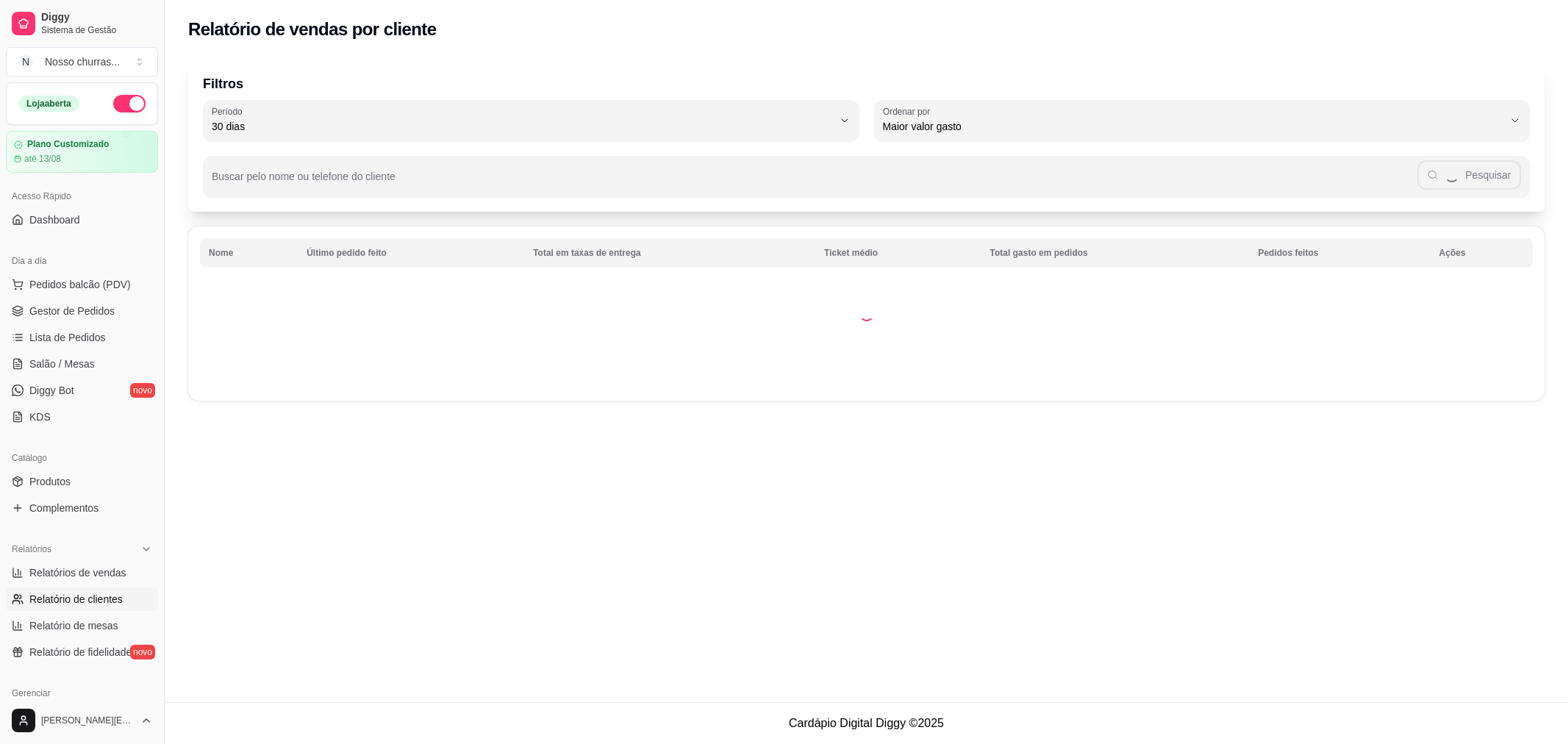
select select "30"
select select "HIGHEST_TOTAL_SPENT_WITH_ORDERS"
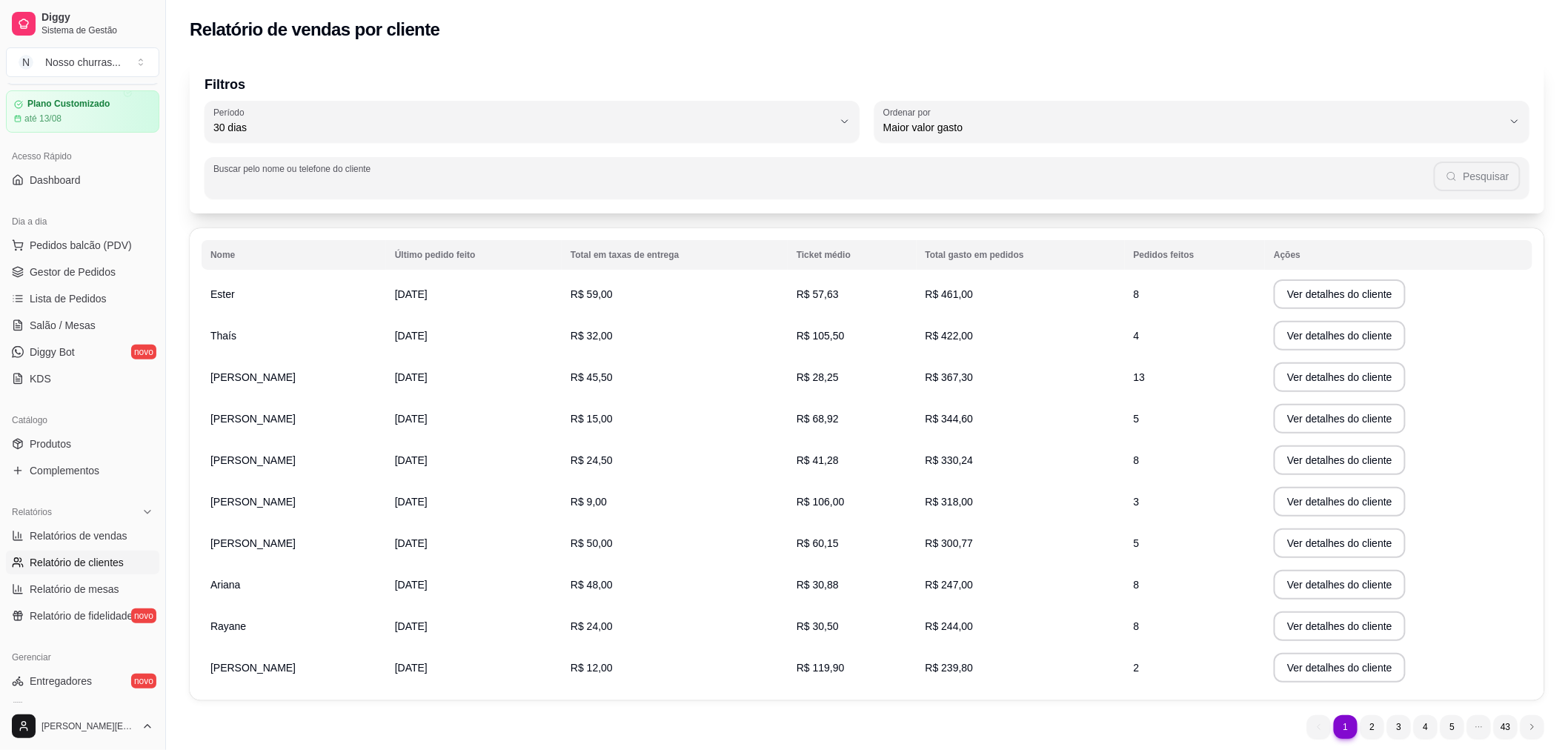
click at [332, 179] on input "Buscar pelo nome ou telefone do cliente" at bounding box center [823, 184] width 1220 height 15
type input "21979396465"
click at [1484, 185] on button "Pesquisar" at bounding box center [1477, 176] width 86 height 29
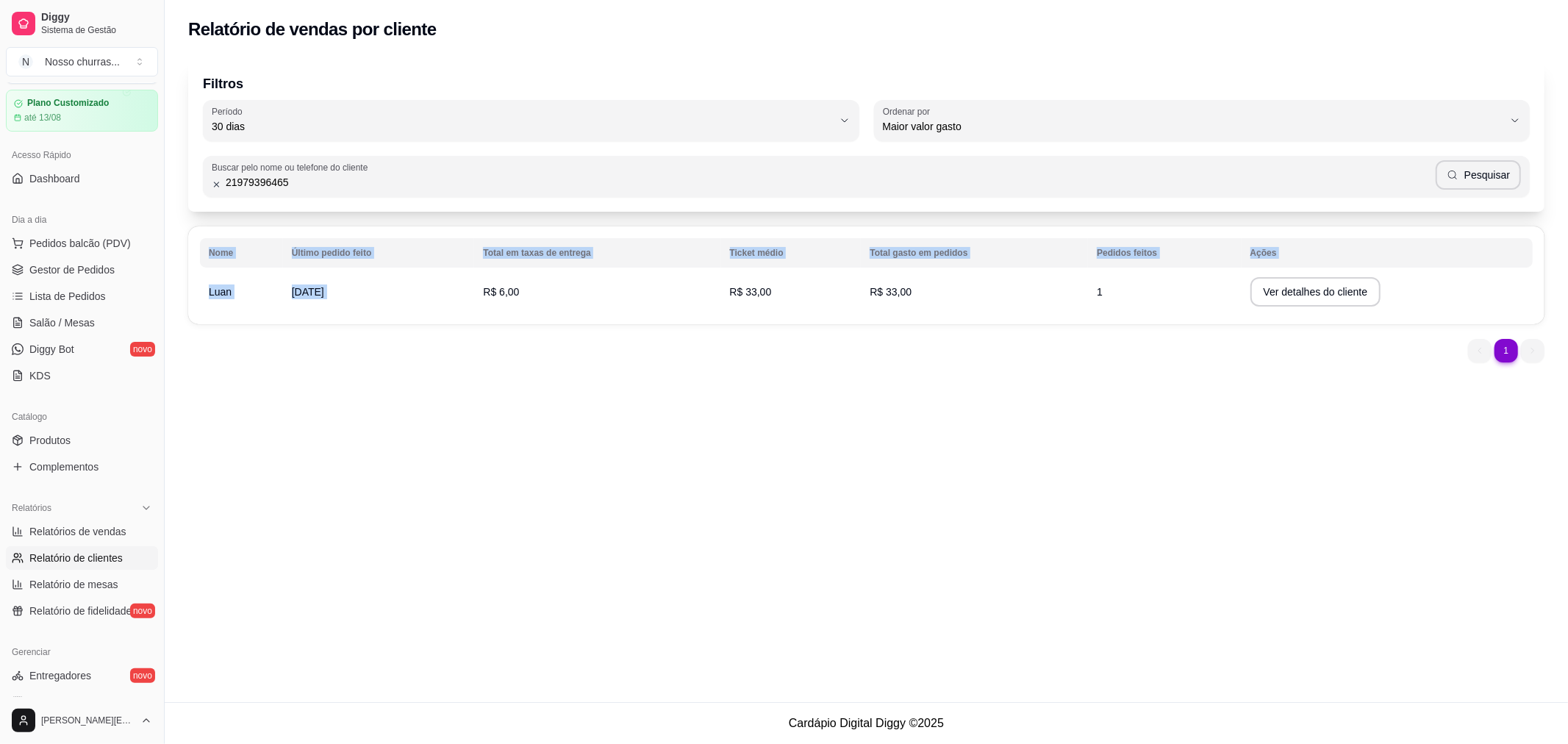
drag, startPoint x: 694, startPoint y: 293, endPoint x: 1265, endPoint y: 291, distance: 571.0
click at [1265, 291] on tr "Luan [DATE] R$ 6,00 R$ 33,00 R$ 33,00 1 Ver detalhes do cliente" at bounding box center [866, 292] width 1333 height 41
click at [1265, 291] on button "Ver detalhes do cliente" at bounding box center [1315, 293] width 126 height 29
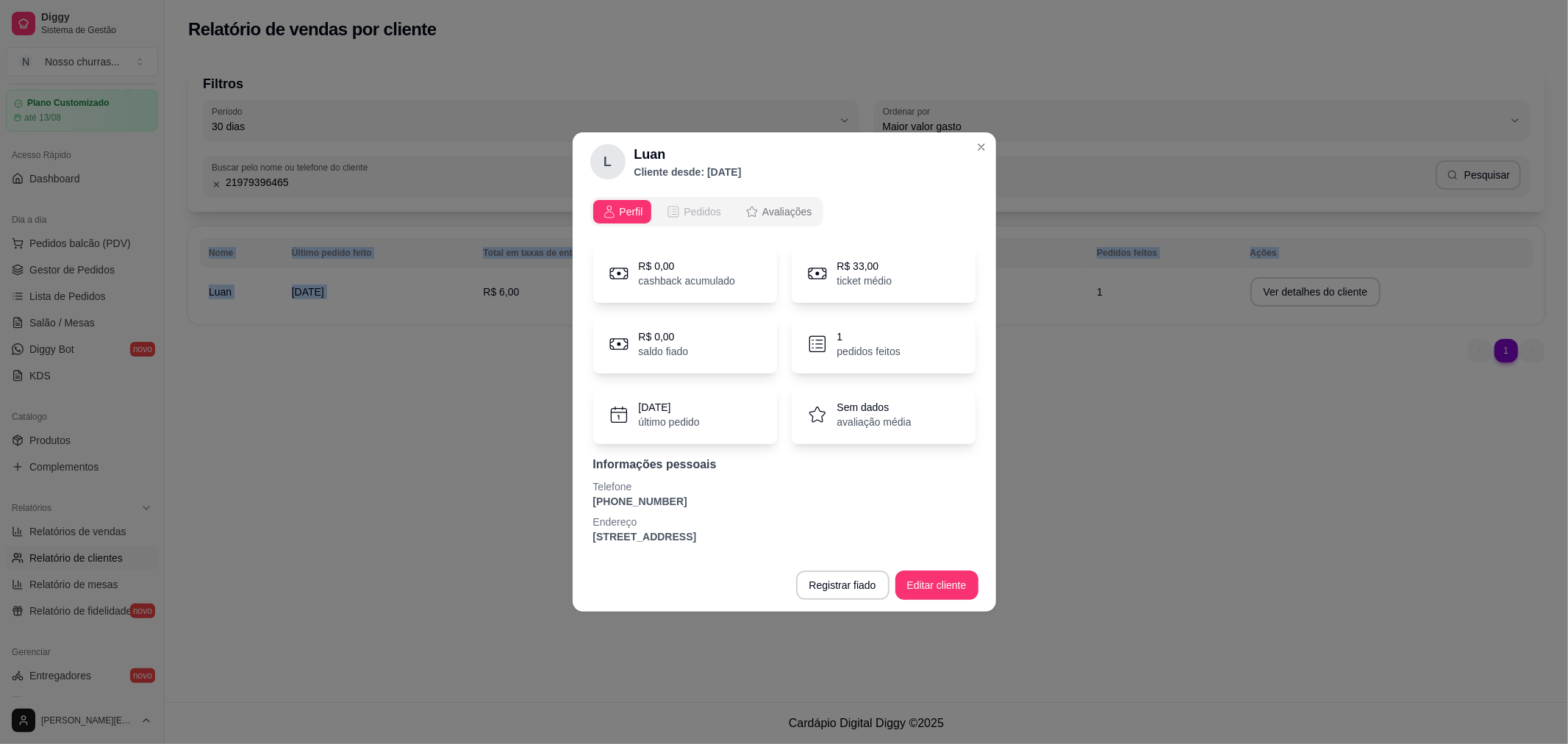
click at [710, 208] on span "Pedidos" at bounding box center [701, 212] width 37 height 15
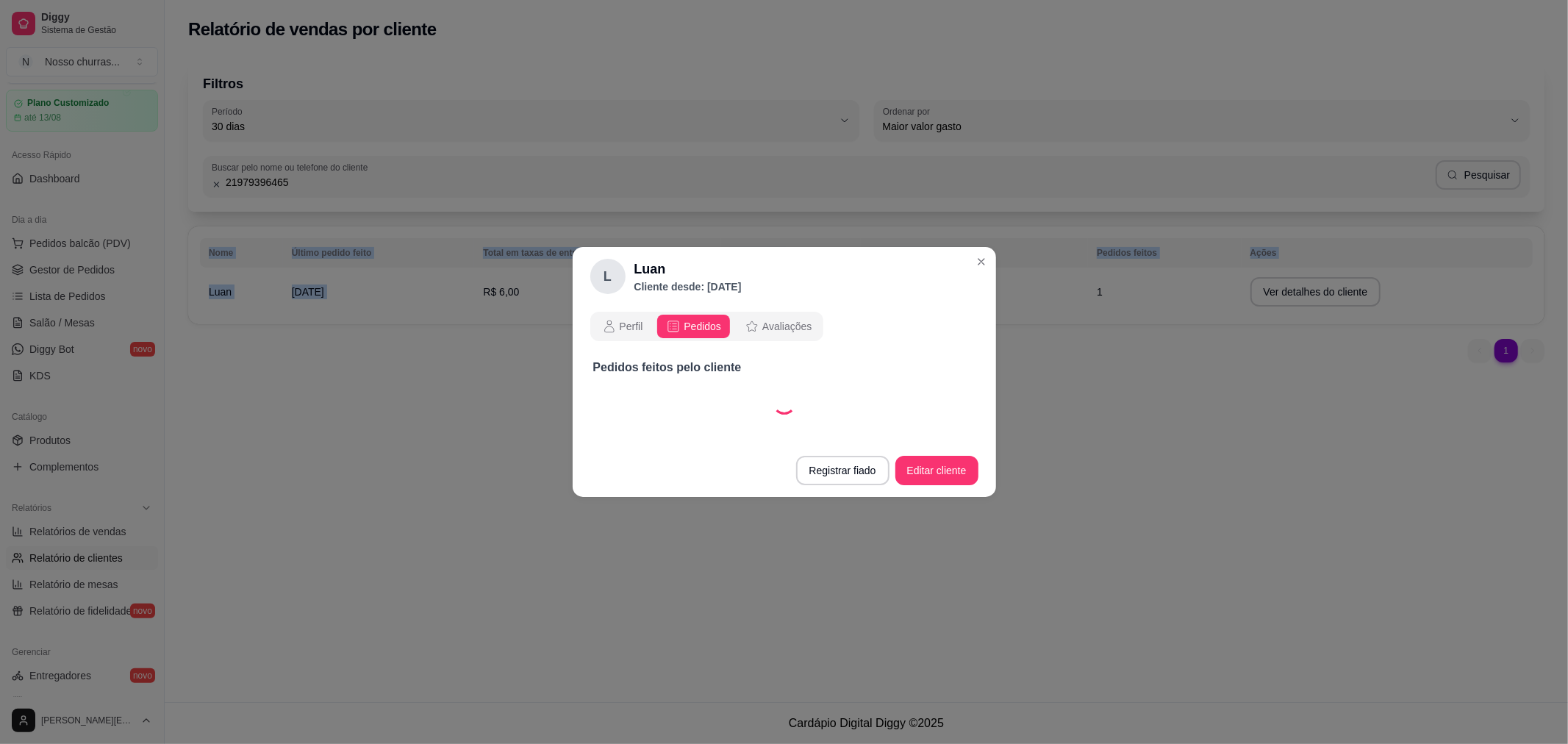
select select "30"
select select "ALL"
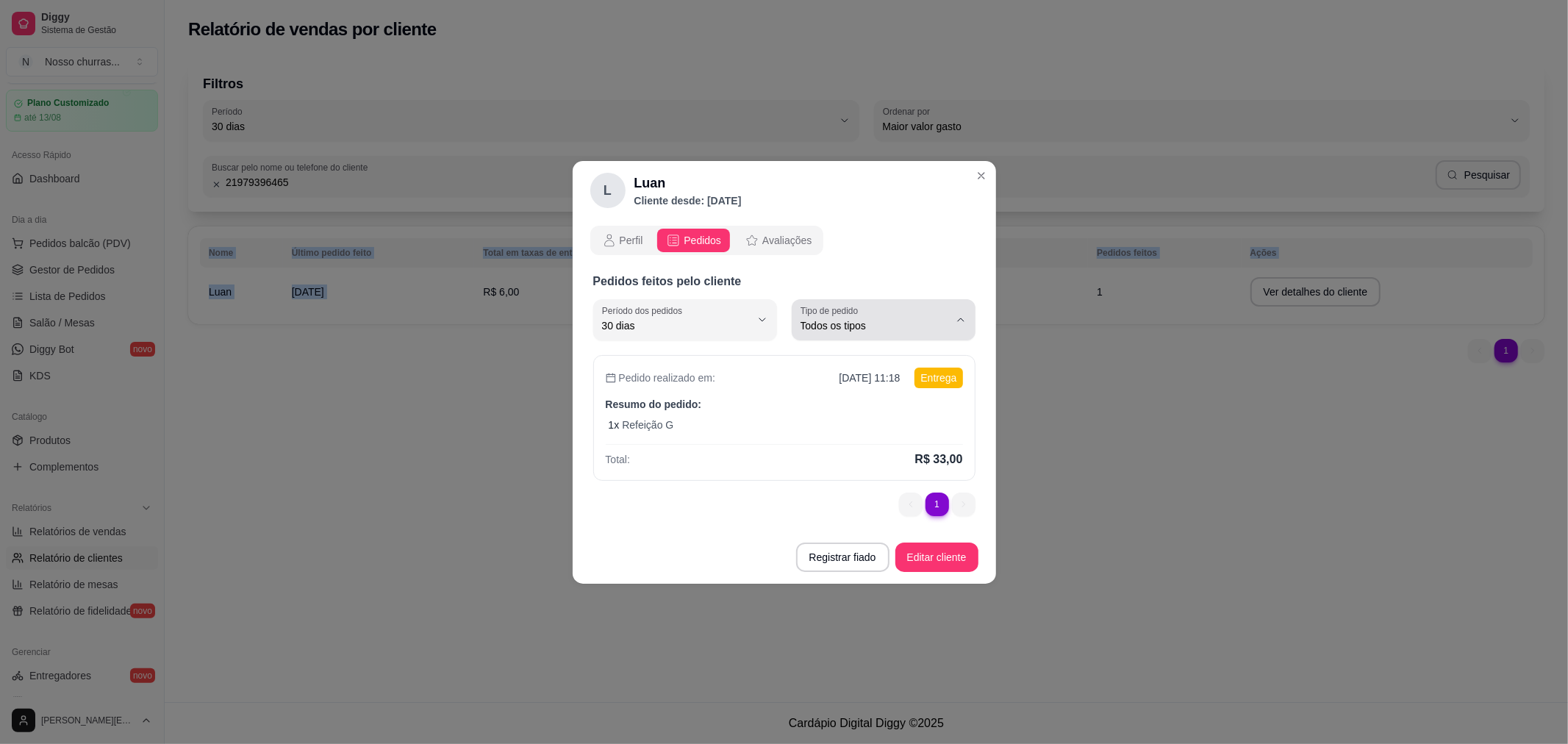
click at [938, 332] on span "Todos os tipos" at bounding box center [874, 325] width 148 height 15
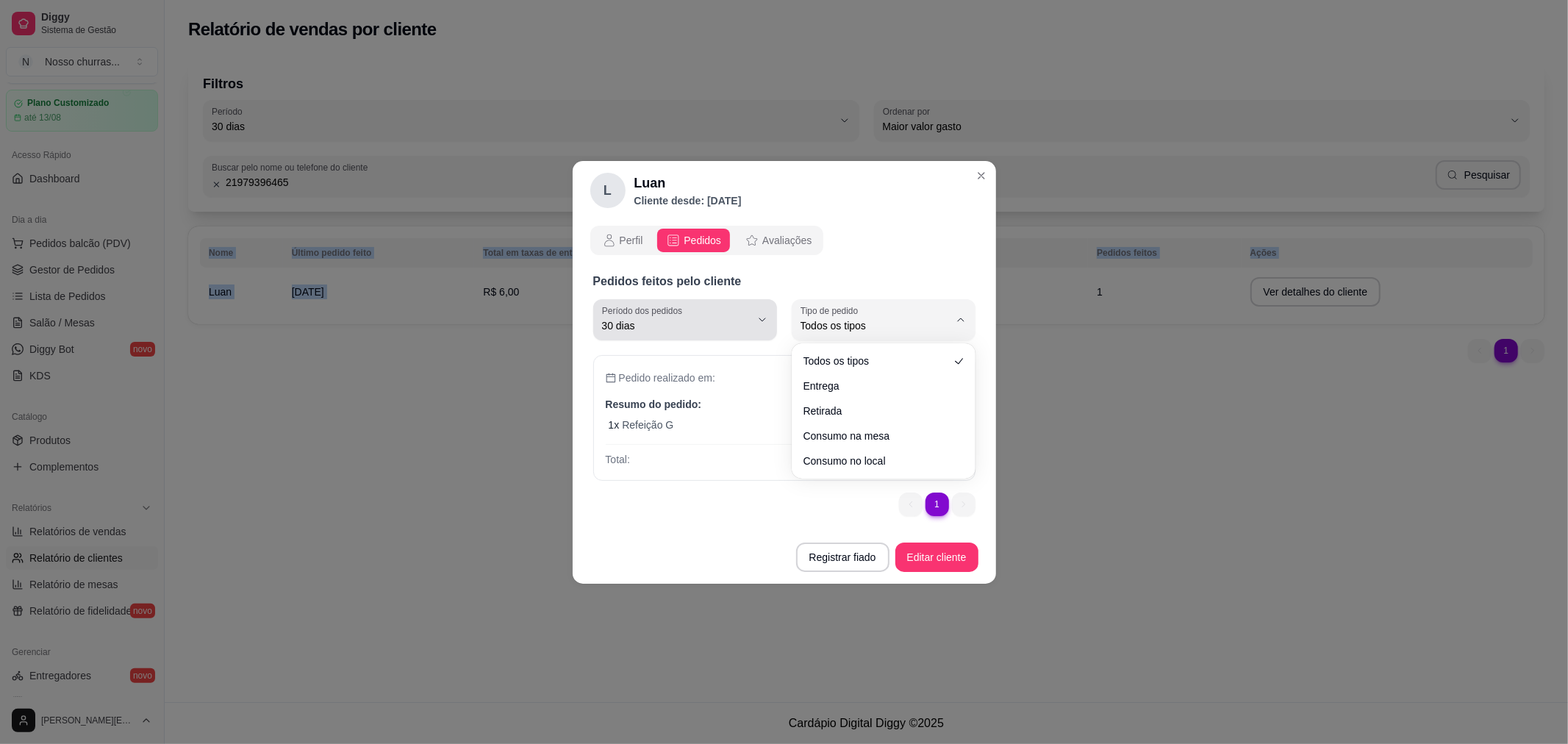
click at [714, 333] on div "30 dias" at bounding box center [676, 320] width 148 height 29
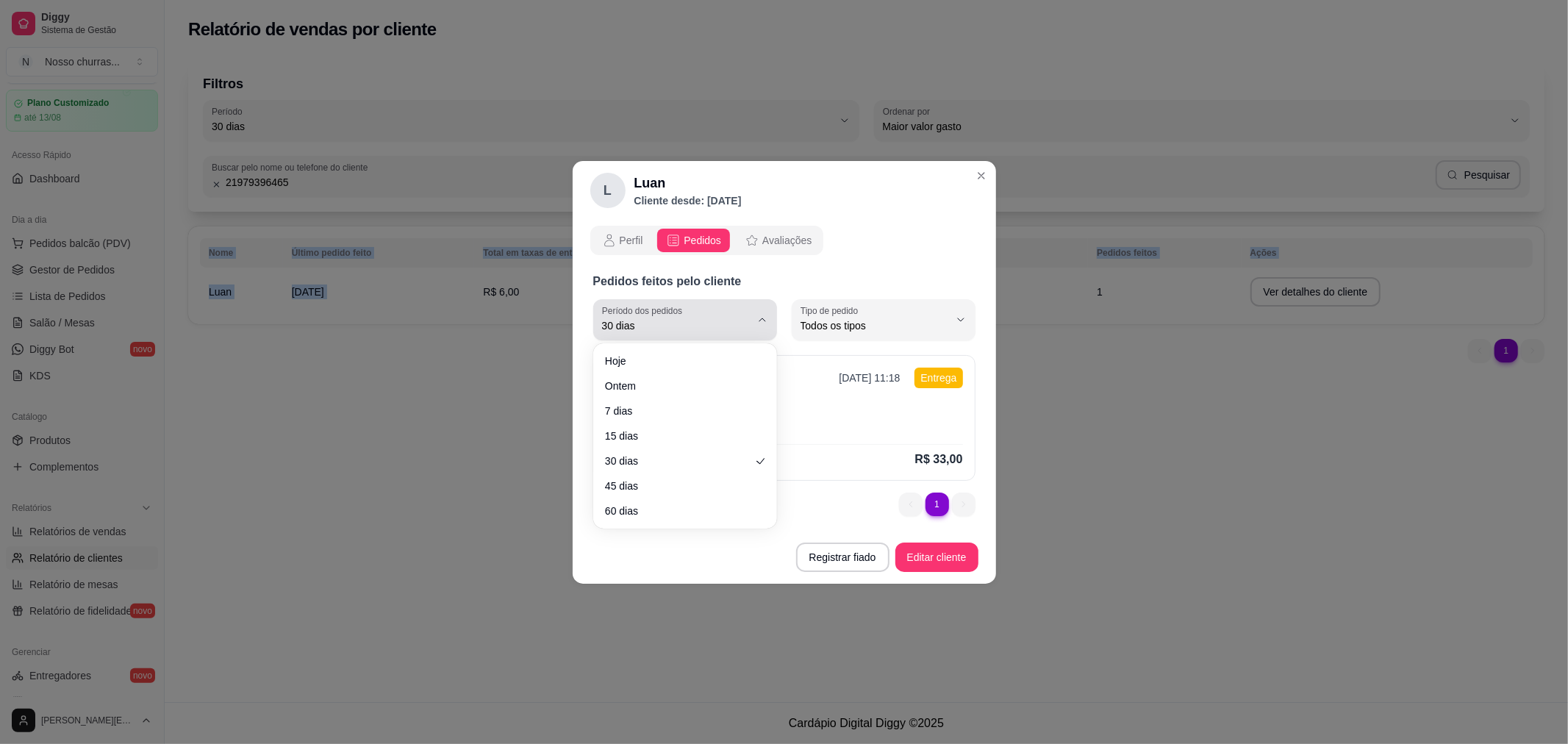
click at [774, 313] on button "Período dos pedidos 30 dias" at bounding box center [685, 319] width 184 height 41
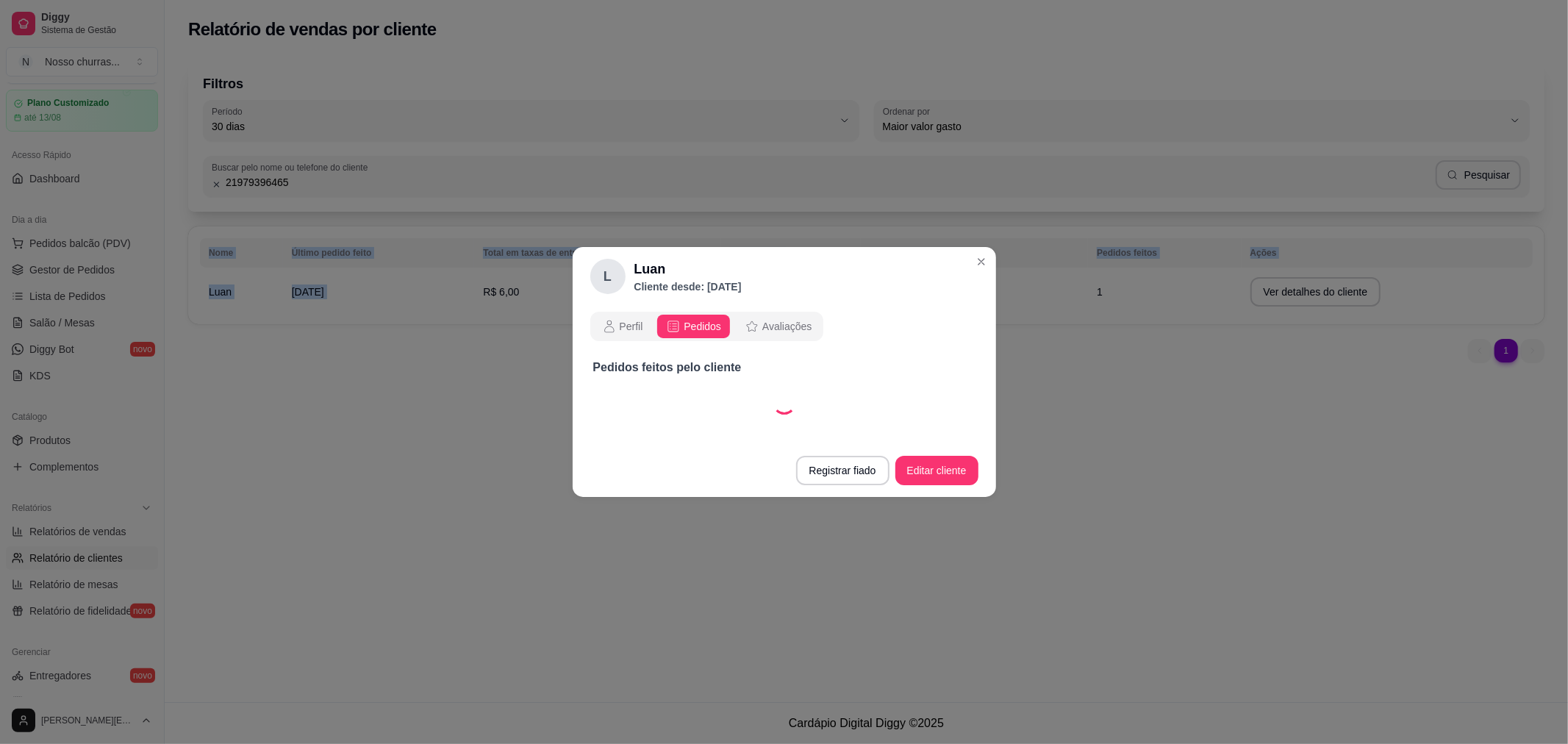
select select "60"
select select "ALL"
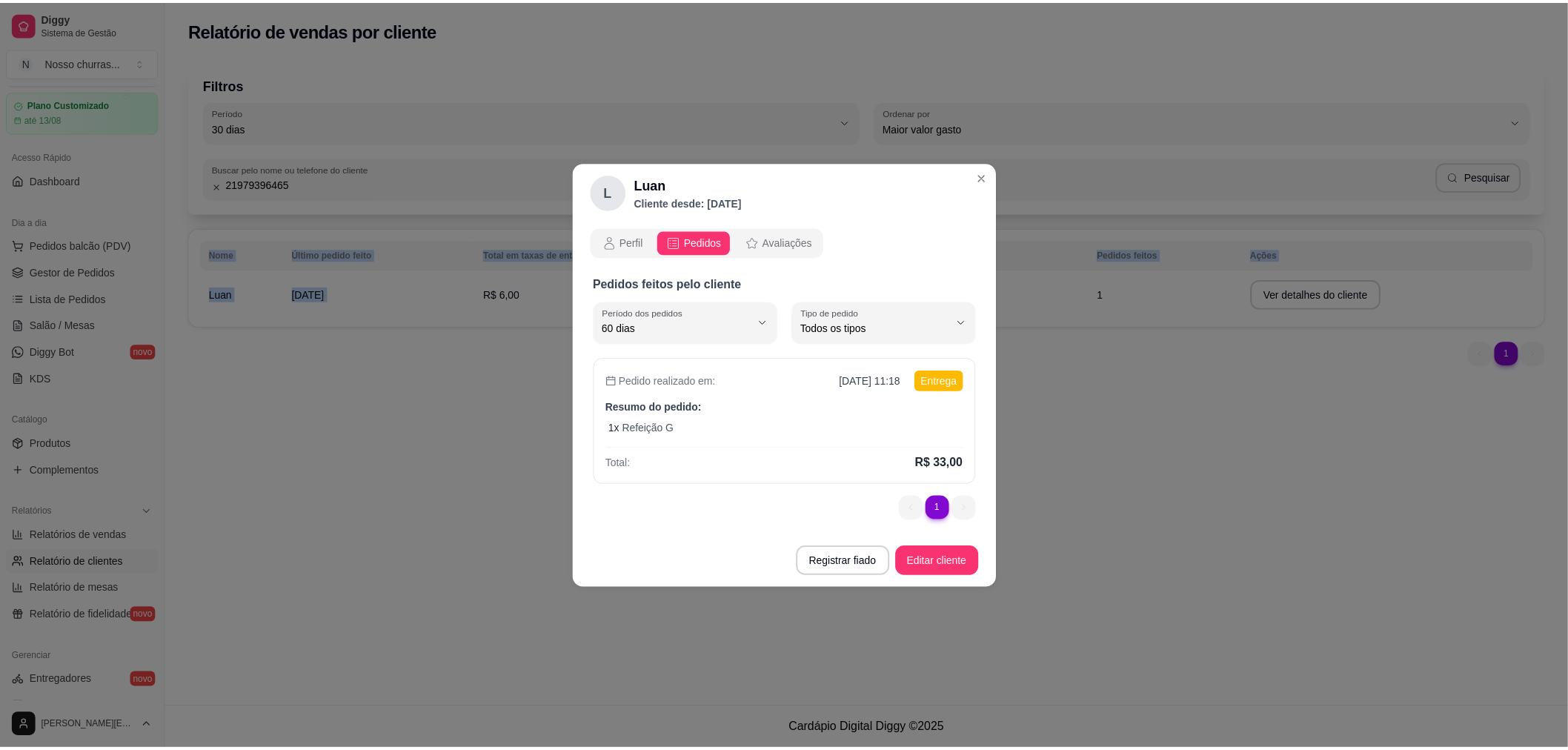
scroll to position [14, 0]
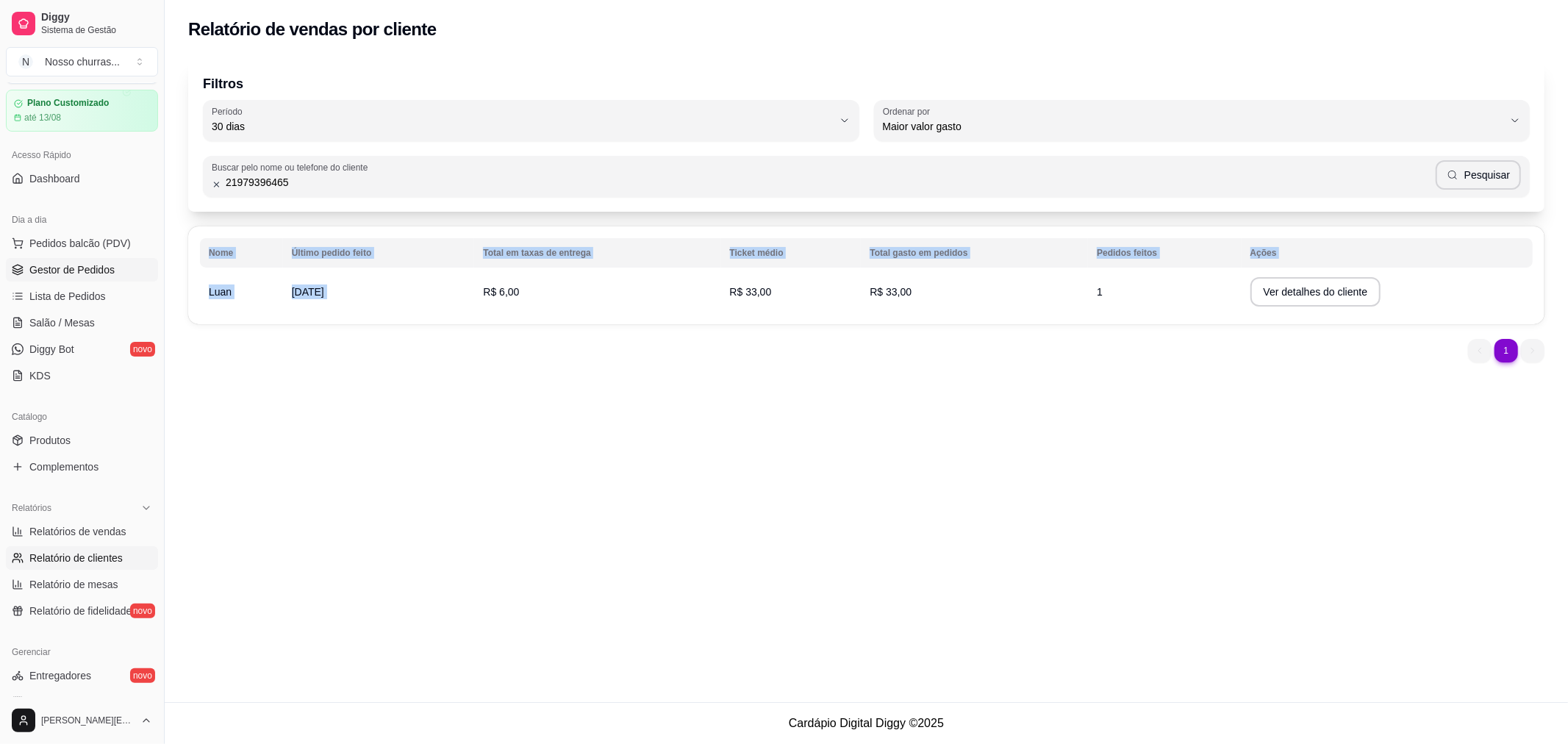
click at [60, 278] on link "Gestor de Pedidos" at bounding box center [81, 270] width 152 height 24
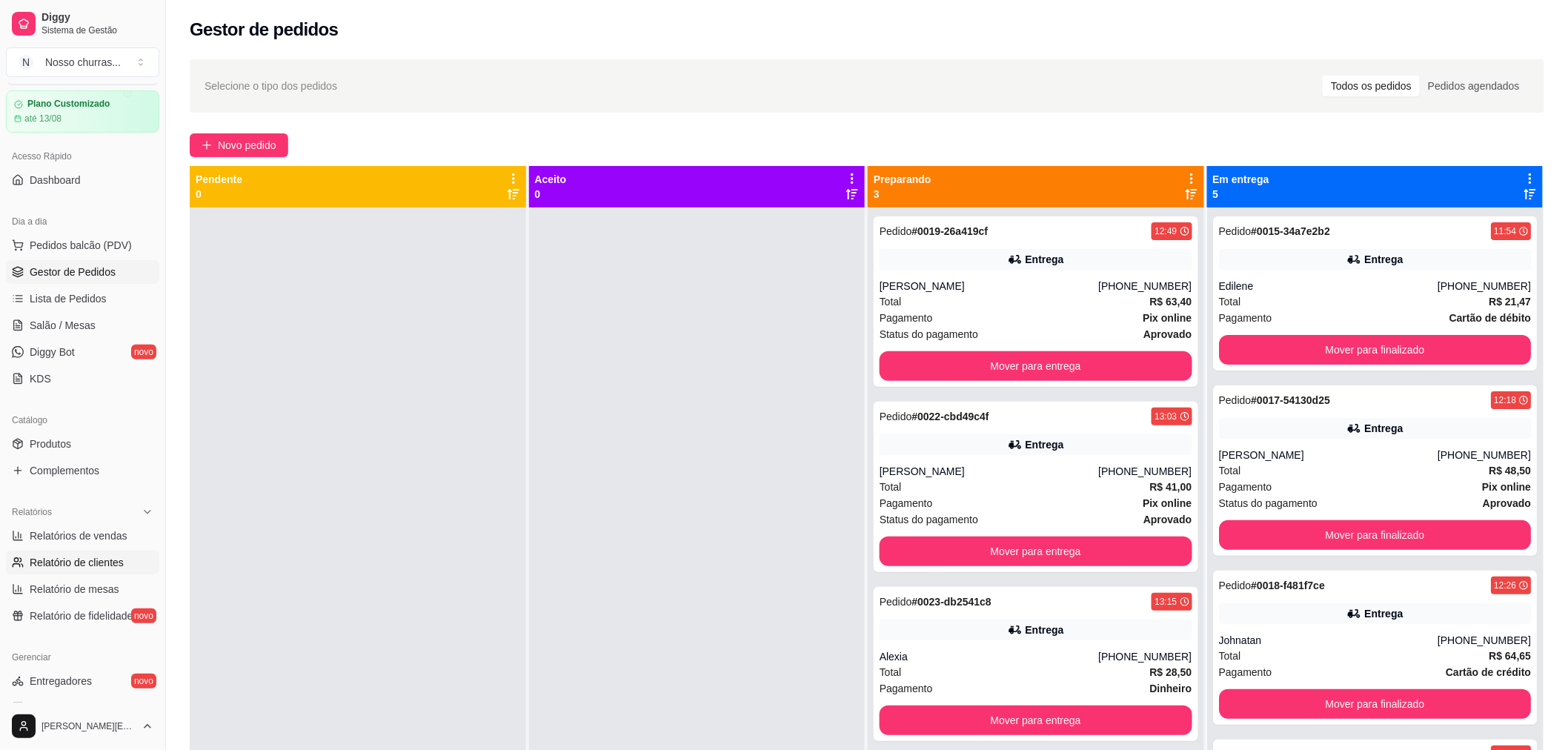
click at [49, 564] on span "Relatório de clientes" at bounding box center [76, 562] width 94 height 15
select select "30"
select select "HIGHEST_TOTAL_SPENT_WITH_ORDERS"
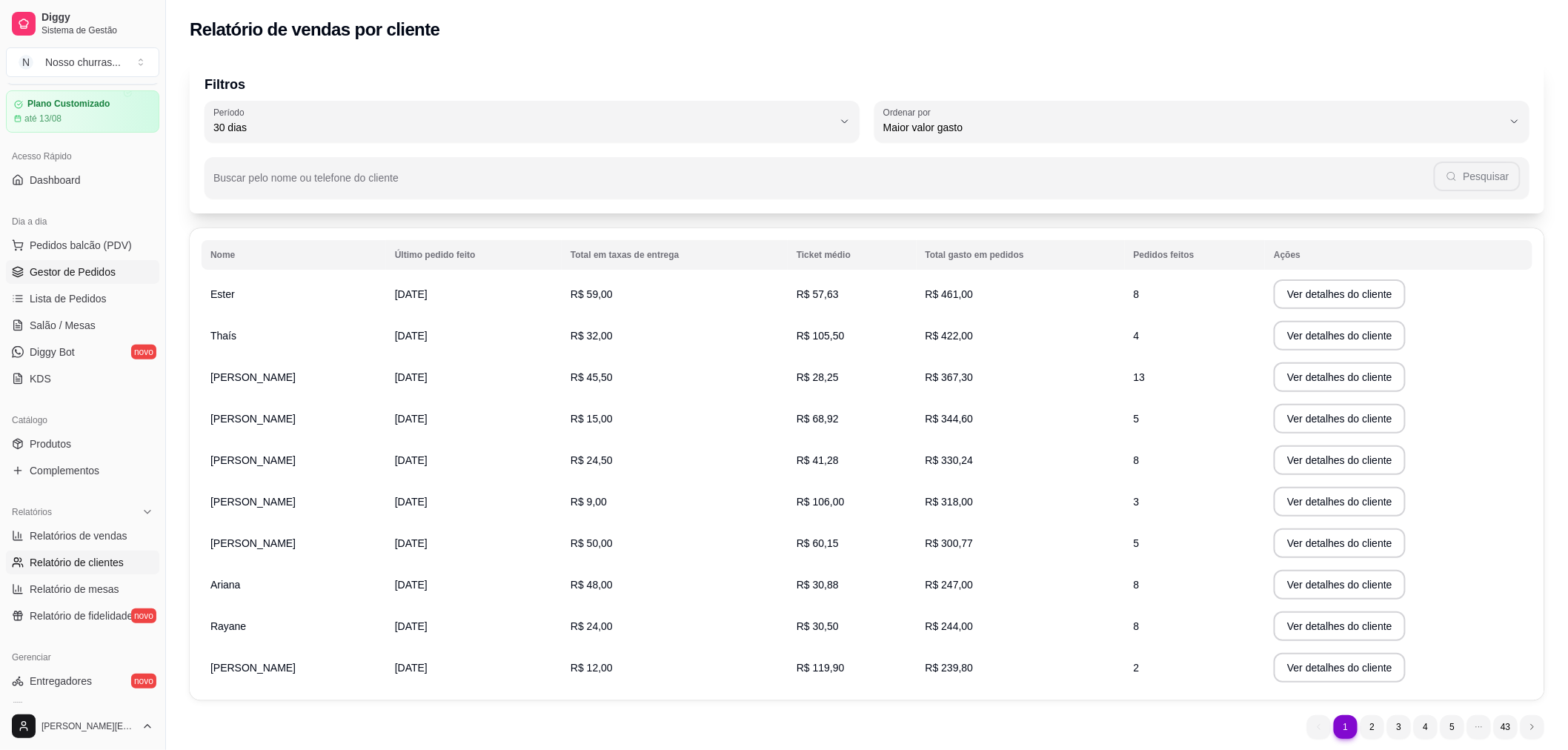
click at [49, 273] on span "Gestor de Pedidos" at bounding box center [72, 272] width 86 height 15
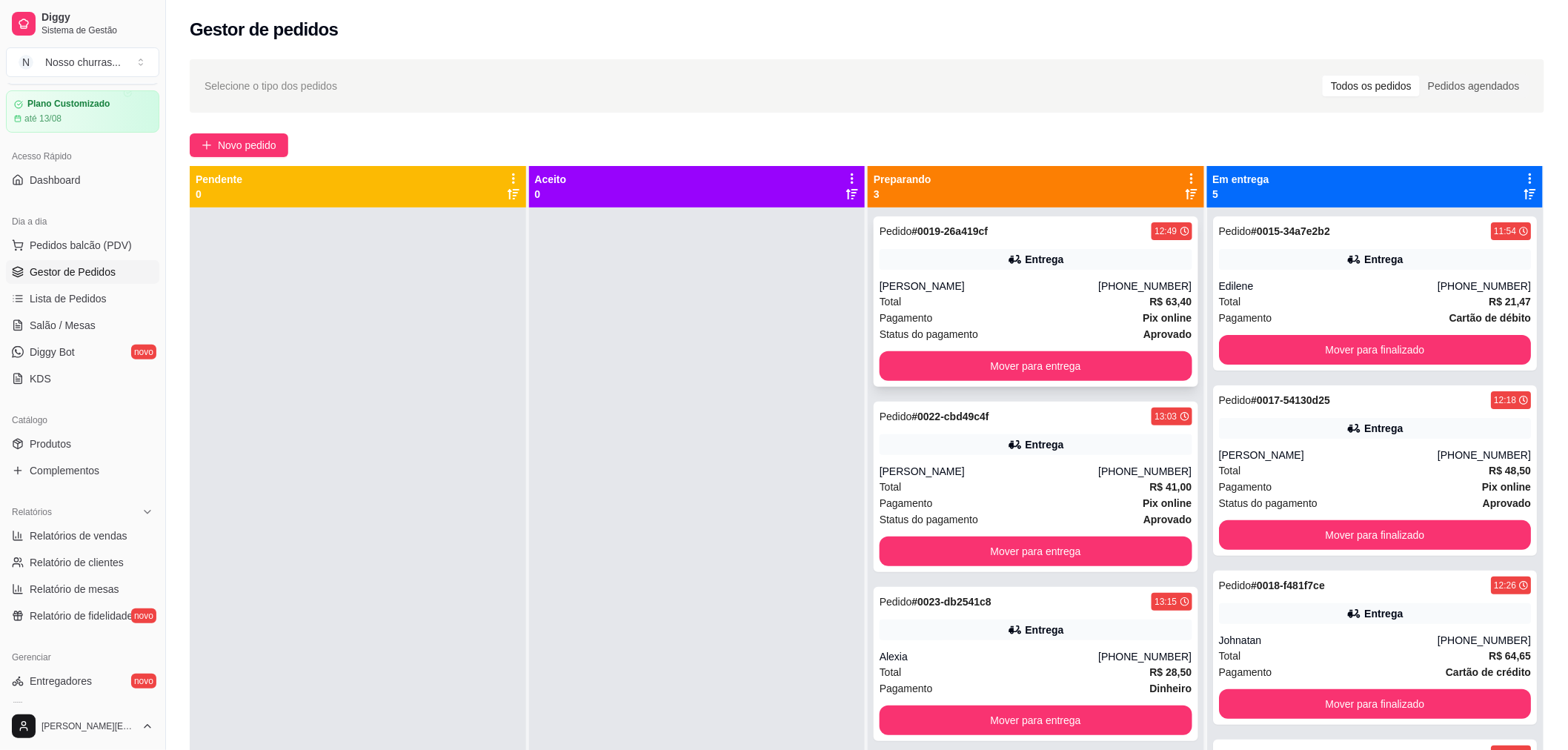
click at [914, 253] on div "Entrega" at bounding box center [1035, 259] width 312 height 21
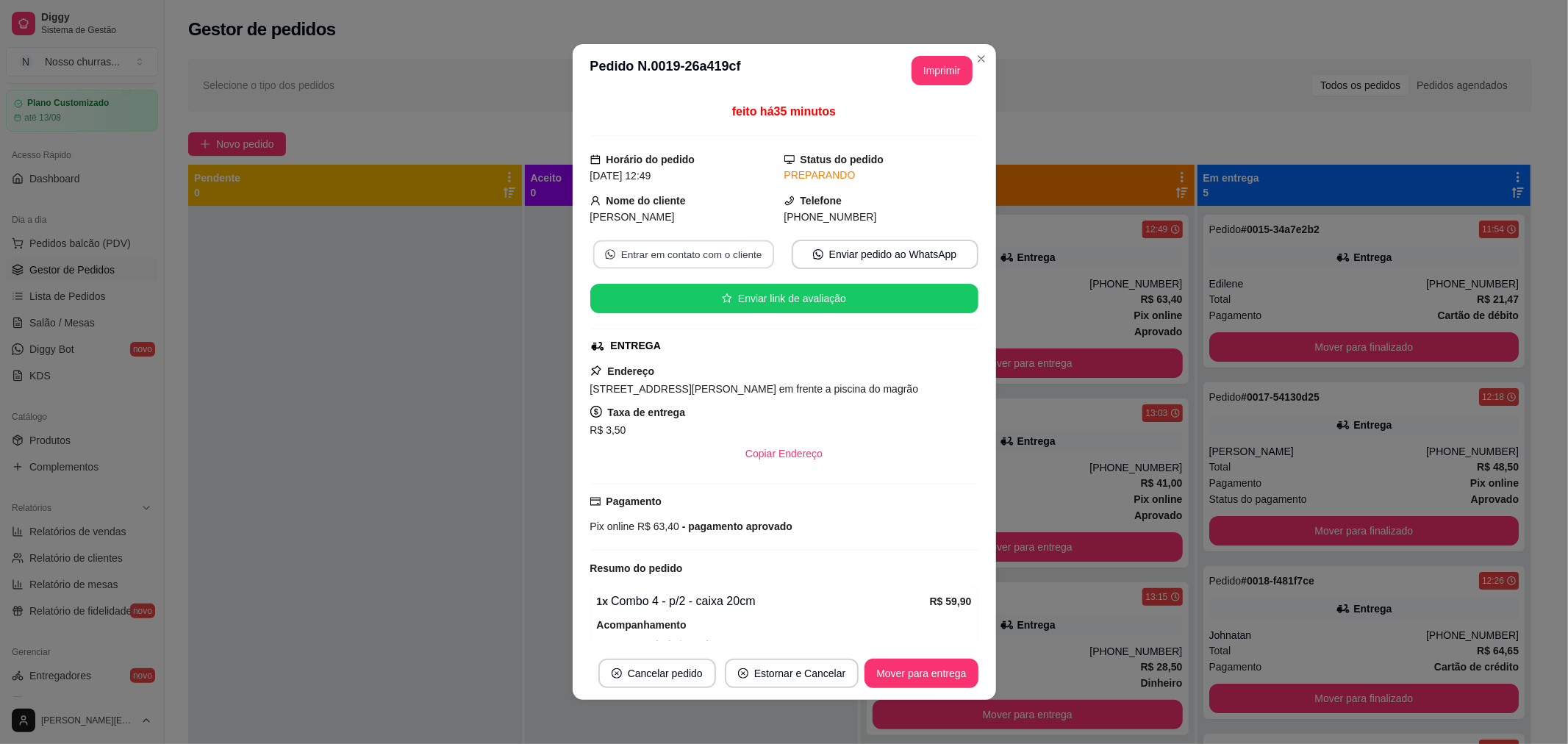
click at [687, 245] on button "Entrar em contato com o cliente" at bounding box center [682, 255] width 181 height 29
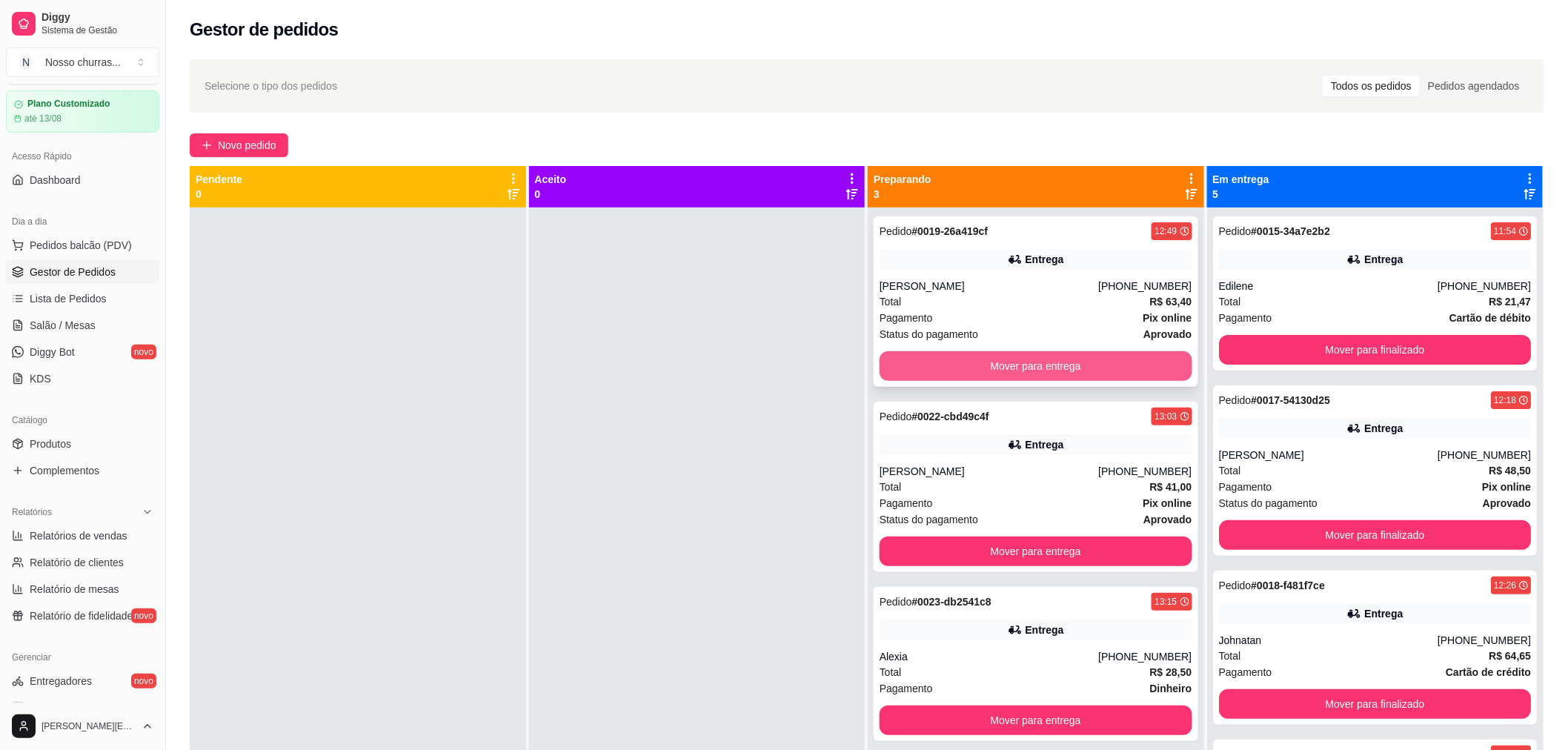
click at [1085, 366] on button "Mover para entrega" at bounding box center [1035, 365] width 312 height 29
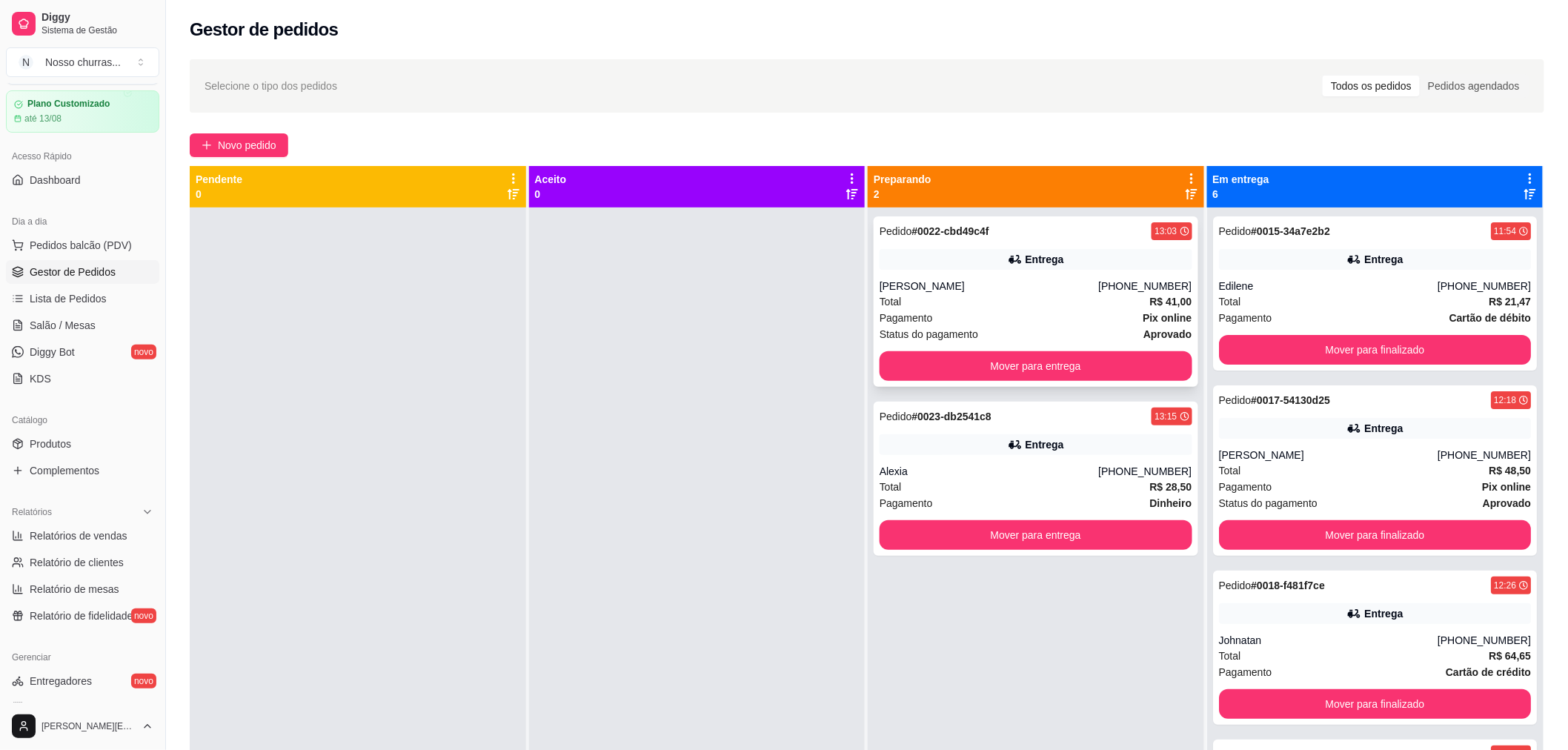
click at [1036, 314] on div "Pagamento Pix online" at bounding box center [1035, 318] width 312 height 16
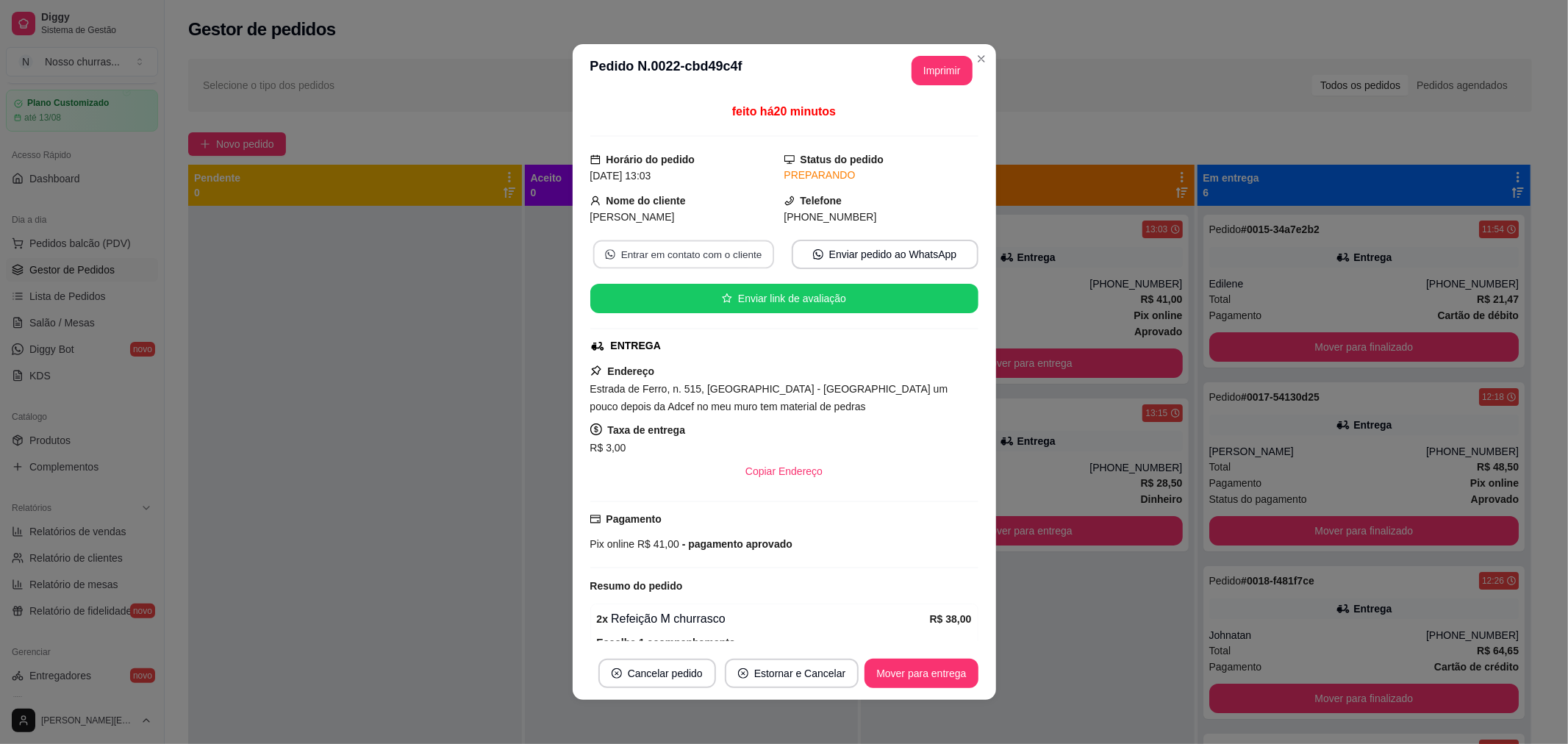
click at [711, 253] on button "Entrar em contato com o cliente" at bounding box center [682, 255] width 181 height 29
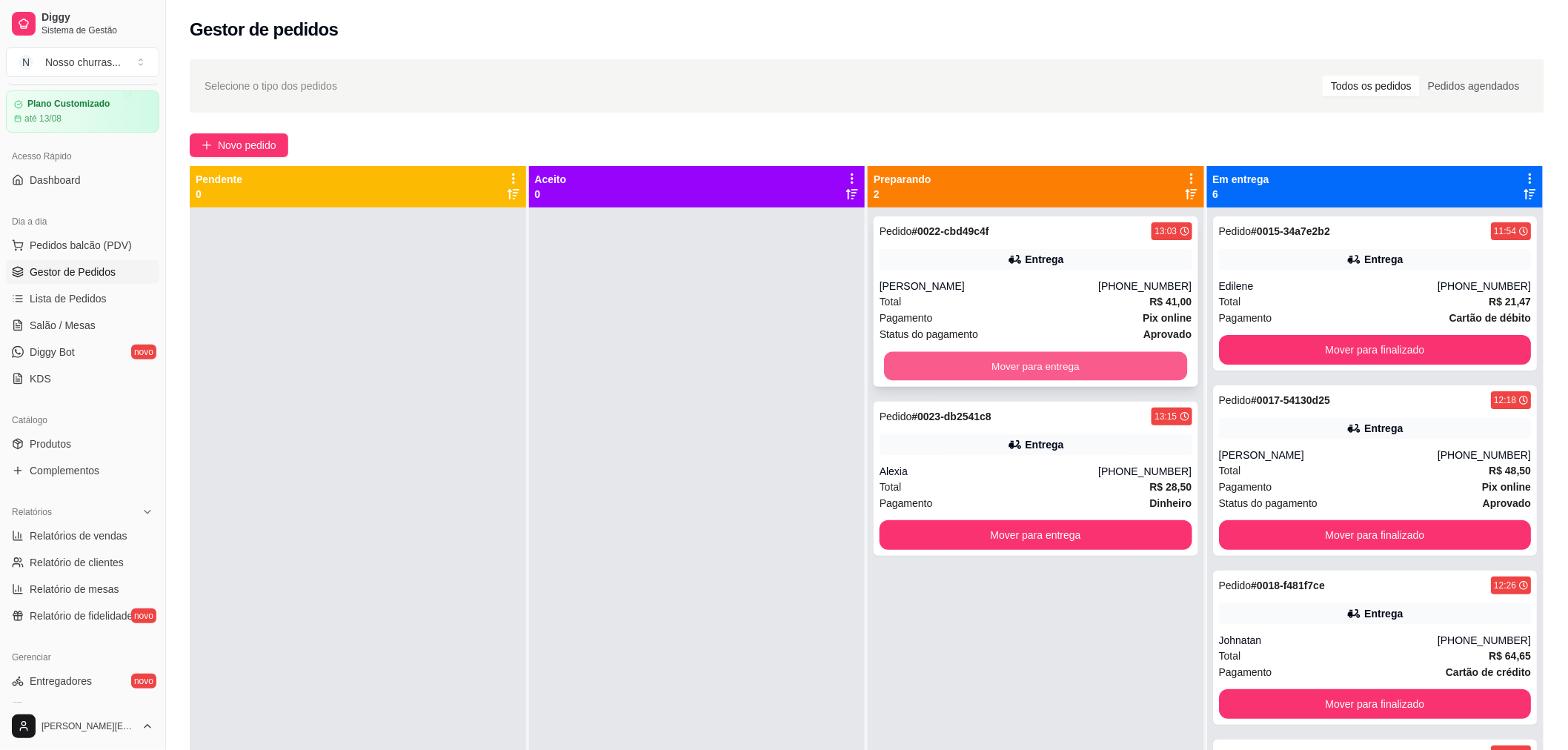
click at [895, 373] on button "Mover para entrega" at bounding box center [1035, 366] width 303 height 29
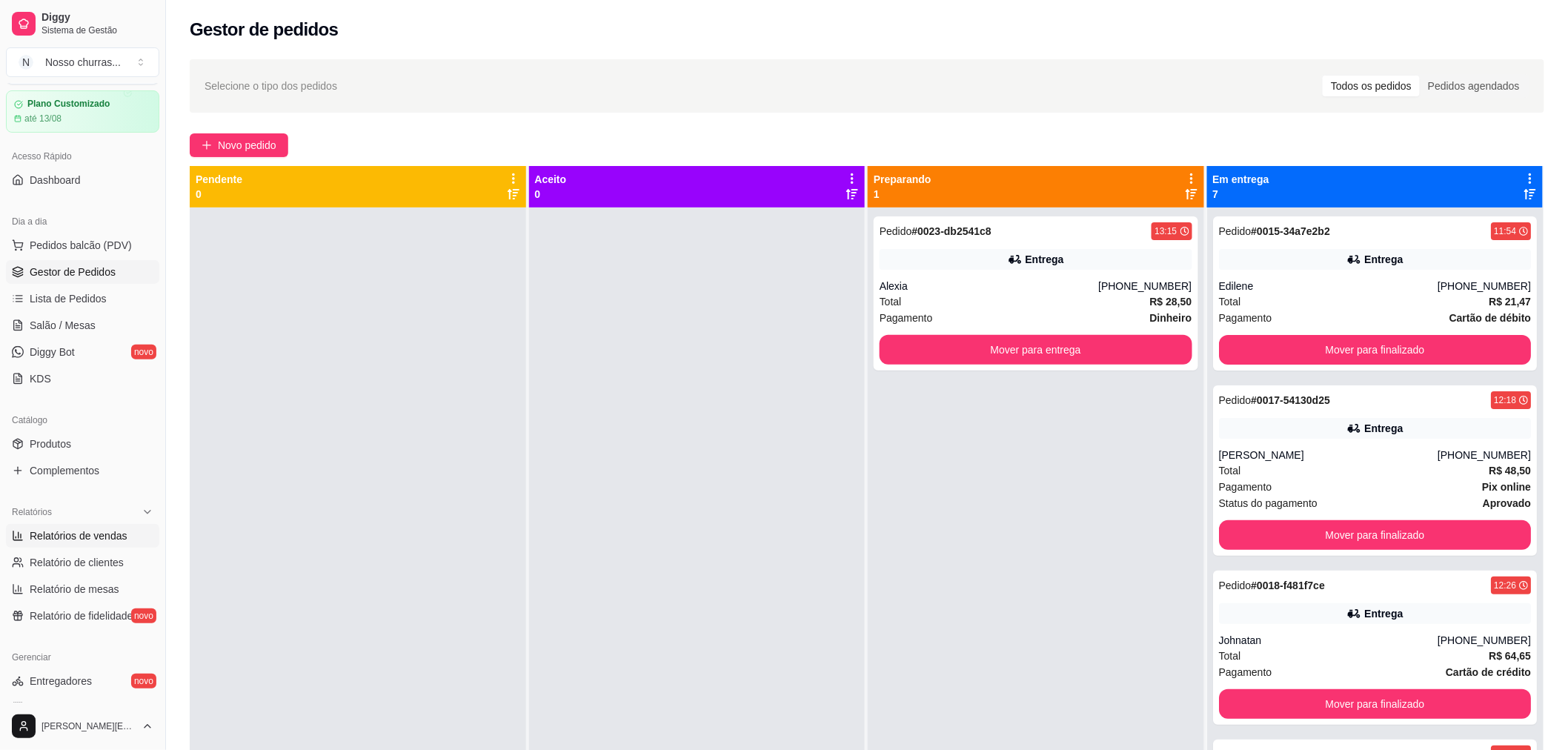
click at [41, 538] on span "Relatórios de vendas" at bounding box center [78, 536] width 98 height 15
select select "ALL"
select select "0"
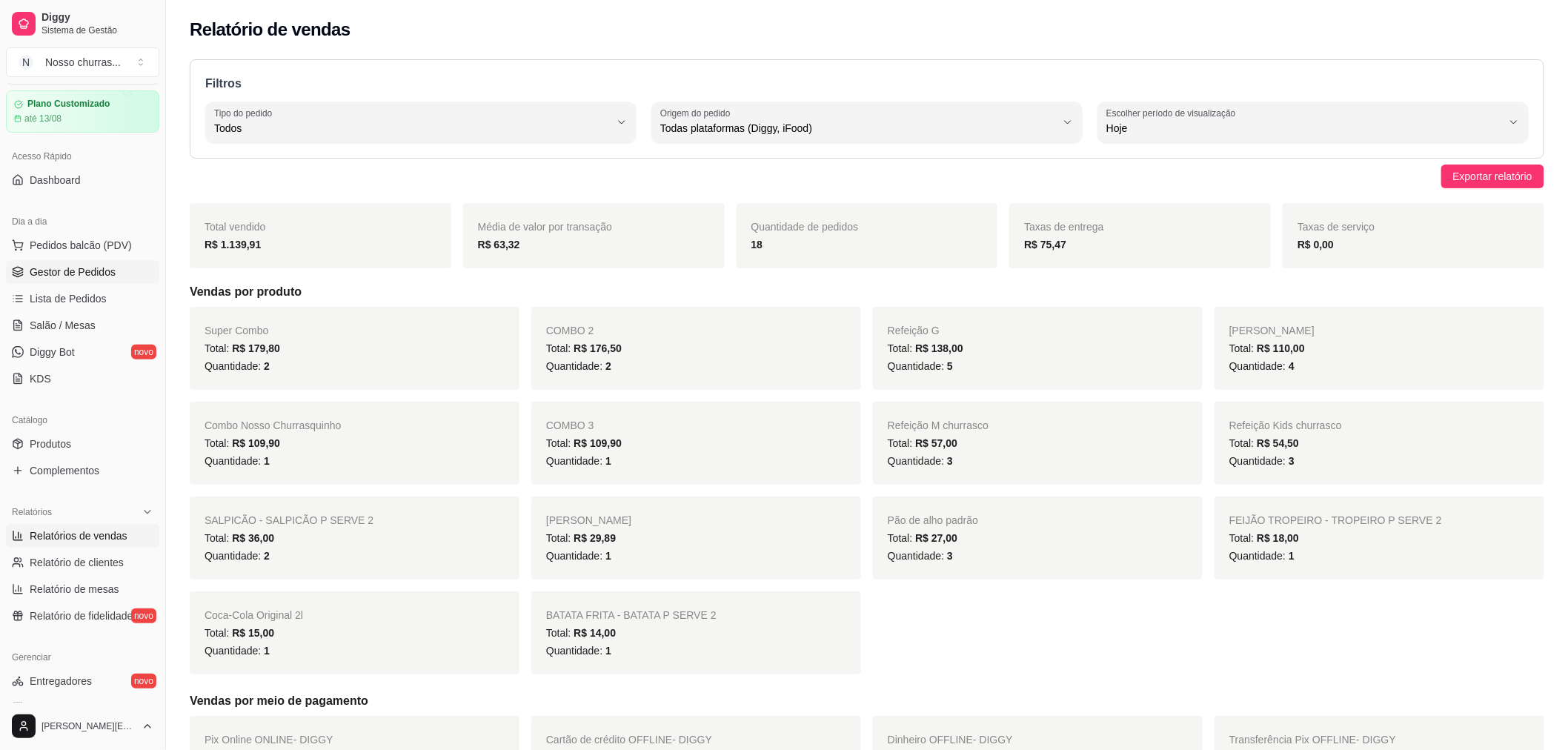
click at [112, 277] on span "Gestor de Pedidos" at bounding box center [72, 272] width 86 height 15
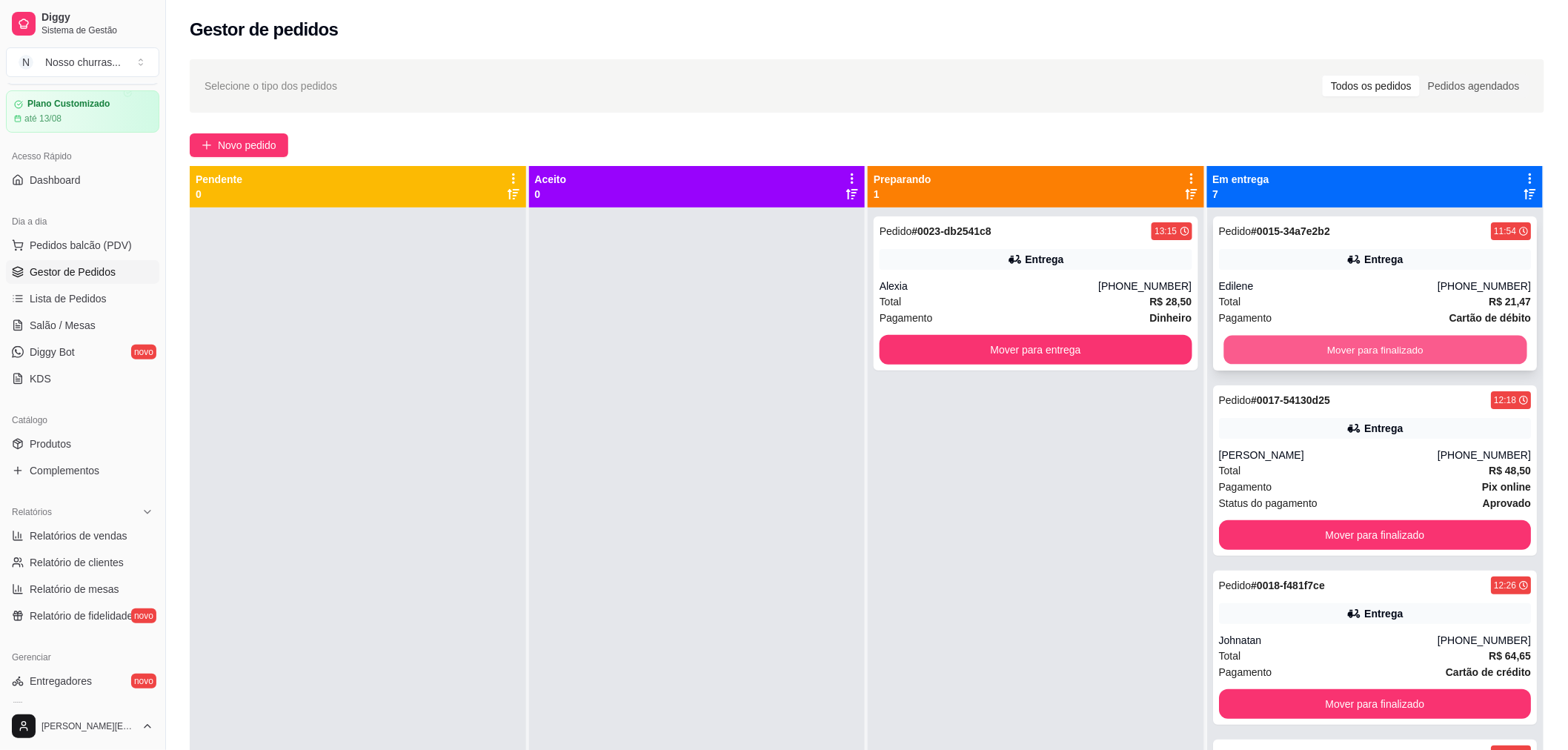
click at [1312, 345] on button "Mover para finalizado" at bounding box center [1375, 350] width 303 height 29
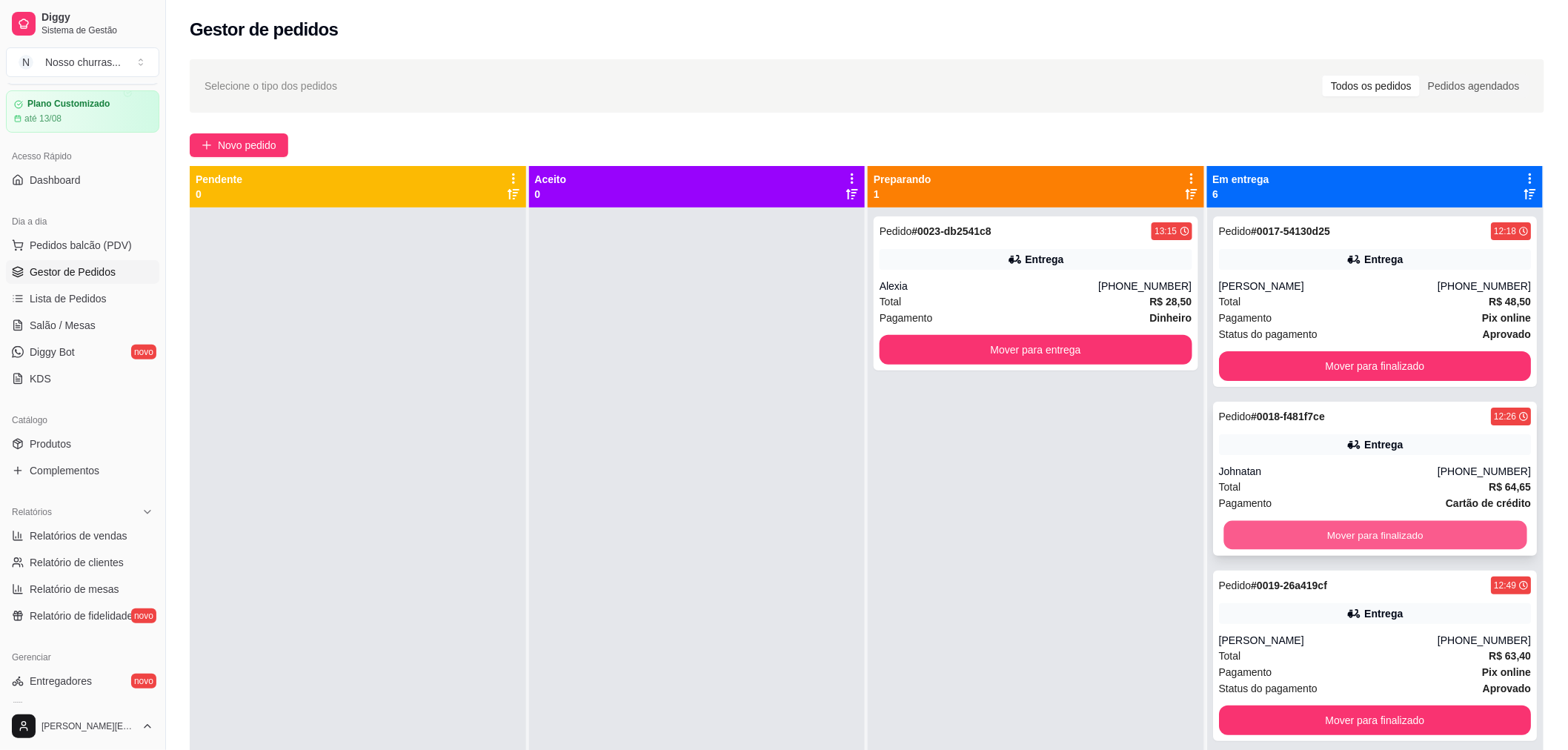
click at [1254, 538] on button "Mover para finalizado" at bounding box center [1375, 536] width 303 height 29
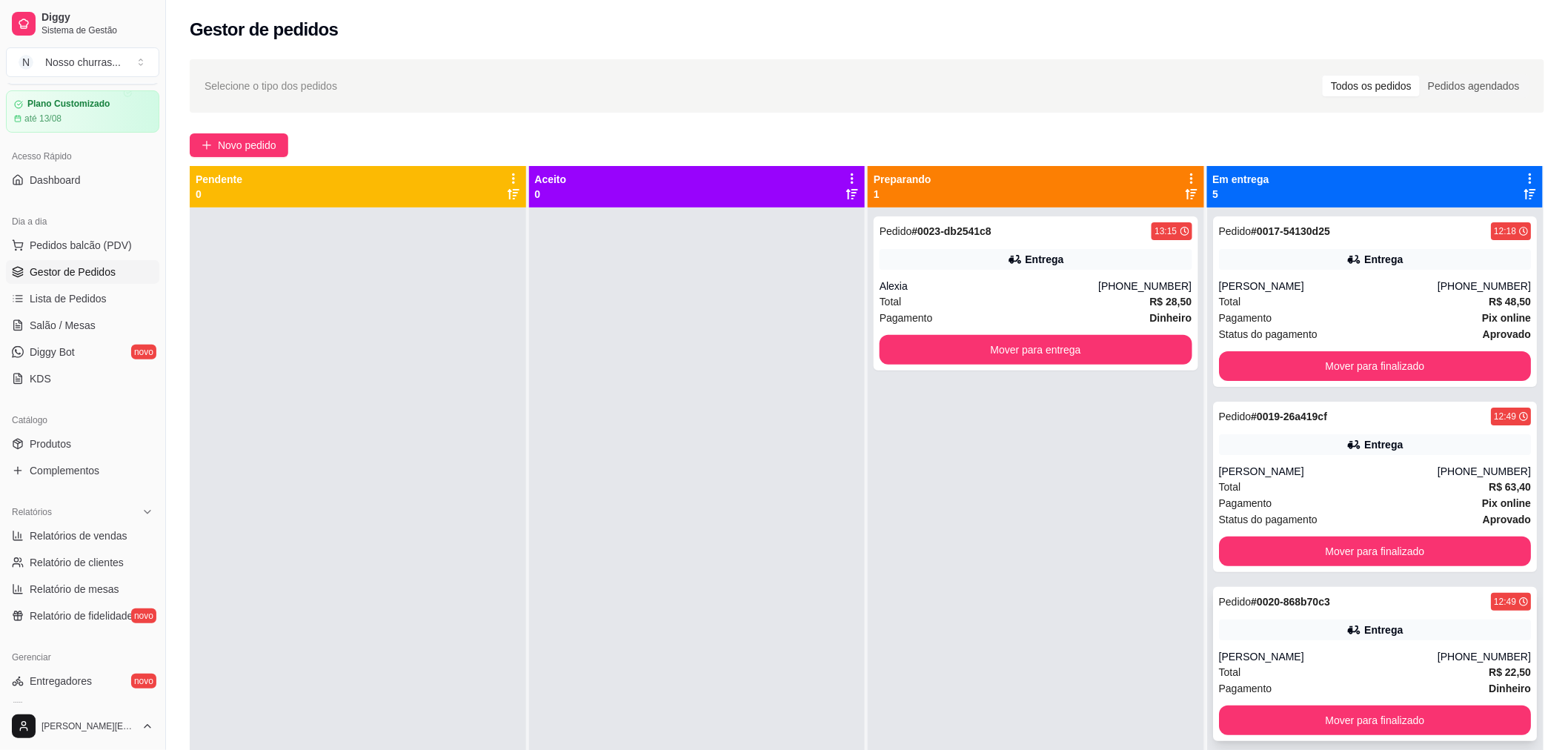
click at [1250, 674] on div "Total R$ 22,50" at bounding box center [1375, 672] width 312 height 16
click at [1301, 372] on button "Mover para finalizado" at bounding box center [1375, 365] width 312 height 29
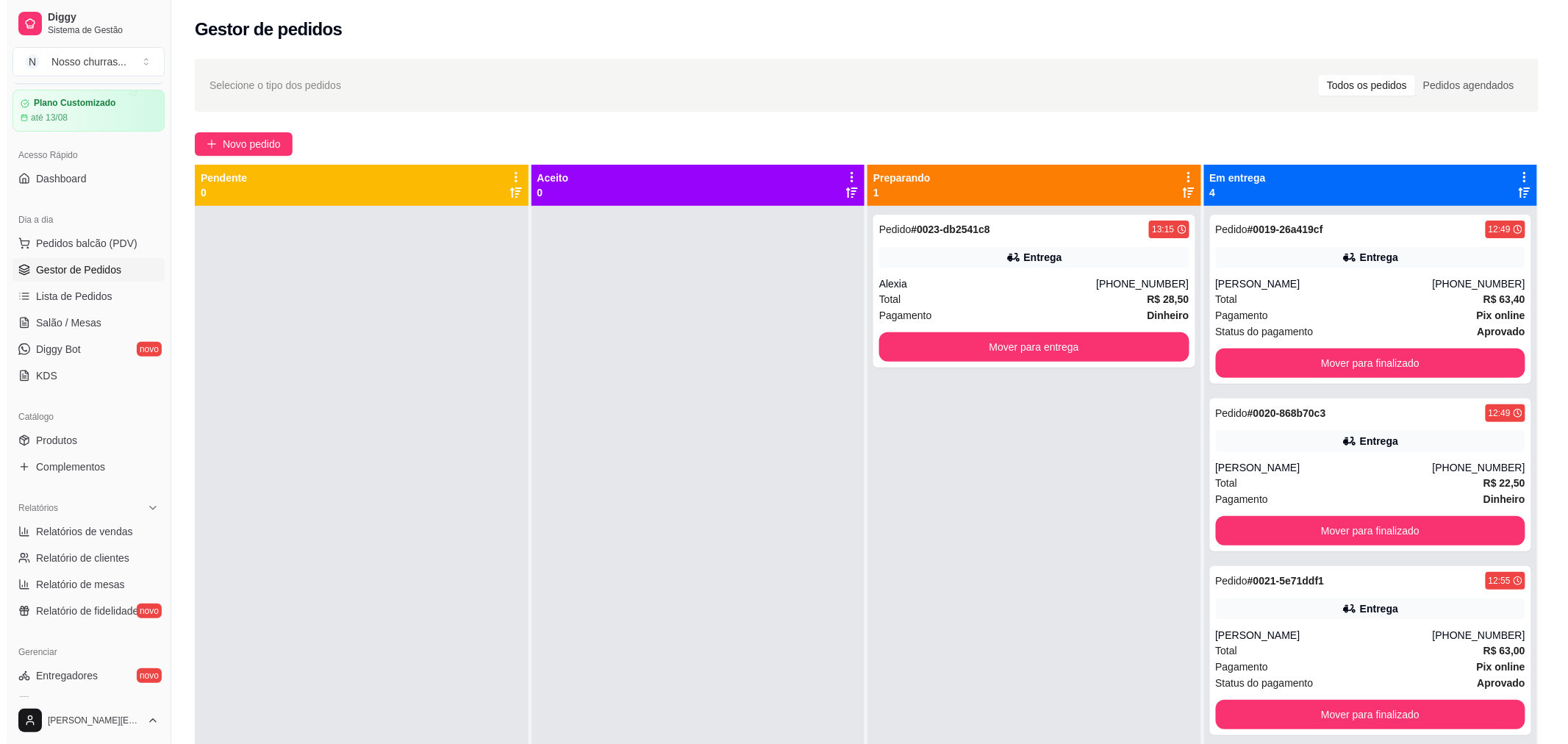
scroll to position [224, 0]
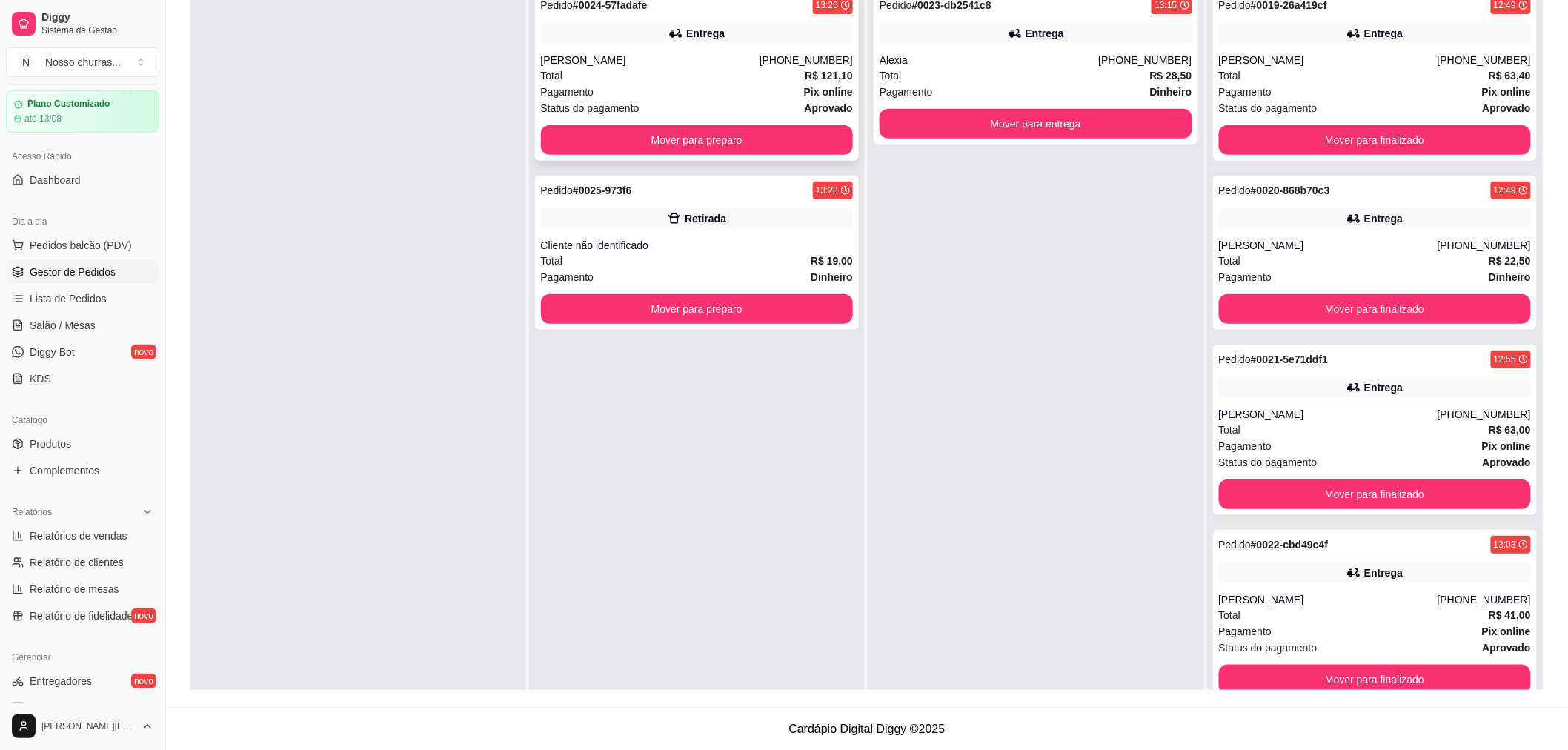
click at [732, 14] on div "Pedido # 0024-57fadafe 13:26 Entrega Charles [PHONE_NUMBER] Total R$ 121,10 Pag…" at bounding box center [697, 75] width 324 height 170
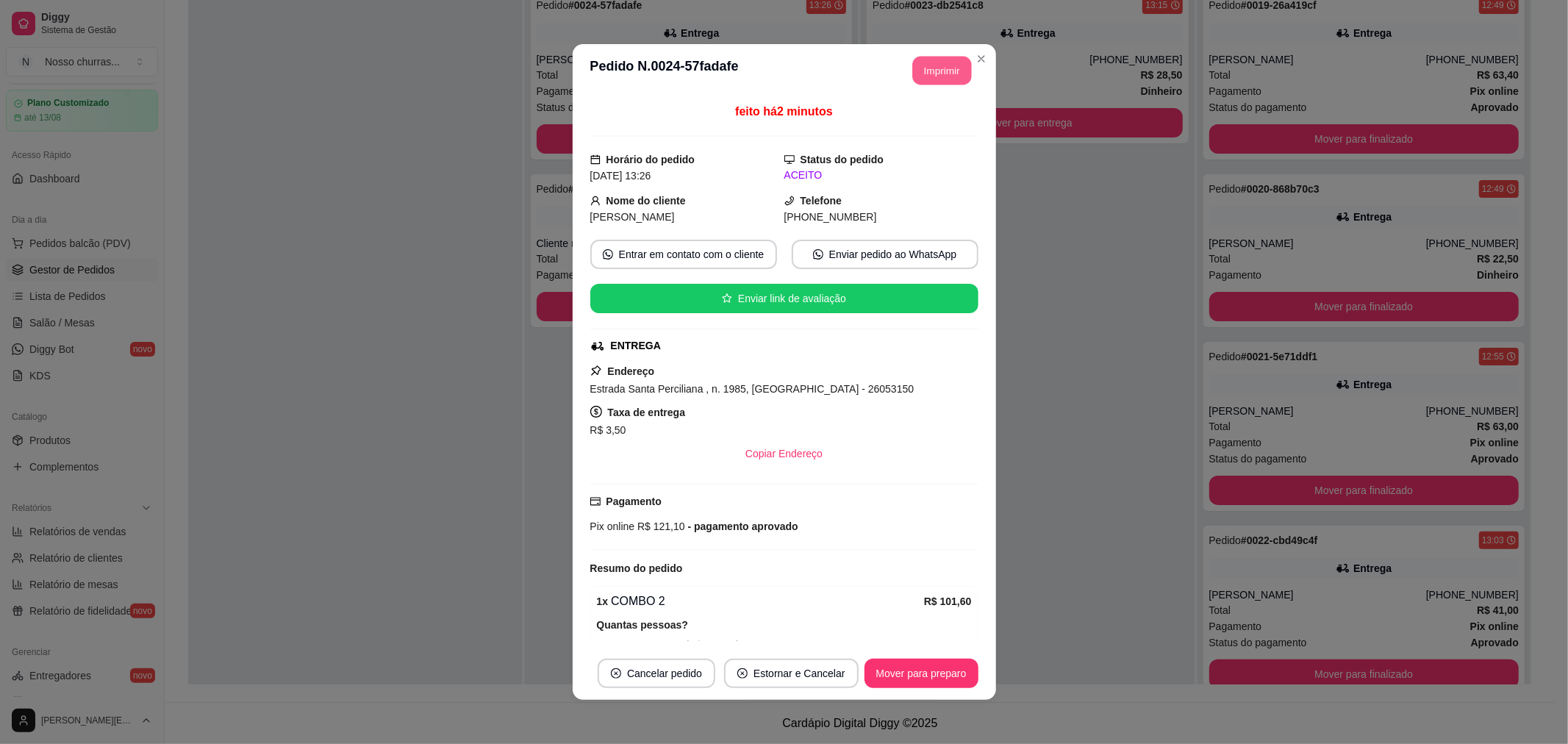
click at [938, 74] on button "Imprimir" at bounding box center [941, 71] width 59 height 29
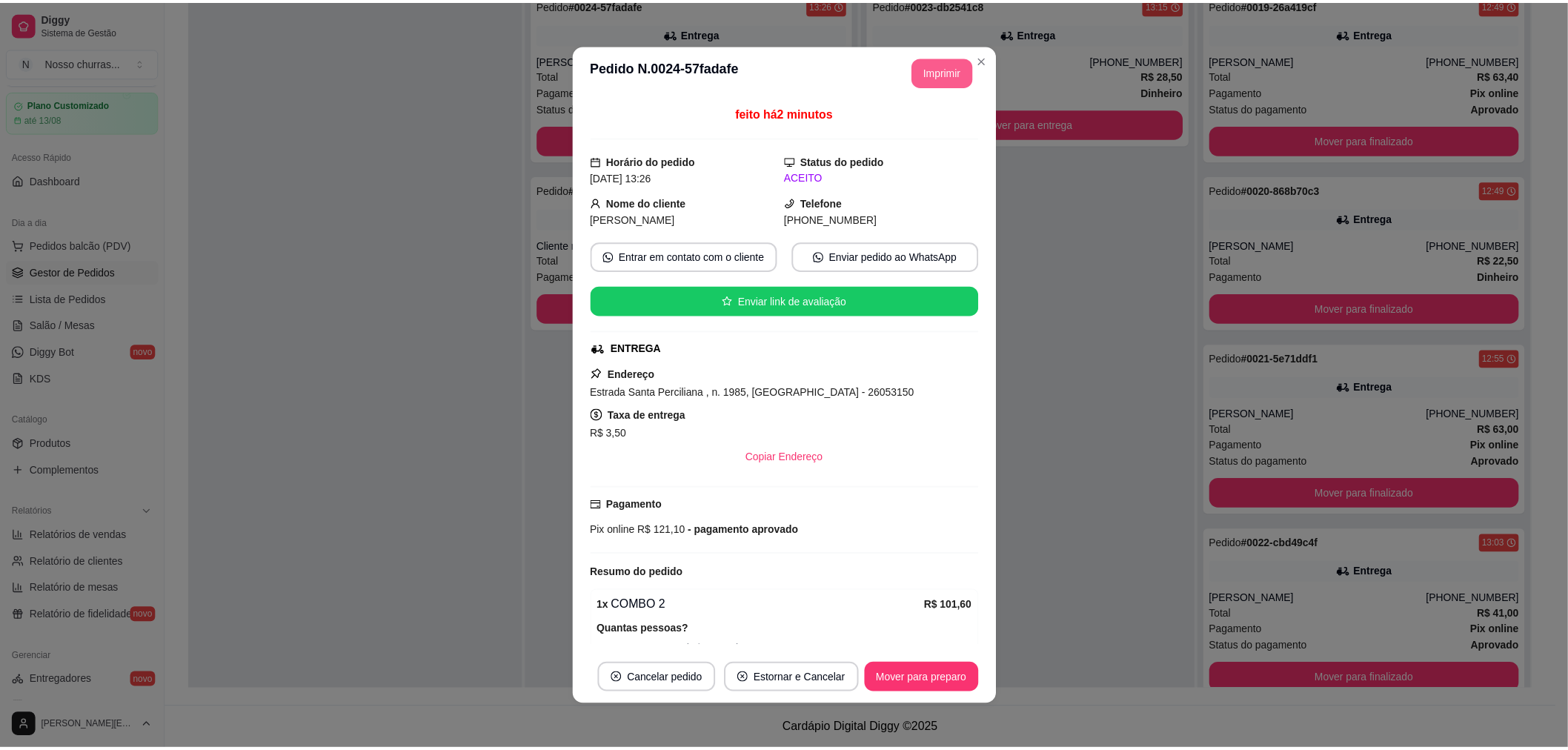
scroll to position [0, 0]
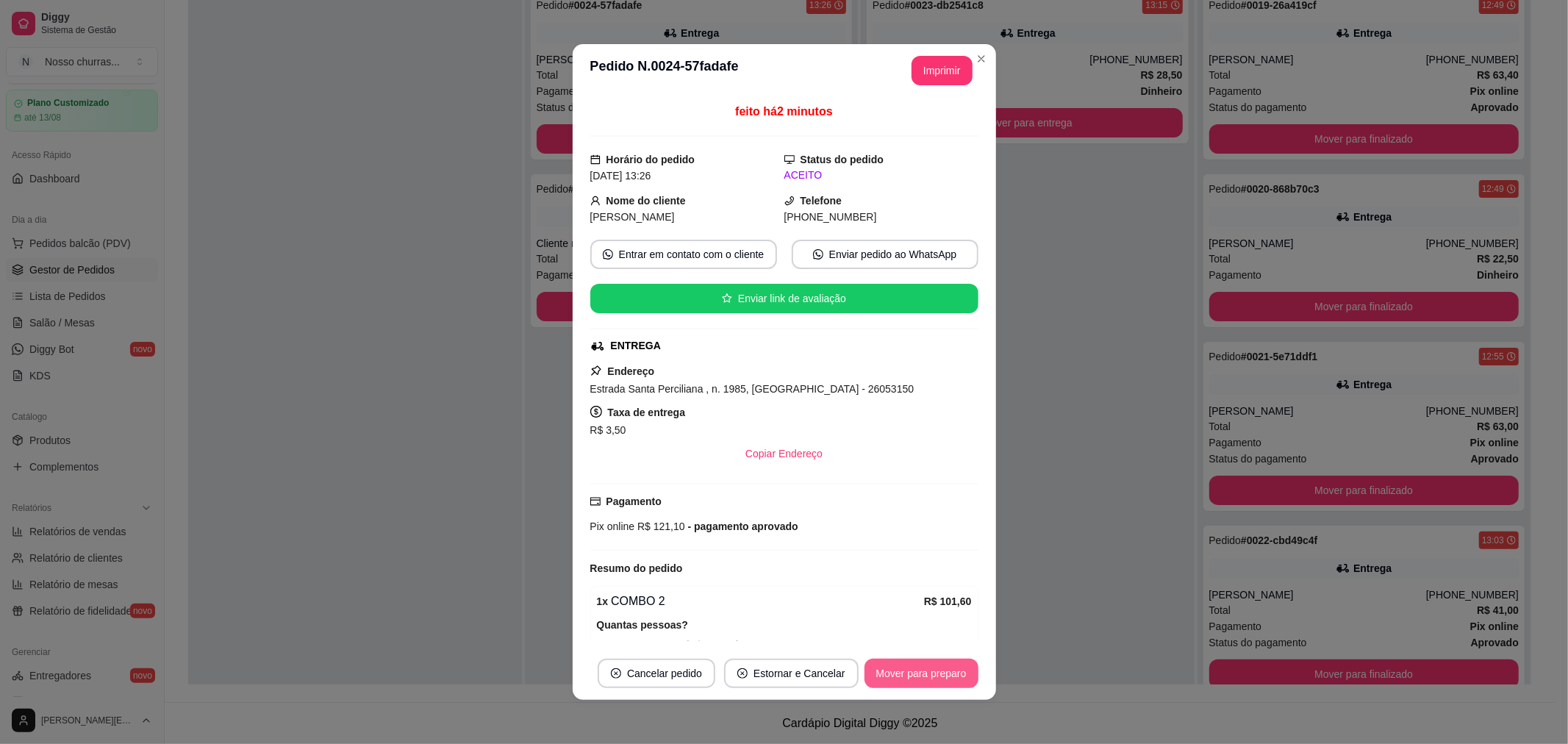
click at [888, 673] on button "Mover para preparo" at bounding box center [920, 673] width 114 height 29
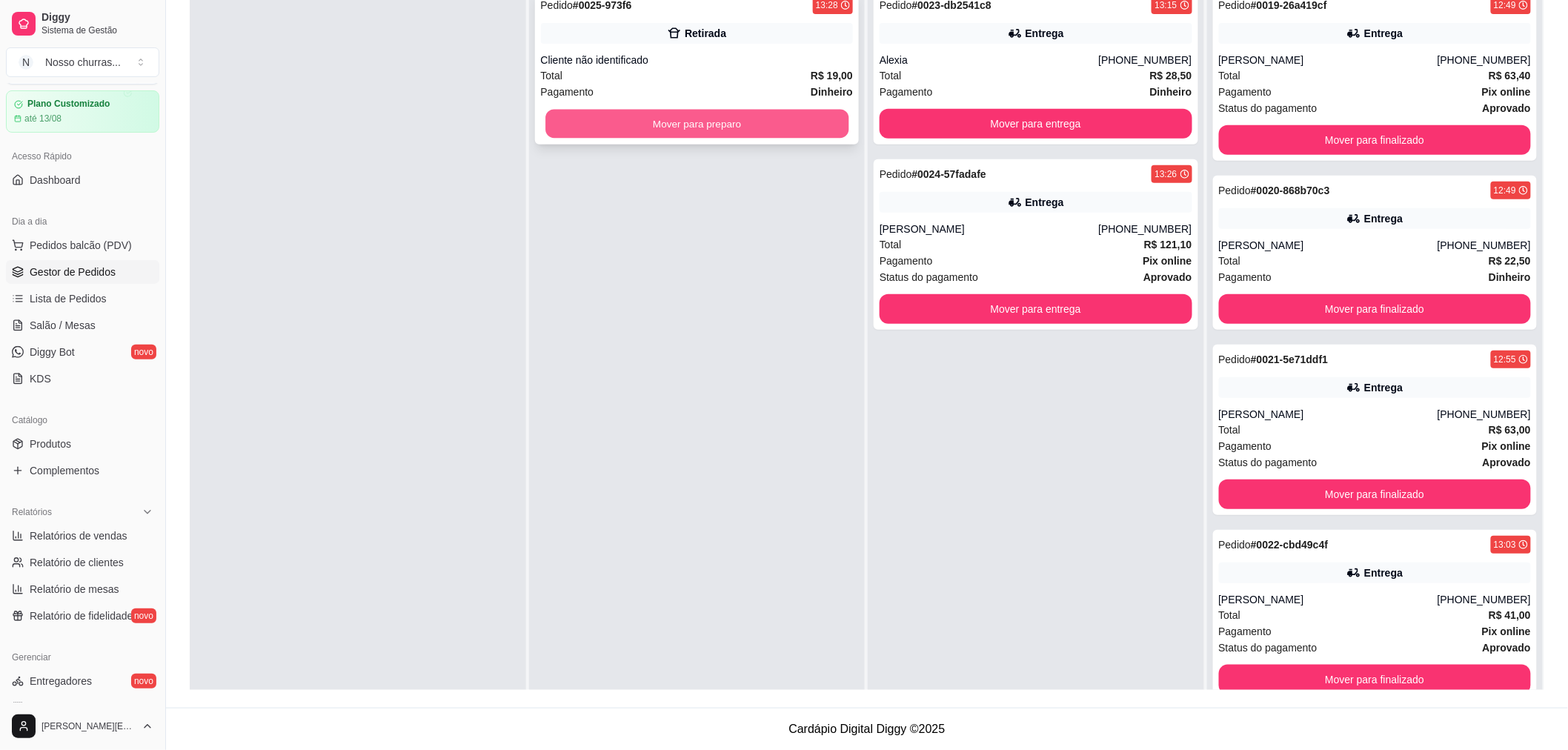
click at [591, 124] on button "Mover para preparo" at bounding box center [696, 125] width 303 height 29
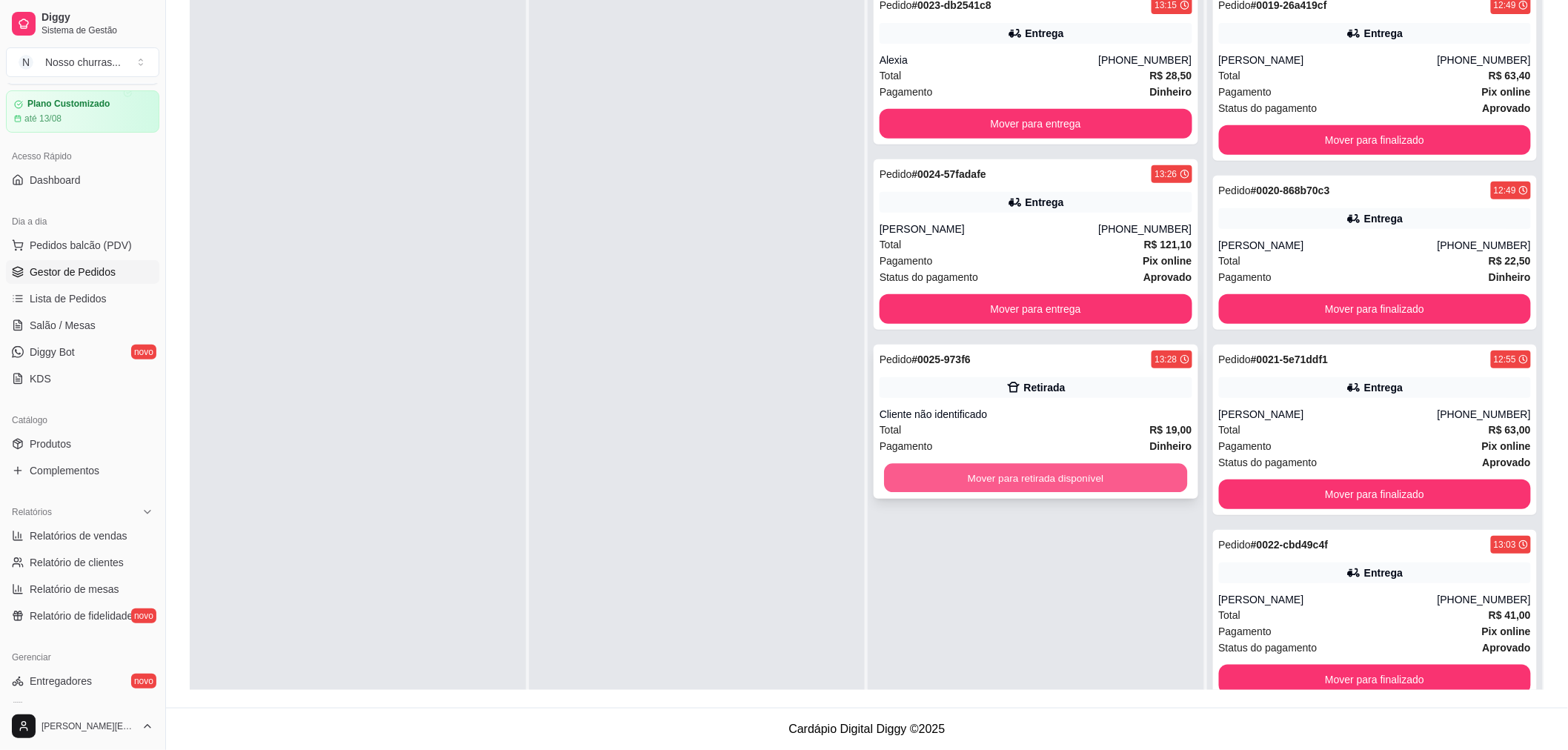
click at [990, 484] on button "Mover para retirada disponível" at bounding box center [1035, 478] width 303 height 29
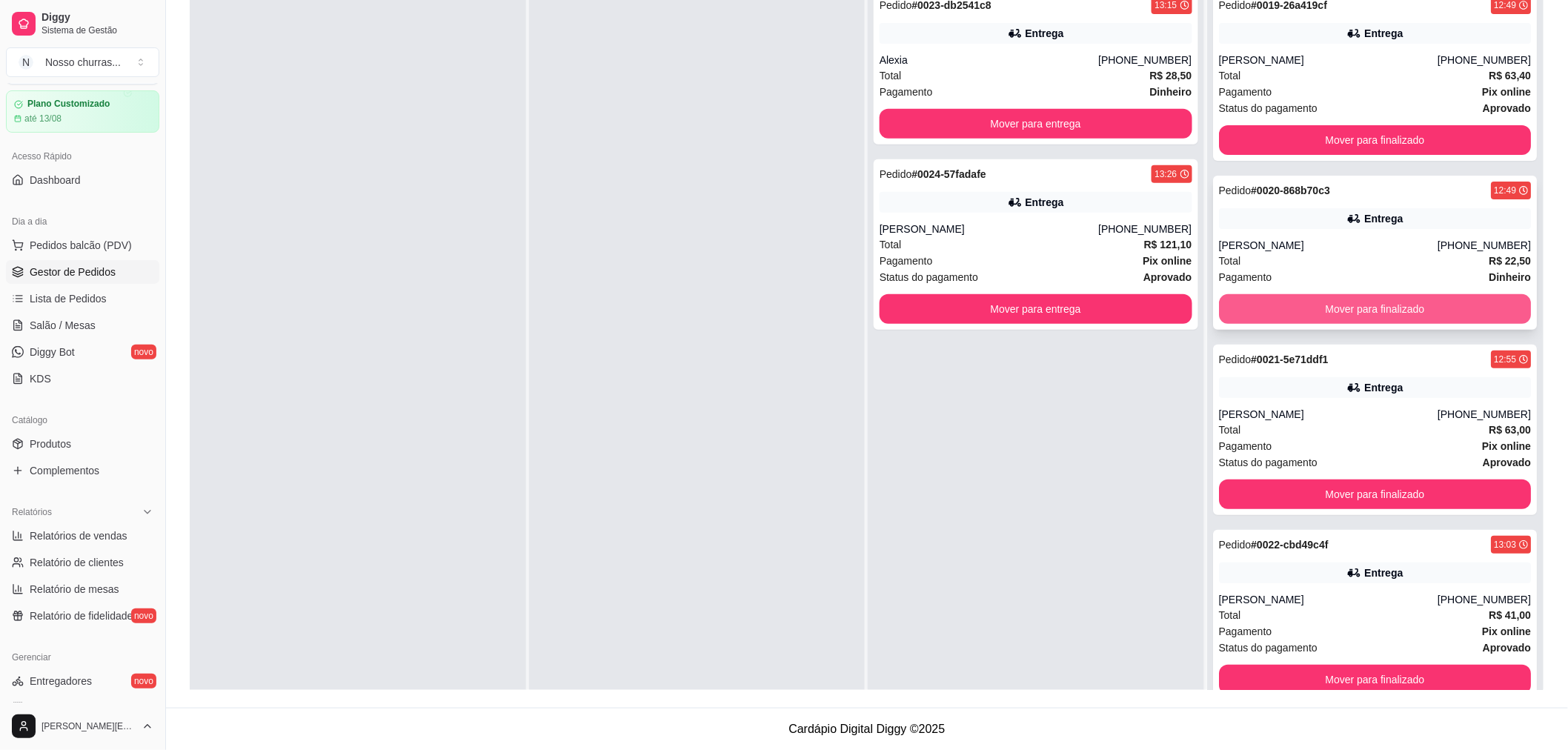
click at [1292, 304] on button "Mover para finalizado" at bounding box center [1375, 309] width 312 height 29
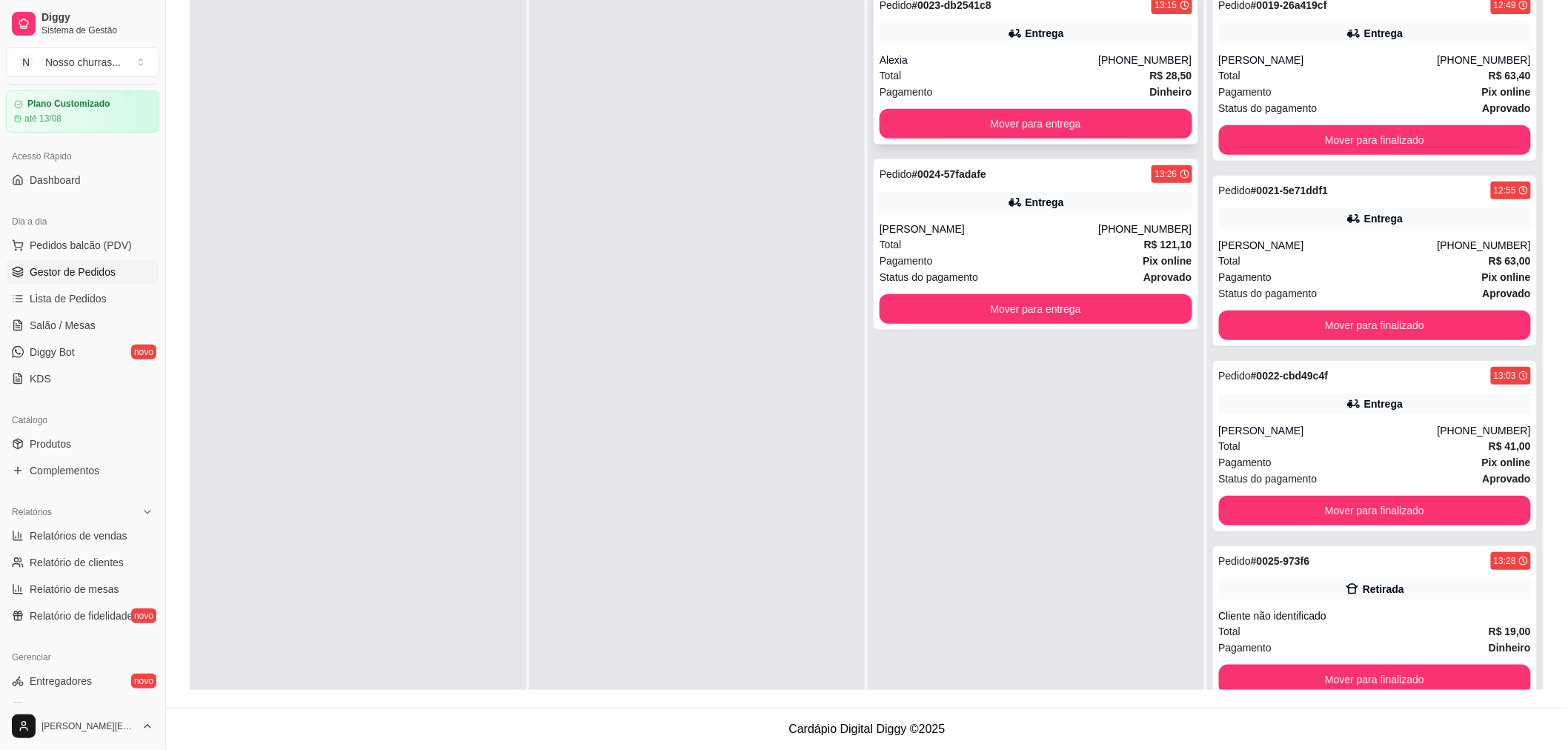
click at [1138, 80] on div "Total R$ 28,50" at bounding box center [1035, 76] width 312 height 16
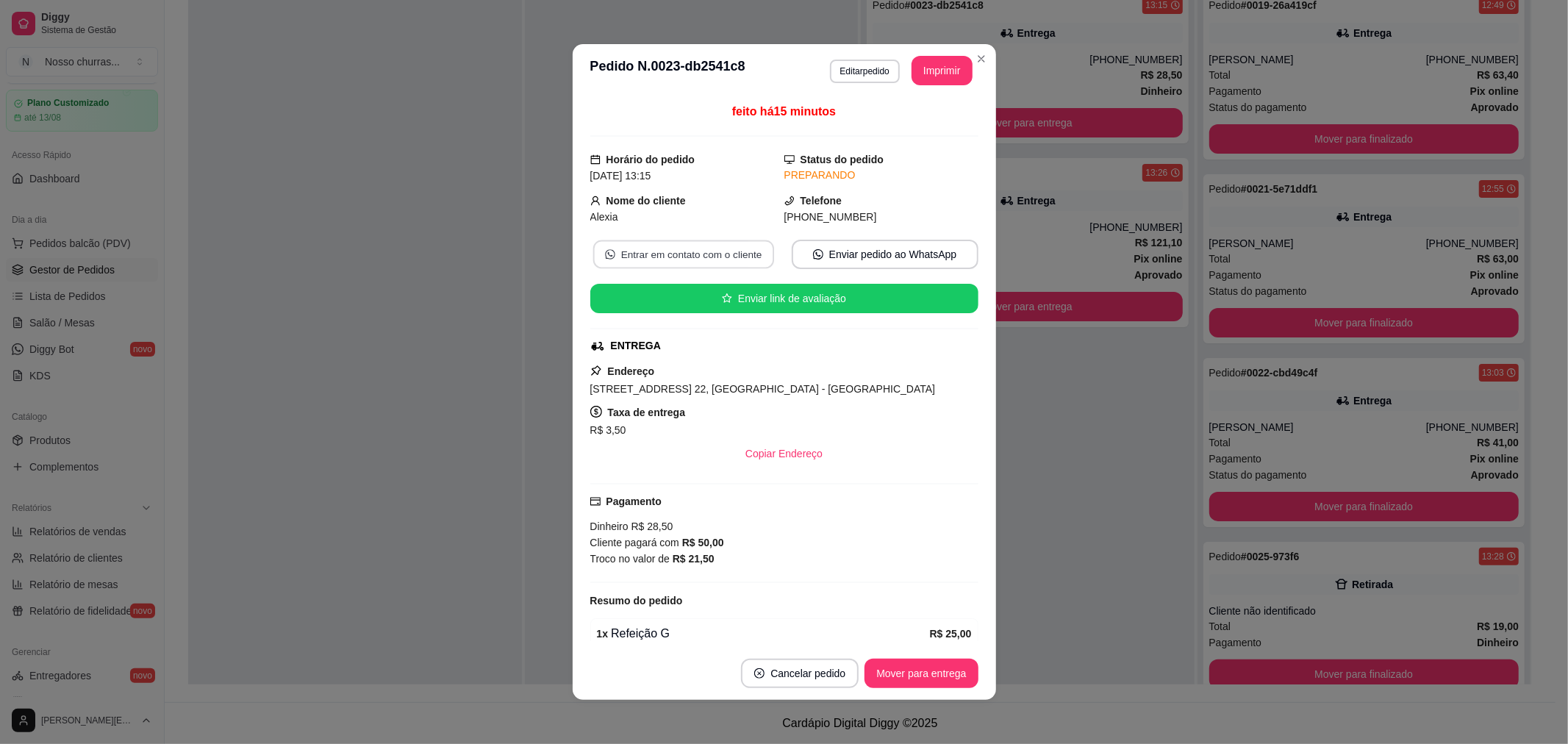
click at [720, 260] on button "Entrar em contato com o cliente" at bounding box center [682, 255] width 181 height 29
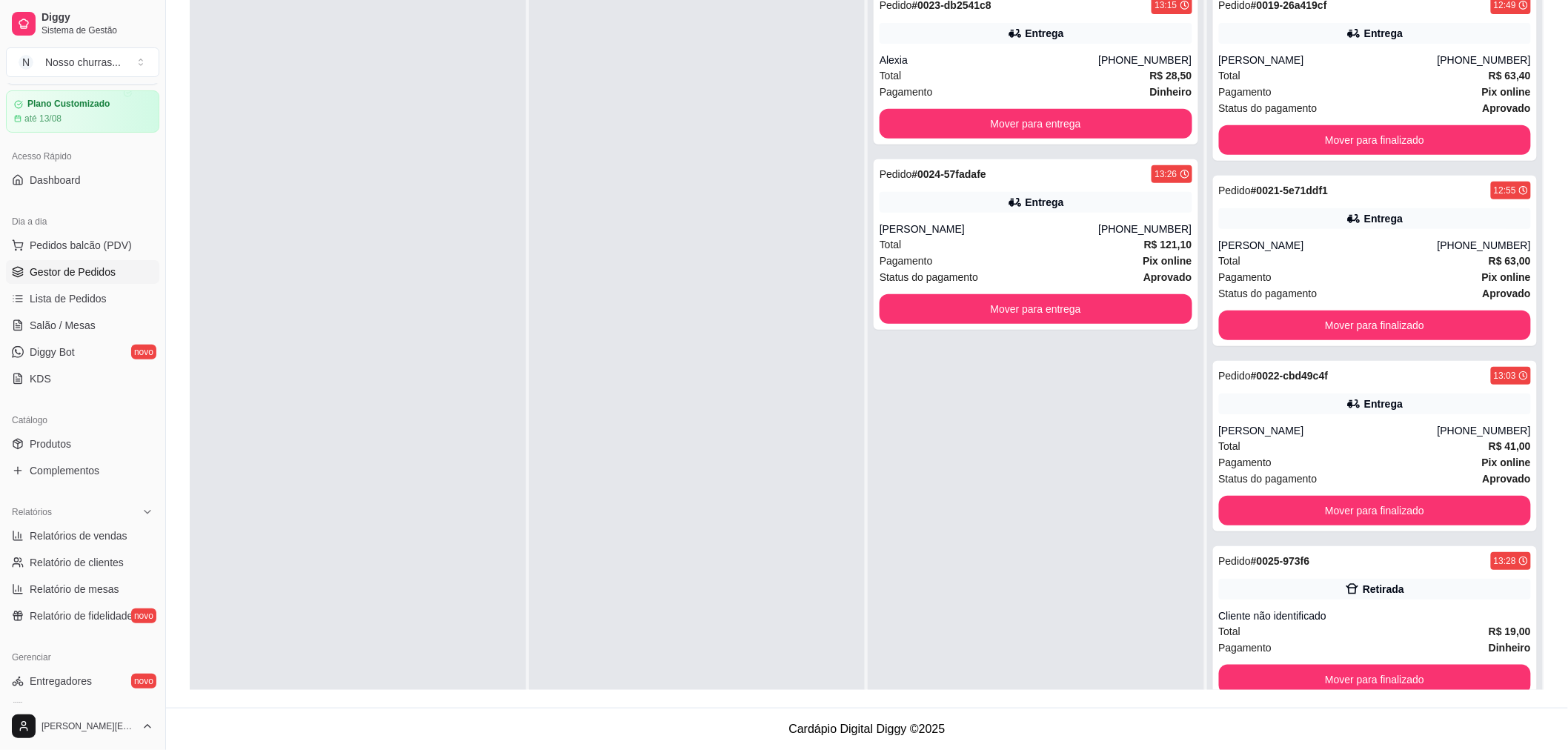
click at [702, 337] on div at bounding box center [697, 356] width 336 height 750
click at [278, 29] on div at bounding box center [357, 356] width 336 height 750
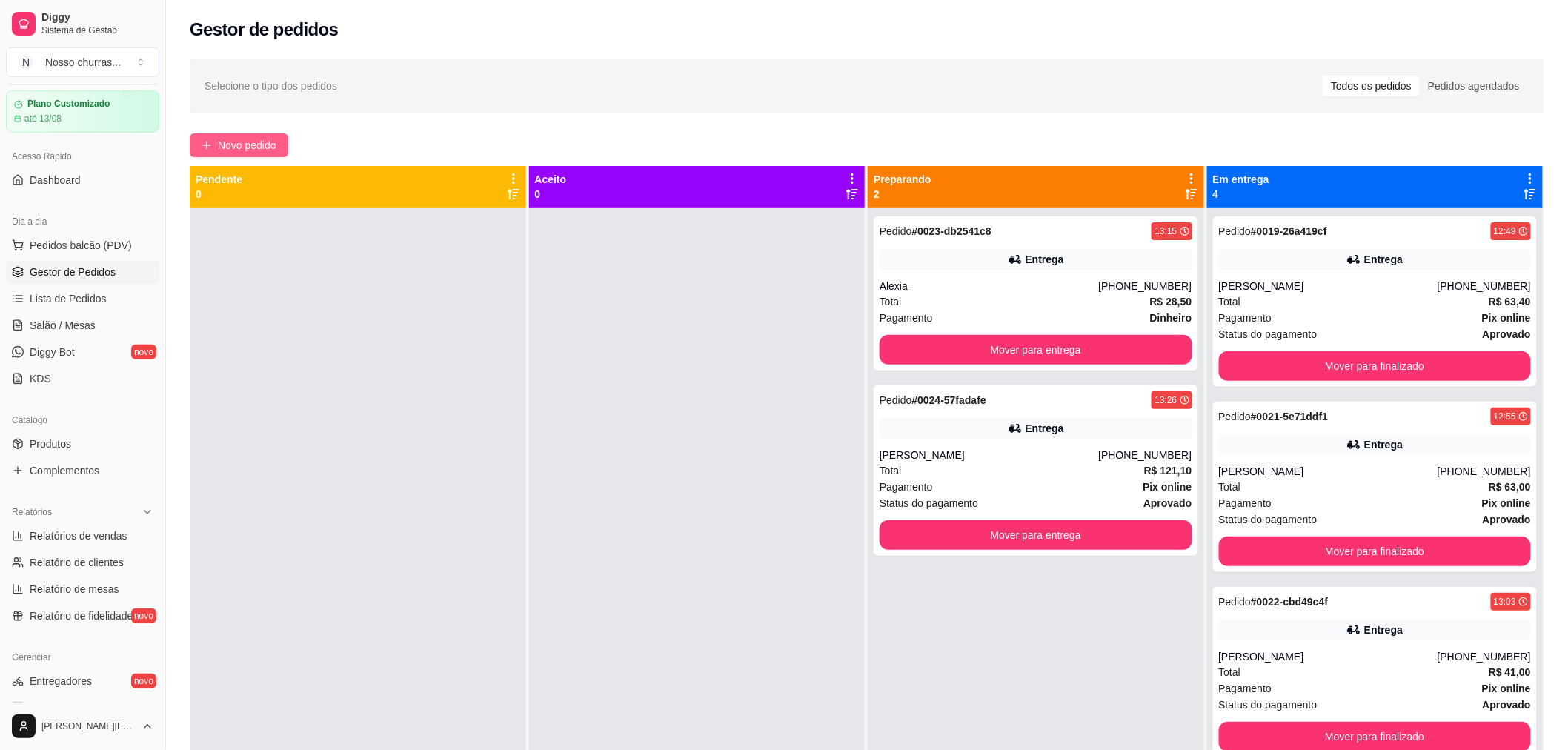
drag, startPoint x: 225, startPoint y: 130, endPoint x: 231, endPoint y: 139, distance: 10.8
click at [231, 139] on div "Selecione o tipo dos pedidos Todos os pedidos Pedidos agendados Novo pedido Pen…" at bounding box center [866, 492] width 1402 height 883
click at [231, 139] on span "Novo pedido" at bounding box center [247, 146] width 59 height 16
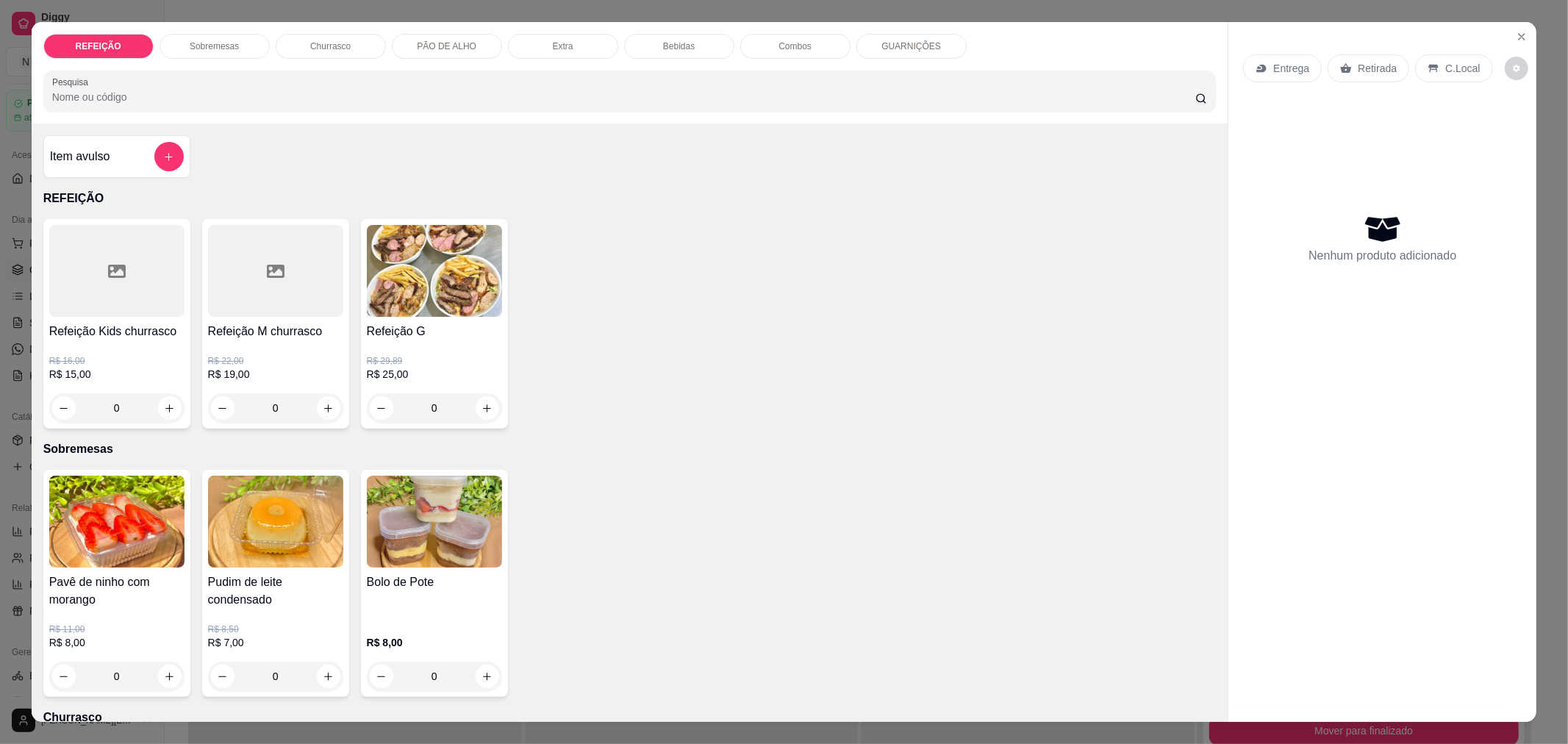
click at [1268, 57] on div "Entrega" at bounding box center [1282, 68] width 79 height 28
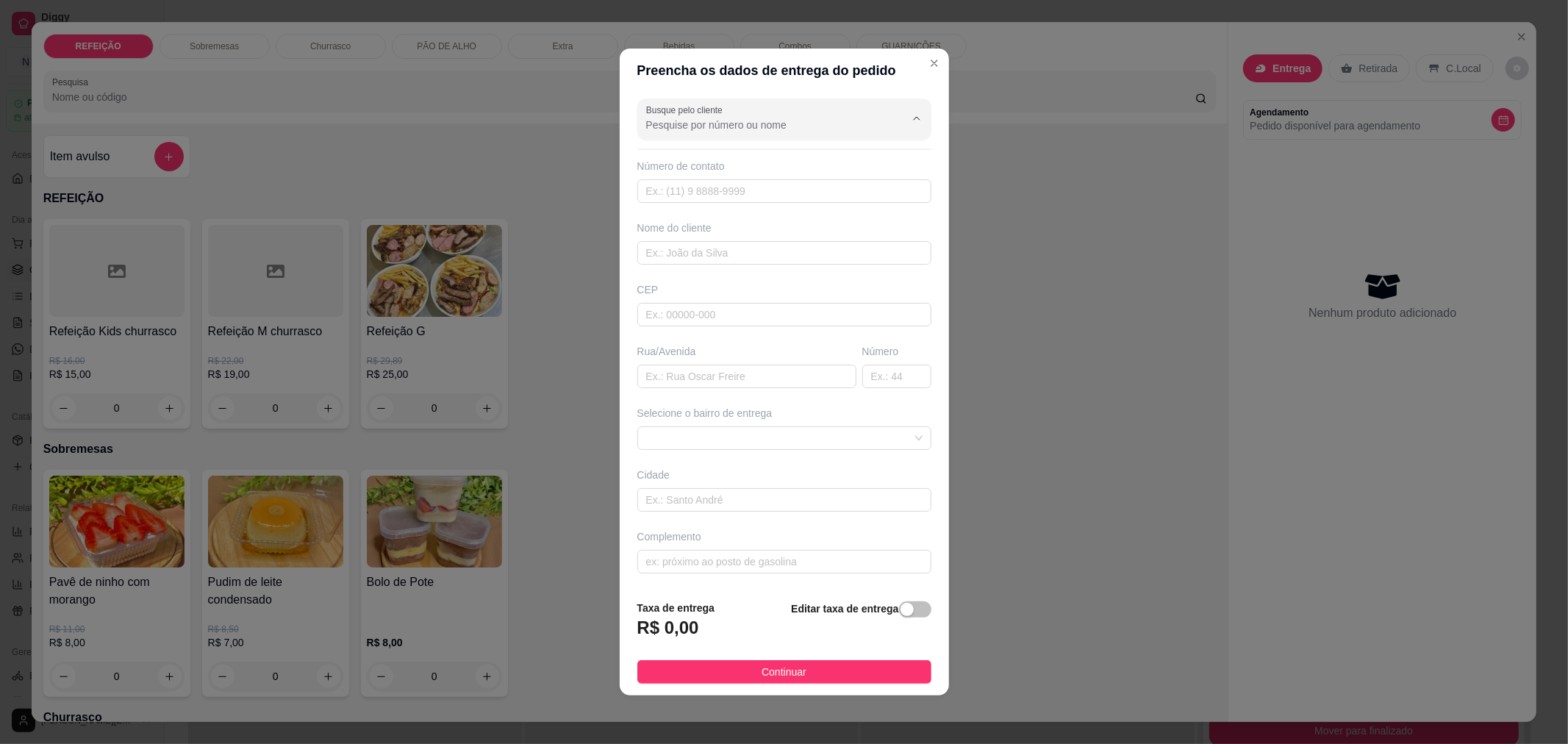
click at [823, 129] on input "Busque pelo cliente" at bounding box center [763, 124] width 235 height 15
type input "2196477"
click at [798, 184] on input "text" at bounding box center [784, 191] width 294 height 24
type input "2196477"
click at [798, 187] on input "text" at bounding box center [784, 191] width 294 height 24
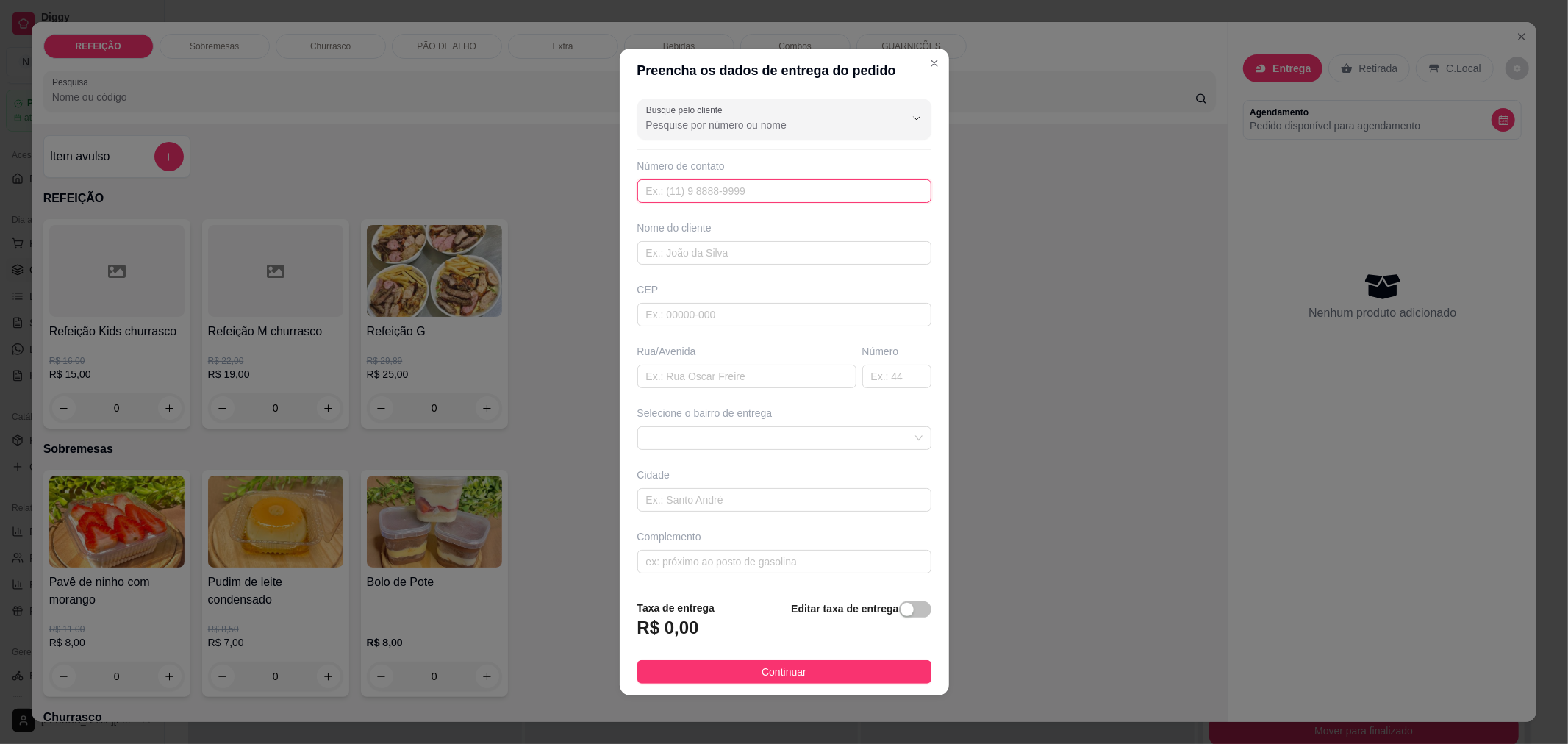
click at [798, 187] on input "text" at bounding box center [784, 191] width 294 height 24
type input "[PHONE_NUMBER]"
click at [799, 243] on input "text" at bounding box center [784, 253] width 294 height 24
type input "deiverton"
click at [714, 382] on input "text" at bounding box center [746, 376] width 219 height 24
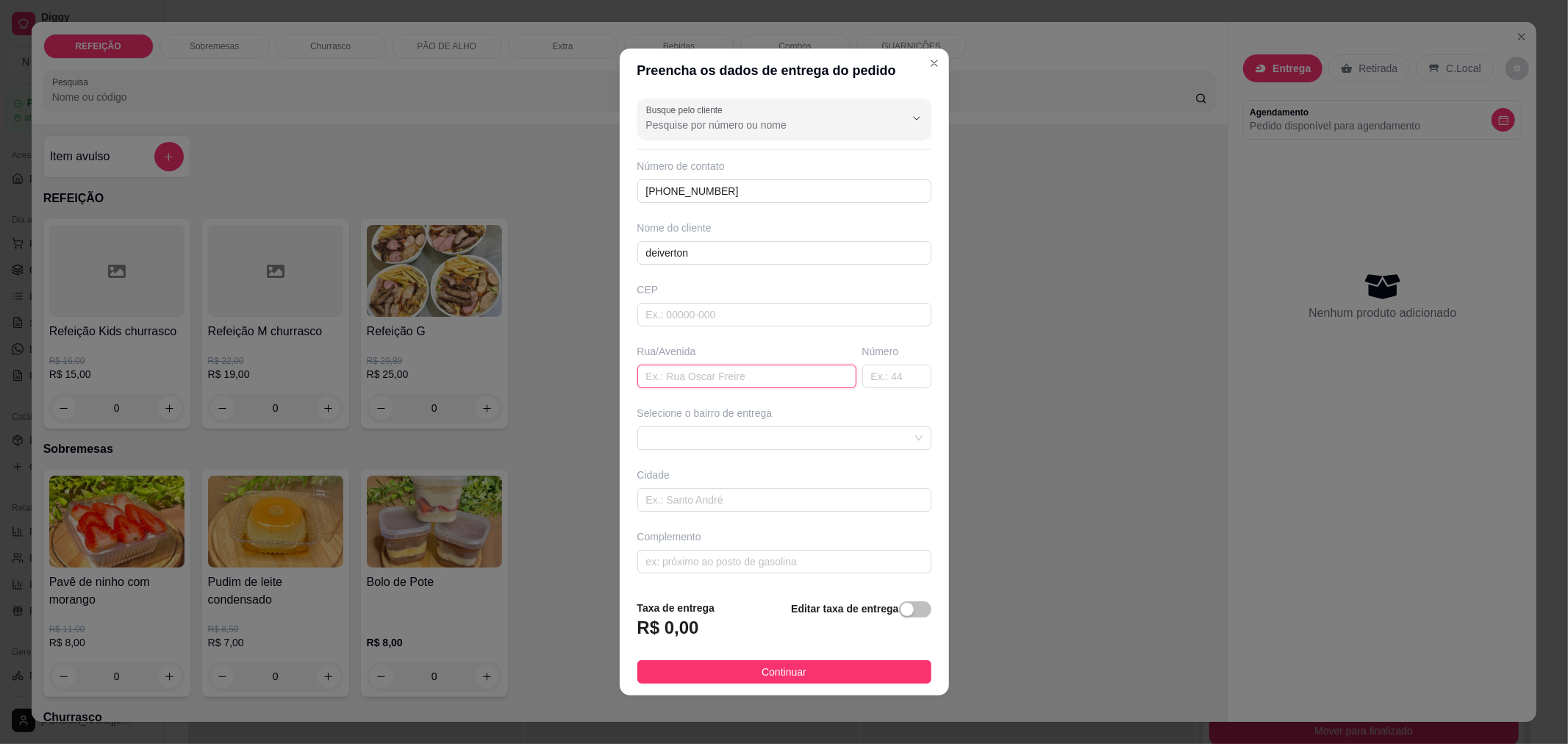
type input "r"
type input "RUA [PERSON_NAME]"
click at [906, 371] on input "text" at bounding box center [897, 376] width 69 height 24
type input "320"
click at [878, 451] on div "Busque pelo cliente Número de contato [PHONE_NUMBER] Nome do cliente deiverton …" at bounding box center [784, 340] width 329 height 495
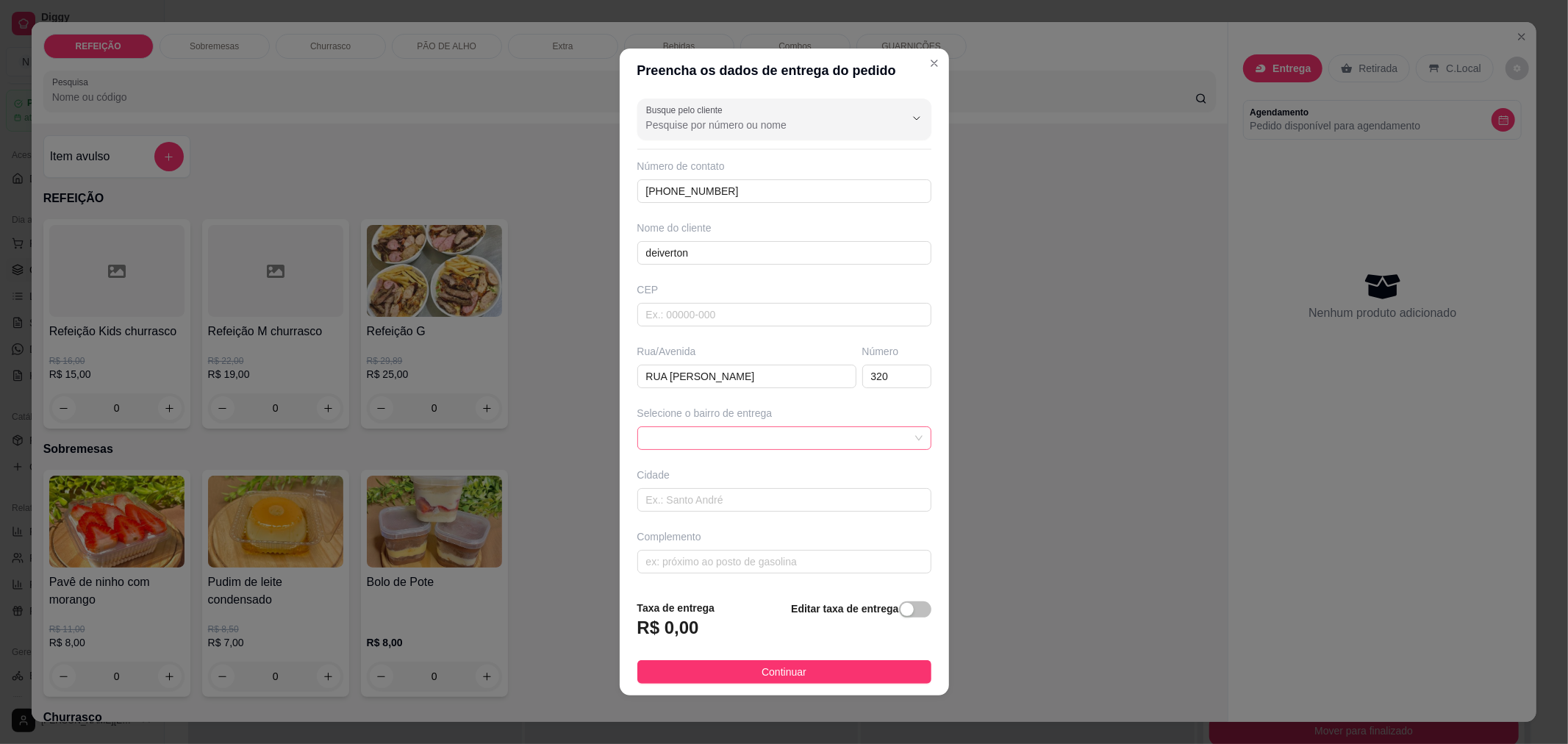
click at [877, 443] on span at bounding box center [784, 438] width 276 height 22
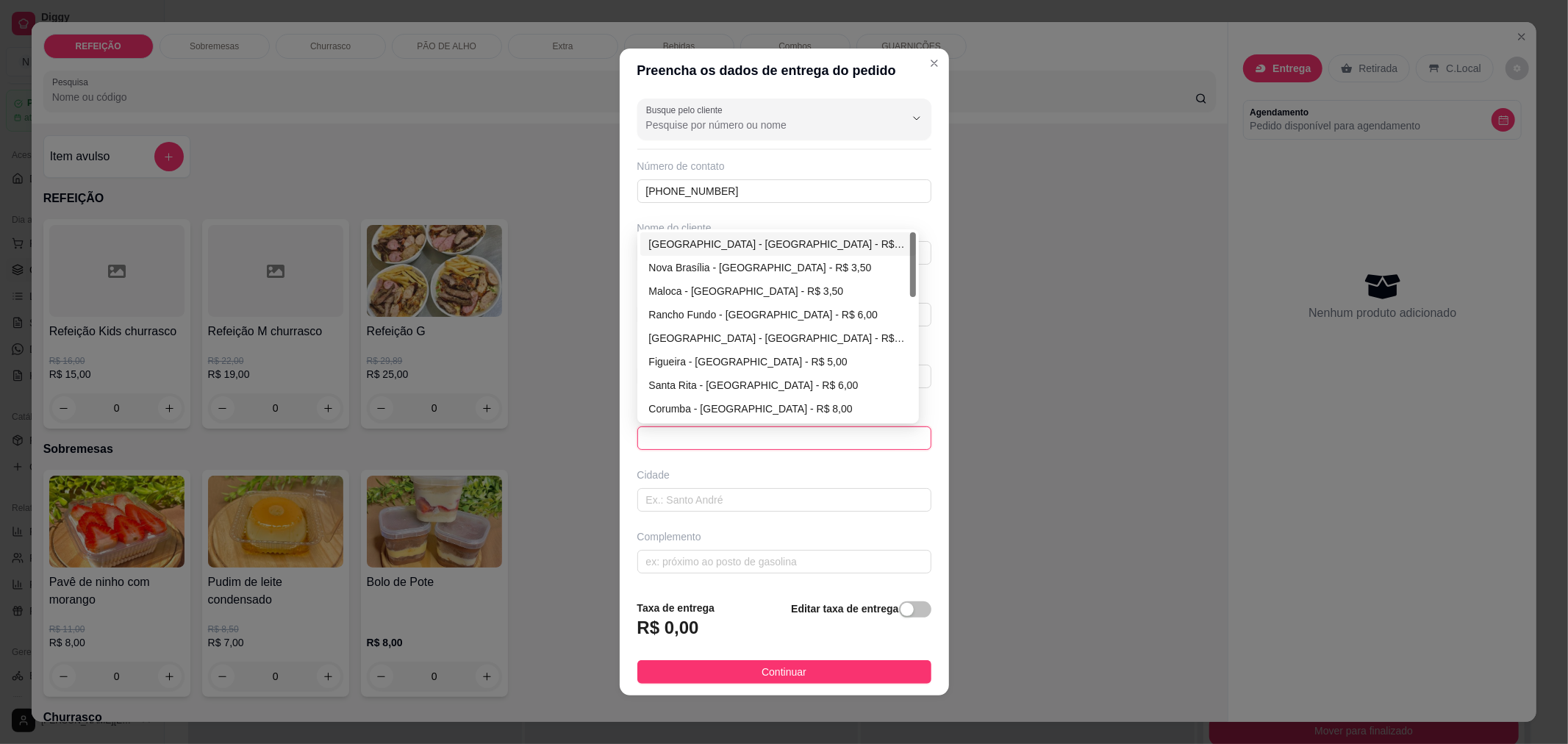
click at [825, 247] on div "[GEOGRAPHIC_DATA] - [GEOGRAPHIC_DATA] - R$ 3,00" at bounding box center [778, 244] width 258 height 16
type input "[GEOGRAPHIC_DATA]"
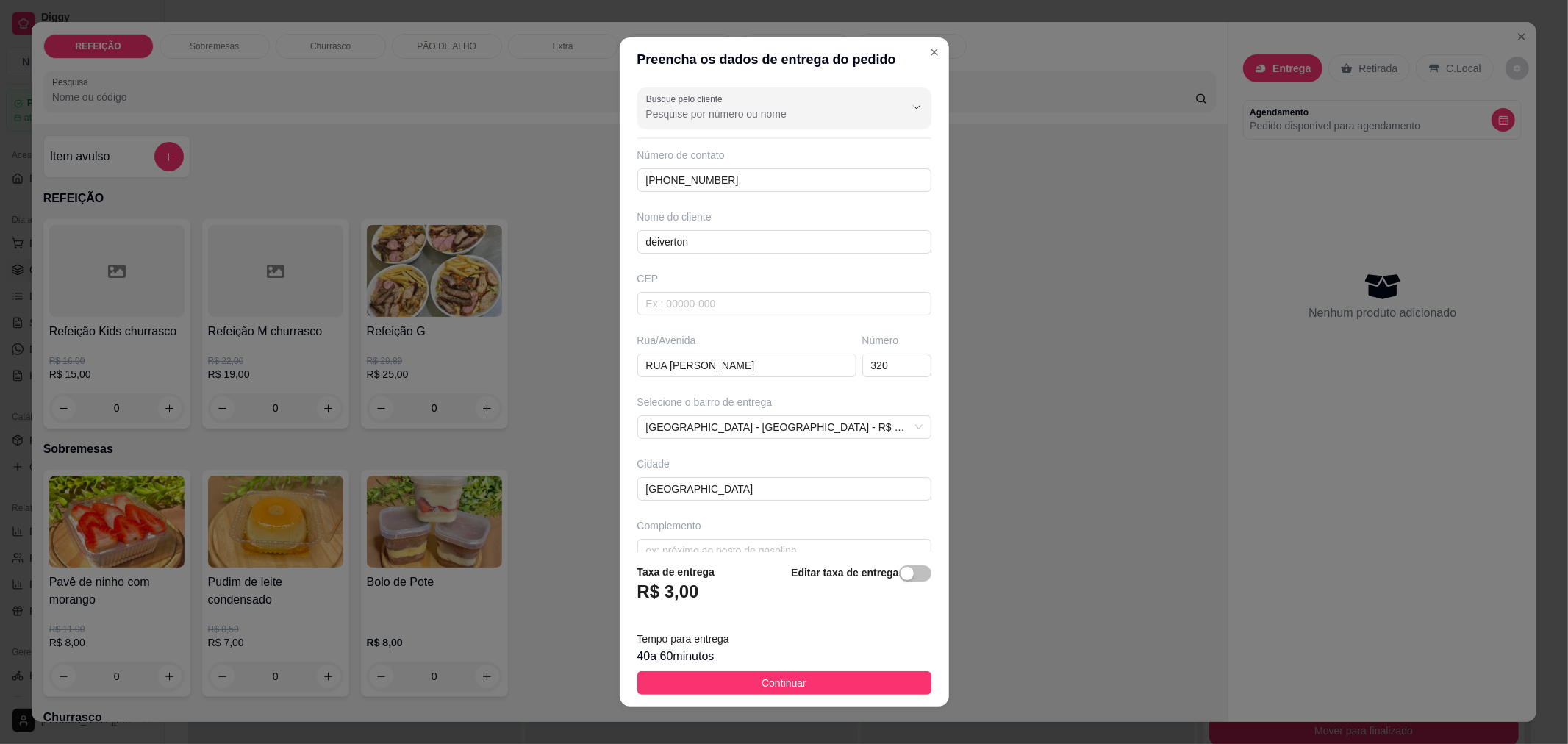
click at [766, 677] on span "Continuar" at bounding box center [783, 683] width 45 height 16
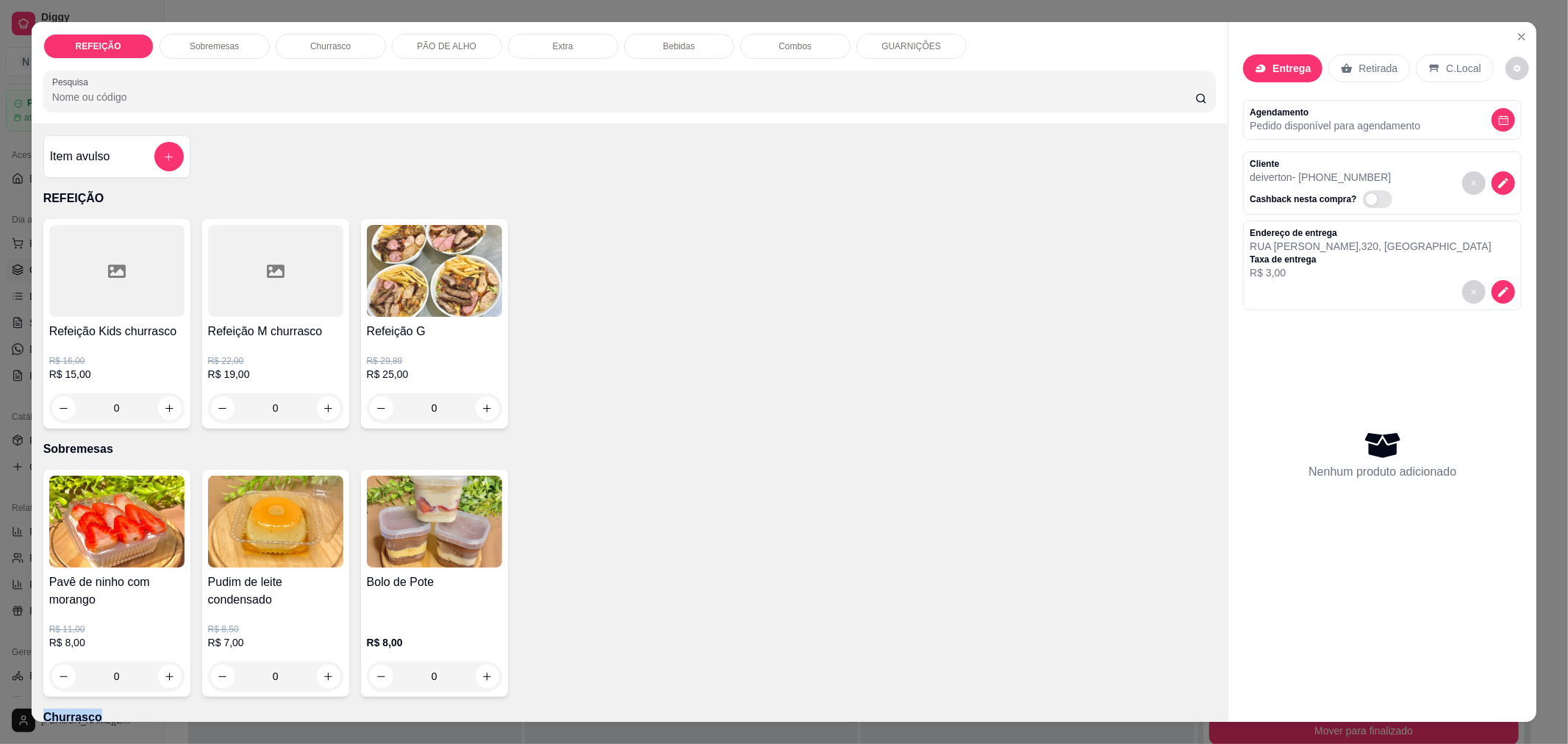
click at [766, 677] on div "Pavê de ninho com morango R$ 11,00 R$ 8,00 0 Pudim de leite condensado R$ 8,50 …" at bounding box center [630, 583] width 1173 height 227
click at [314, 401] on div "0" at bounding box center [275, 408] width 135 height 29
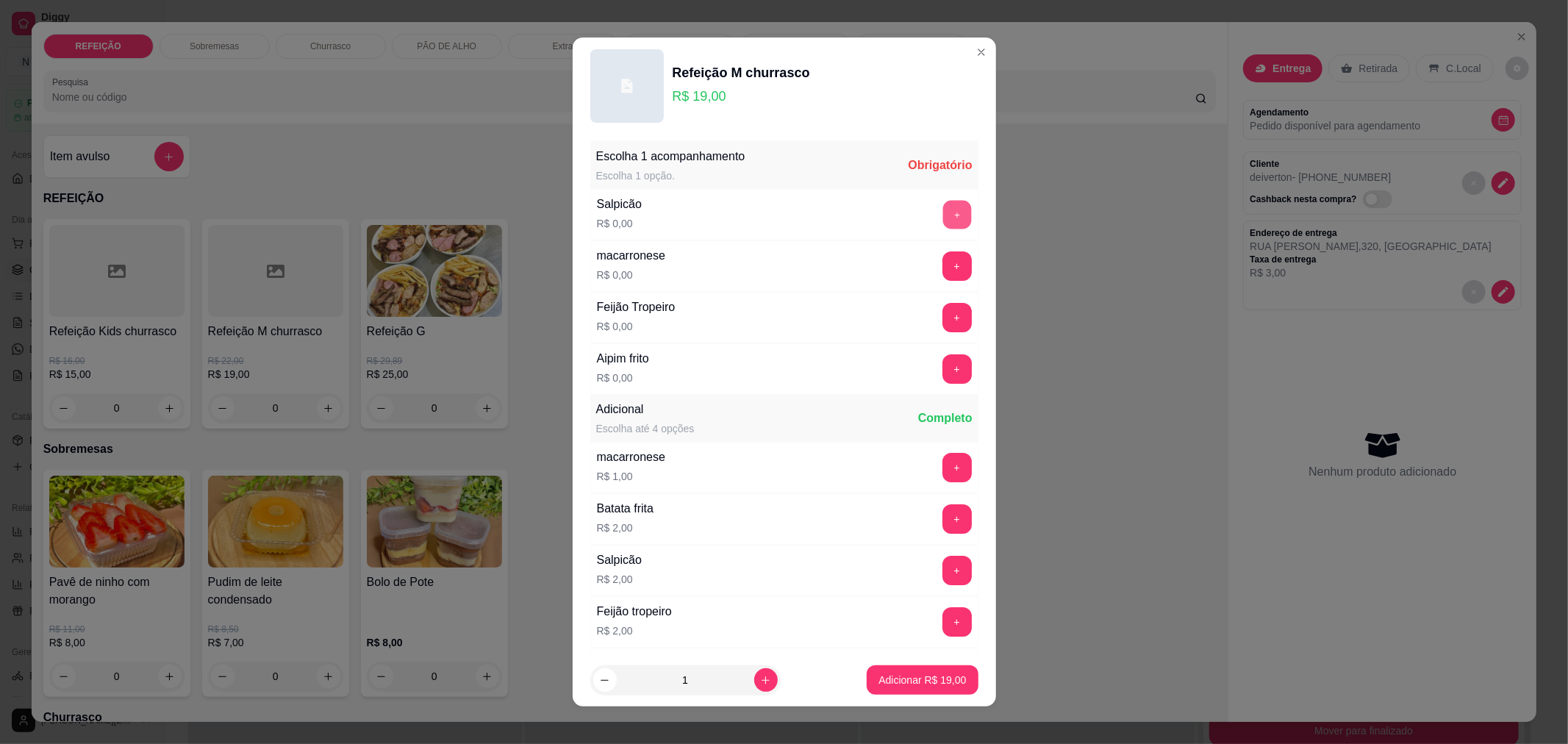
click at [942, 216] on button "+" at bounding box center [957, 214] width 29 height 29
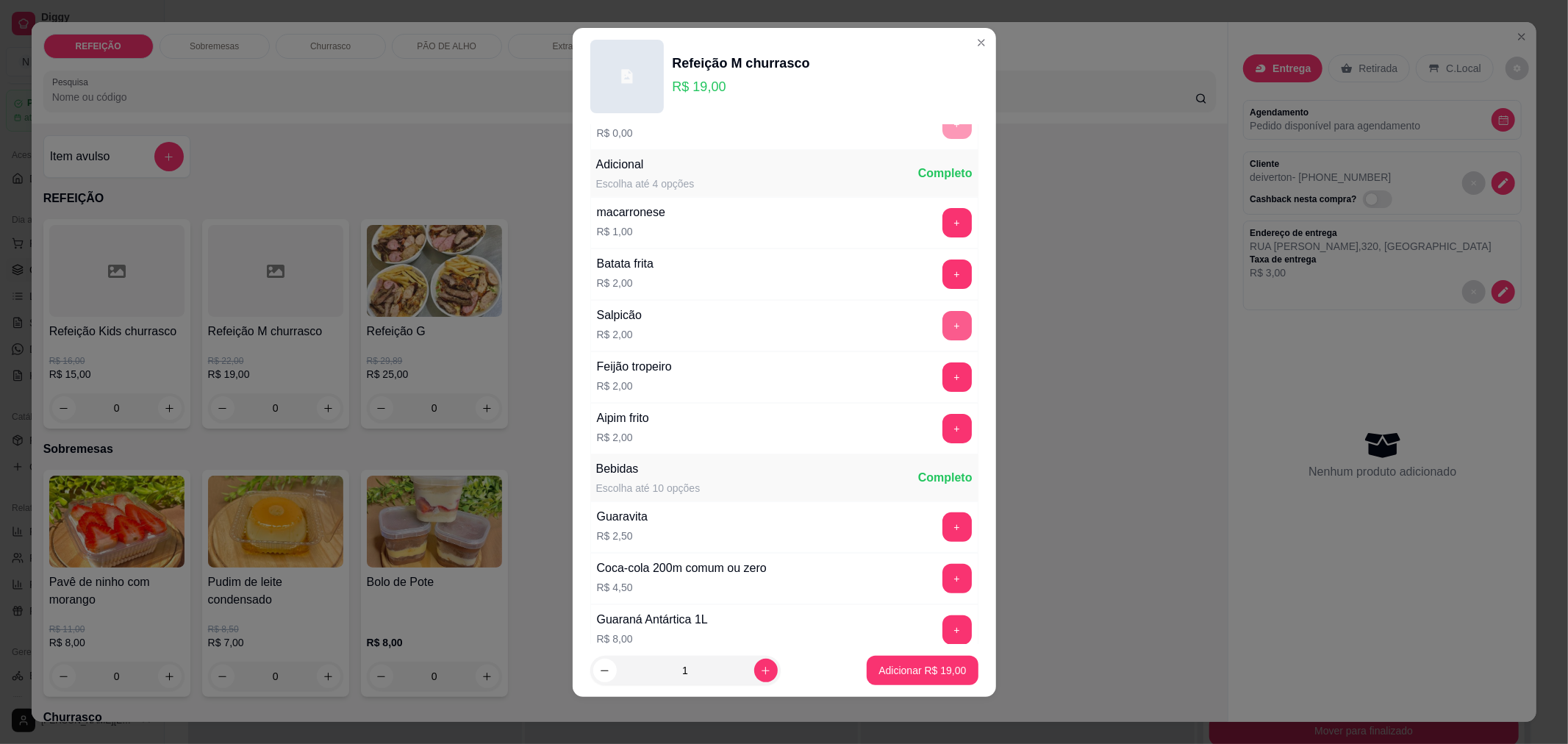
scroll to position [260, 0]
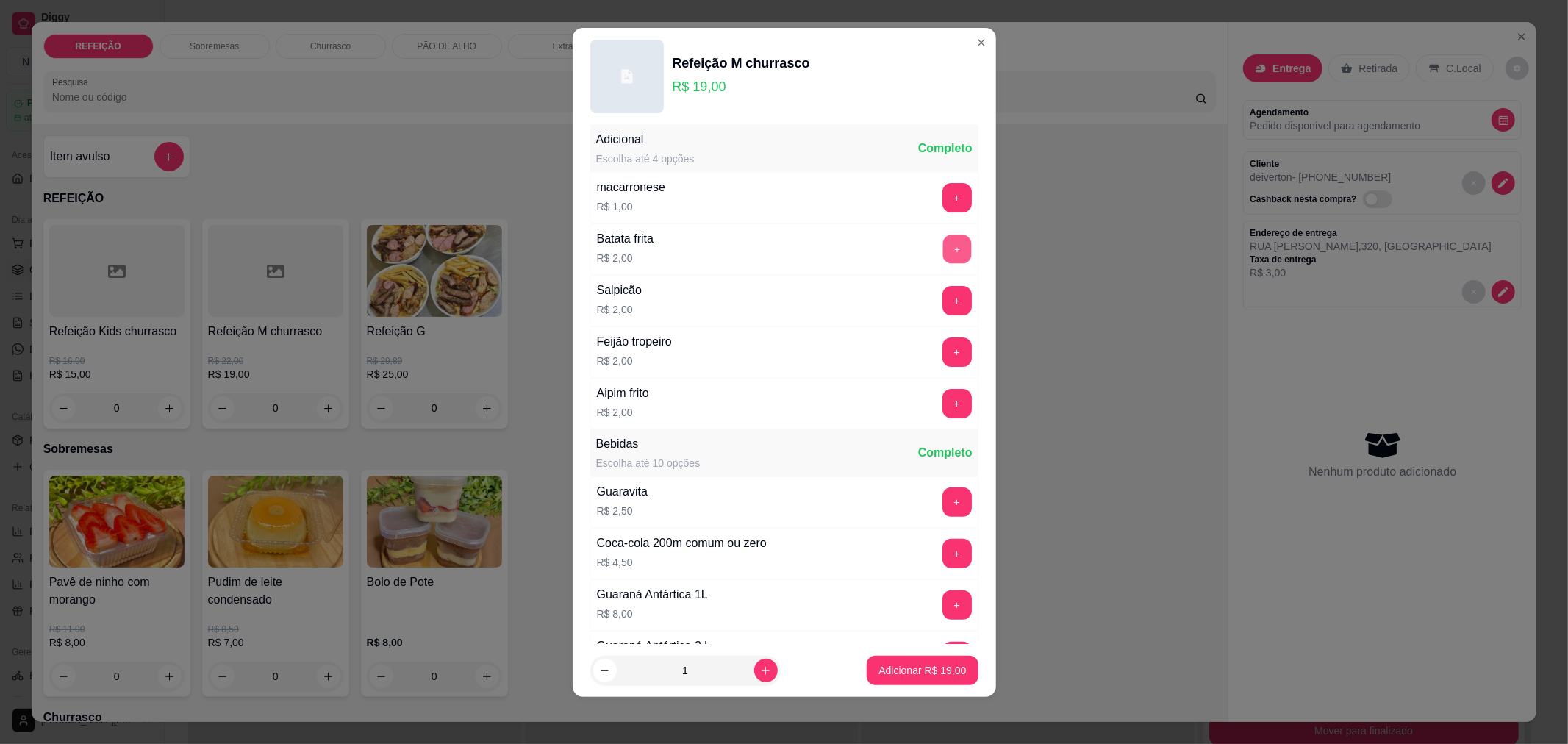
click at [942, 253] on button "+" at bounding box center [957, 249] width 29 height 29
click at [899, 671] on p "Adicionar R$ 21,00" at bounding box center [922, 670] width 85 height 14
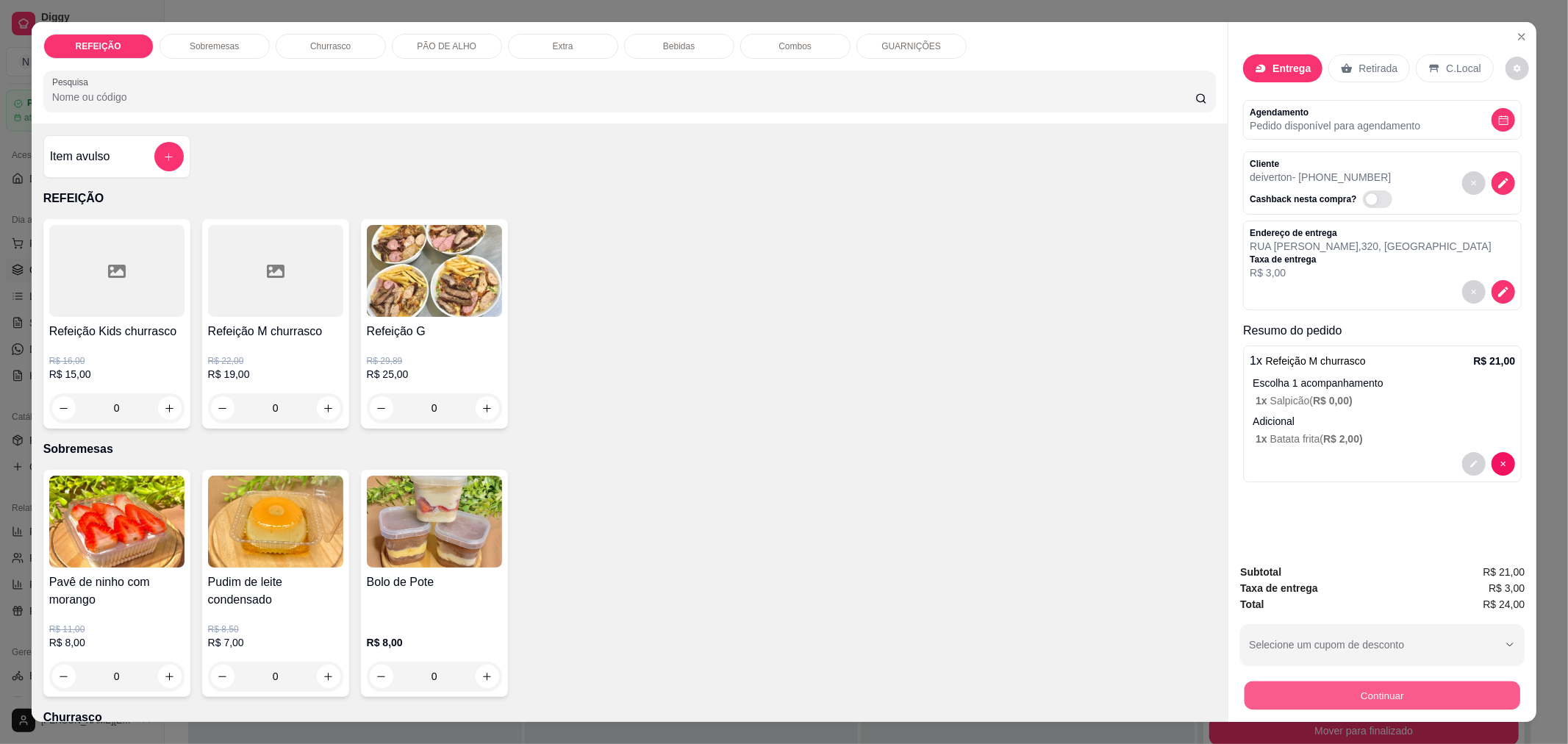
click at [1275, 702] on button "Continuar" at bounding box center [1382, 695] width 275 height 29
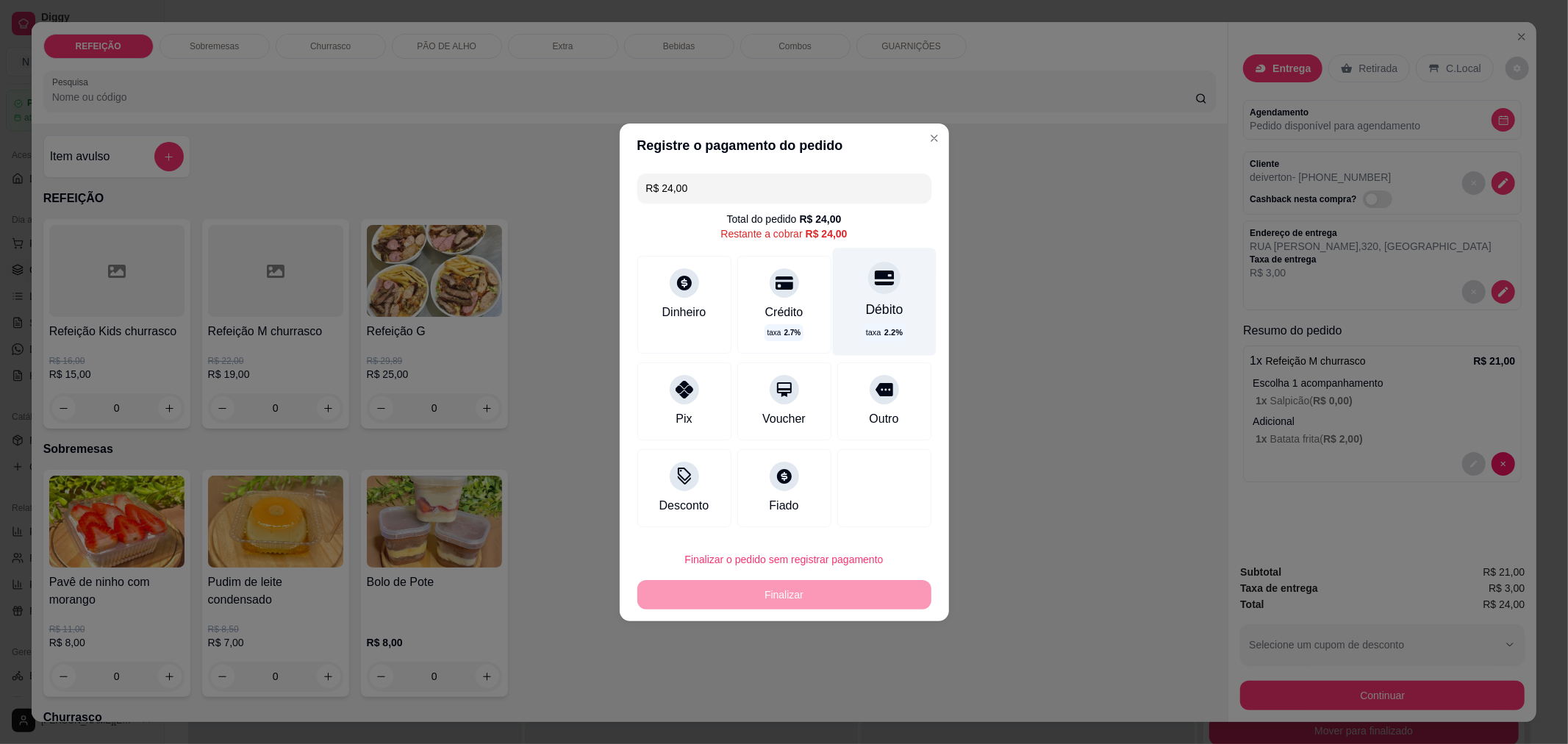
click at [865, 313] on div "Débito" at bounding box center [883, 309] width 37 height 19
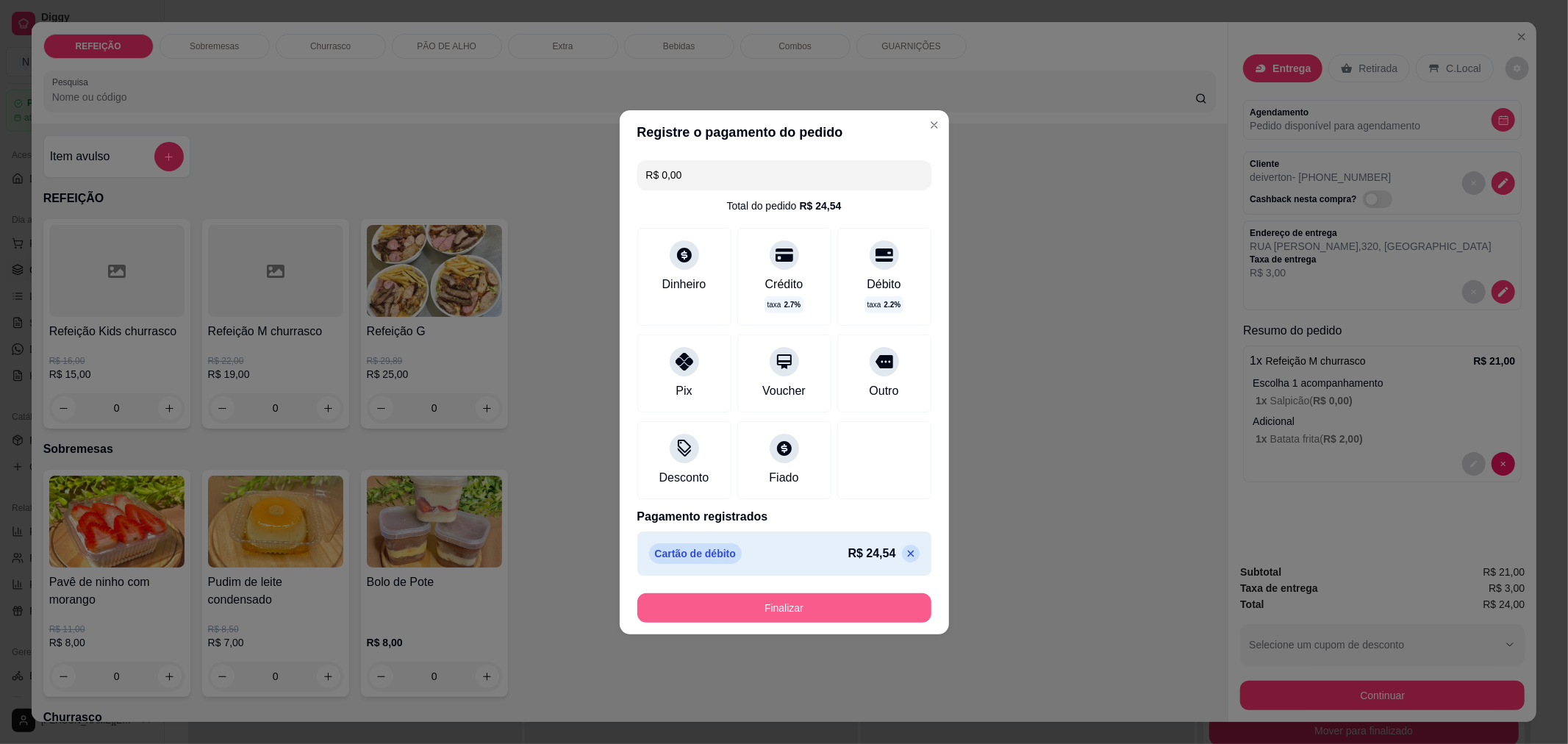
click at [849, 613] on button "Finalizar" at bounding box center [784, 608] width 294 height 29
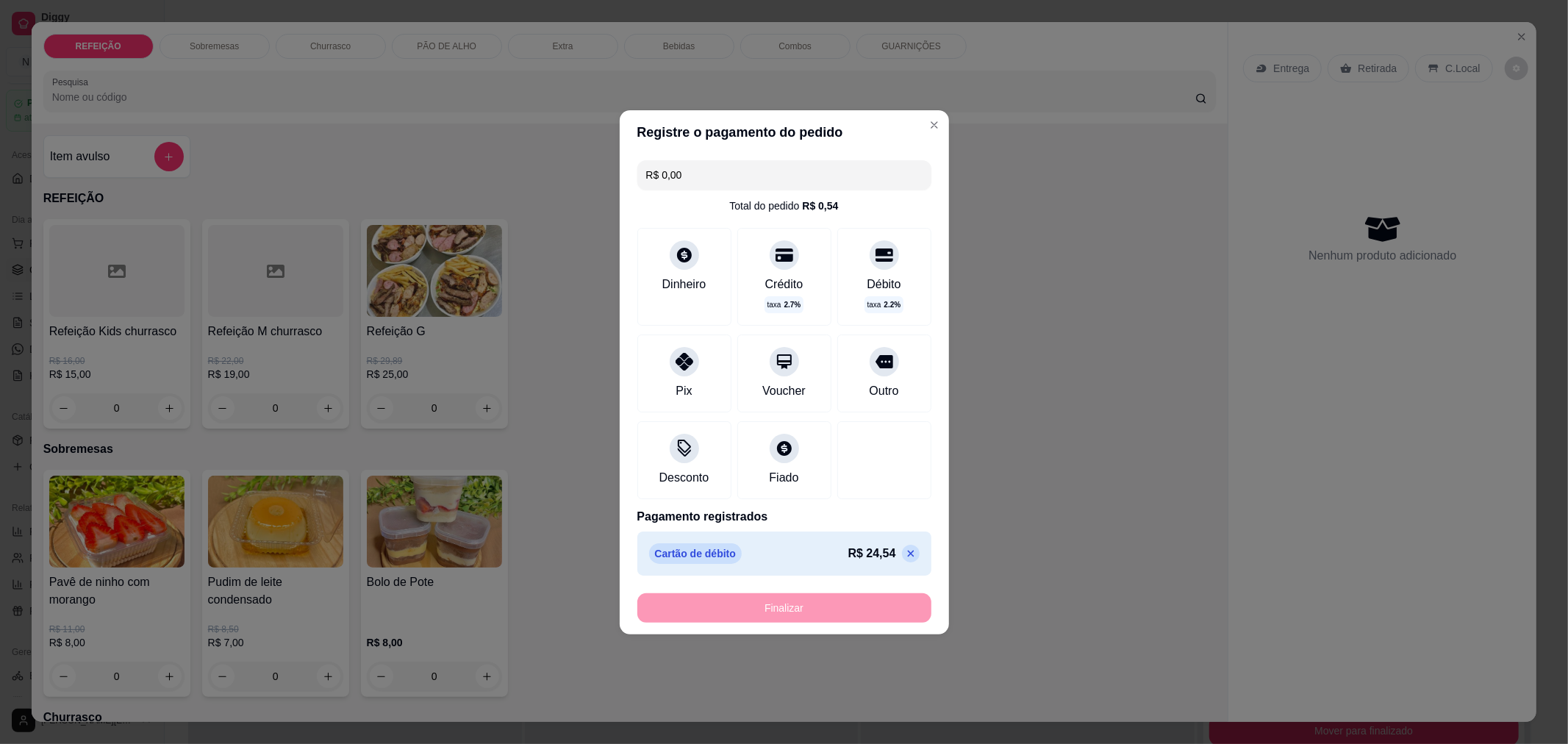
type input "-R$ 24,00"
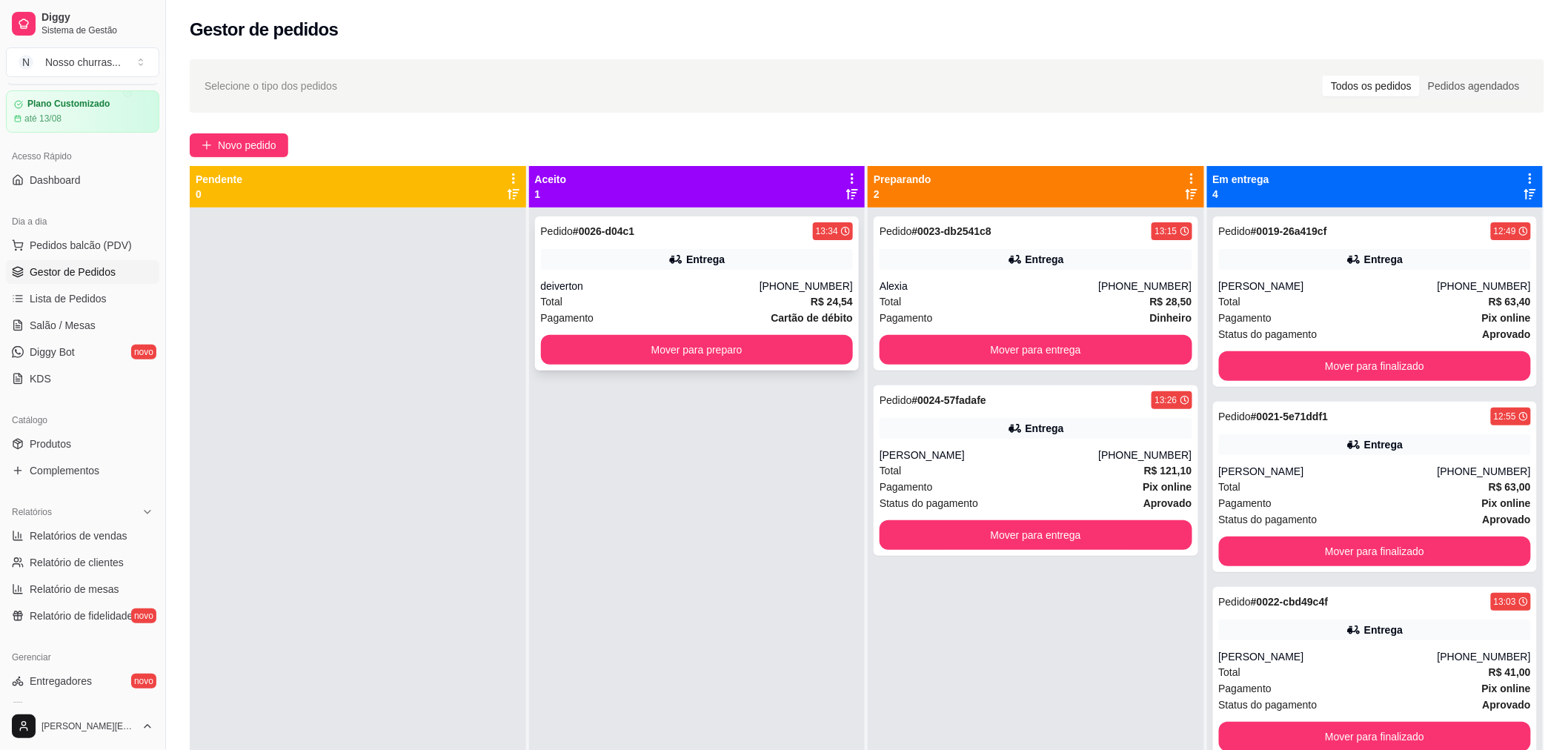
click at [679, 224] on div "Pedido # 0026-d04c1 13:34" at bounding box center [697, 231] width 312 height 17
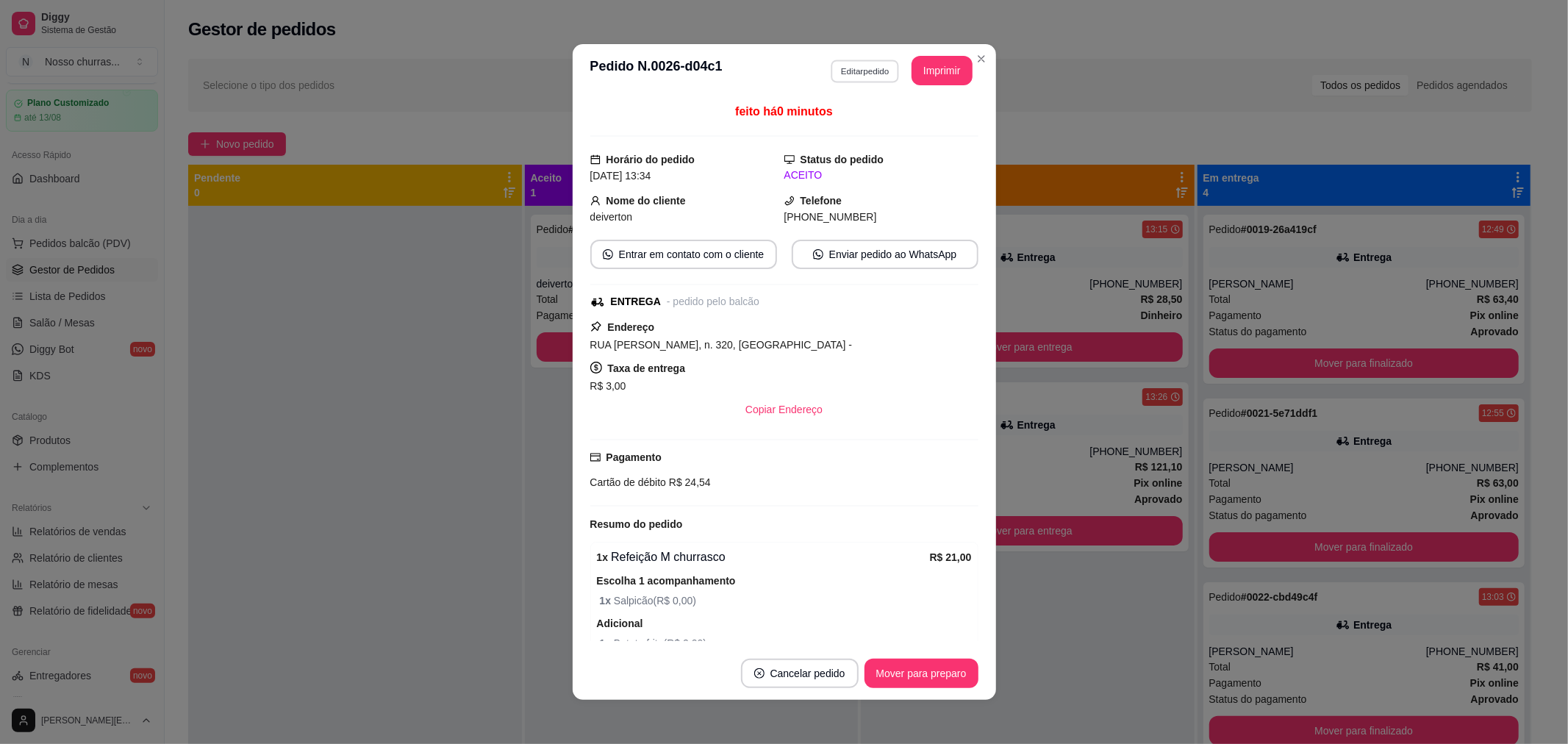
click at [838, 82] on button "Editar pedido" at bounding box center [864, 71] width 68 height 23
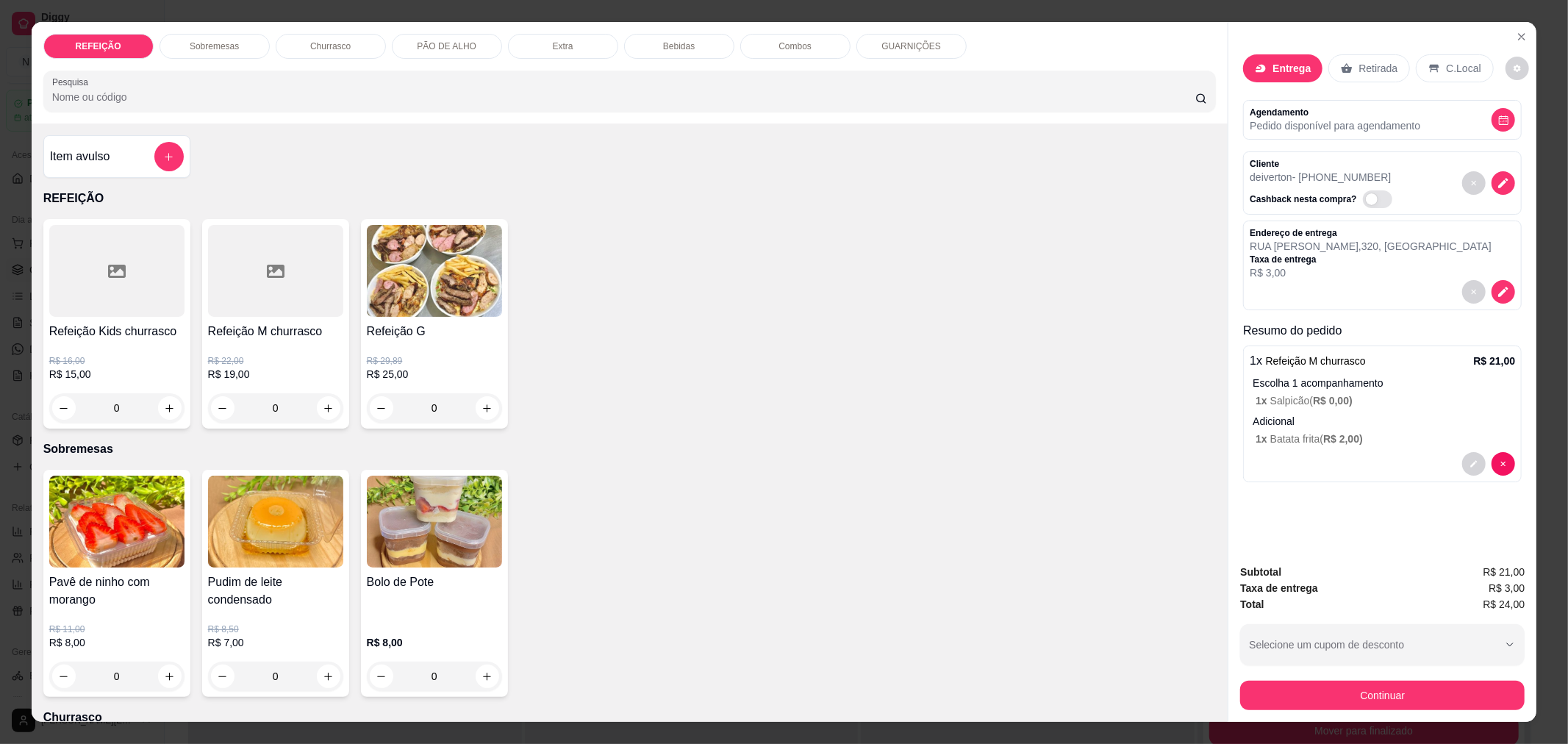
click at [297, 52] on div "Churrasco" at bounding box center [330, 46] width 110 height 25
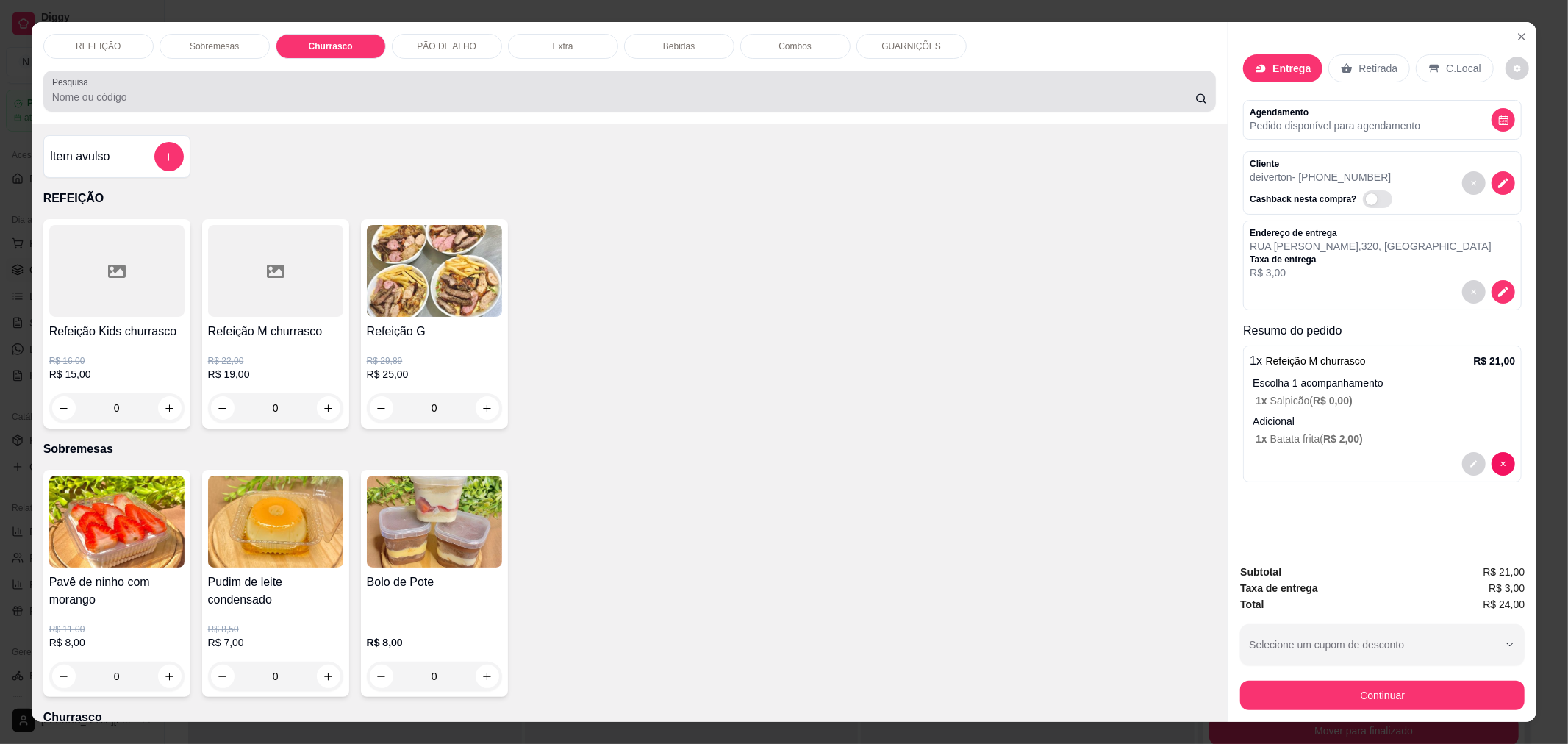
scroll to position [25, 0]
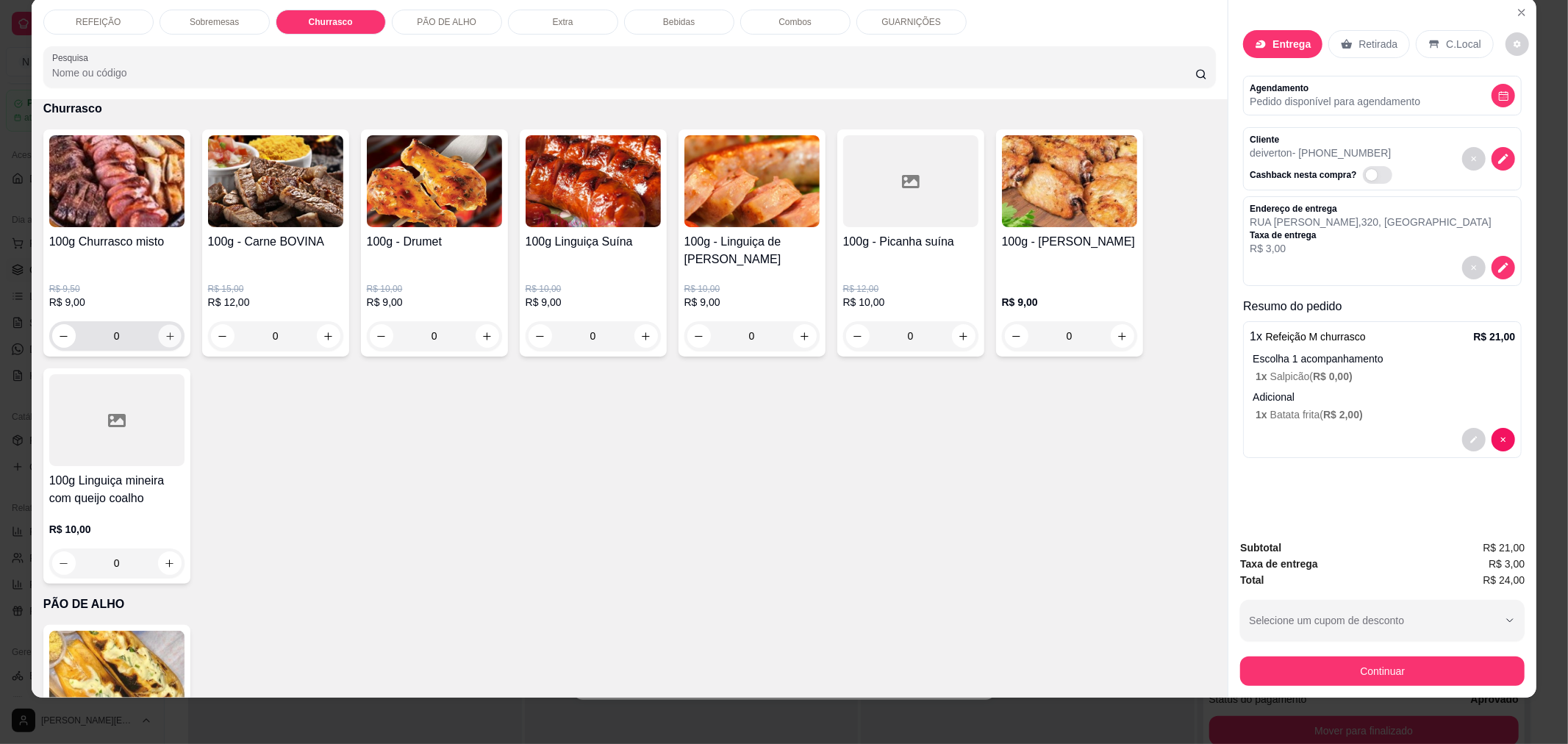
click at [174, 335] on button "increase-product-quantity" at bounding box center [169, 336] width 23 height 23
type input "1"
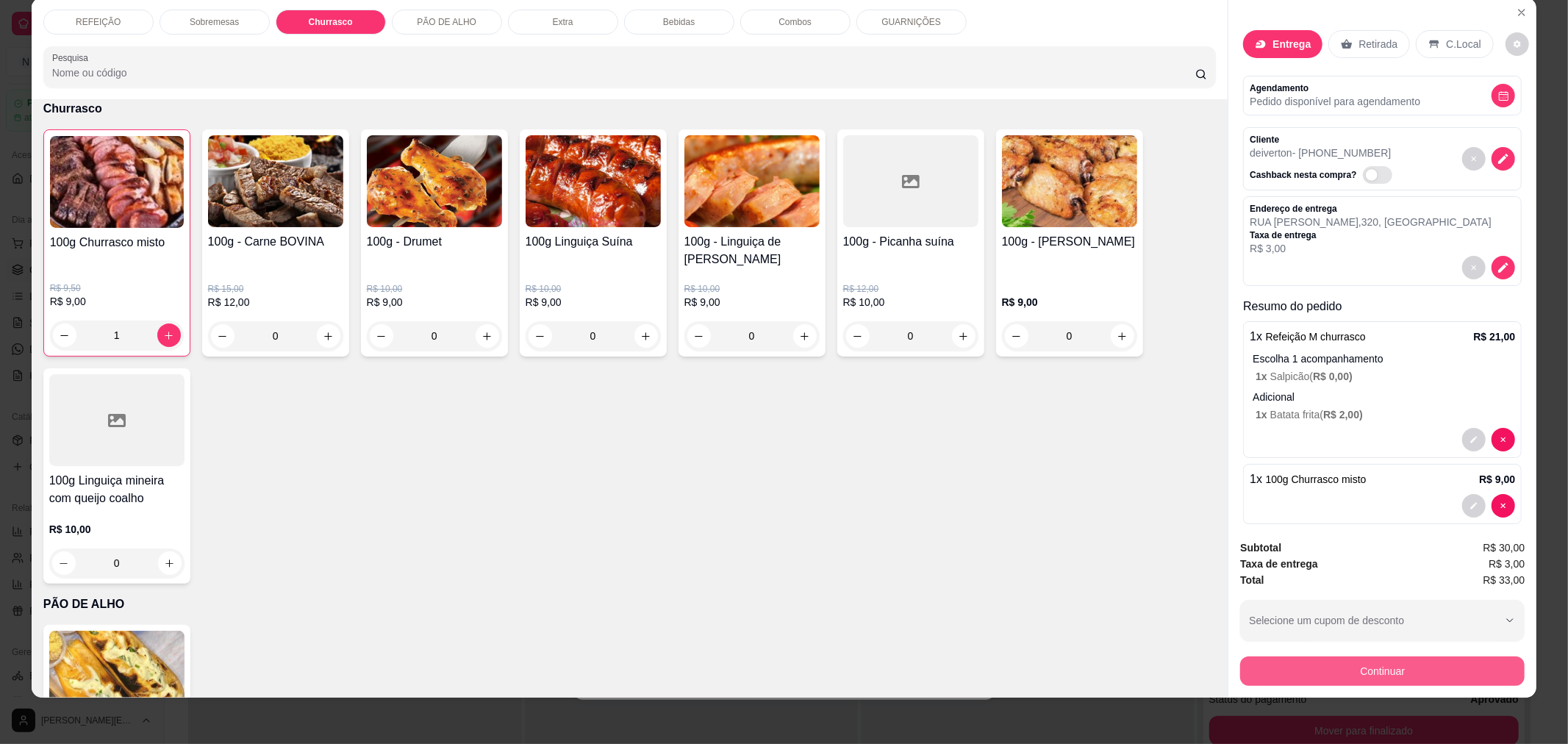
click at [1308, 667] on button "Continuar" at bounding box center [1382, 670] width 284 height 29
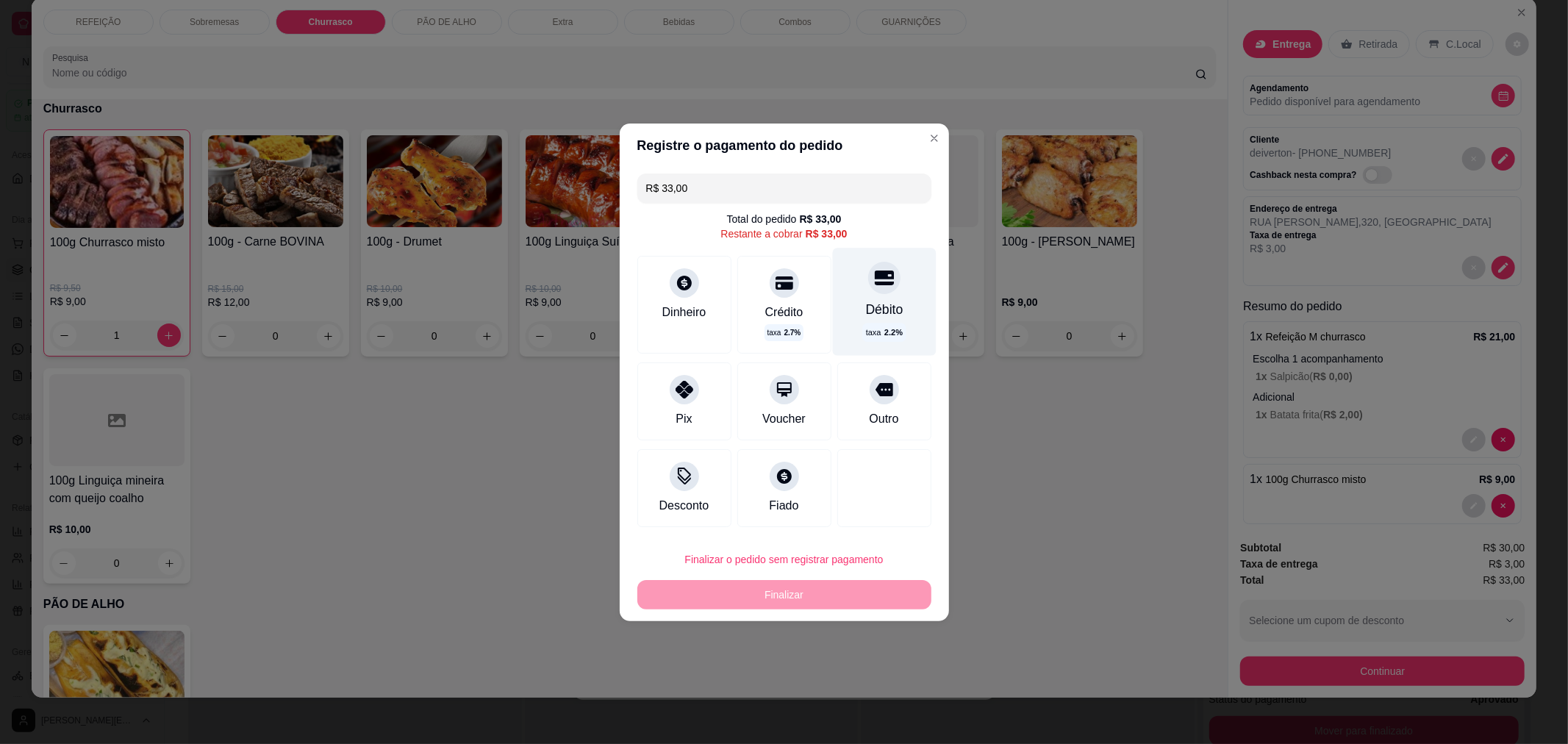
click at [873, 311] on div "Débito" at bounding box center [883, 309] width 37 height 19
type input "R$ 0,00"
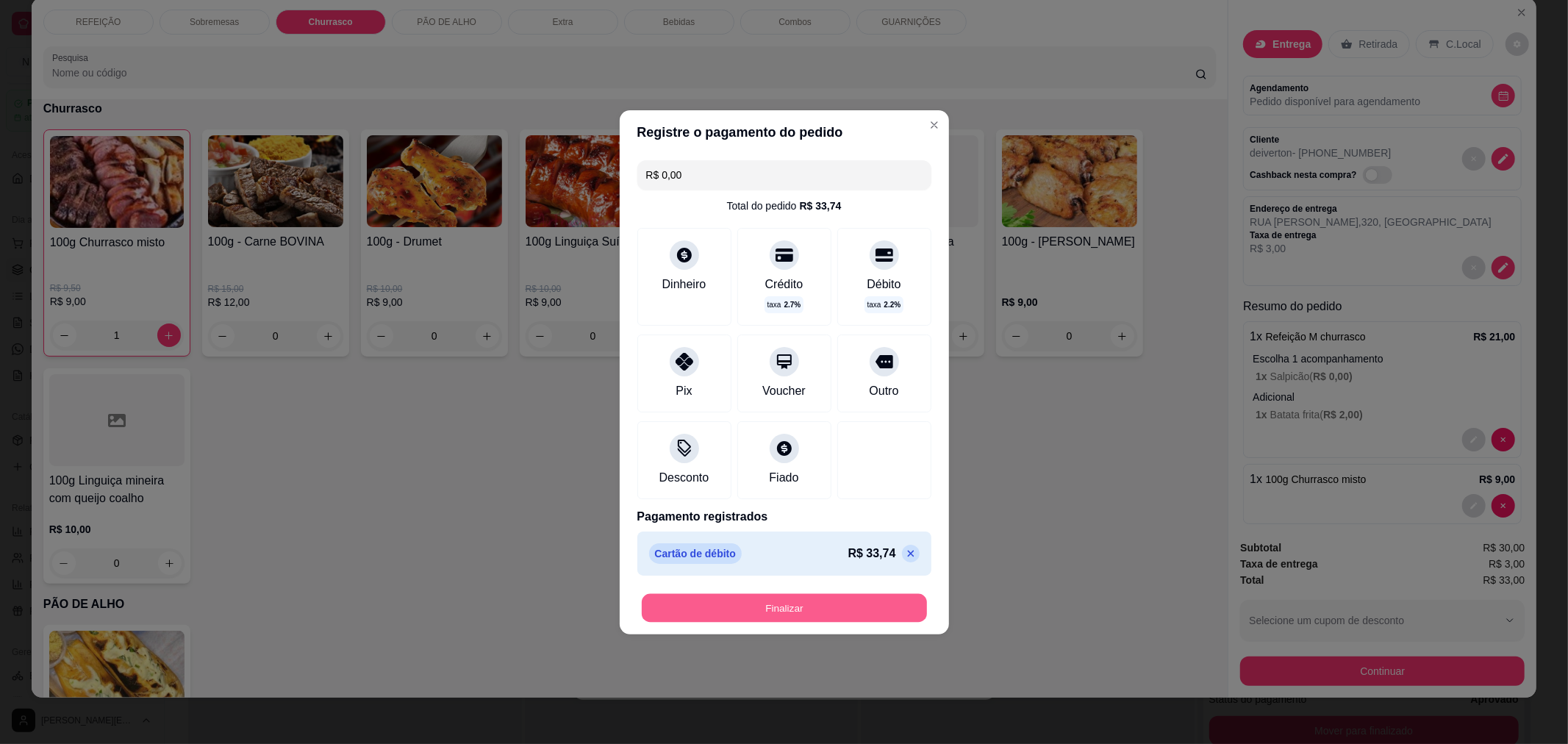
click at [769, 620] on button "Finalizar" at bounding box center [784, 608] width 285 height 29
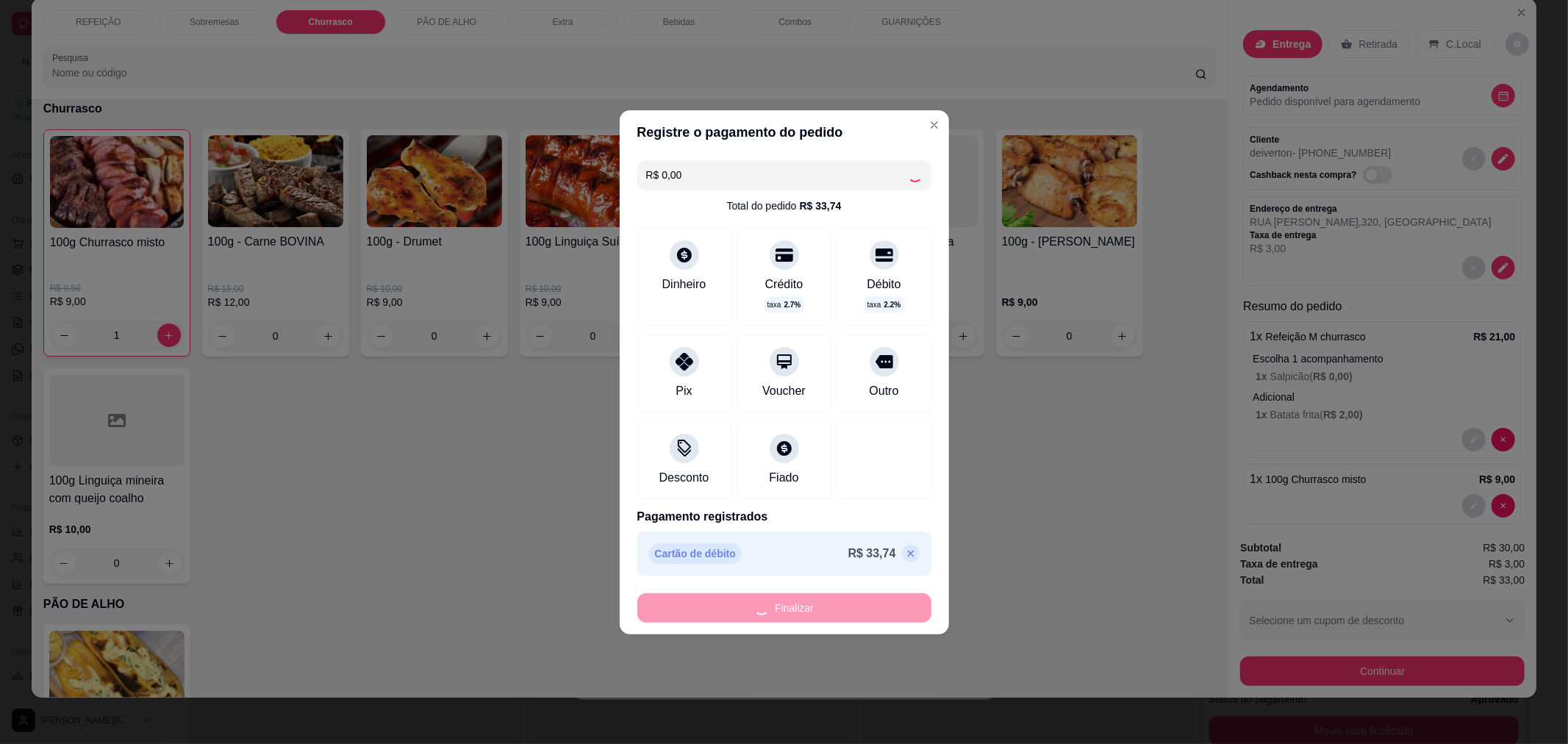
type input "0"
type input "-R$ 33,00"
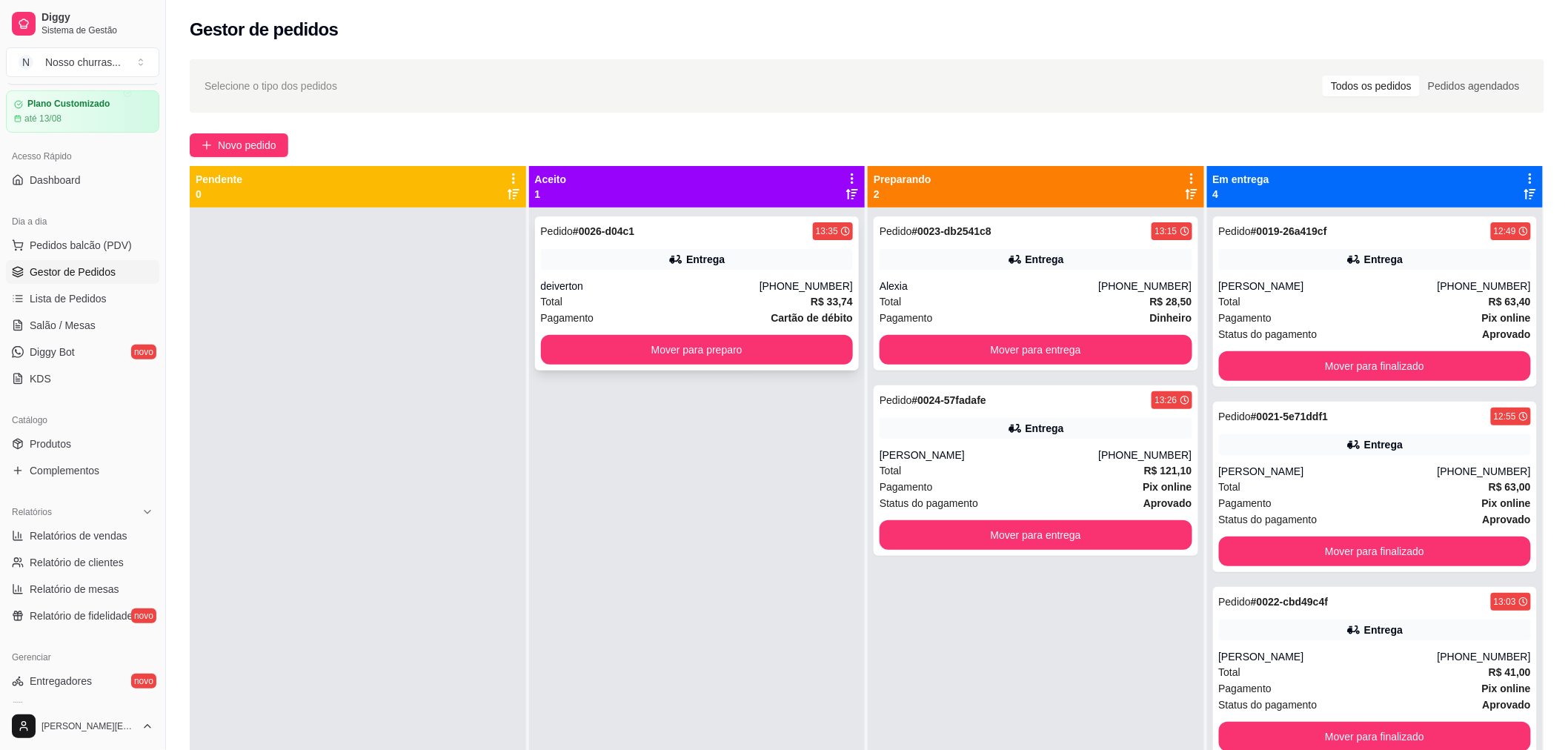
click at [669, 257] on icon at bounding box center [676, 259] width 15 height 15
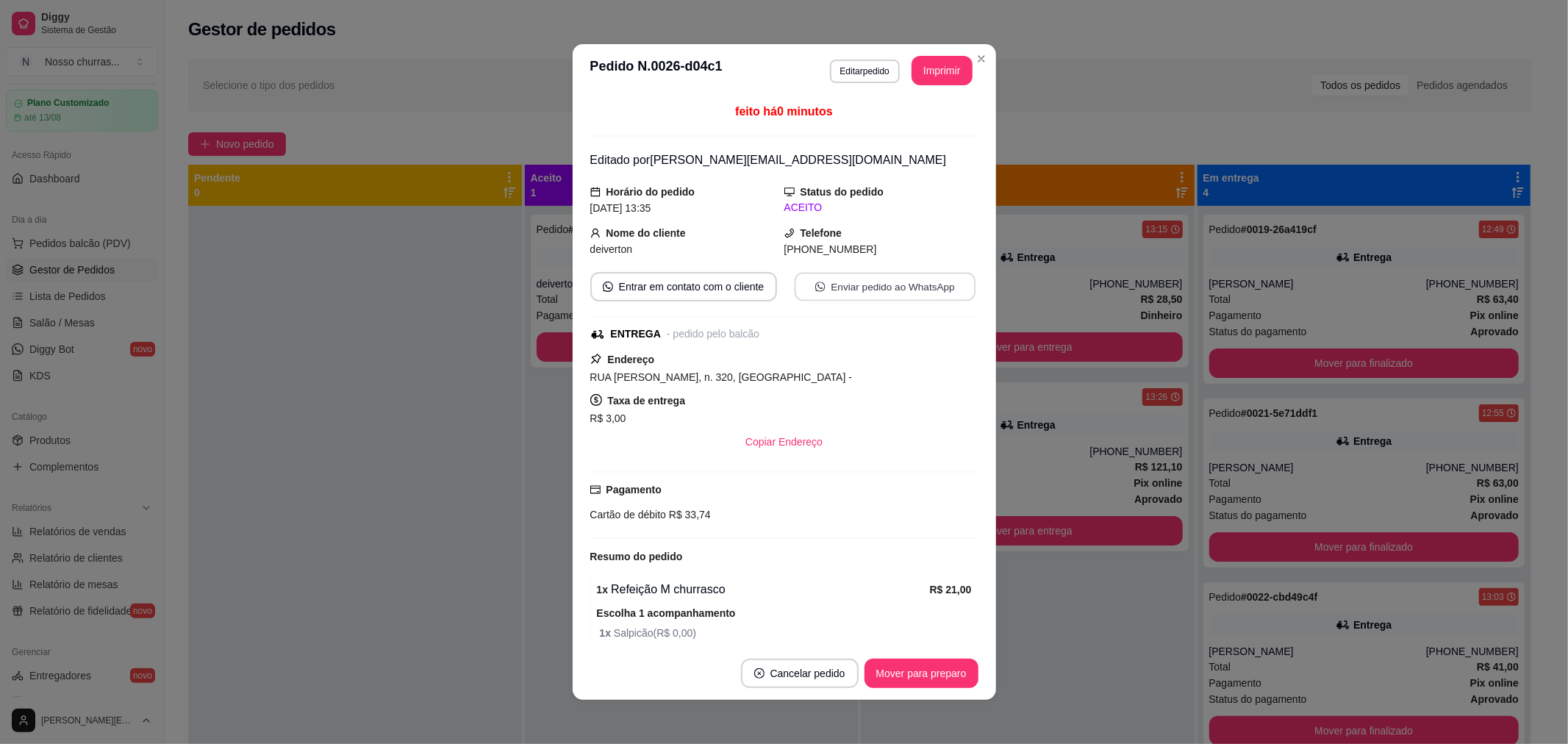
click at [850, 289] on button "Enviar pedido ao WhatsApp" at bounding box center [884, 287] width 181 height 29
click at [921, 76] on button "Imprimir" at bounding box center [941, 71] width 59 height 29
click at [876, 676] on button "Mover para preparo" at bounding box center [920, 674] width 110 height 29
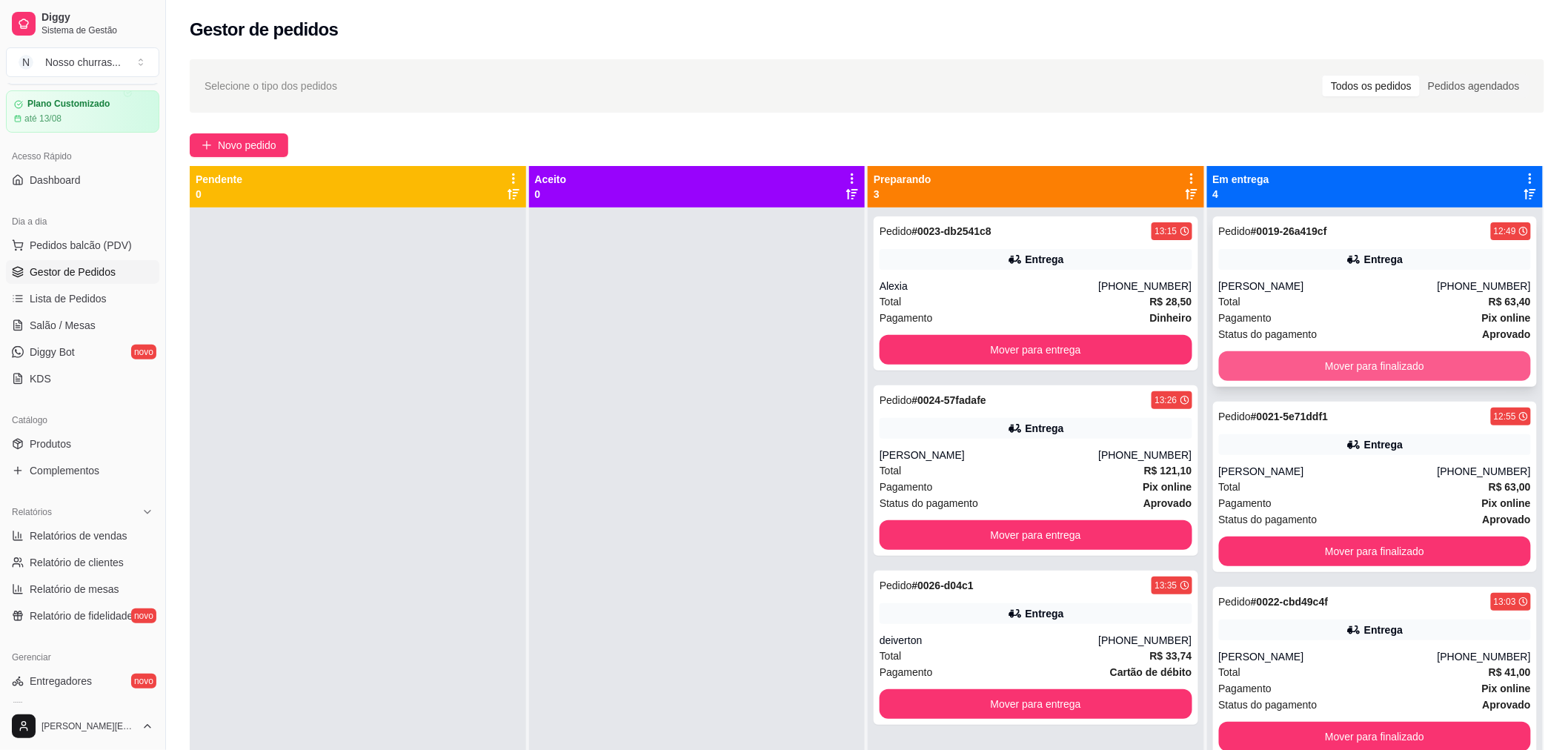
click at [1333, 355] on button "Mover para finalizado" at bounding box center [1375, 365] width 312 height 29
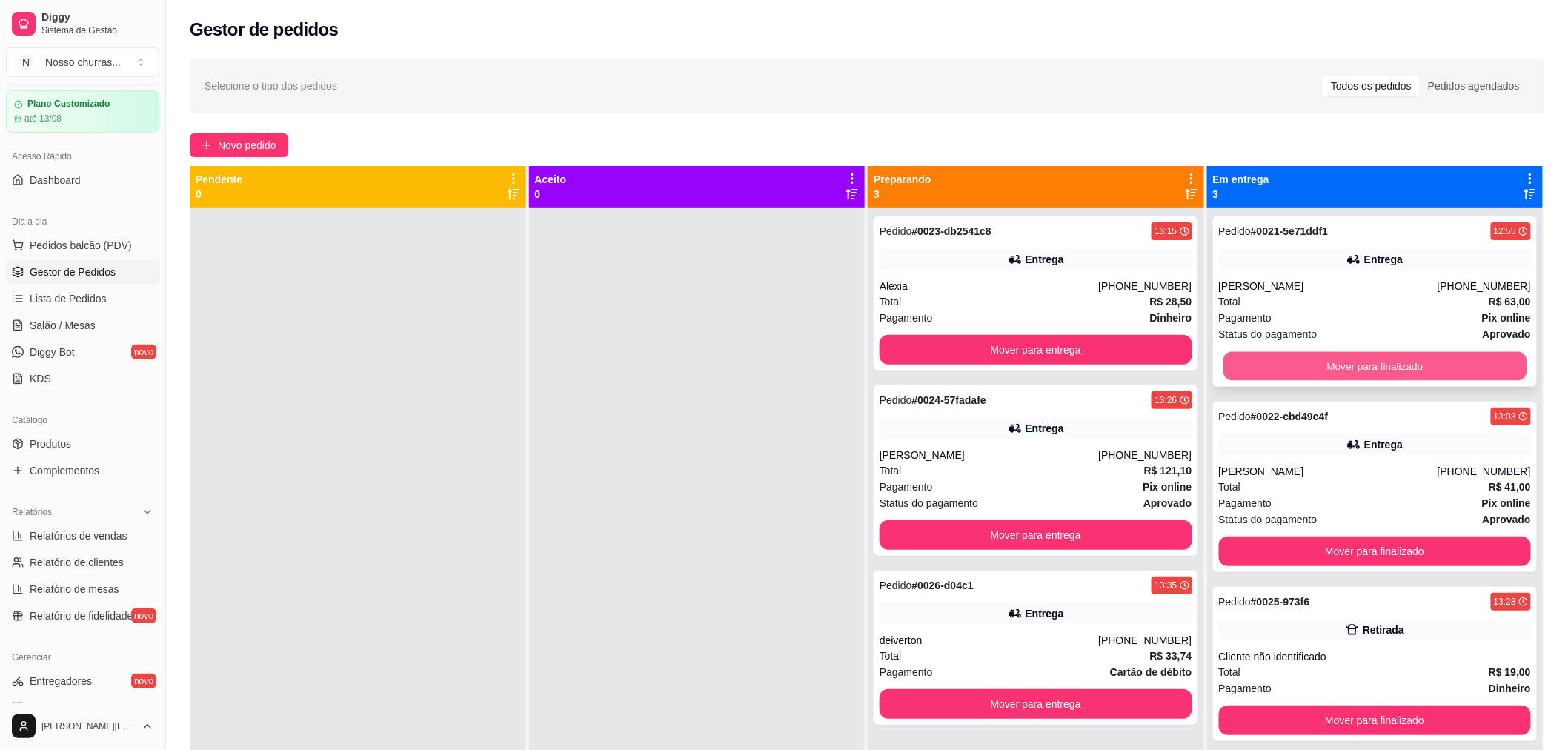
click at [1331, 359] on button "Mover para finalizado" at bounding box center [1375, 366] width 303 height 29
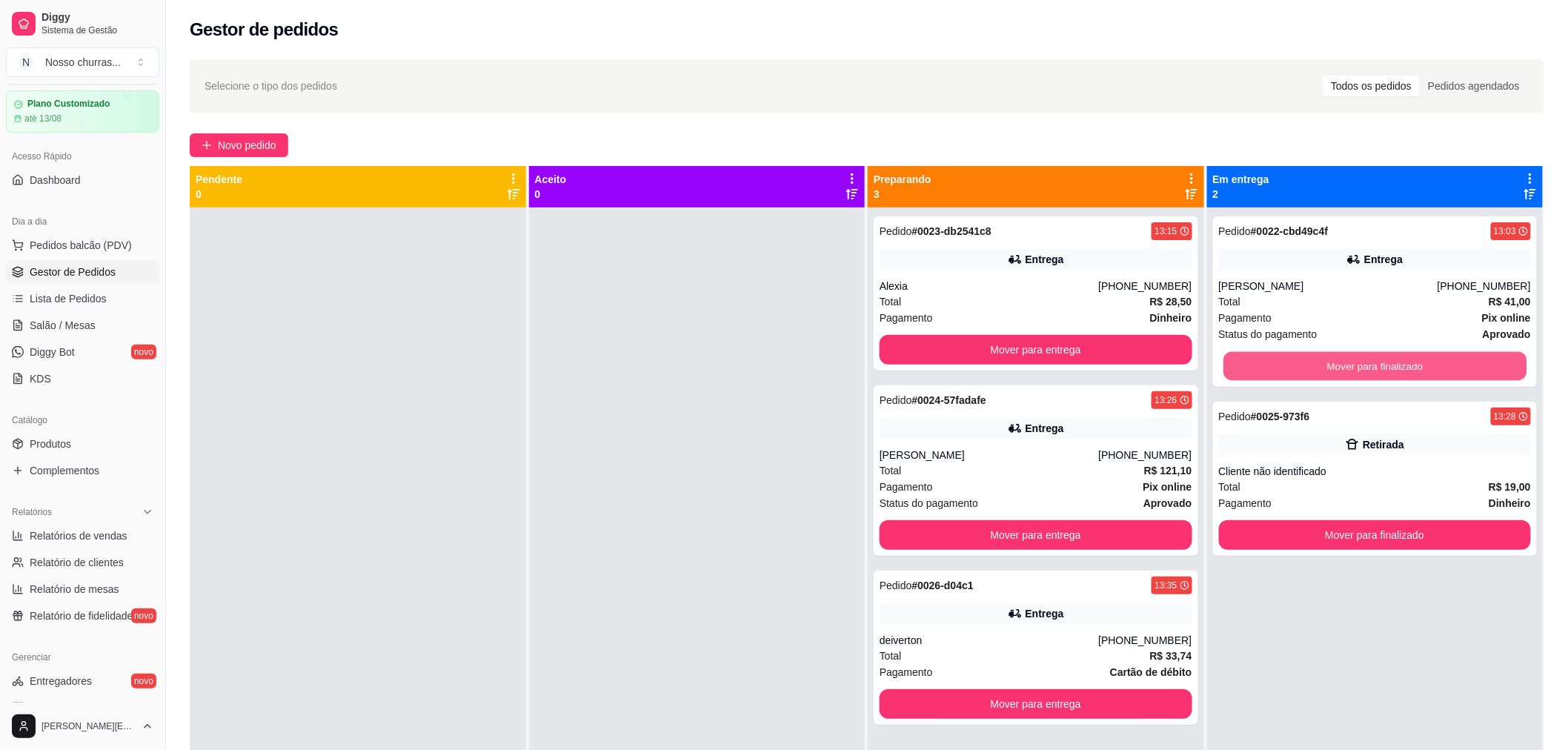
click at [1331, 359] on button "Mover para finalizado" at bounding box center [1375, 366] width 303 height 29
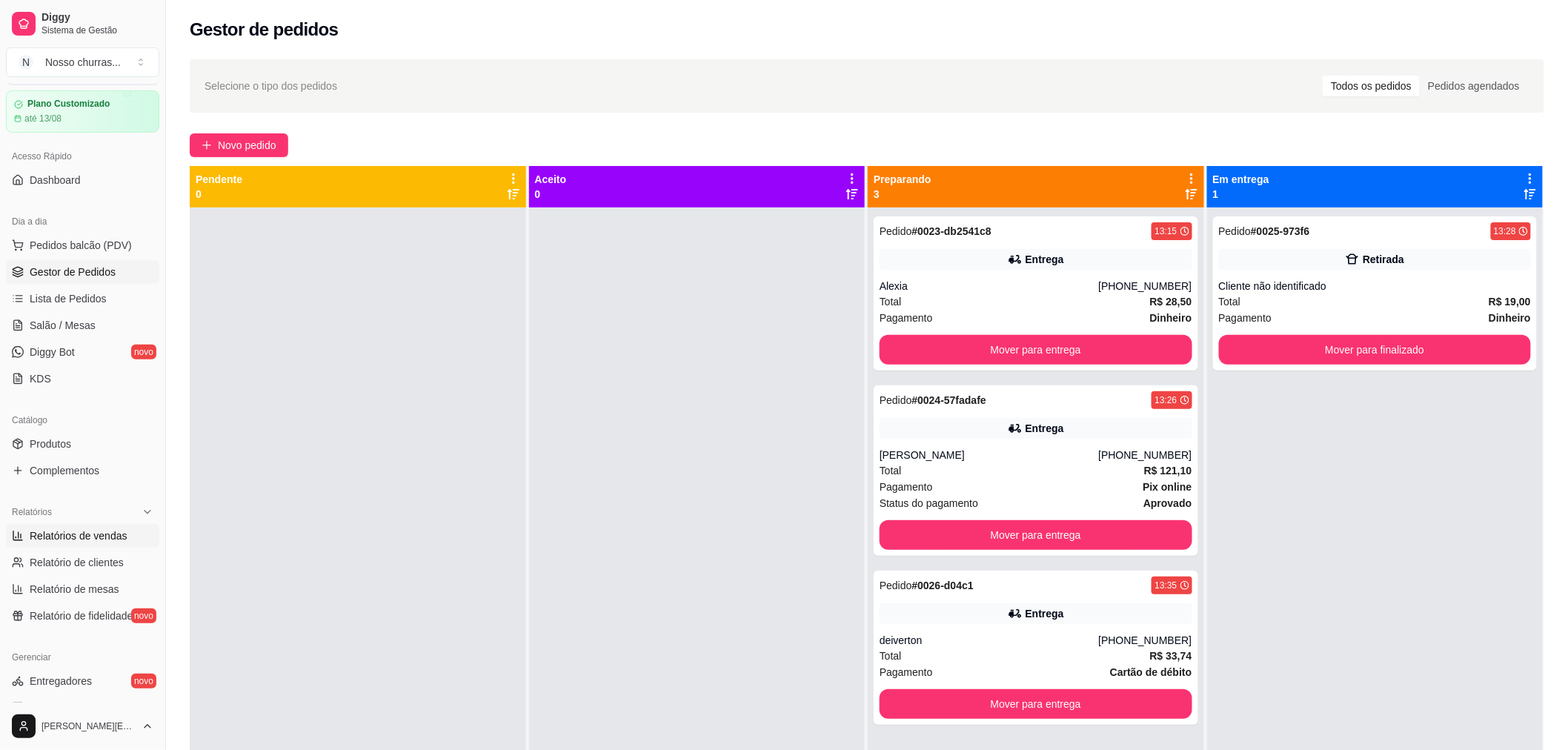
click at [113, 533] on span "Relatórios de vendas" at bounding box center [78, 536] width 98 height 15
select select "ALL"
select select "0"
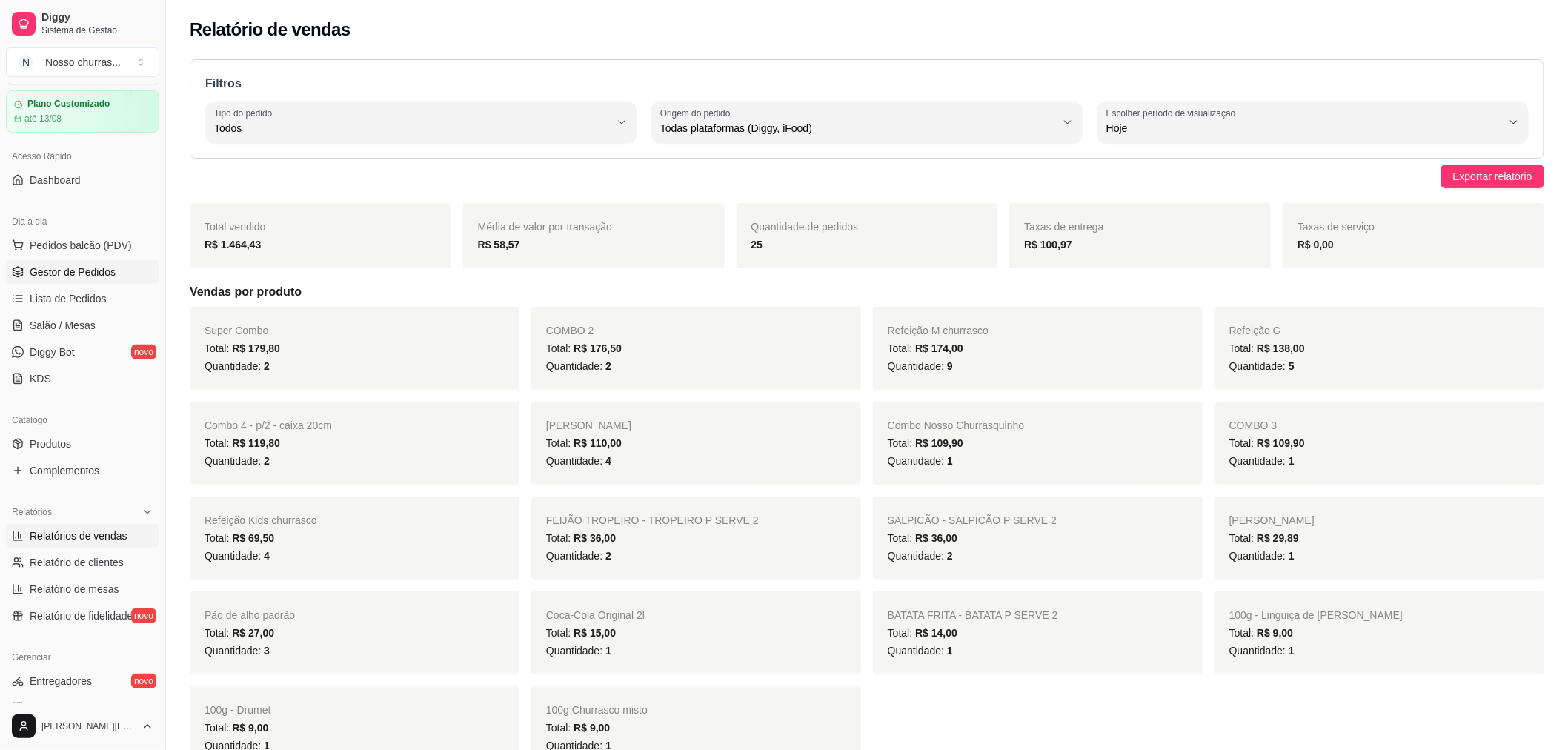
click at [94, 268] on span "Gestor de Pedidos" at bounding box center [72, 272] width 86 height 15
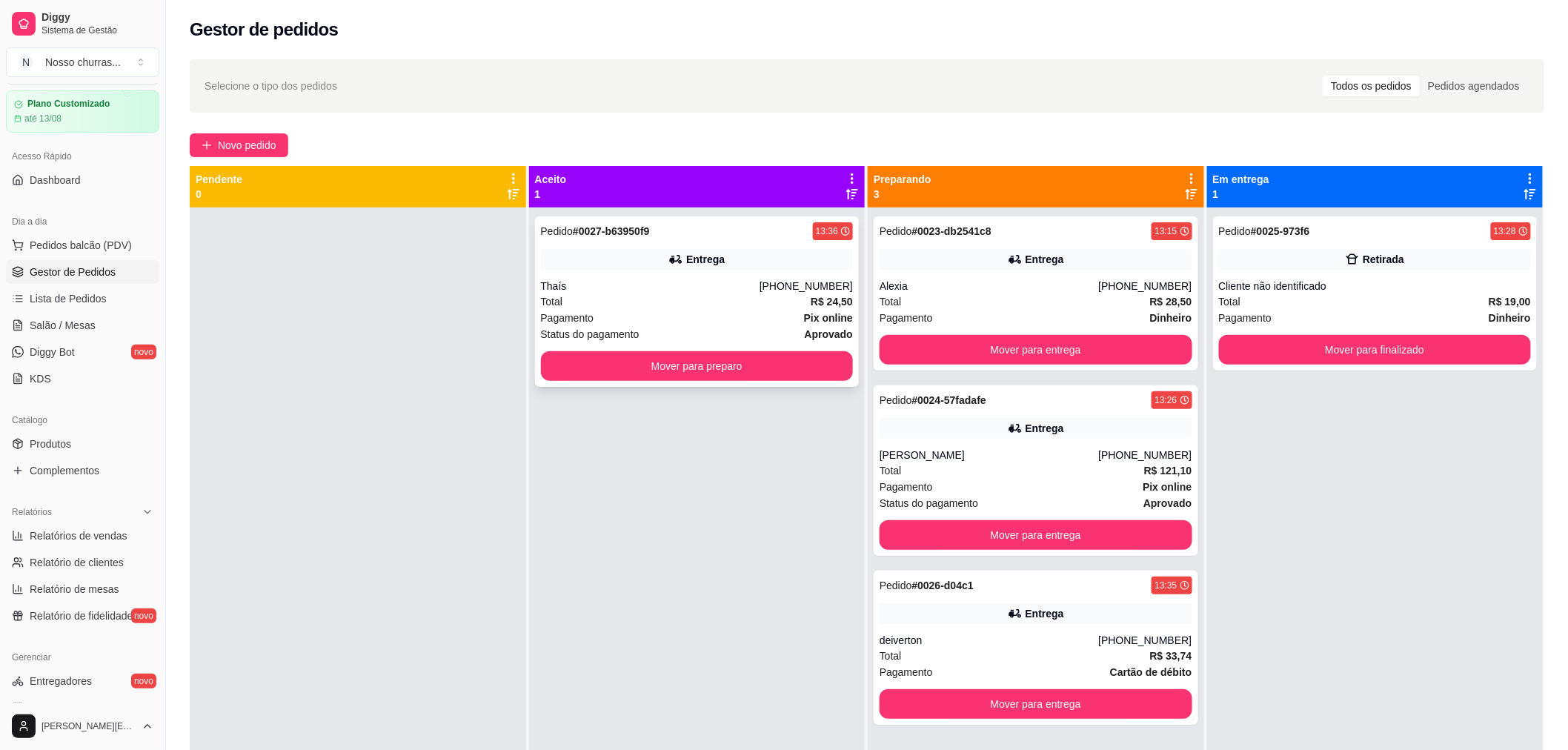
click at [618, 300] on div "Total R$ 24,50" at bounding box center [697, 301] width 312 height 16
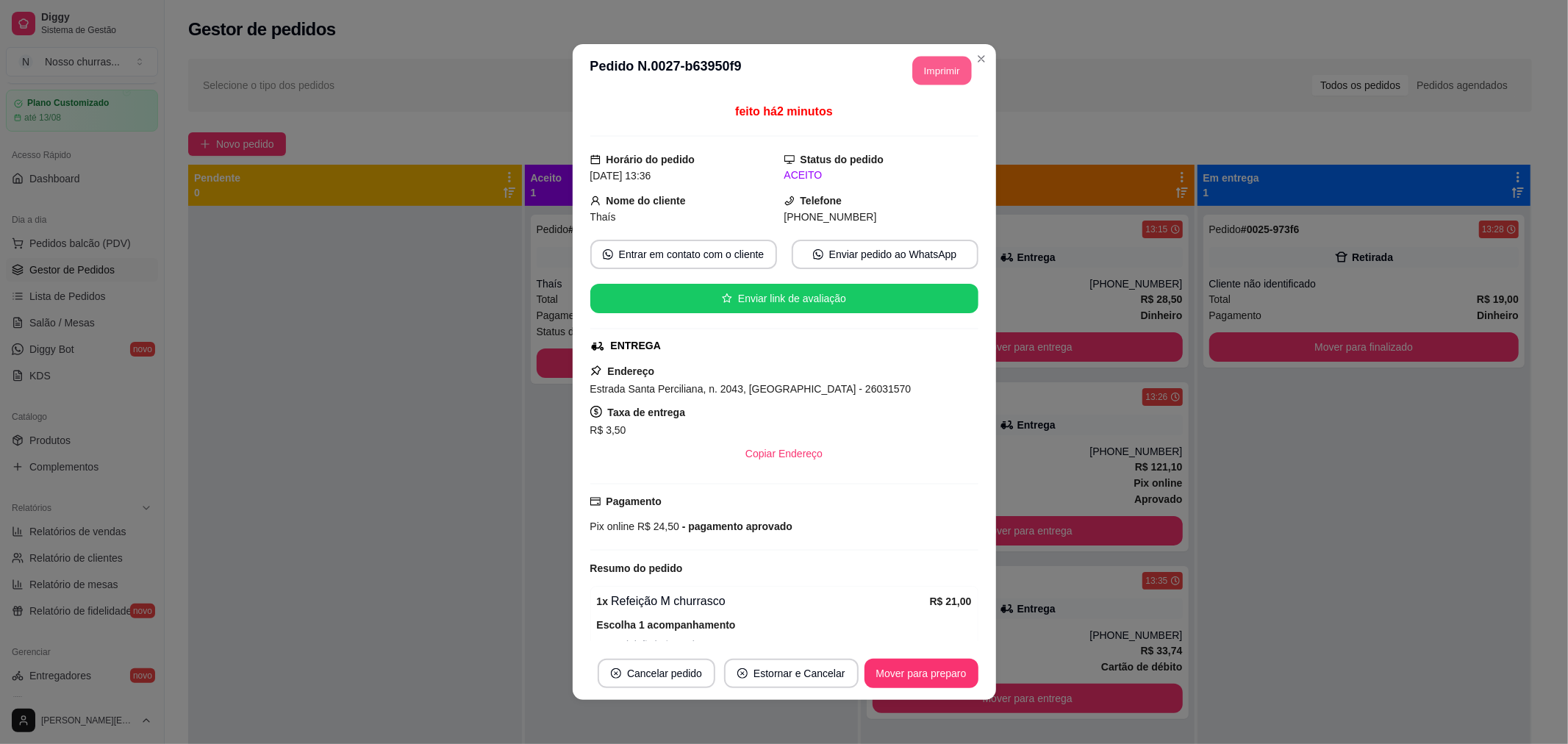
click at [928, 84] on div "**********" at bounding box center [936, 70] width 73 height 29
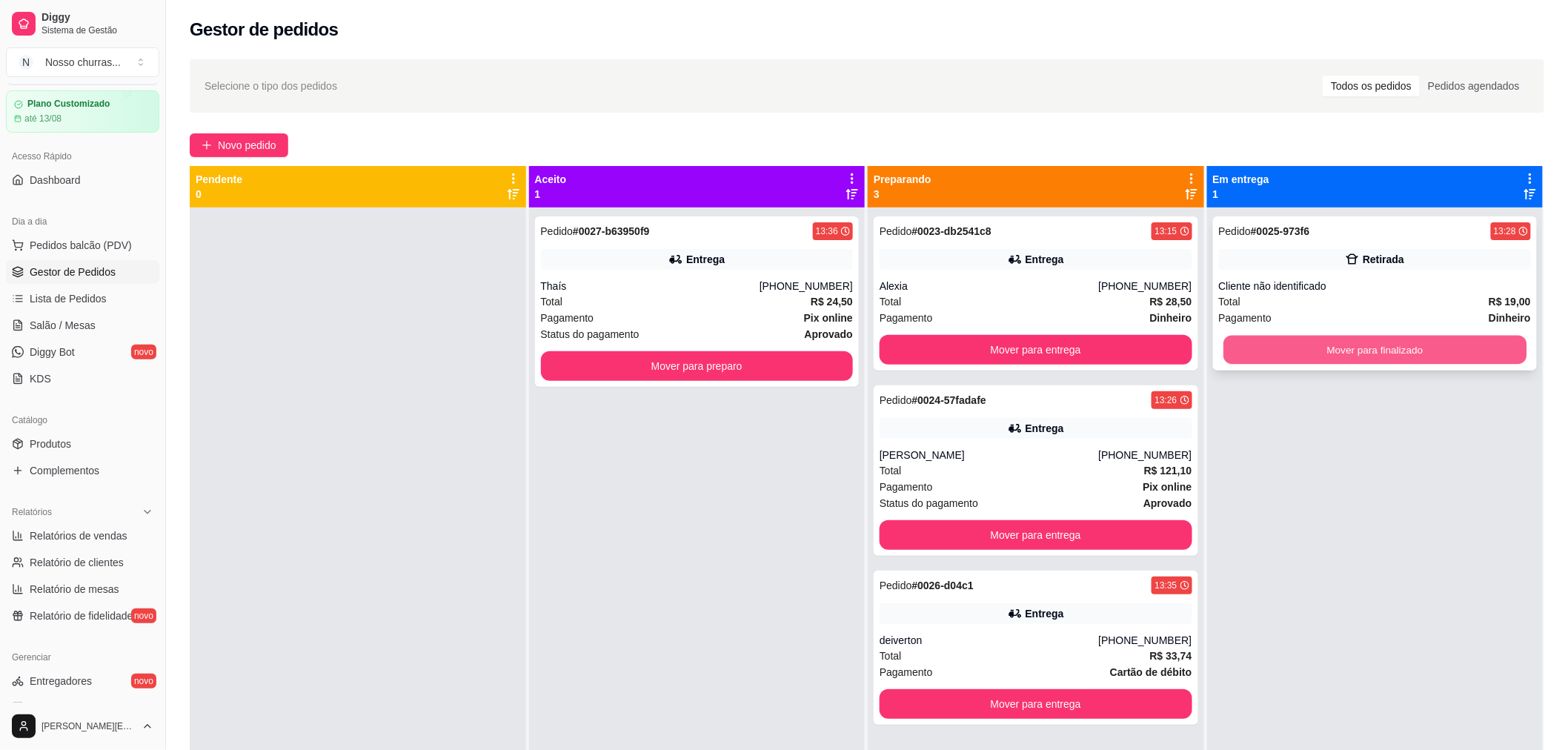
click at [1305, 350] on button "Mover para finalizado" at bounding box center [1375, 350] width 303 height 29
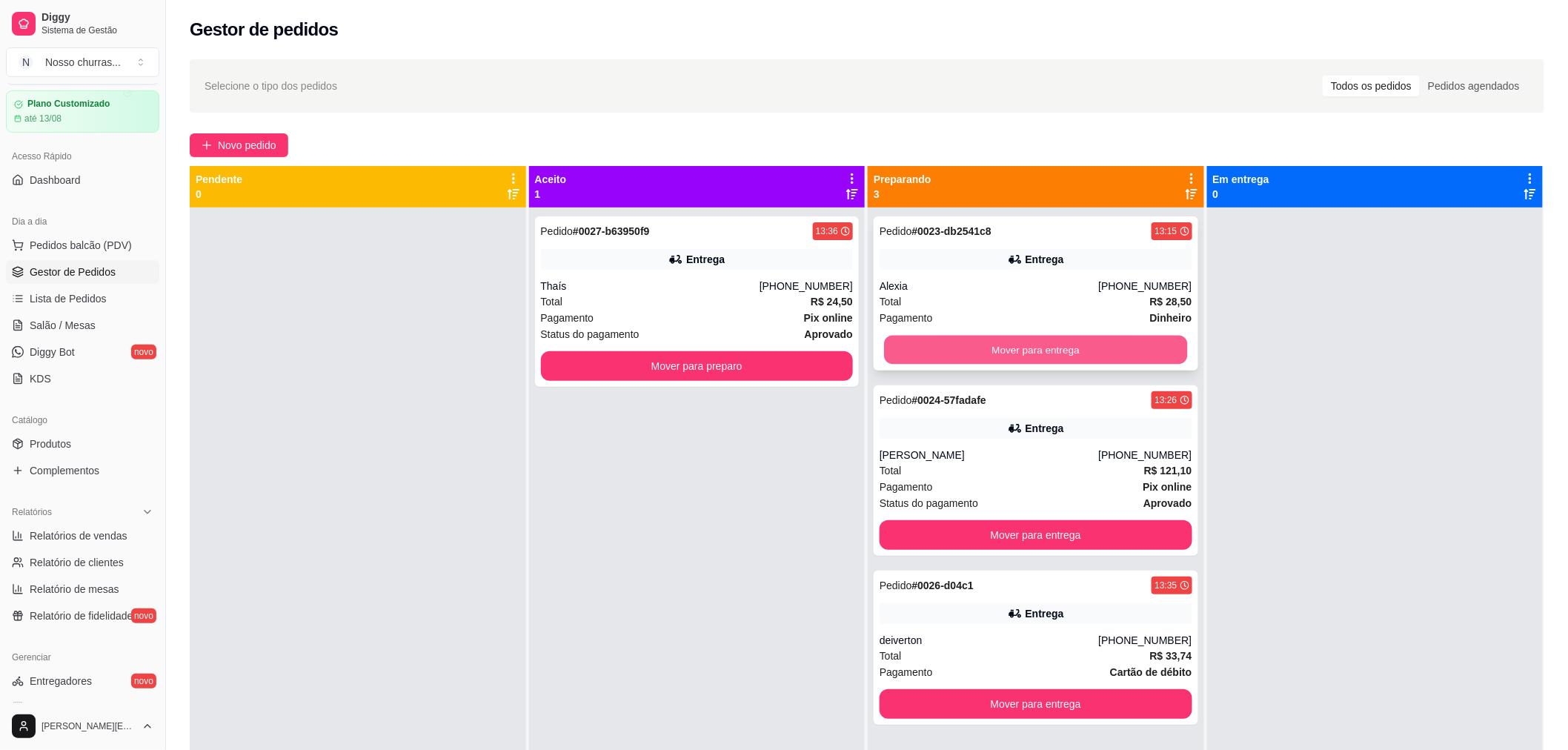
click at [1138, 354] on button "Mover para entrega" at bounding box center [1035, 350] width 303 height 29
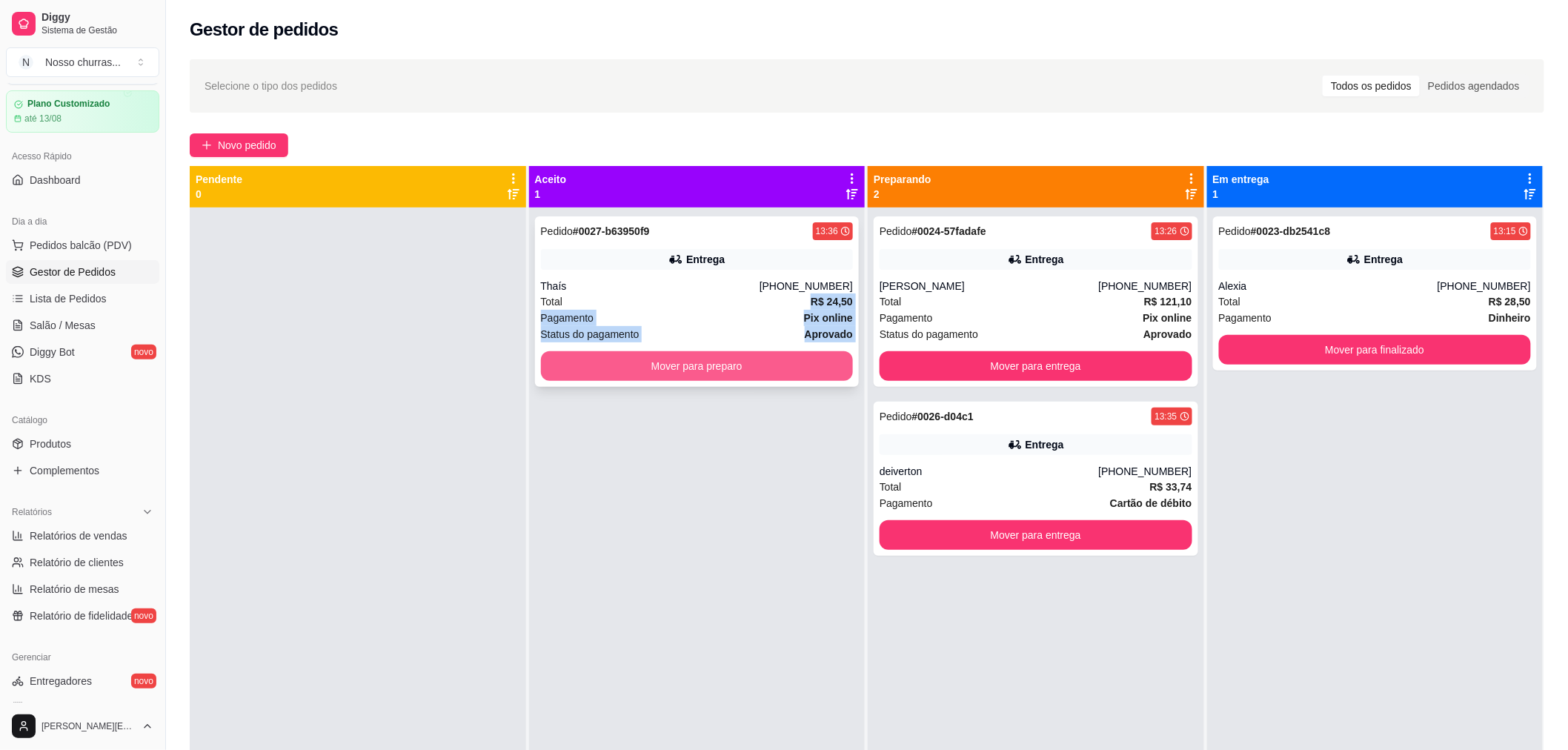
drag, startPoint x: 806, startPoint y: 294, endPoint x: 789, endPoint y: 359, distance: 67.2
click at [789, 359] on div "Pedido # 0027-b63950f9 13:36 Entrega Thaís [PHONE_NUMBER] Total R$ 24,50 Pagame…" at bounding box center [697, 301] width 324 height 170
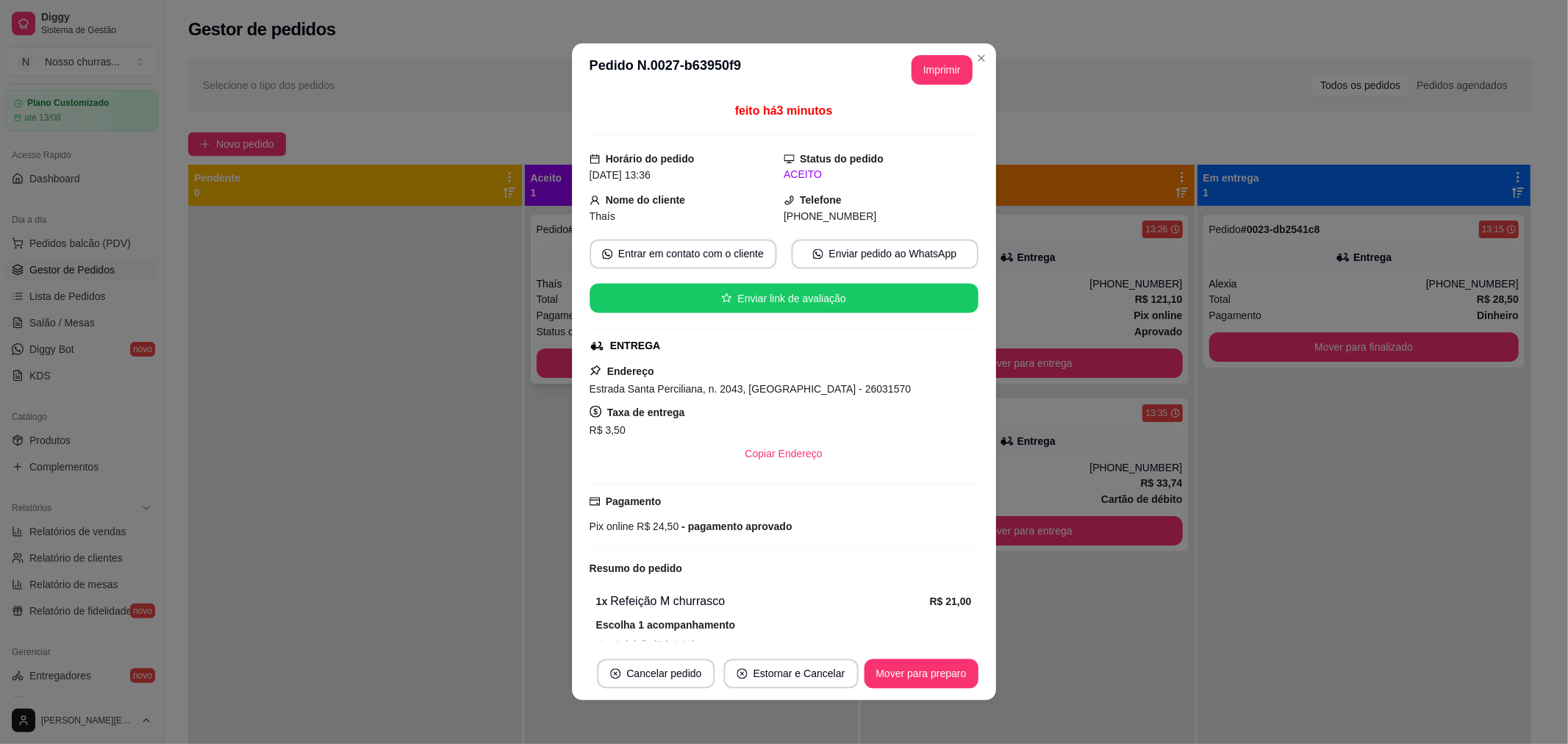
click at [783, 356] on div "feito há 3 minutos Horário do pedido [DATE] 13:36 Status do pedido ACEITO Nome …" at bounding box center [784, 371] width 389 height 539
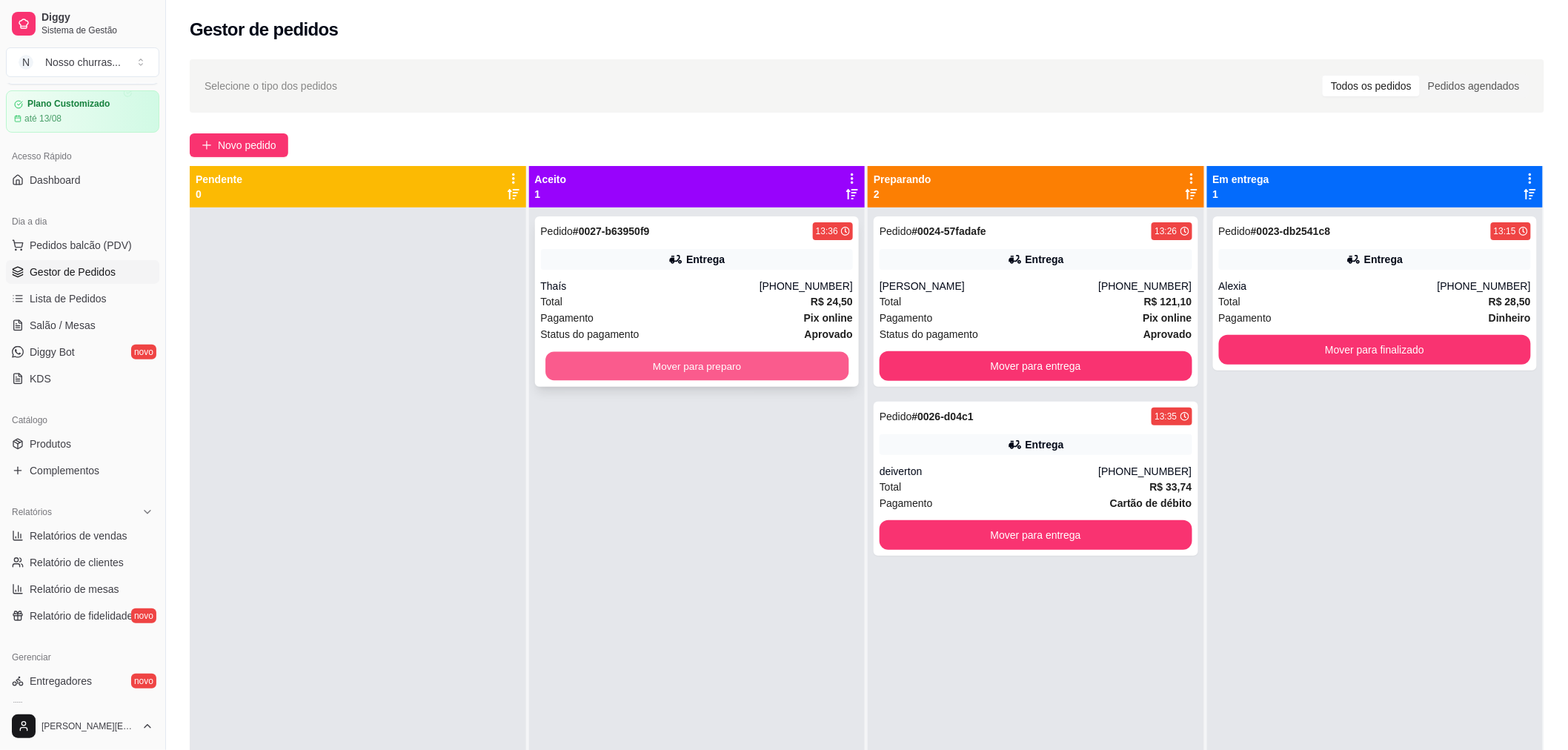
click at [580, 366] on button "Mover para preparo" at bounding box center [696, 366] width 303 height 29
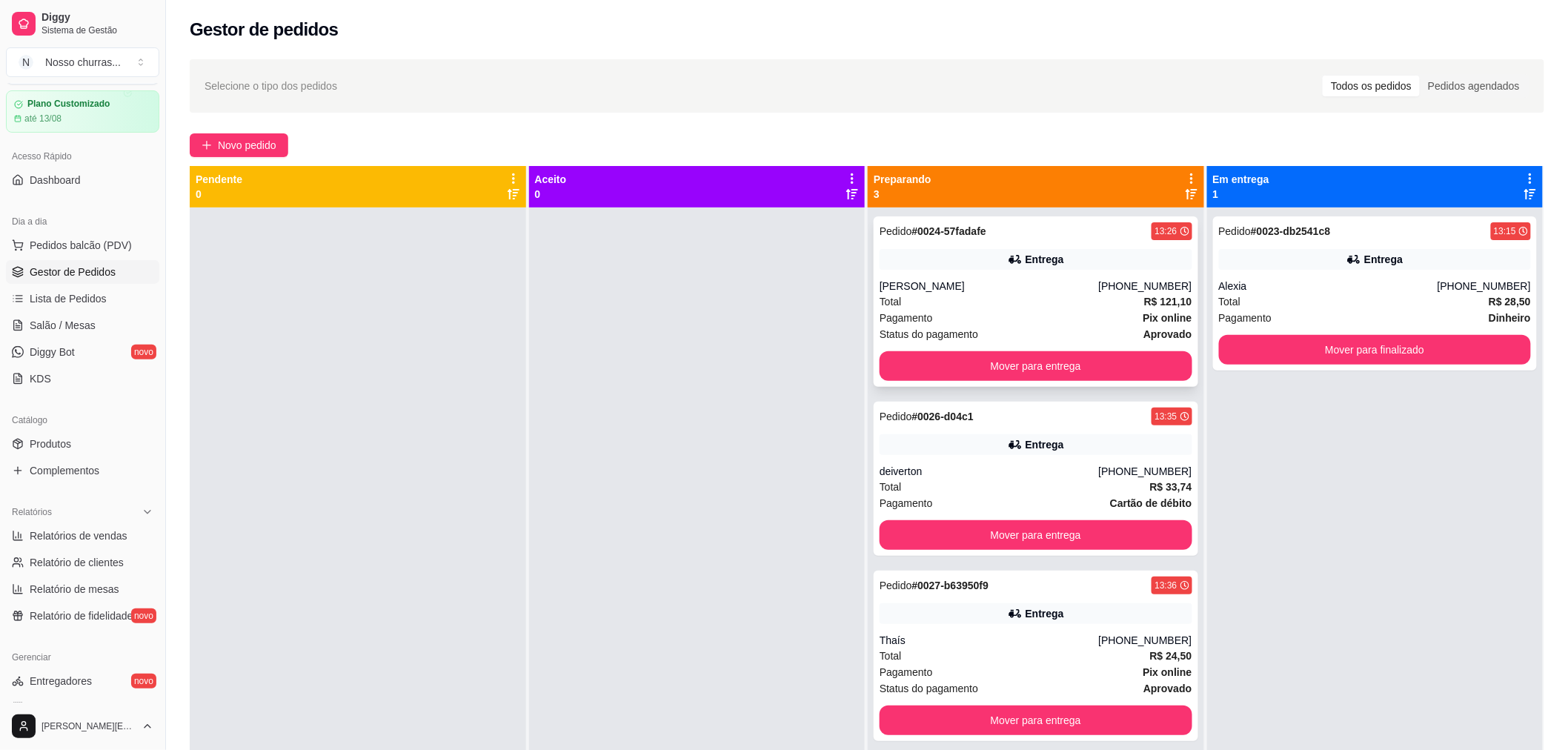
click at [987, 293] on div "[PERSON_NAME]" at bounding box center [988, 286] width 219 height 15
click at [964, 286] on div "[PERSON_NAME]" at bounding box center [988, 286] width 219 height 15
click at [953, 266] on div "Entrega" at bounding box center [1035, 259] width 312 height 21
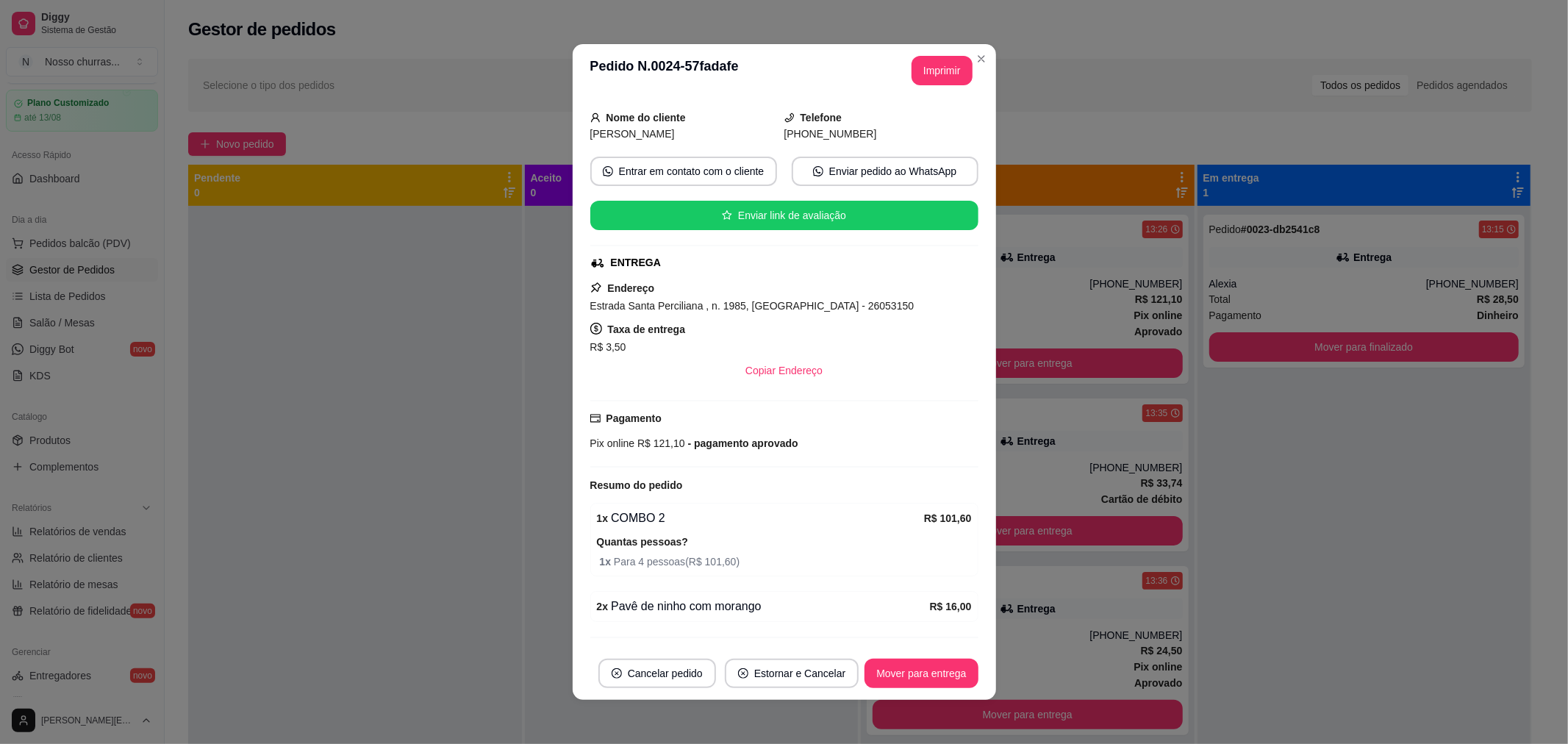
scroll to position [122, 0]
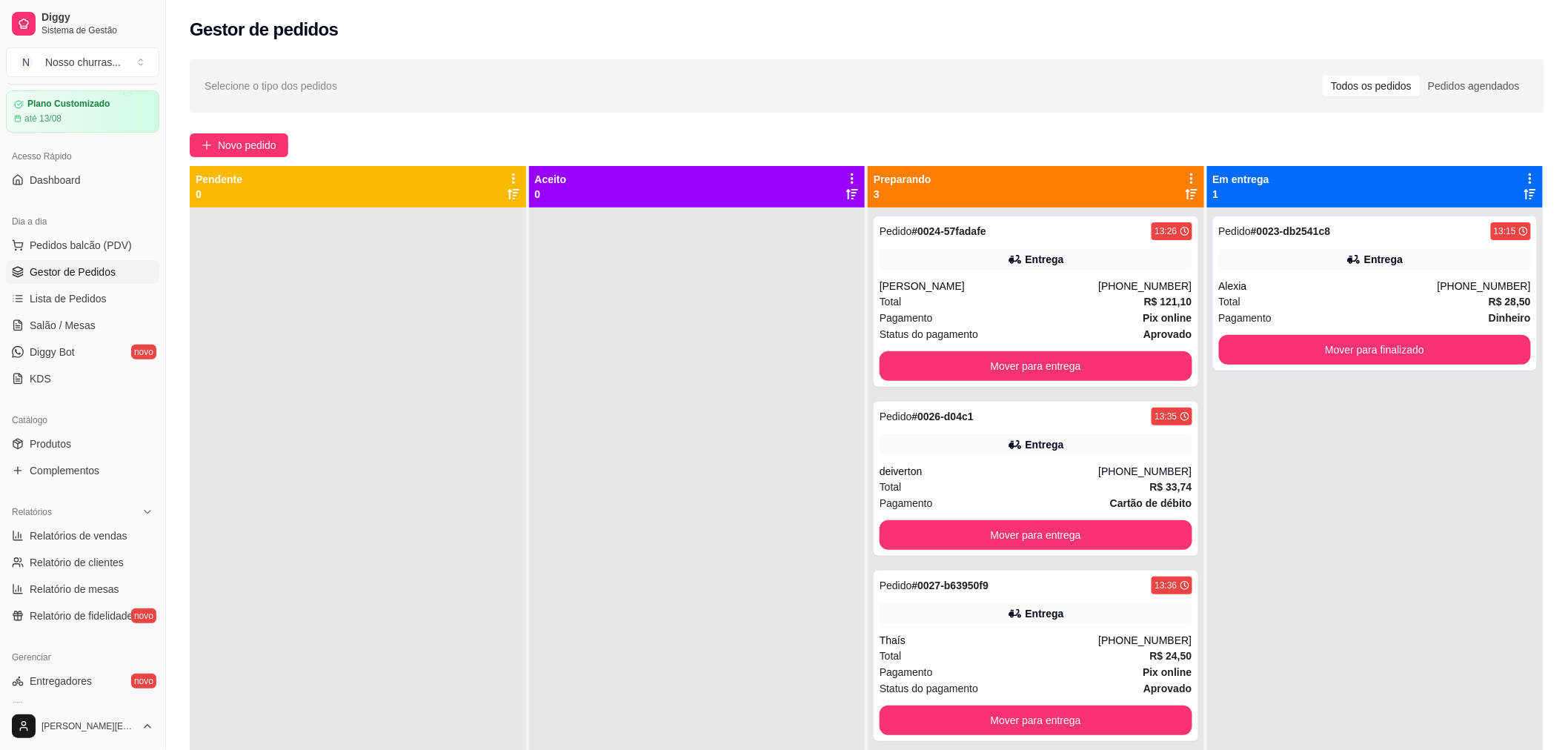
click at [249, 147] on span "Novo pedido" at bounding box center [247, 146] width 59 height 16
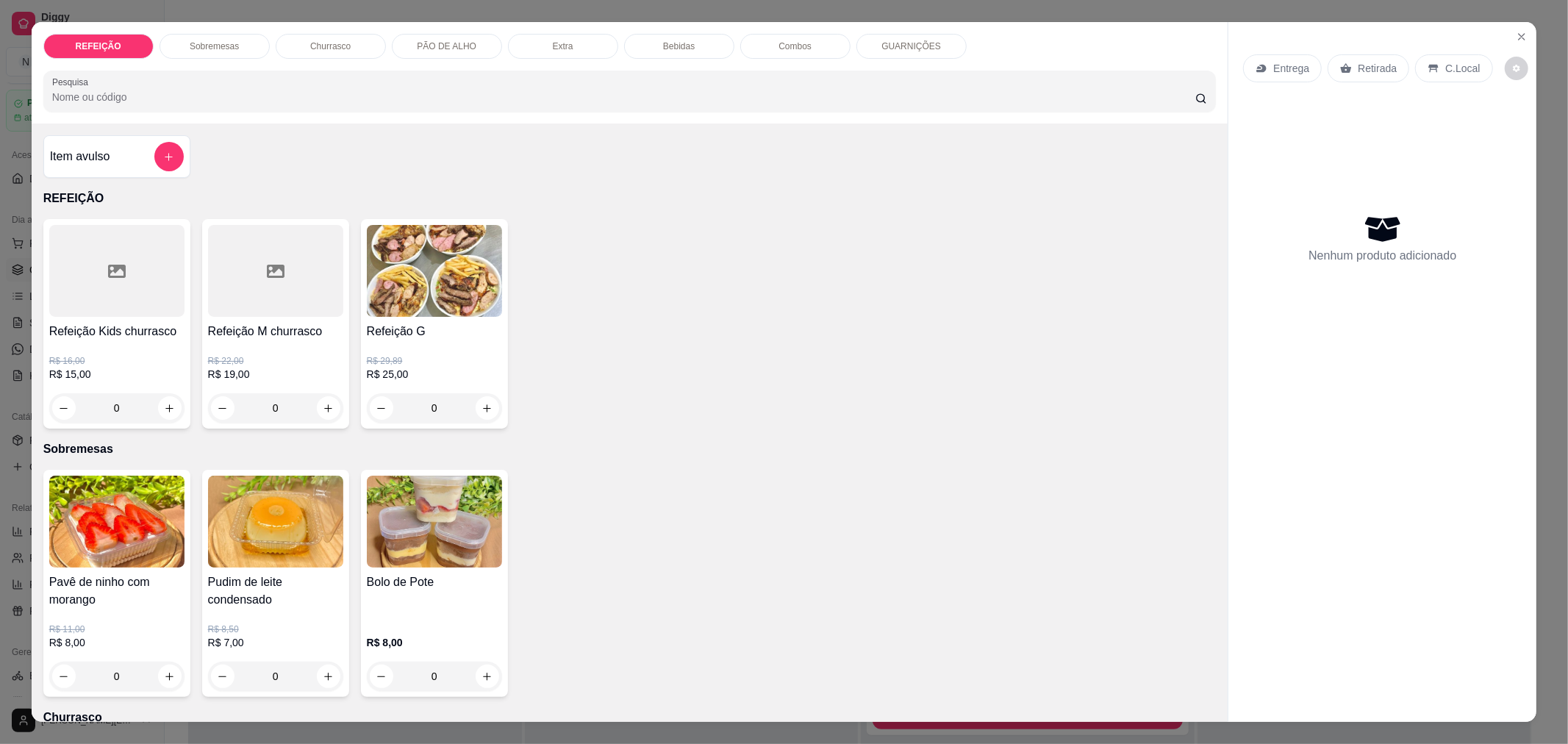
click at [479, 414] on div "0" at bounding box center [434, 408] width 135 height 29
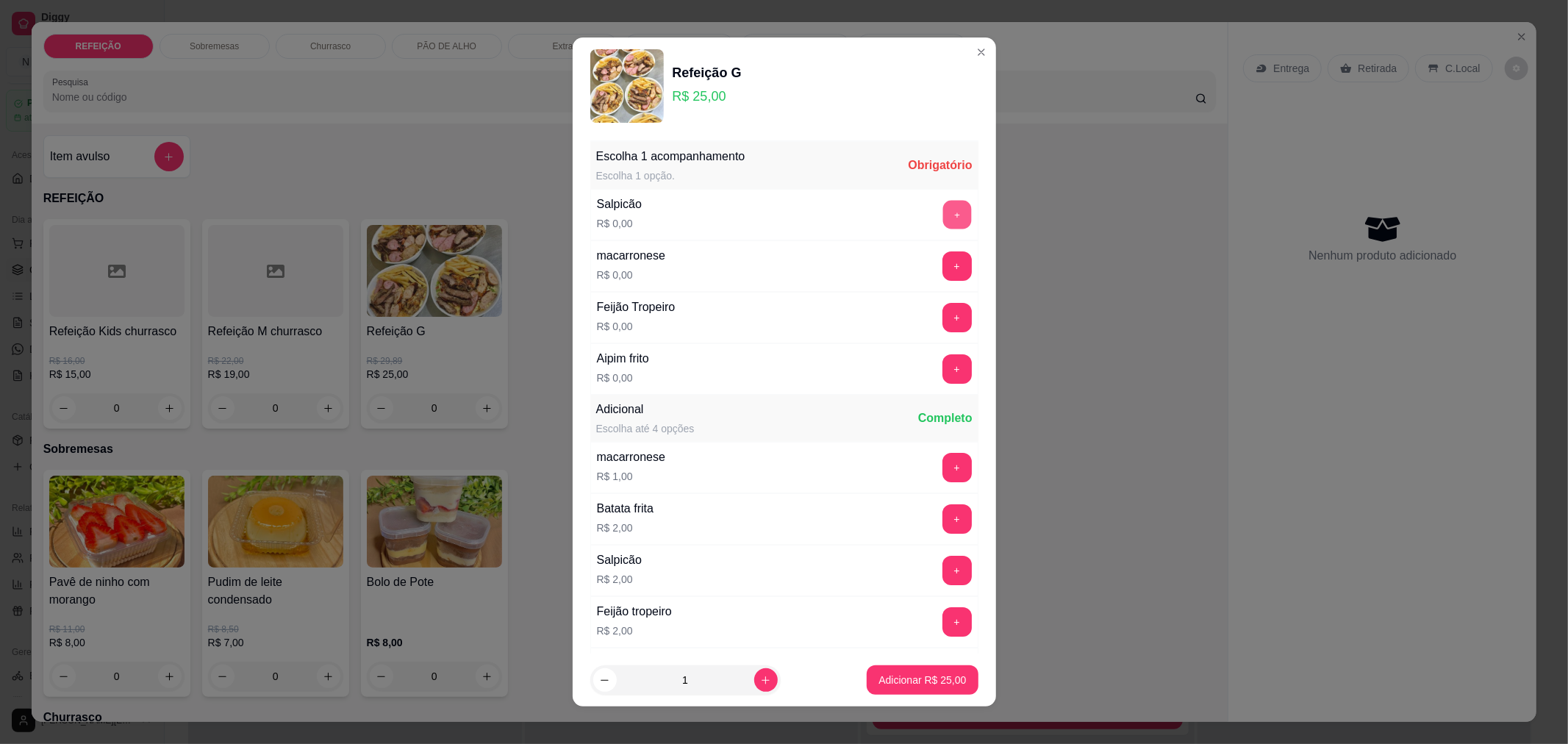
click at [942, 218] on button "+" at bounding box center [957, 214] width 29 height 29
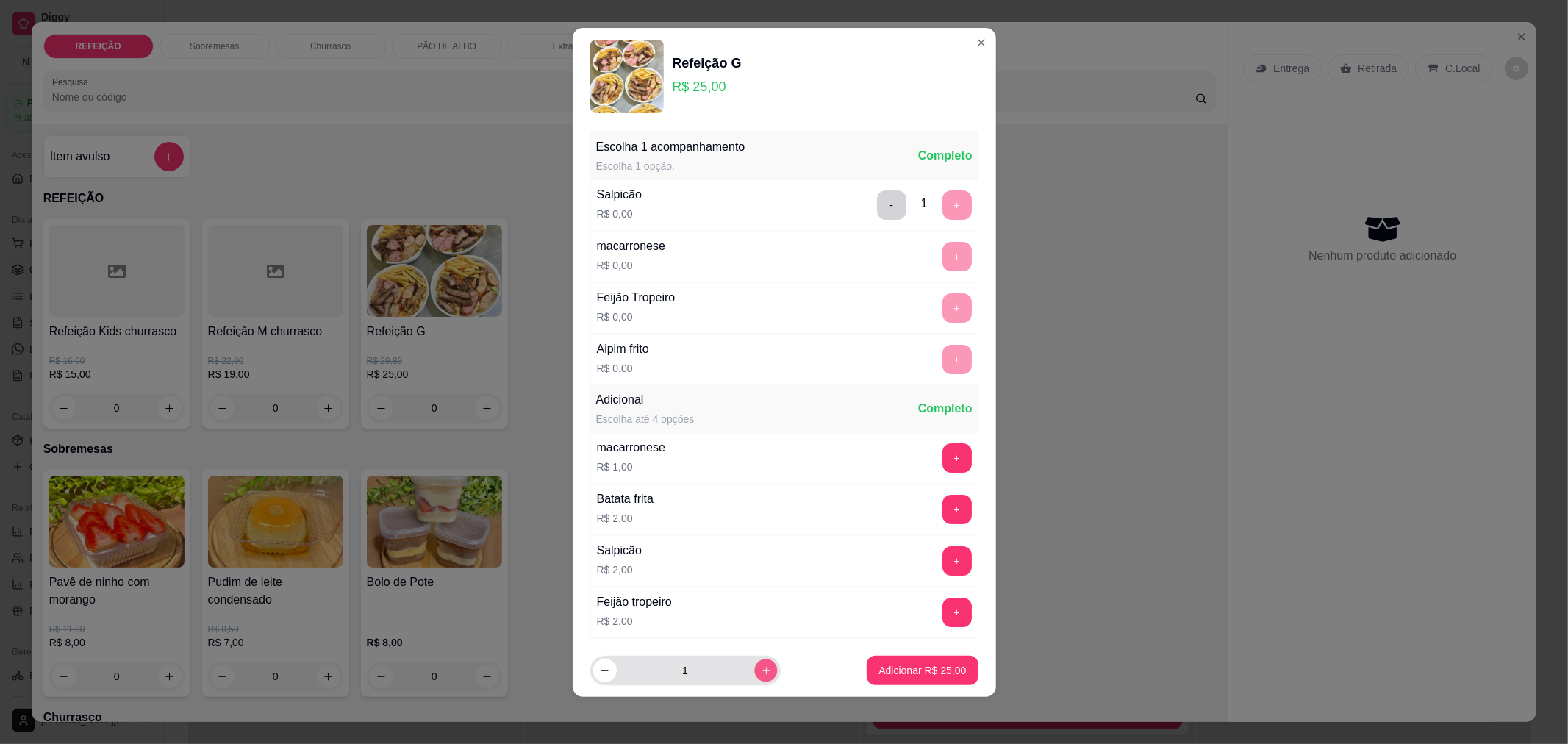
click at [754, 679] on button "increase-product-quantity" at bounding box center [765, 670] width 23 height 23
type input "3"
click at [897, 681] on button "Adicionar R$ 75,00" at bounding box center [922, 670] width 108 height 29
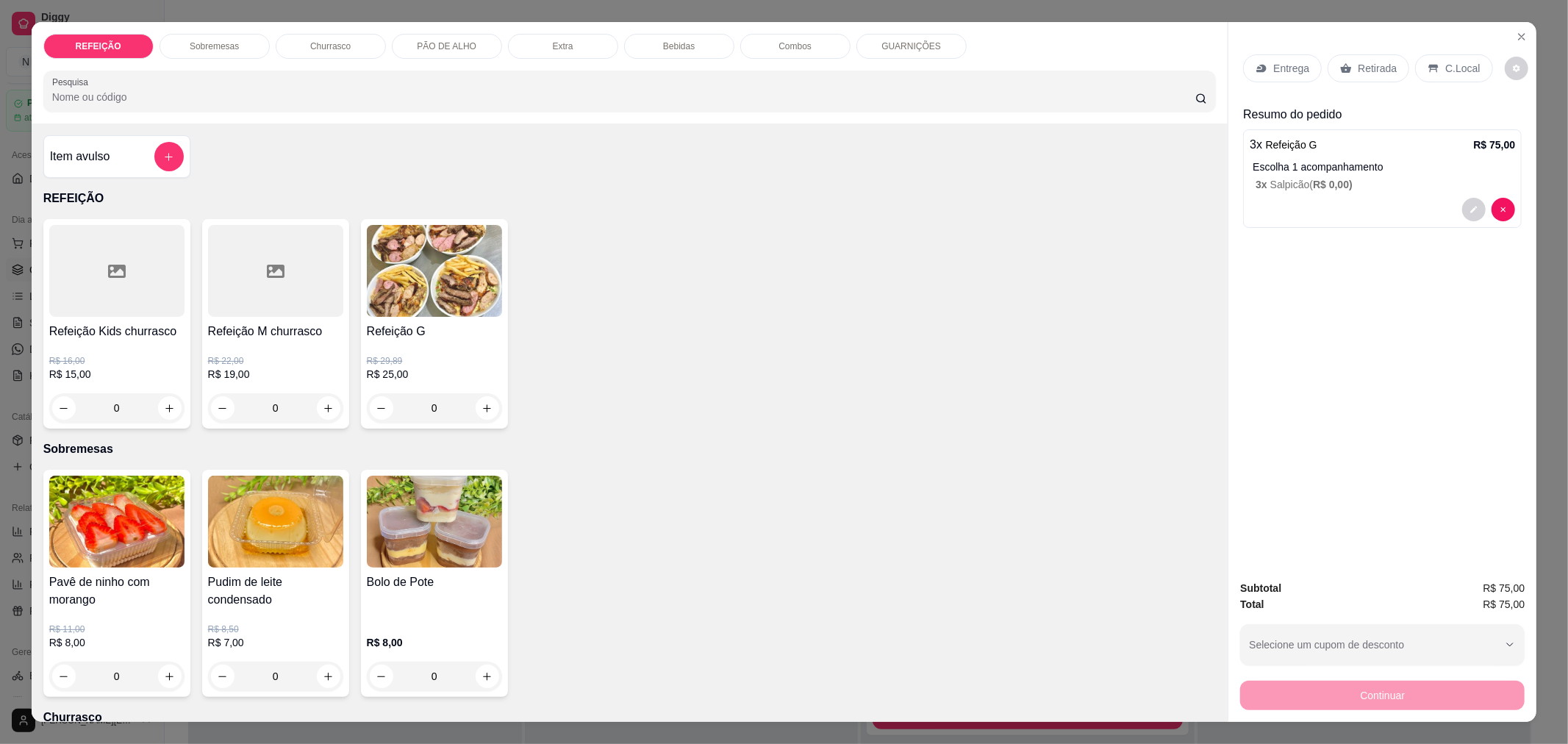
click at [1369, 72] on p "Retirada" at bounding box center [1376, 68] width 39 height 15
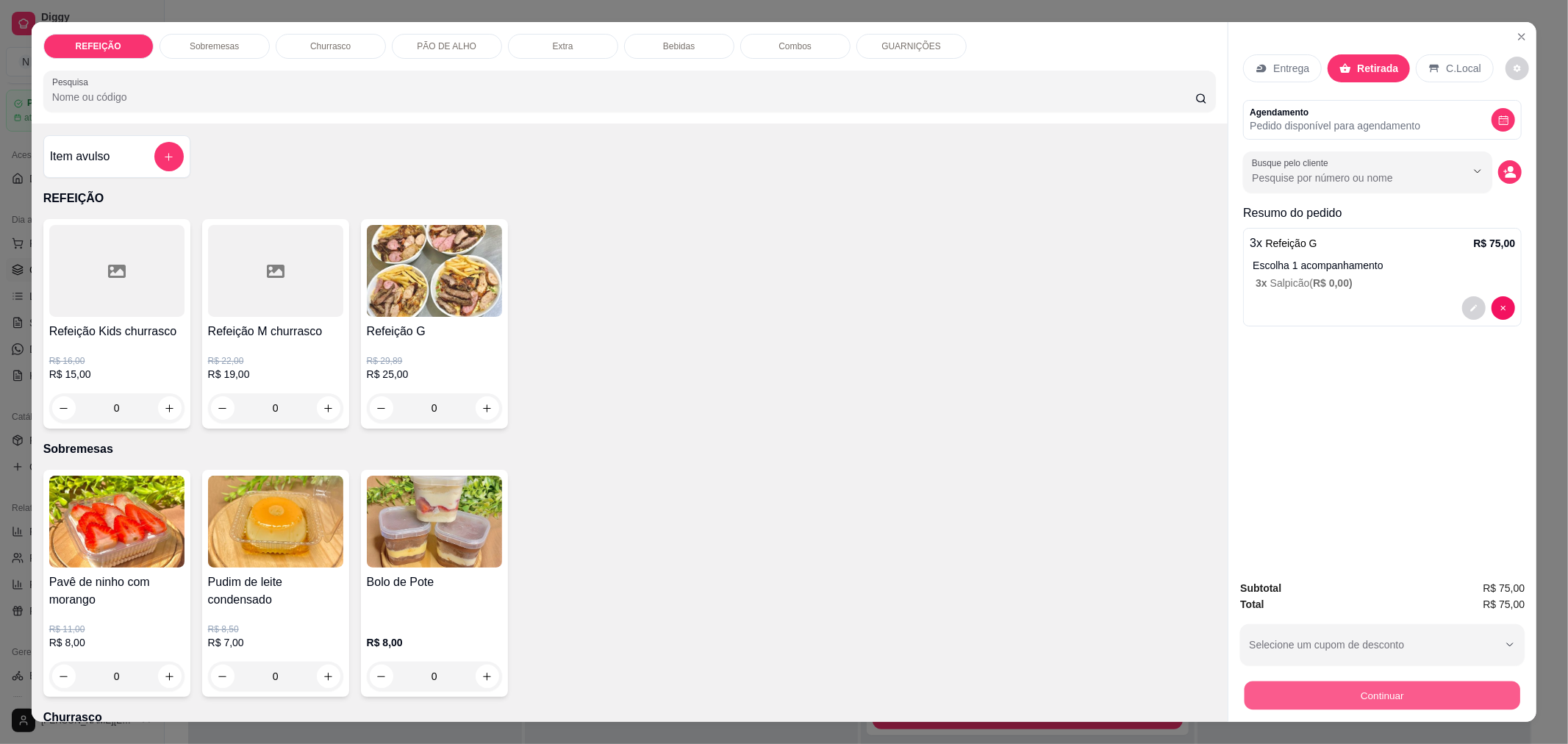
click at [1297, 699] on button "Continuar" at bounding box center [1382, 695] width 275 height 29
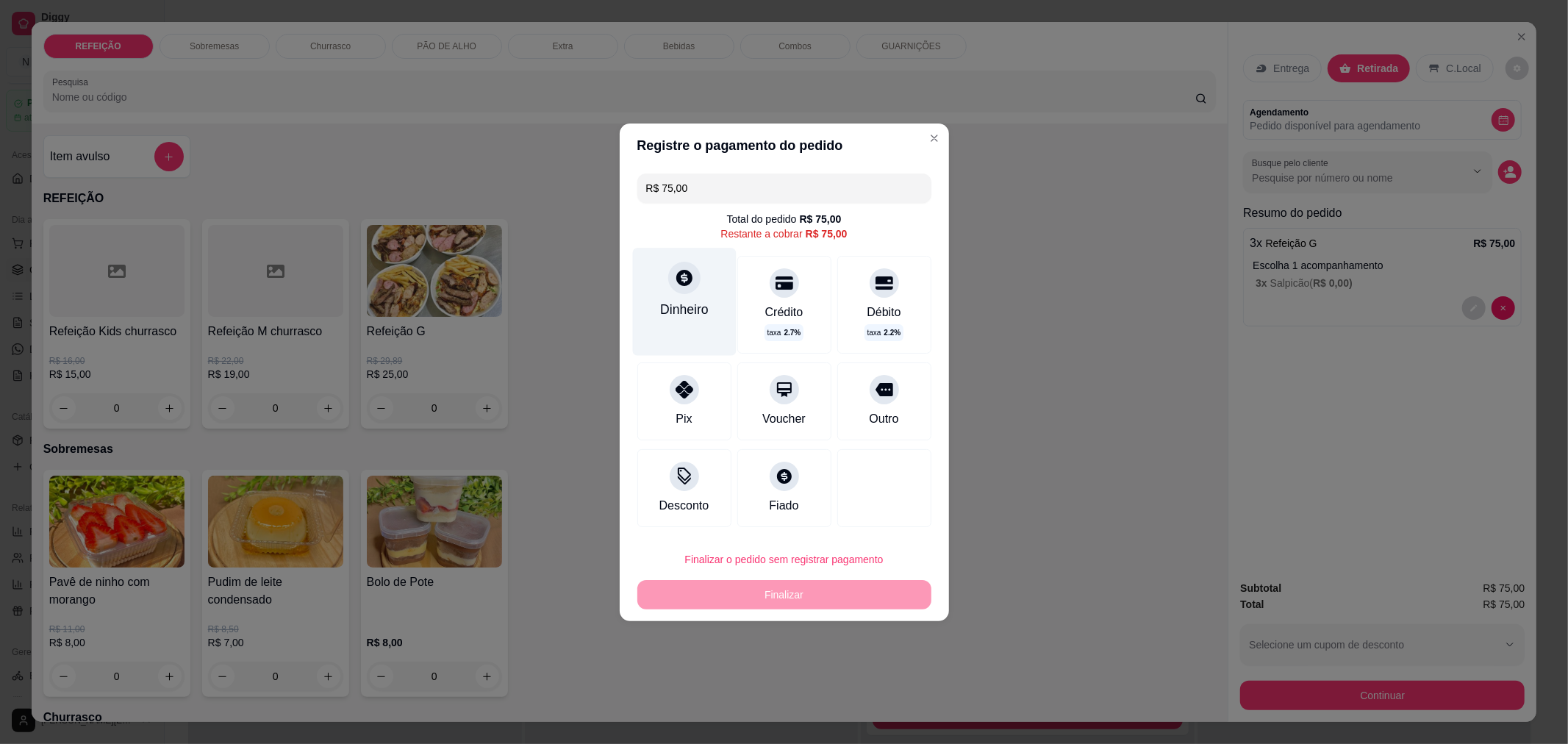
click at [714, 302] on div "Dinheiro" at bounding box center [684, 302] width 104 height 107
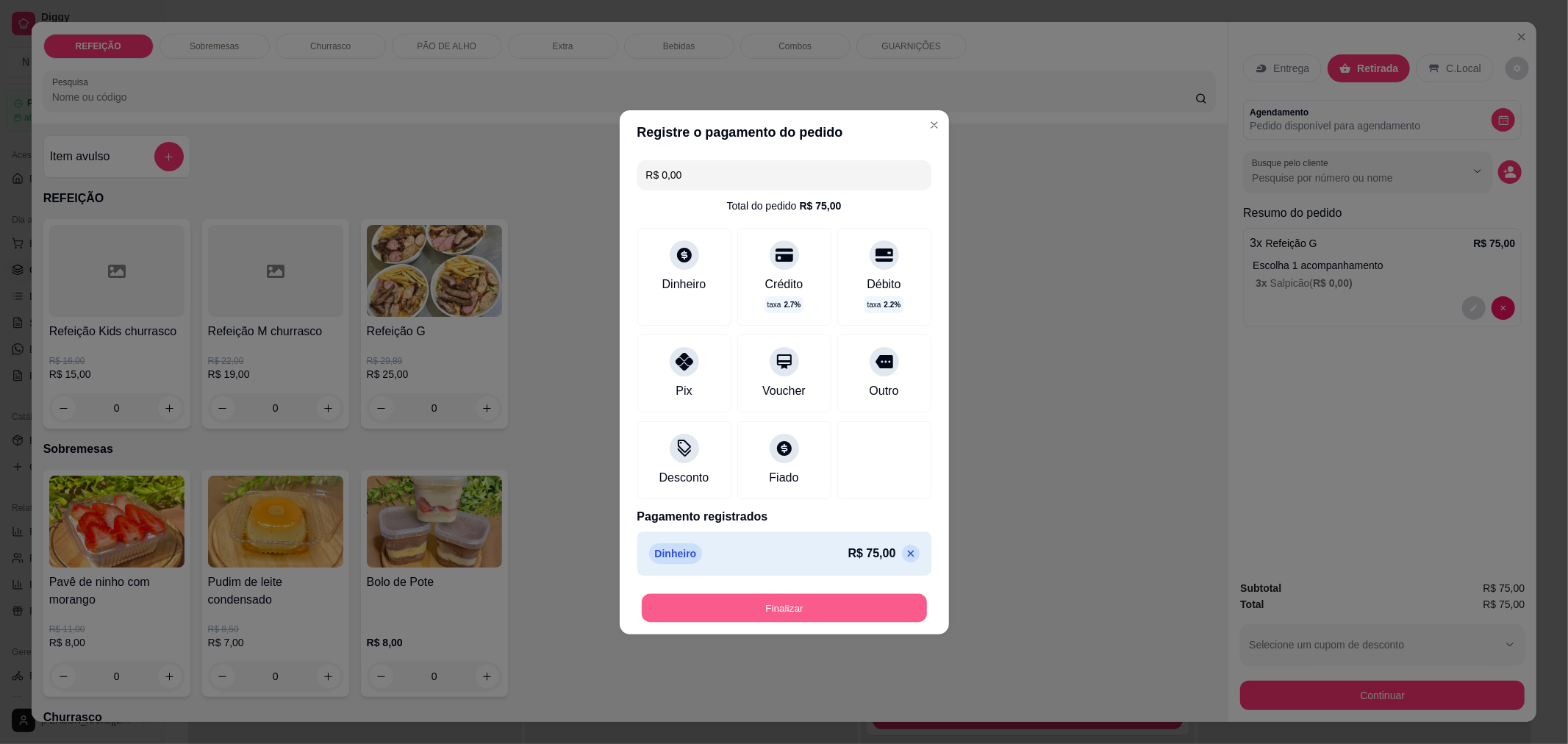
click at [781, 606] on button "Finalizar" at bounding box center [784, 608] width 285 height 29
type input "-R$ 75,00"
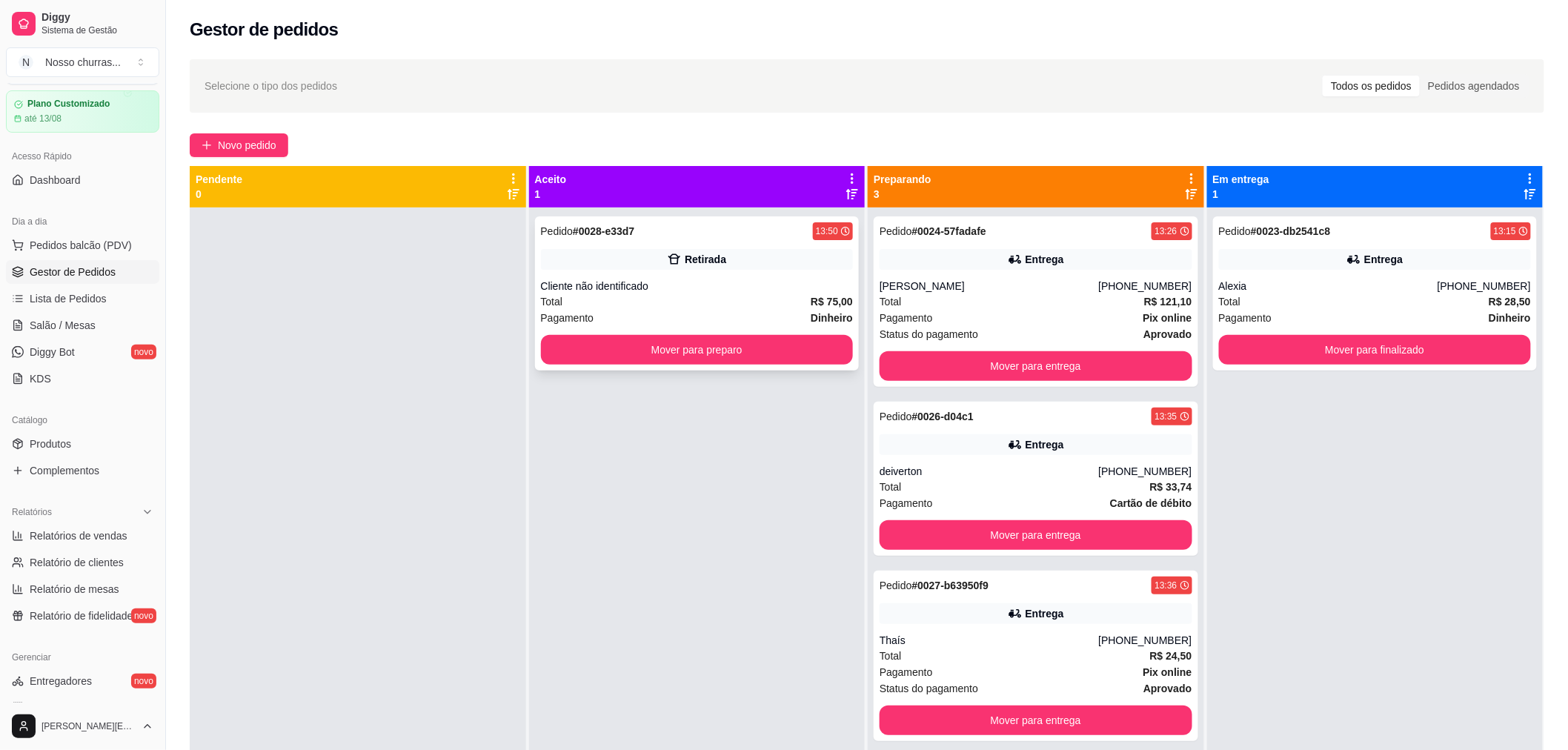
click at [717, 328] on div "Pedido # 0028-e33d7 13:50 Retirada Cliente não identificado Total R$ 75,00 Paga…" at bounding box center [697, 293] width 324 height 154
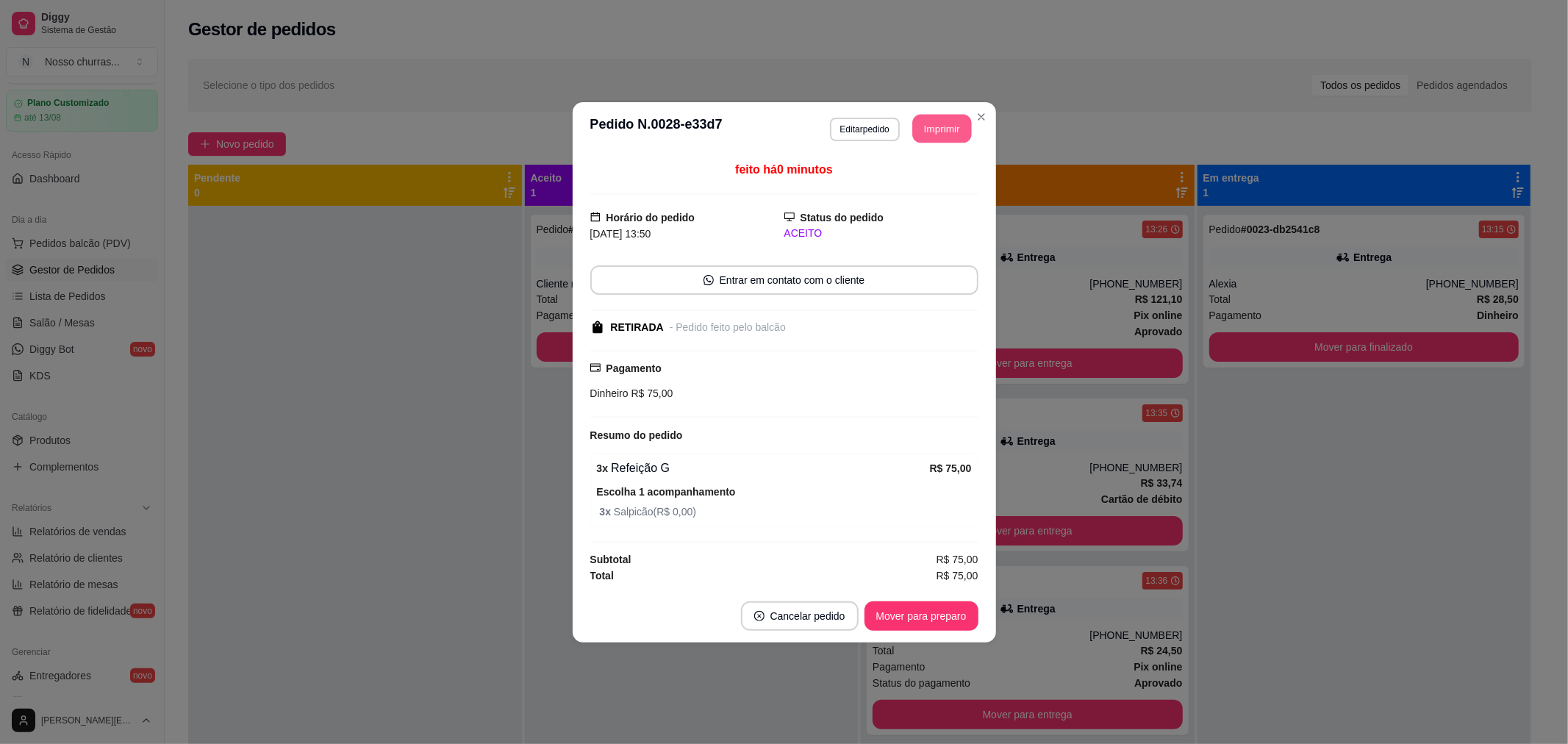
click at [937, 129] on button "Imprimir" at bounding box center [941, 128] width 59 height 29
click at [942, 620] on button "Mover para preparo" at bounding box center [920, 616] width 110 height 29
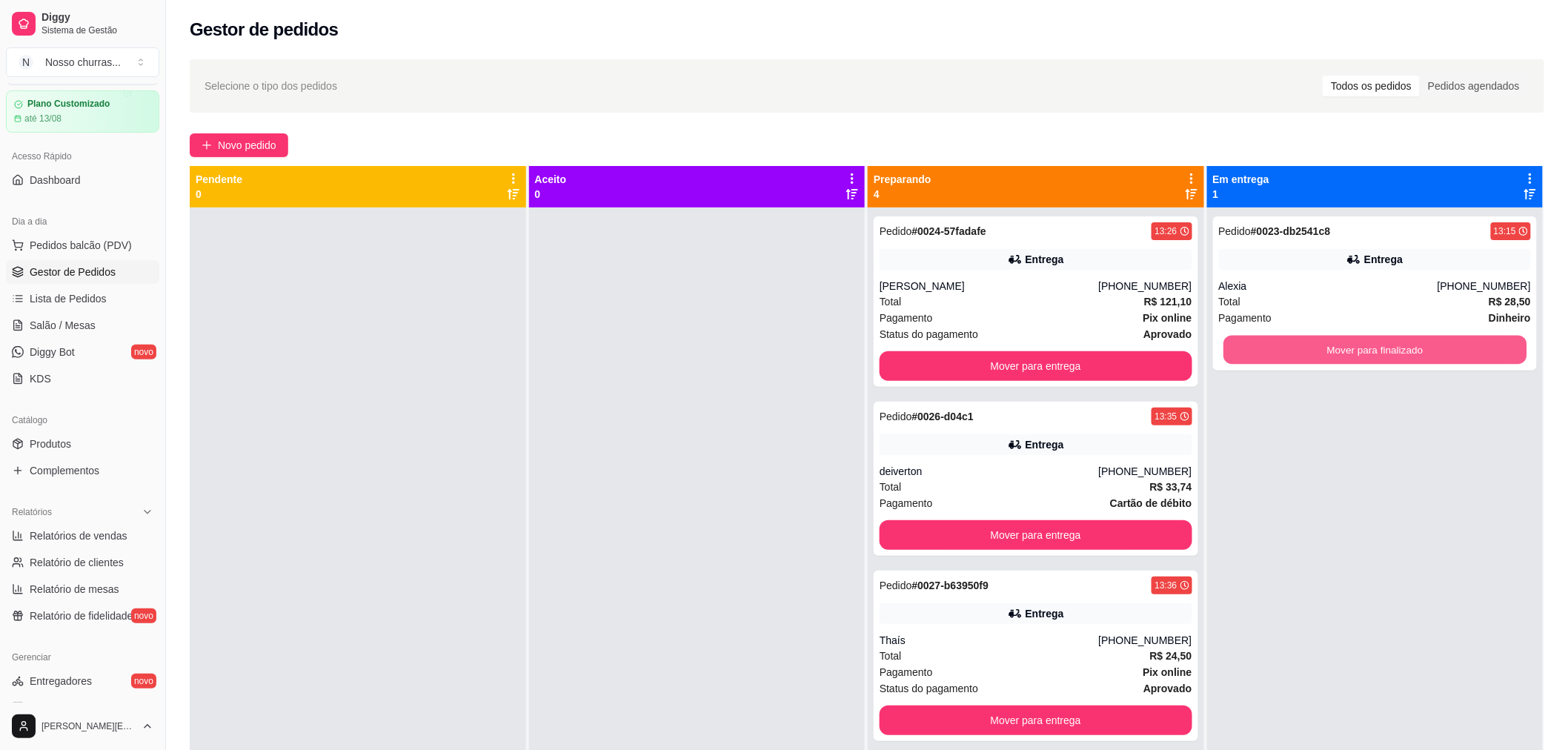
click at [1279, 343] on button "Mover para finalizado" at bounding box center [1375, 350] width 303 height 29
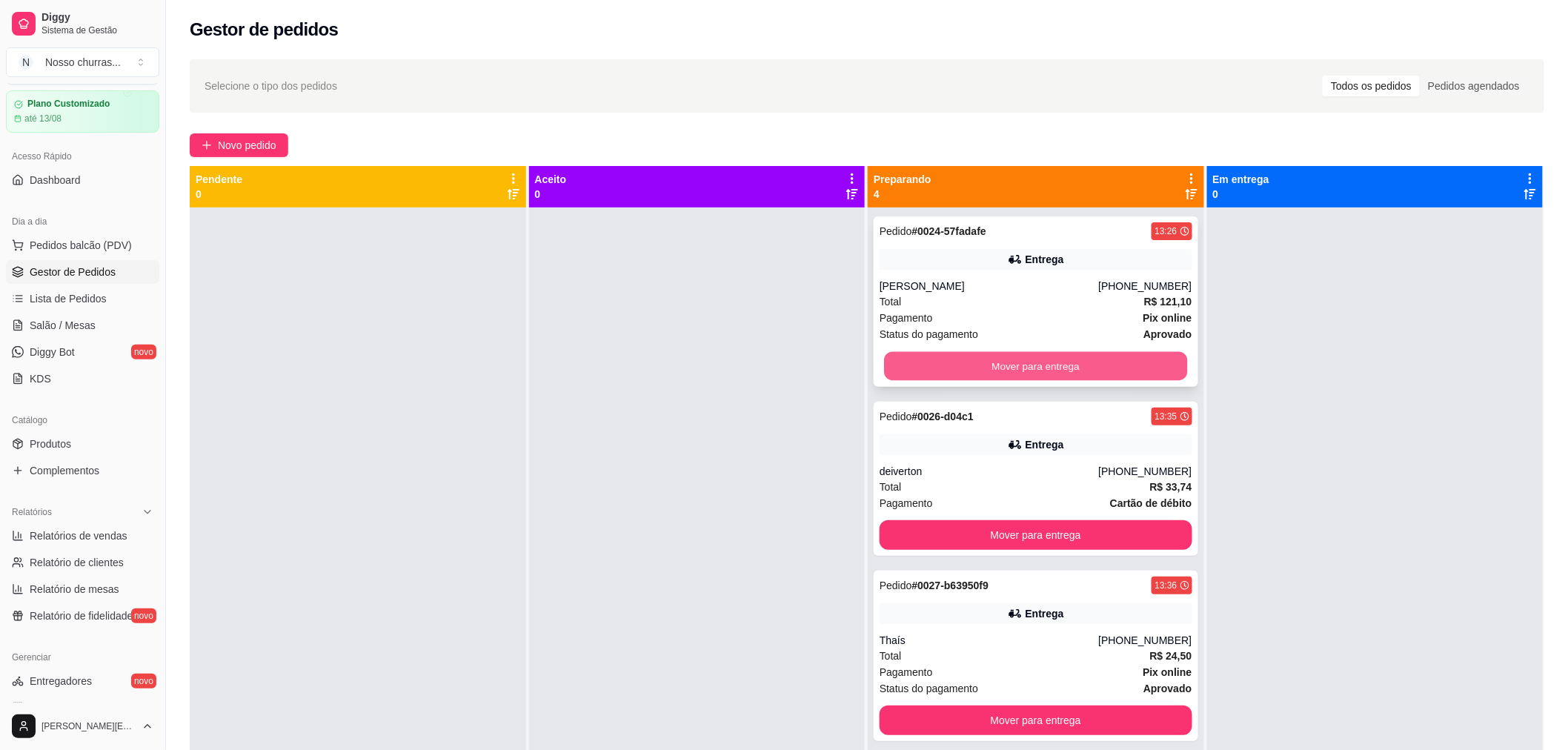
click at [1150, 364] on button "Mover para entrega" at bounding box center [1035, 366] width 303 height 29
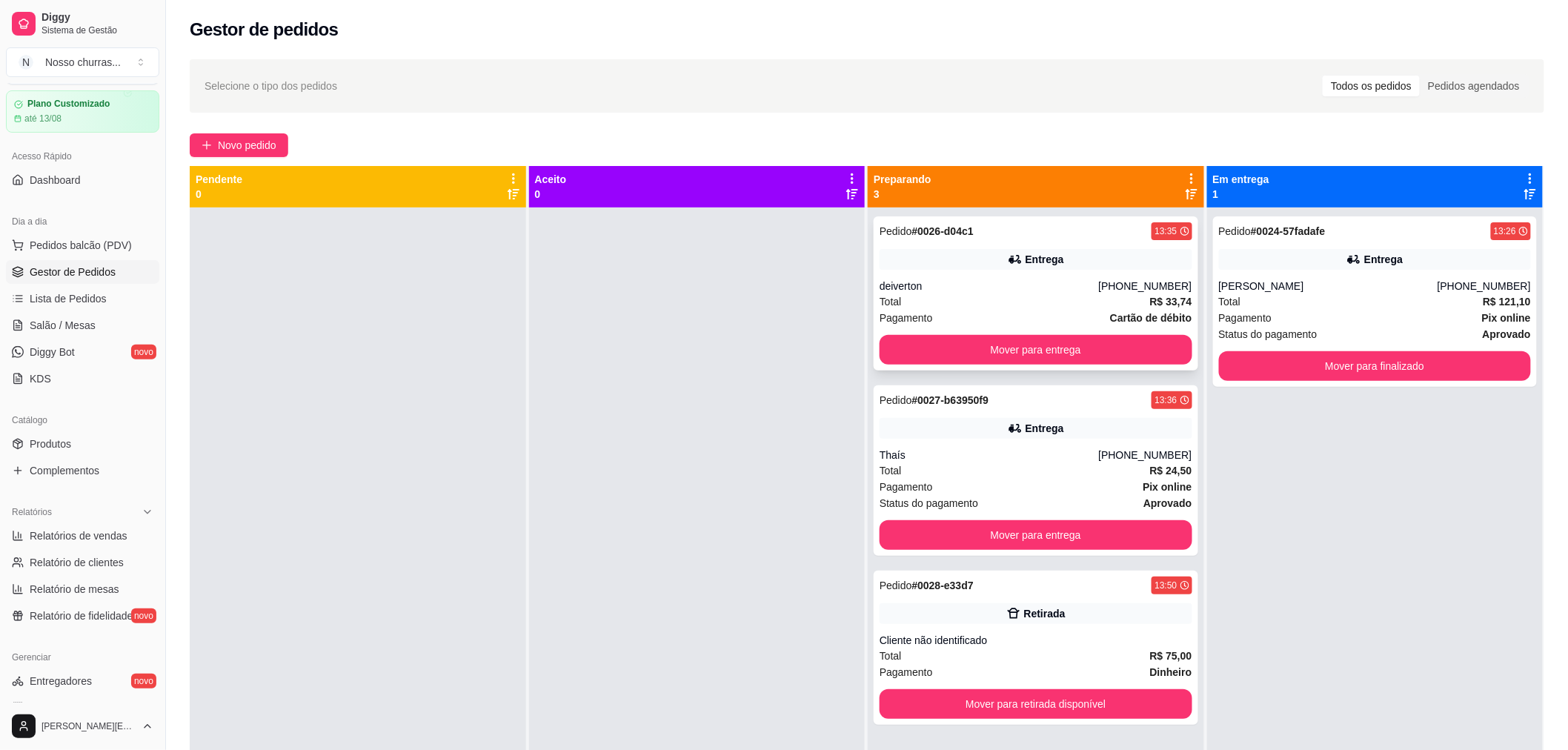
click at [1040, 260] on div "Entrega" at bounding box center [1045, 259] width 38 height 15
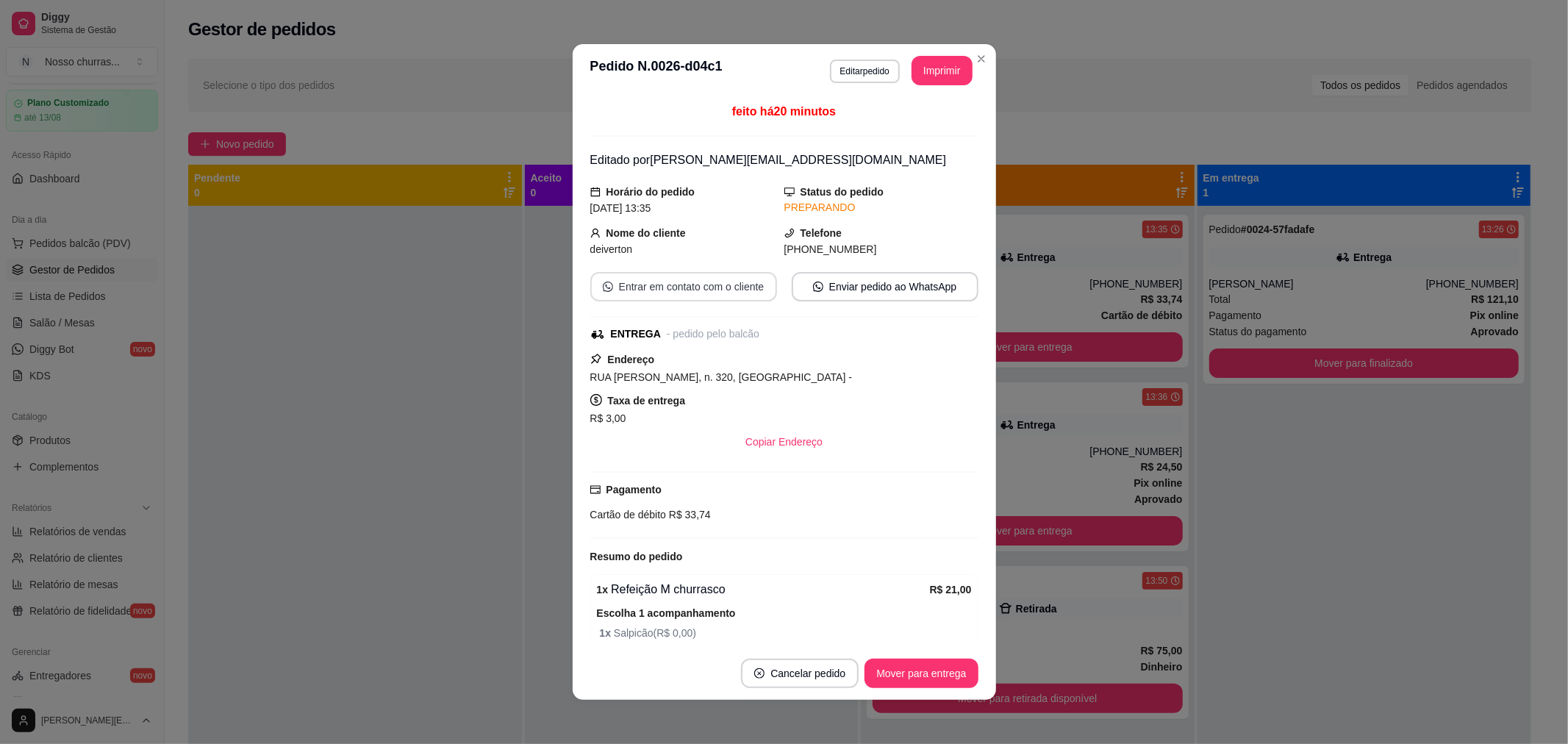
click at [641, 289] on button "Entrar em contato com o cliente" at bounding box center [683, 286] width 186 height 29
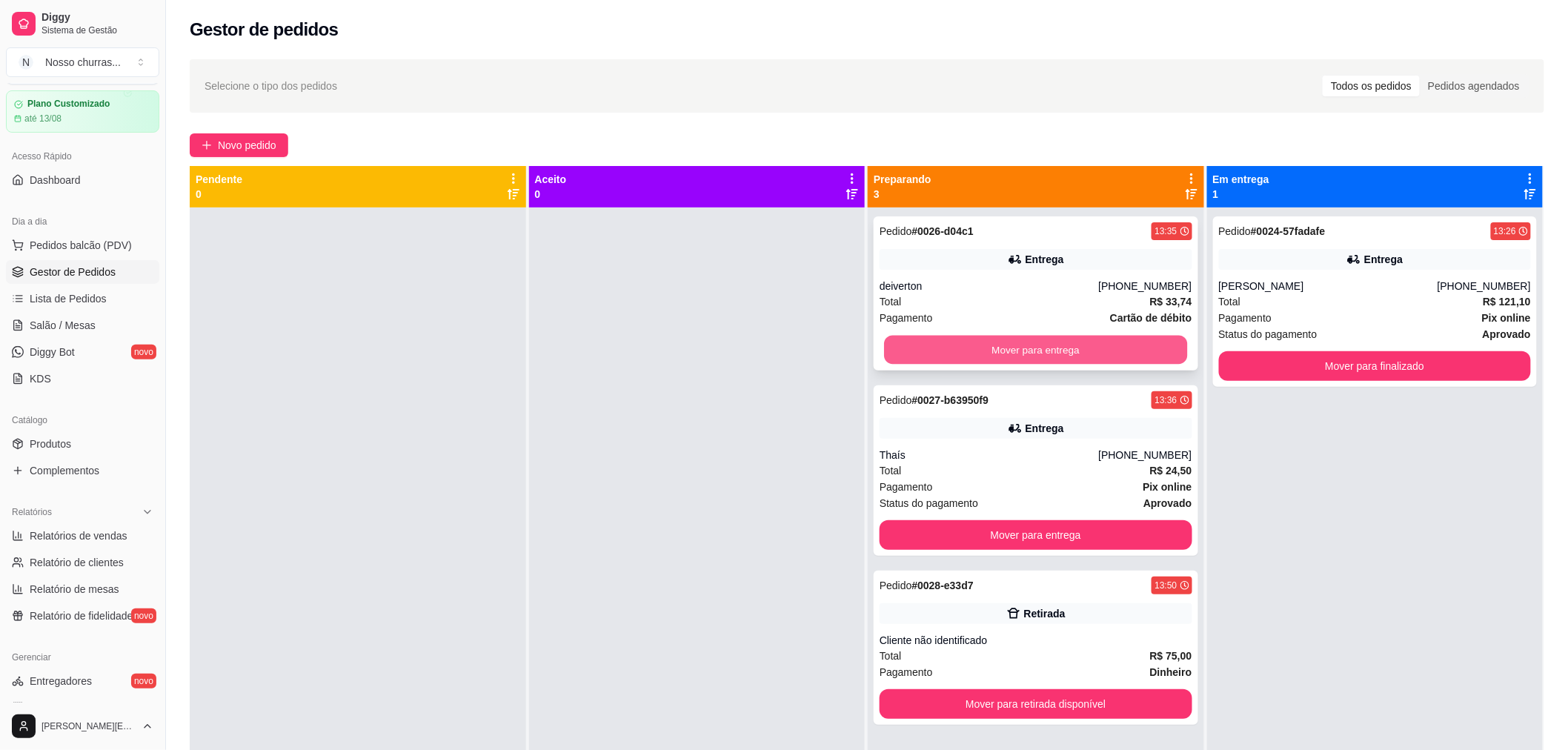
click at [989, 348] on button "Mover para entrega" at bounding box center [1035, 350] width 303 height 29
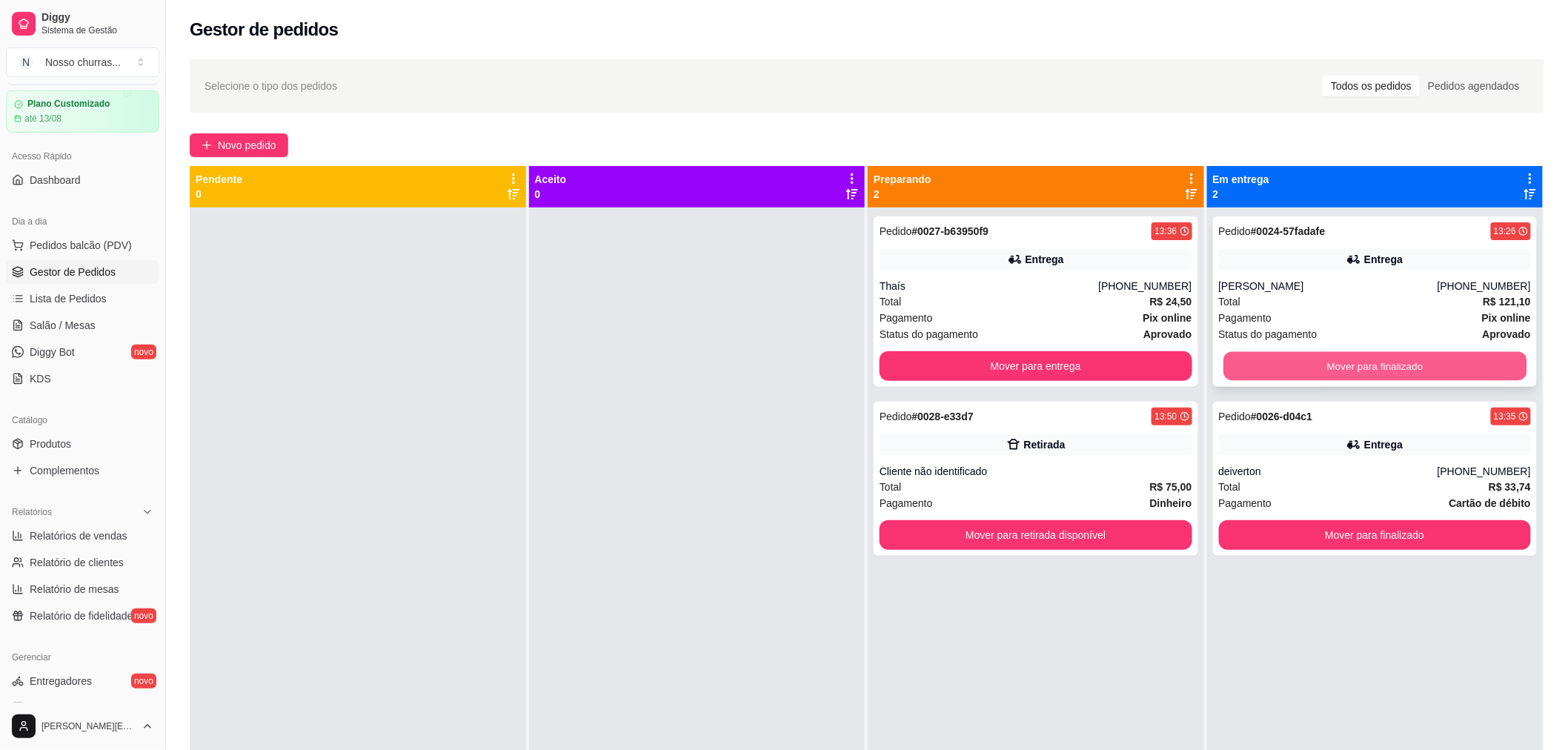
click at [1312, 370] on button "Mover para finalizado" at bounding box center [1375, 366] width 303 height 29
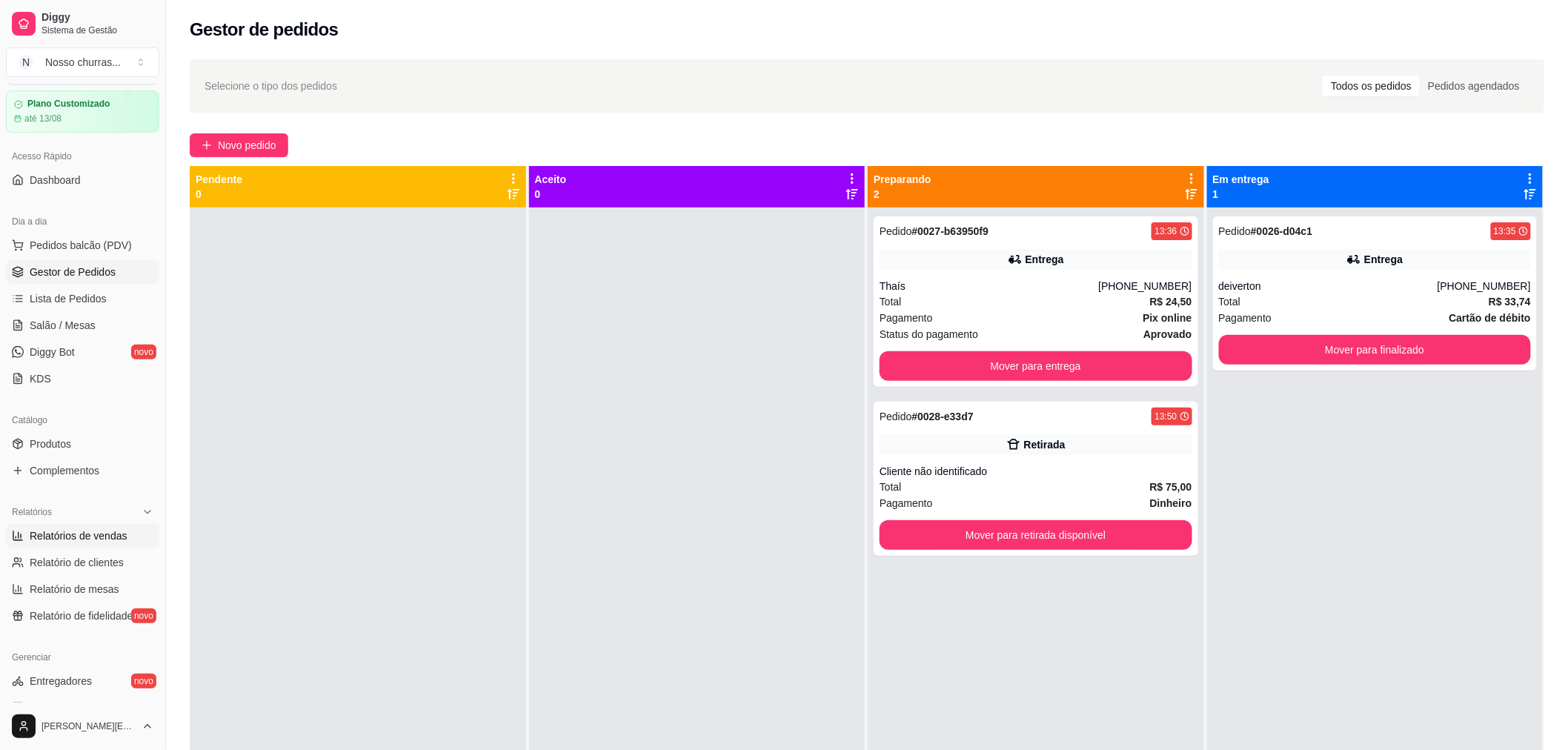
click at [96, 541] on span "Relatórios de vendas" at bounding box center [78, 536] width 98 height 15
select select "ALL"
select select "0"
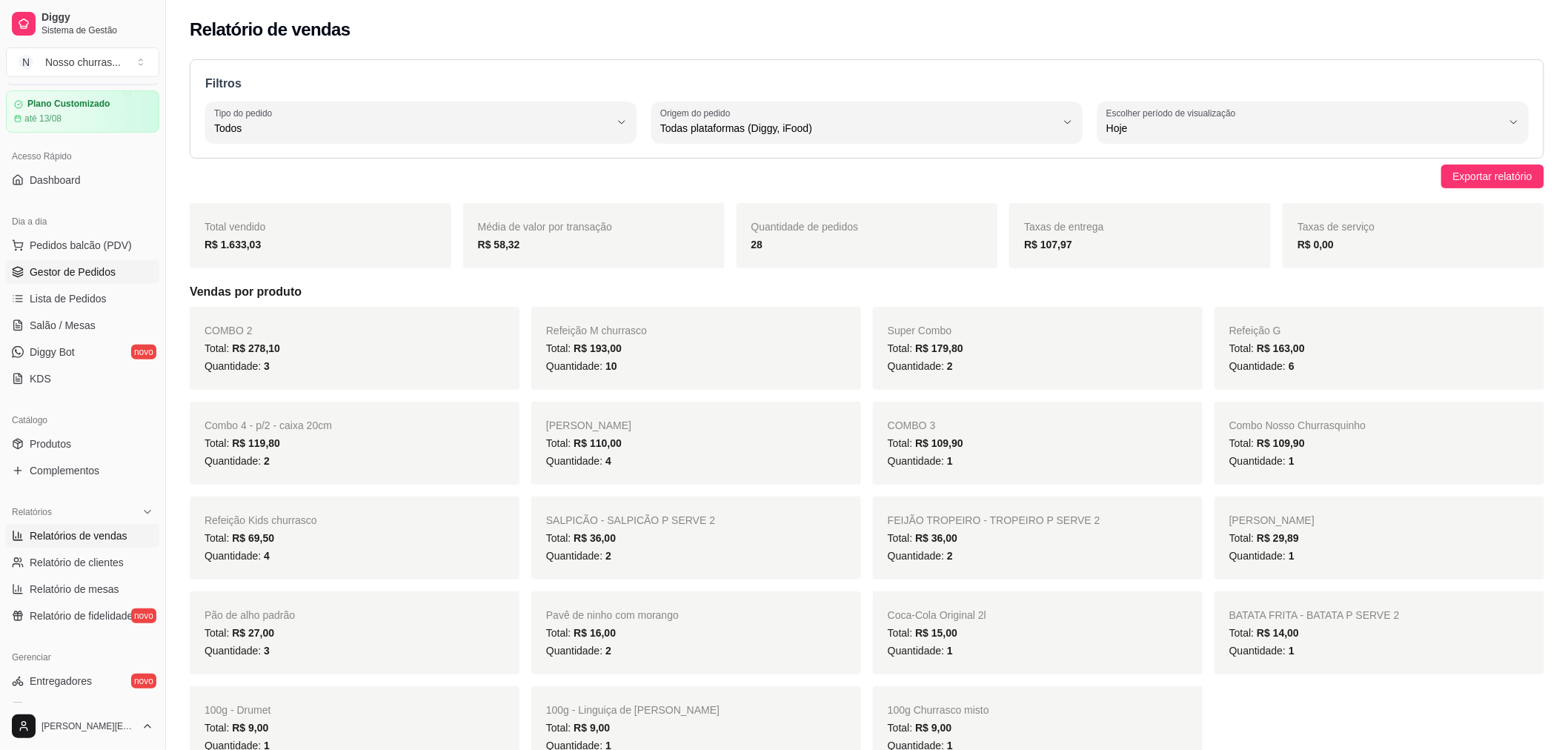
click at [63, 278] on link "Gestor de Pedidos" at bounding box center [82, 272] width 153 height 24
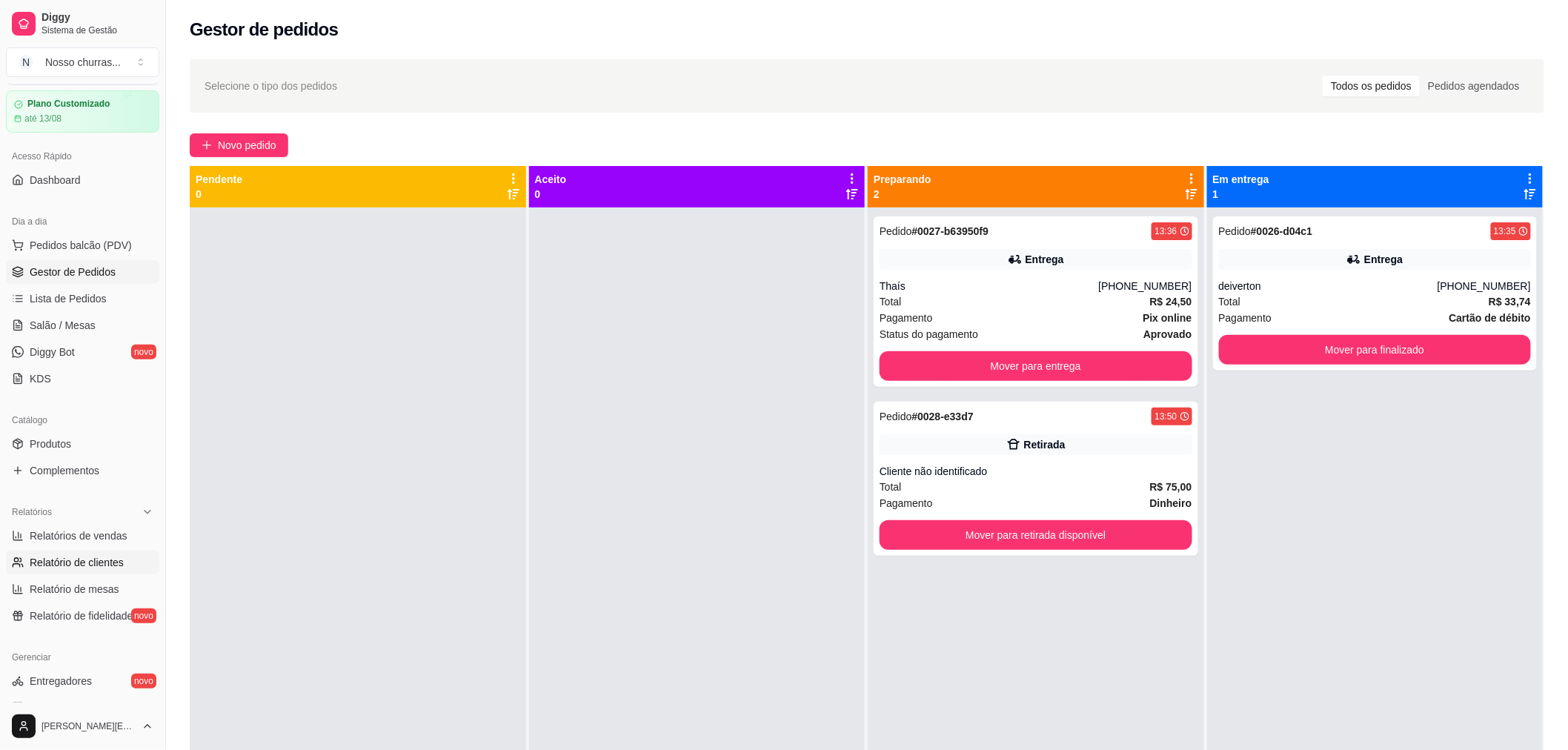
click at [57, 555] on span "Relatório de clientes" at bounding box center [76, 562] width 94 height 15
select select "30"
select select "HIGHEST_TOTAL_SPENT_WITH_ORDERS"
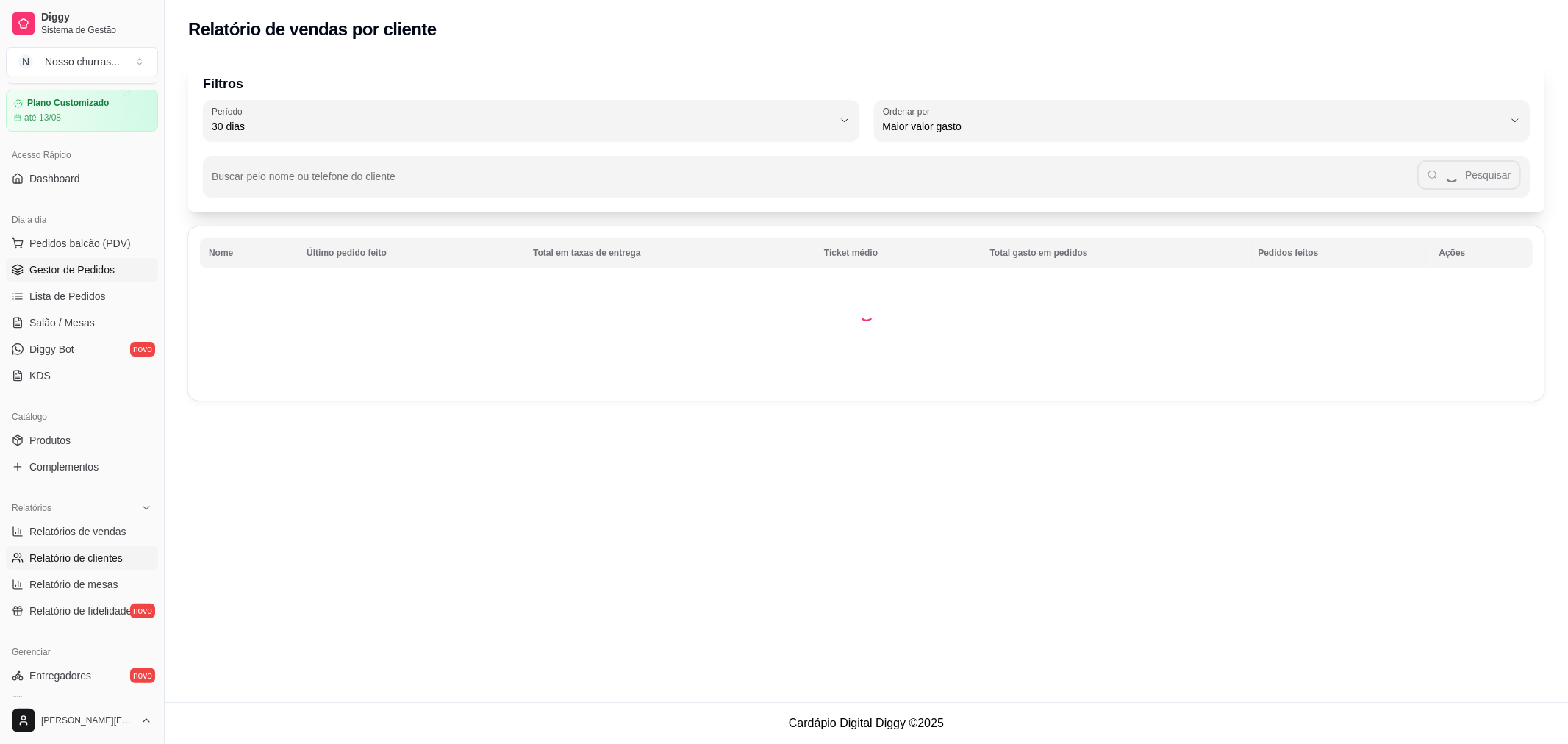
click at [66, 271] on span "Gestor de Pedidos" at bounding box center [72, 270] width 85 height 15
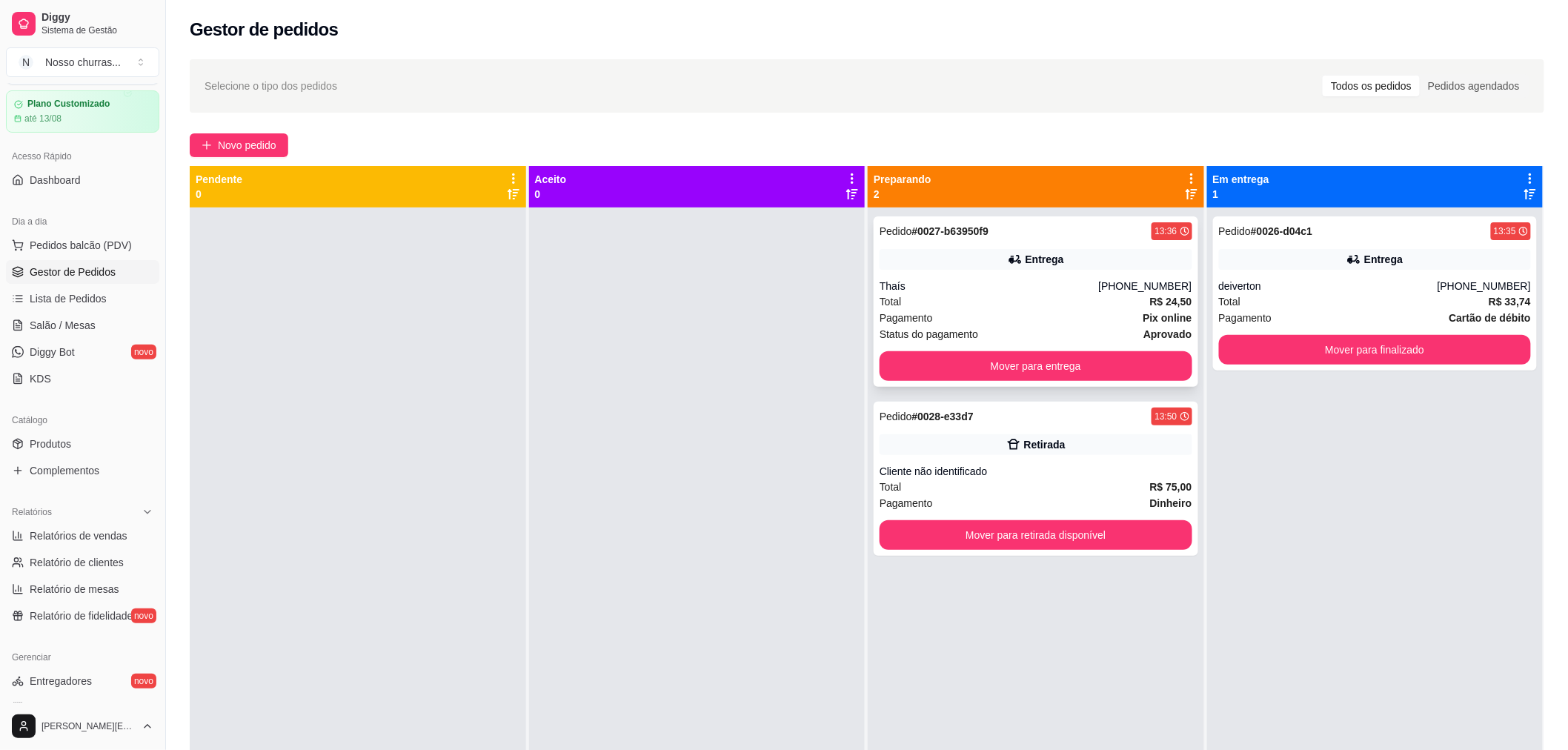
click at [983, 313] on div "Pagamento Pix online" at bounding box center [1035, 318] width 312 height 16
click at [1107, 460] on div "Pedido # 0028-e33d7 13:50 Retirada Cliente não identificado Total R$ 75,00 Paga…" at bounding box center [1036, 478] width 324 height 154
click at [1036, 424] on div "Pedido # 0028-e33d7 13:50" at bounding box center [1035, 416] width 312 height 17
click at [1054, 369] on button "Mover para entrega" at bounding box center [1035, 366] width 303 height 29
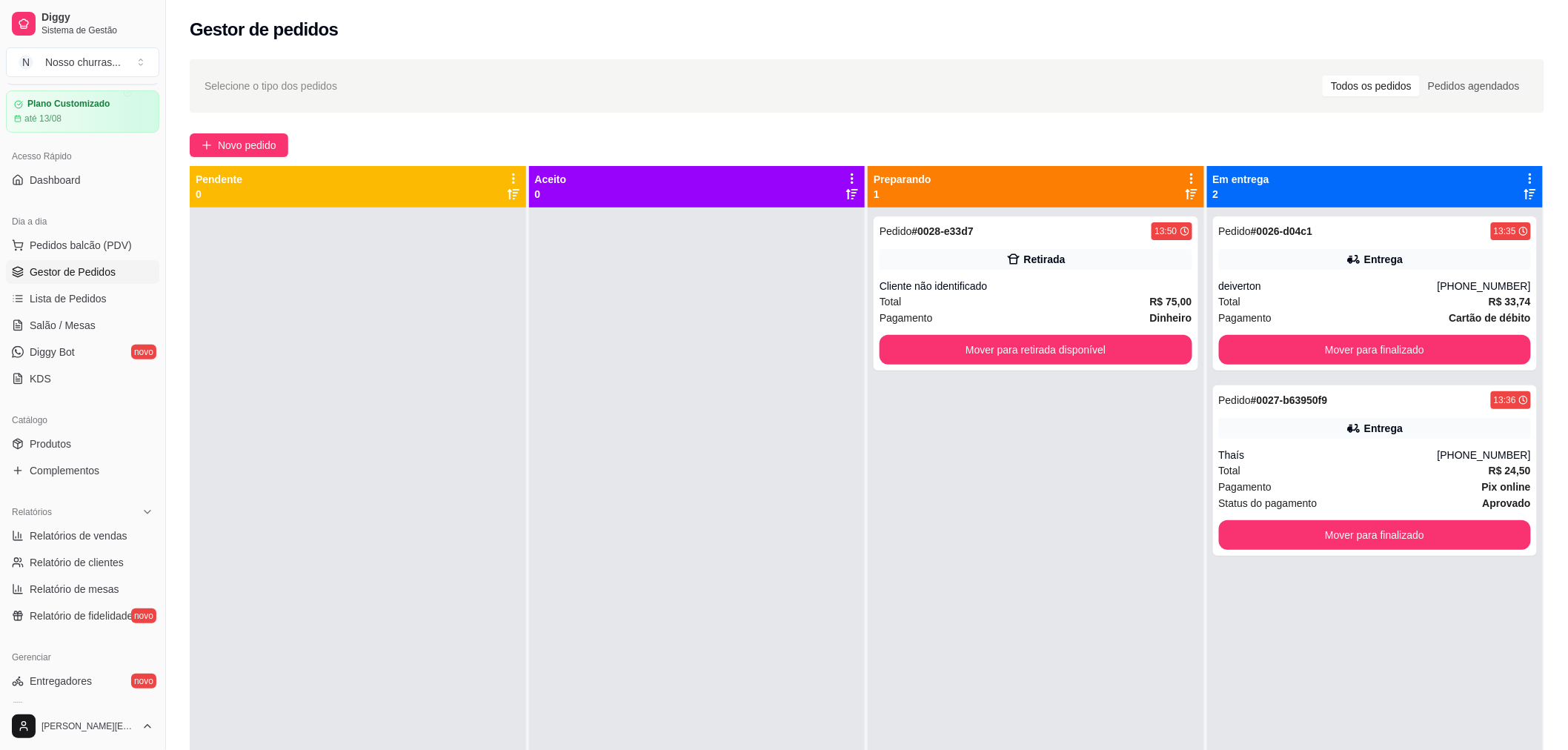
click at [1054, 369] on div "Pedido # 0028-e33d7 13:50 Retirada Cliente não identificado Total R$ 75,00 Paga…" at bounding box center [1036, 293] width 324 height 154
click at [1051, 358] on button "Mover para retirada disponível" at bounding box center [1035, 350] width 303 height 29
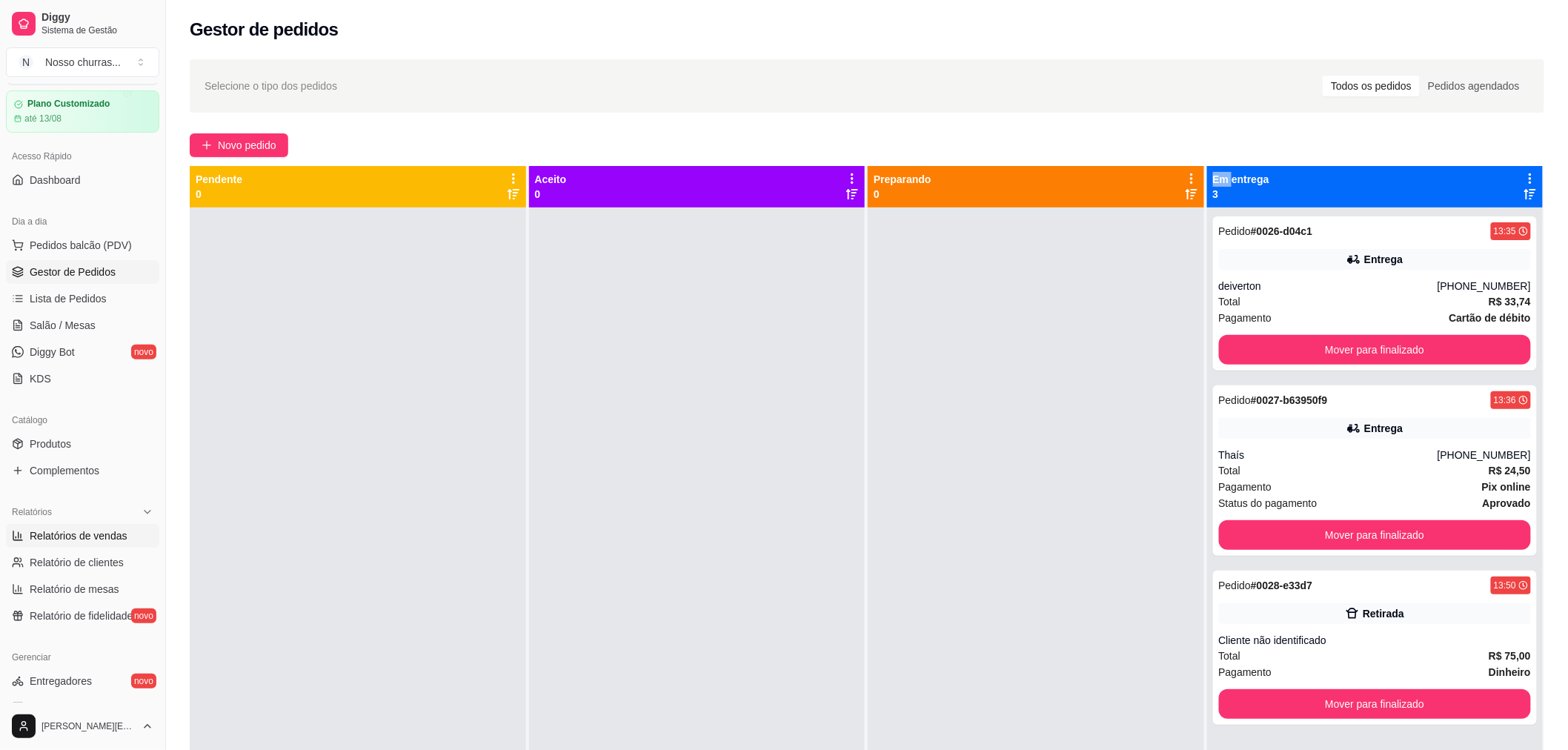
click at [35, 536] on span "Relatórios de vendas" at bounding box center [78, 536] width 98 height 15
select select "ALL"
select select "0"
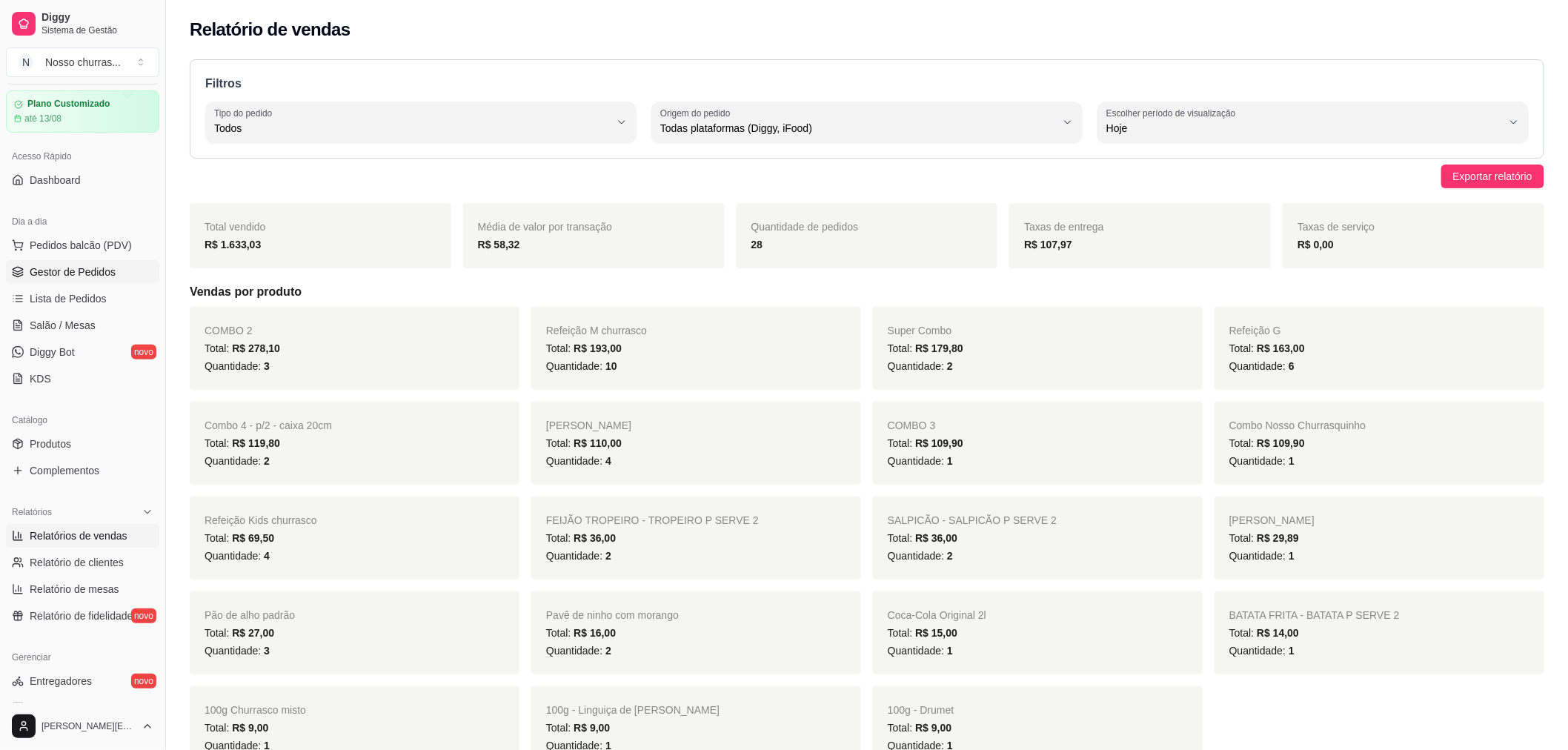
click at [46, 266] on span "Gestor de Pedidos" at bounding box center [72, 272] width 86 height 15
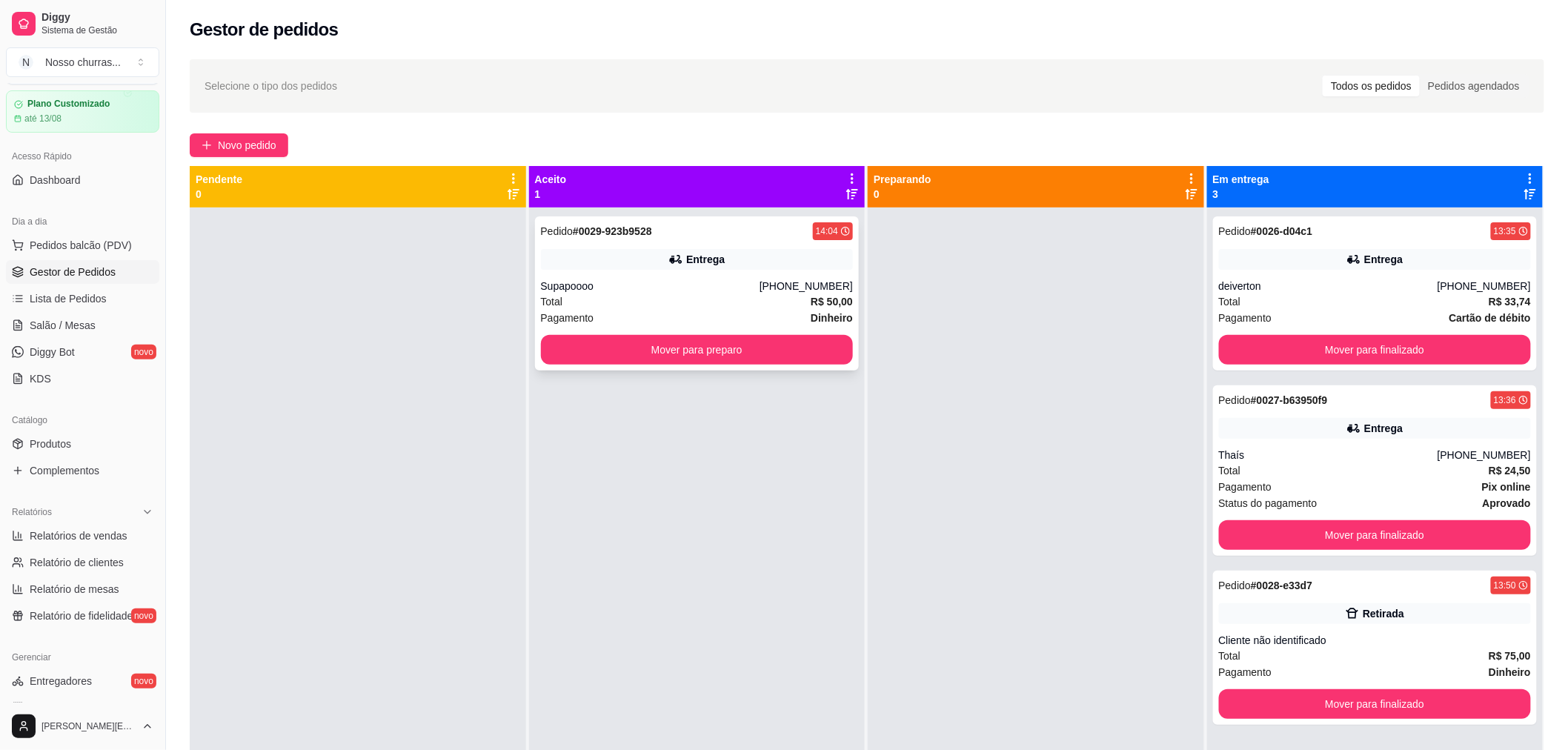
click at [576, 241] on div "Pedido # 0029-923b9528 14:04 Entrega Supapoooo [PHONE_NUMBER] Total R$ 50,00 Pa…" at bounding box center [697, 293] width 324 height 154
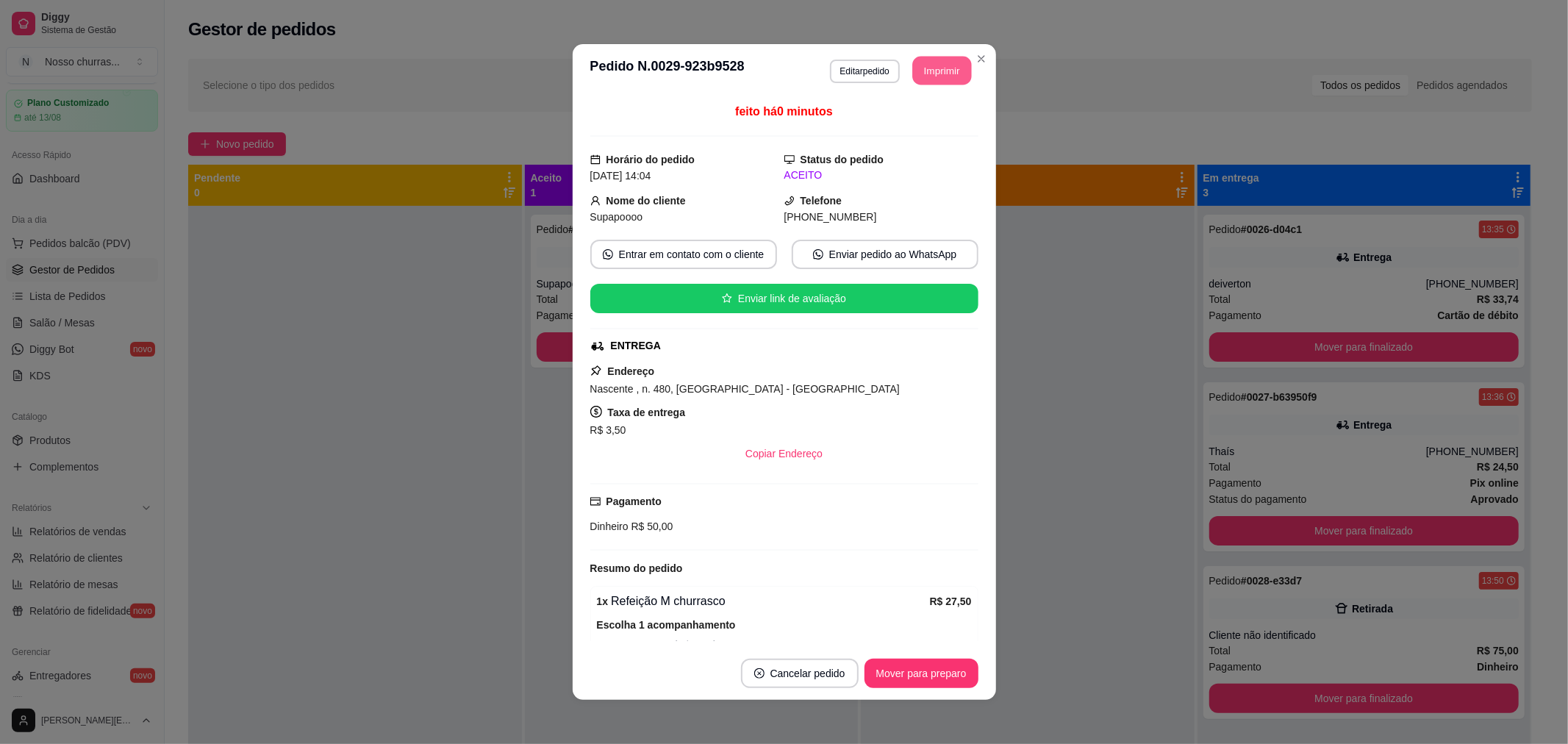
click at [948, 81] on button "Imprimir" at bounding box center [941, 71] width 59 height 29
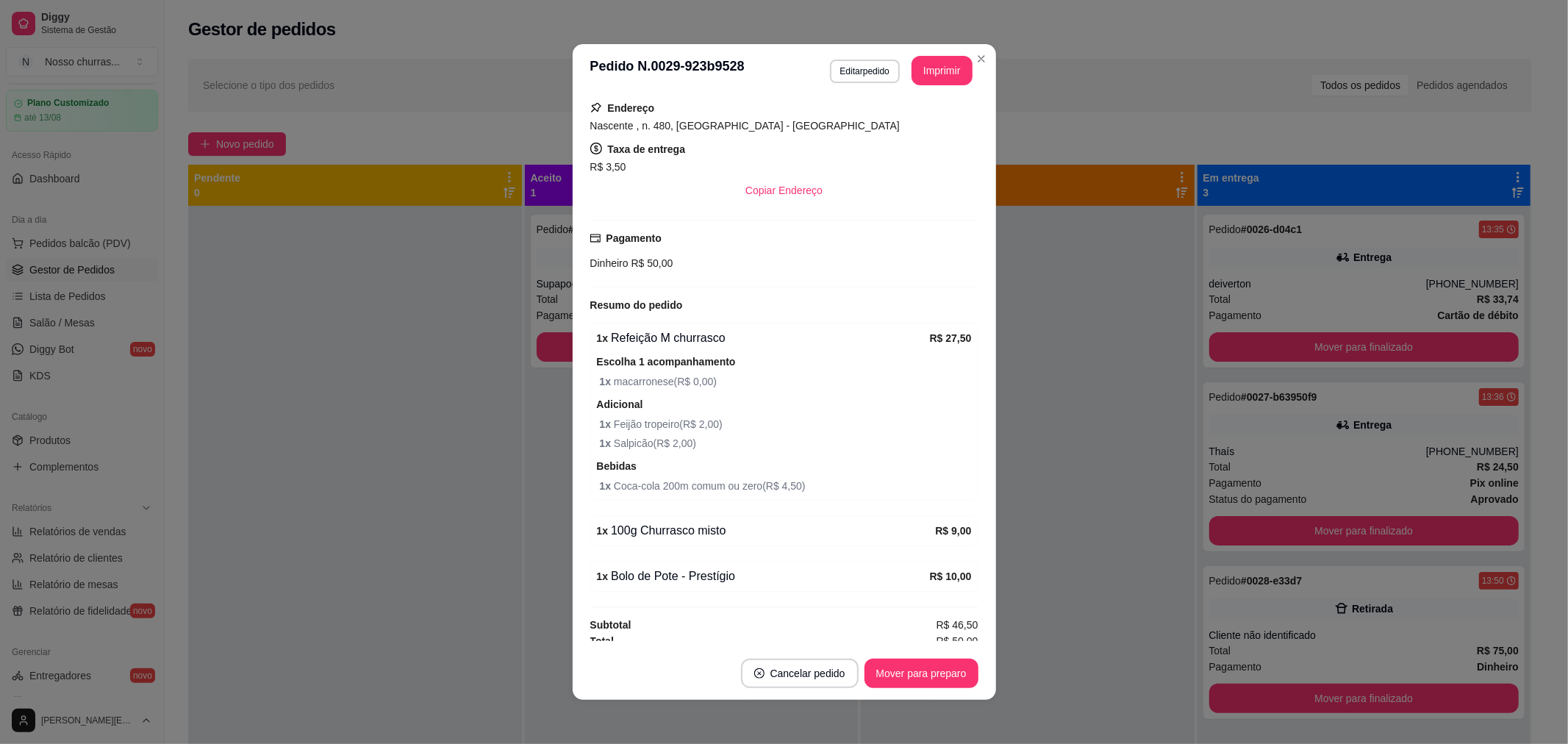
scroll to position [273, 0]
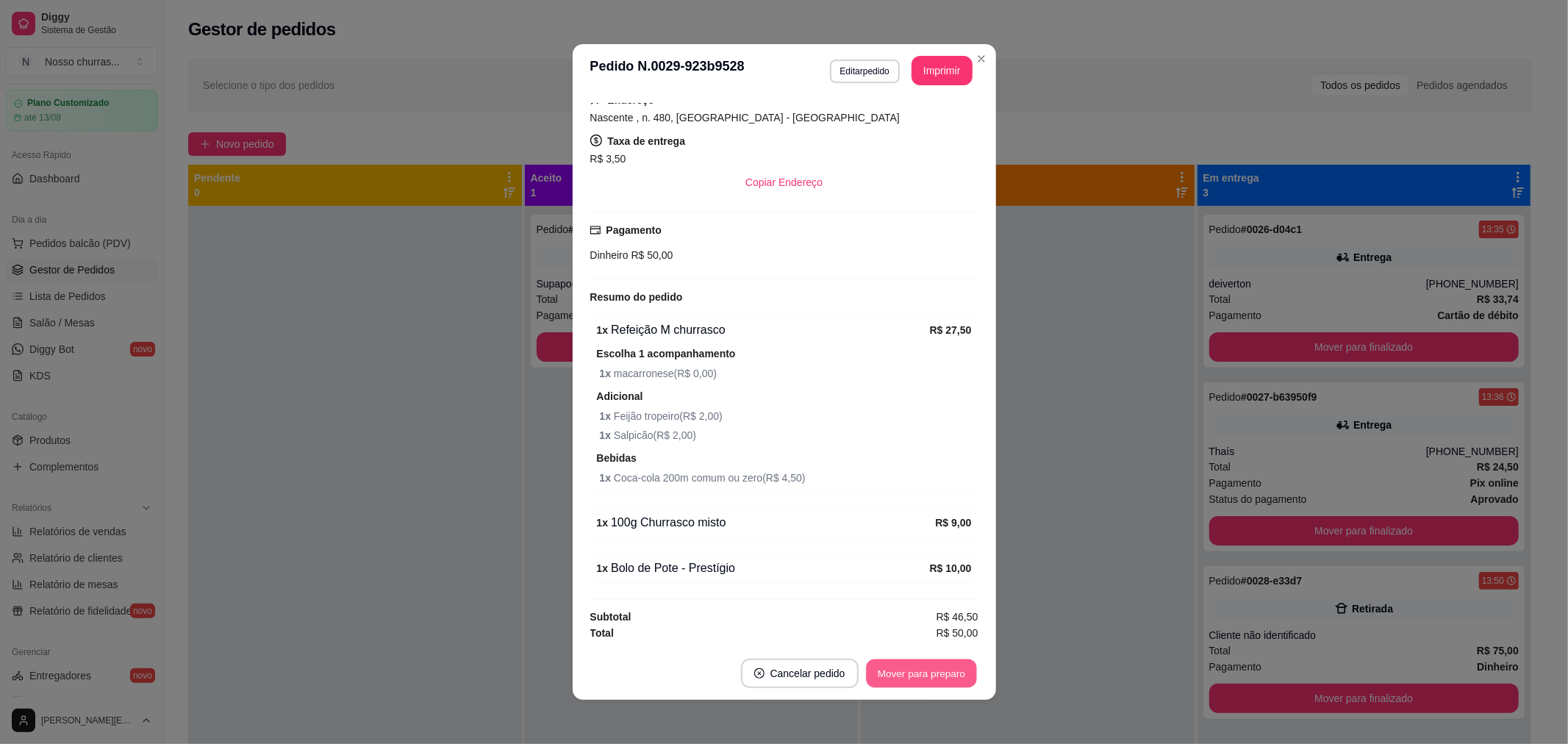
click at [932, 680] on button "Mover para preparo" at bounding box center [920, 674] width 110 height 29
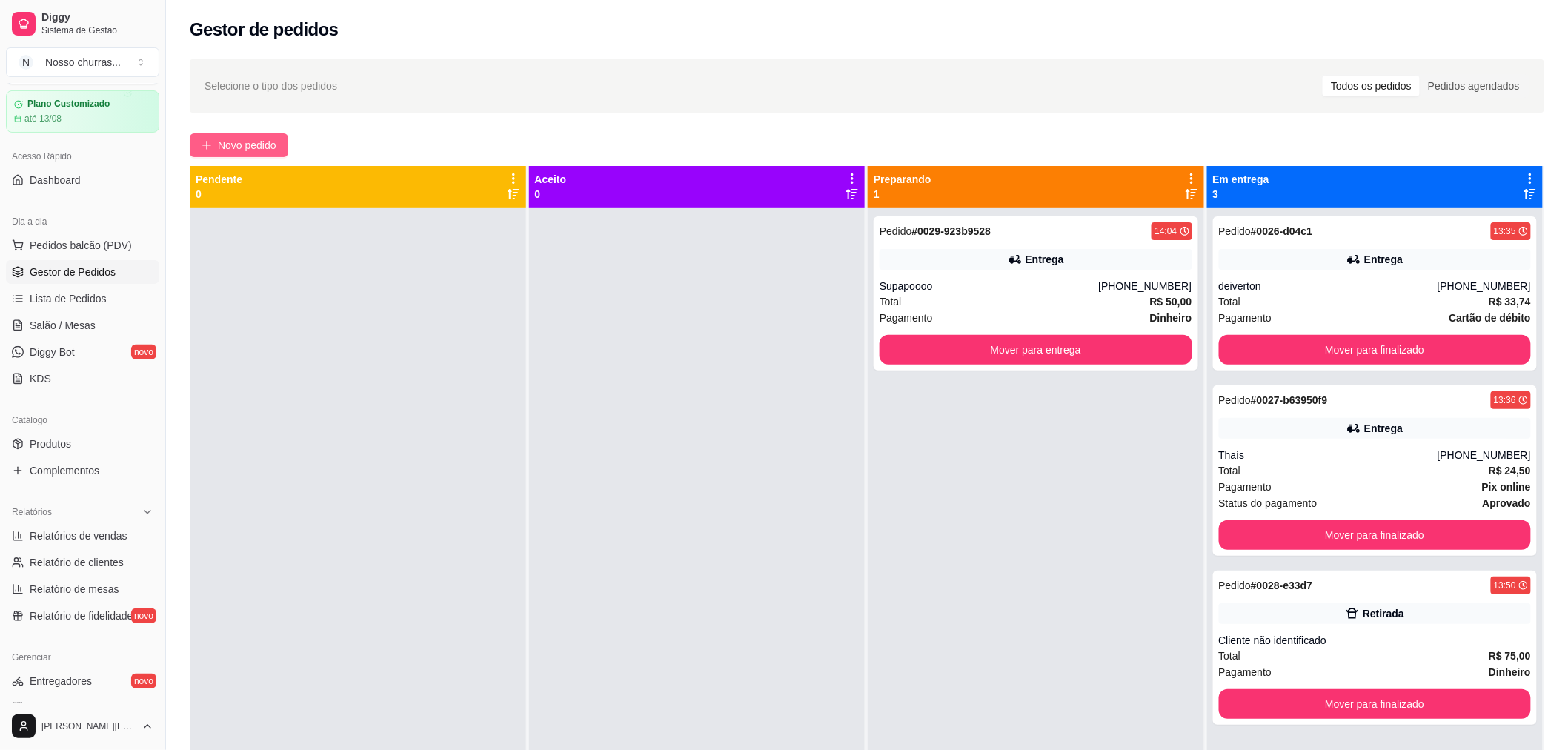
click at [269, 149] on span "Novo pedido" at bounding box center [247, 146] width 59 height 16
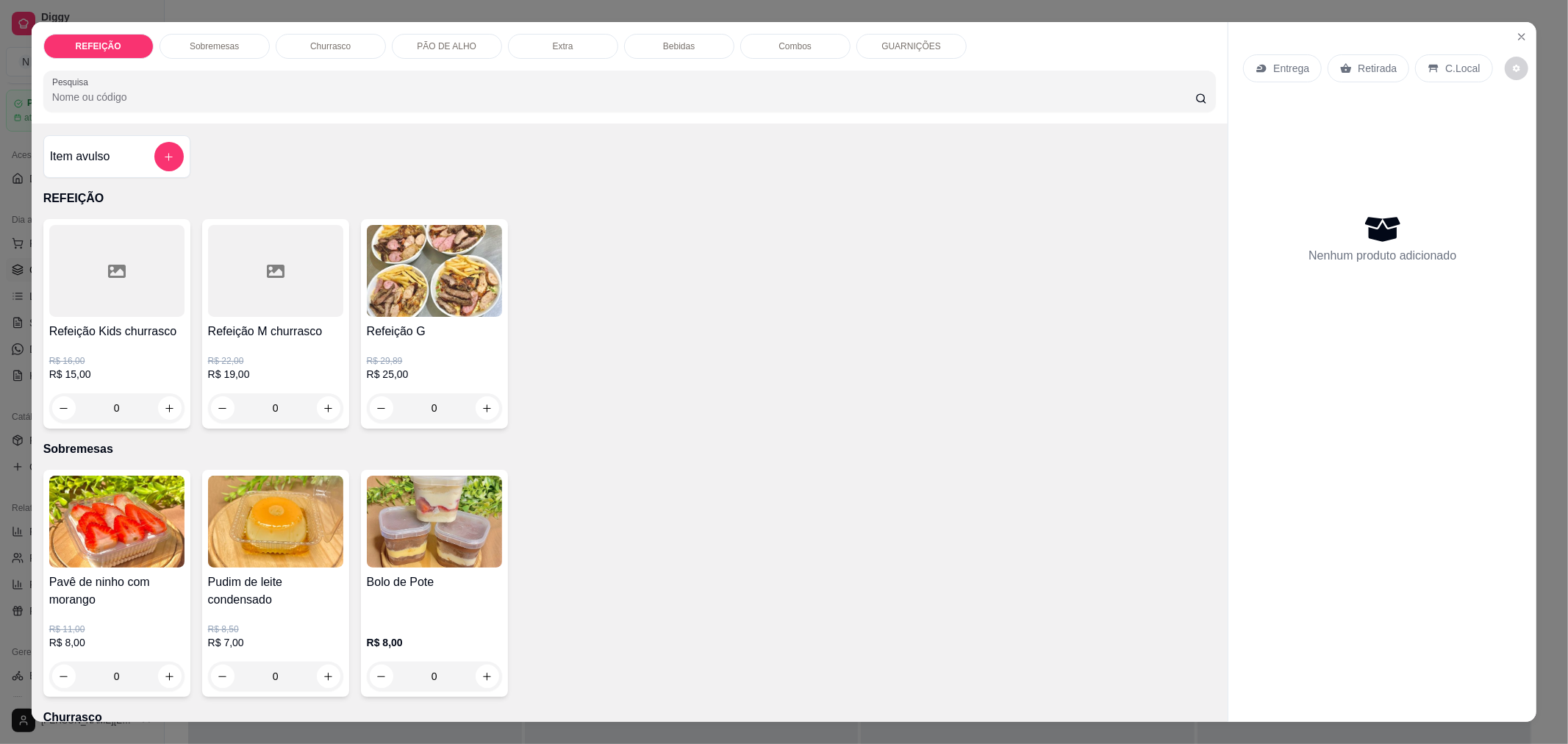
click at [682, 40] on p "Bebidas" at bounding box center [679, 45] width 32 height 12
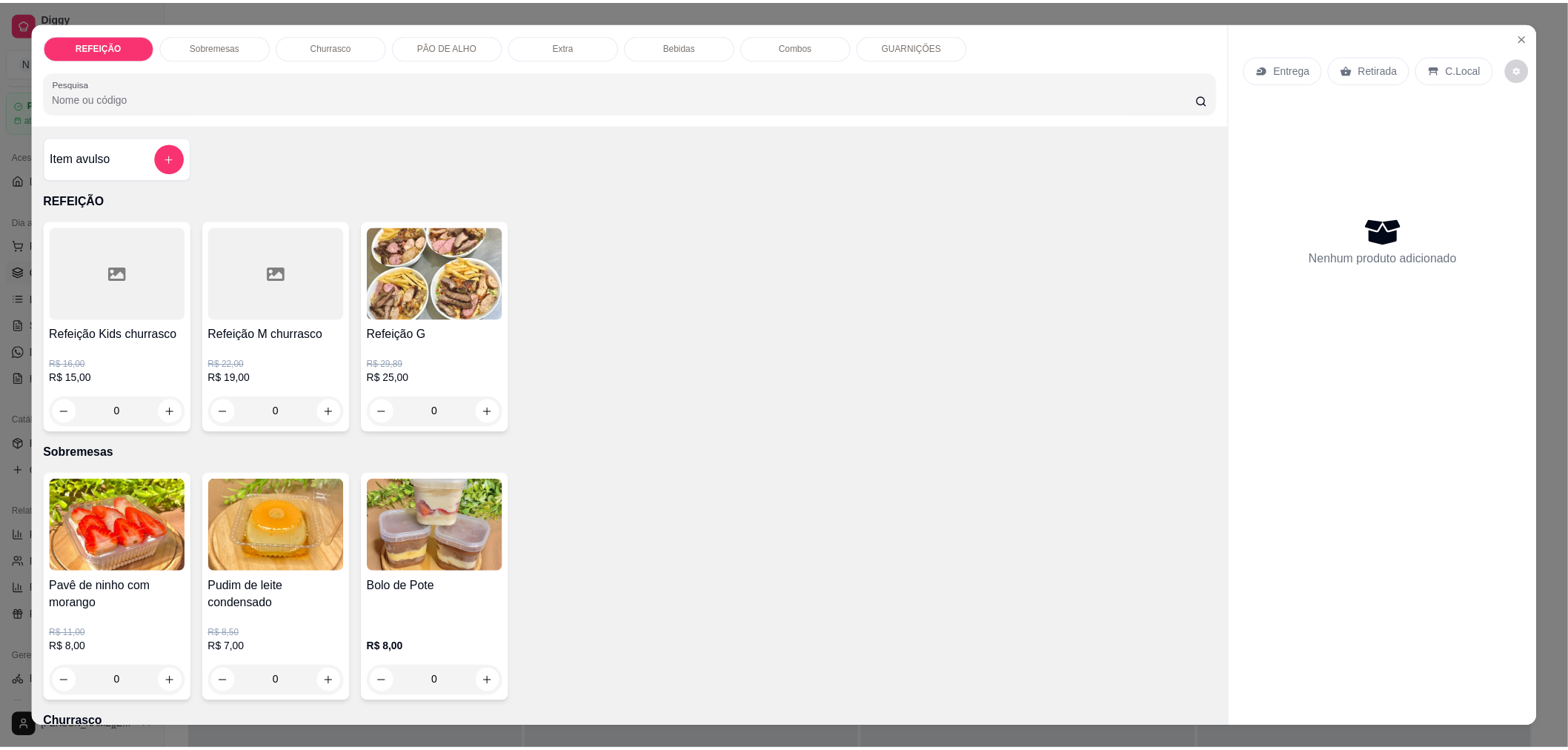
scroll to position [25, 0]
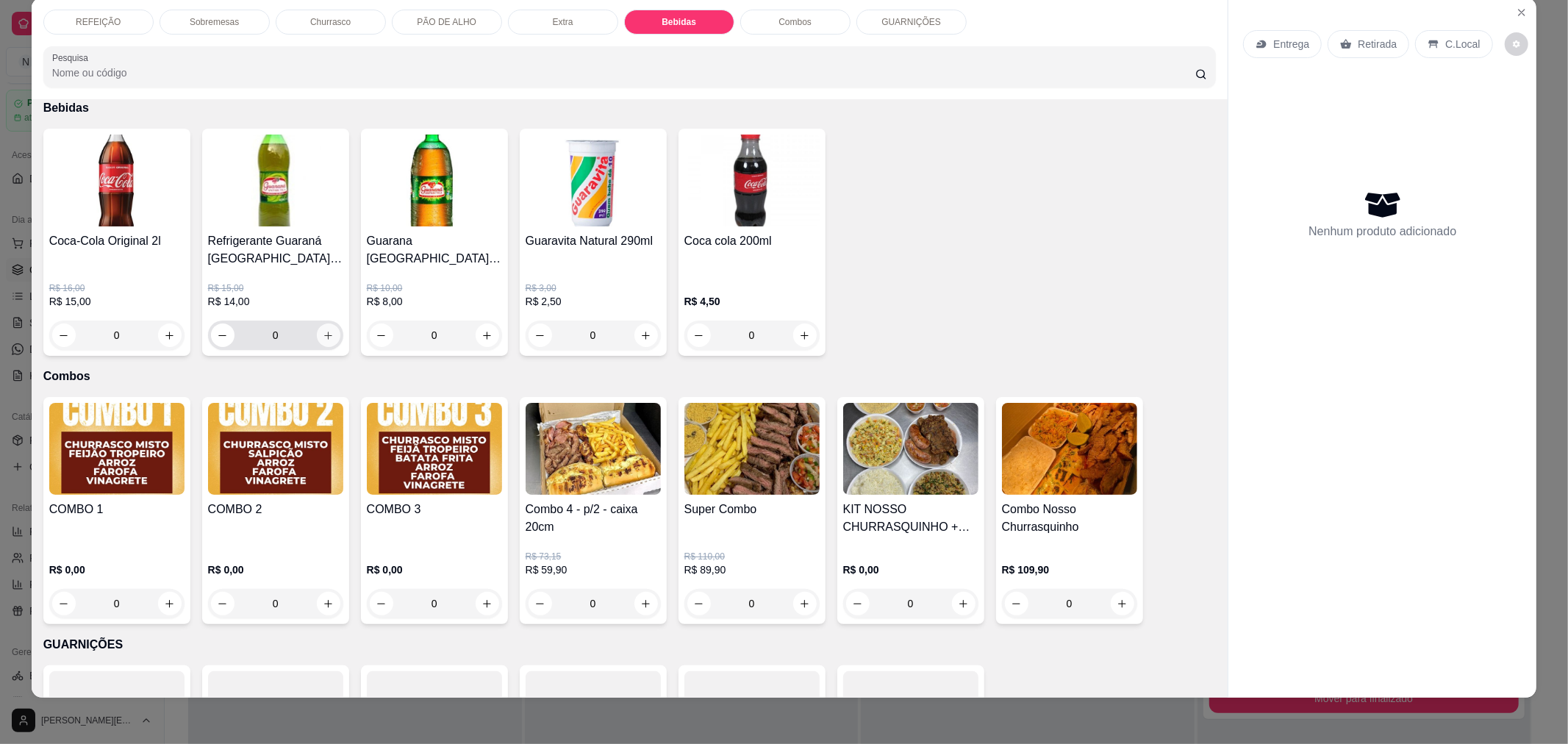
click at [323, 345] on div "0" at bounding box center [275, 335] width 129 height 29
click at [323, 345] on button "increase-product-quantity" at bounding box center [328, 335] width 23 height 23
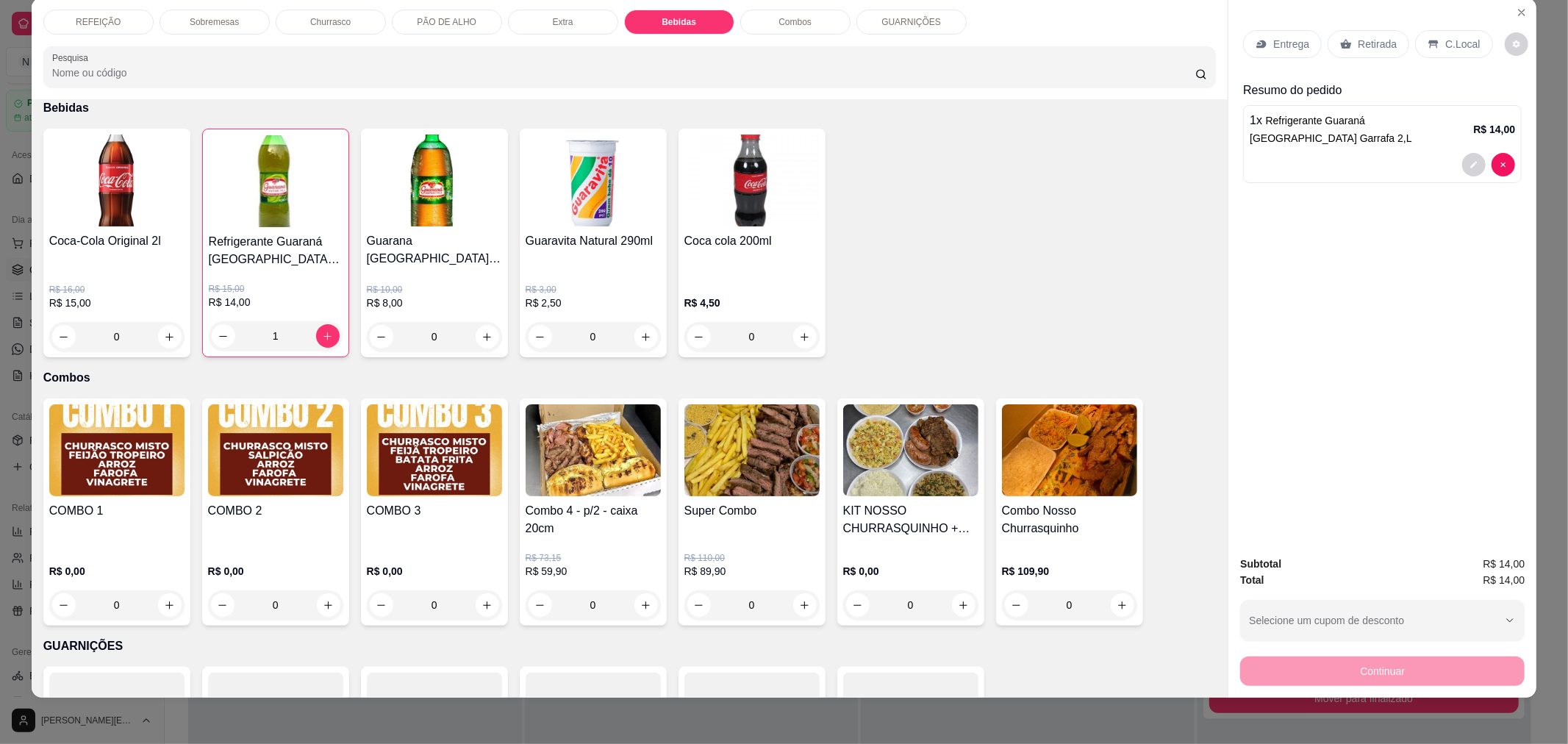
click at [1389, 41] on div "Retirada" at bounding box center [1368, 44] width 82 height 28
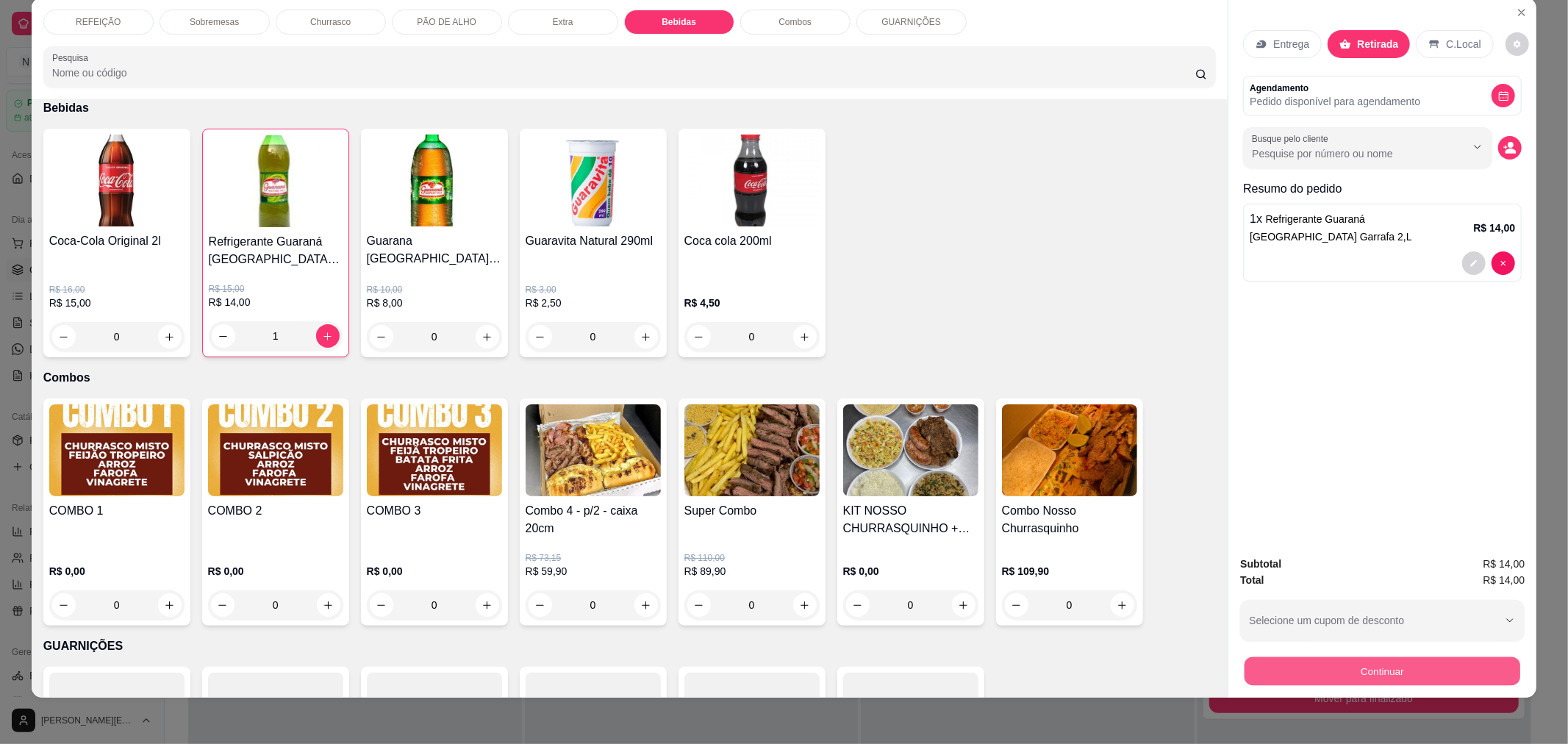
click at [1320, 670] on button "Continuar" at bounding box center [1382, 670] width 275 height 29
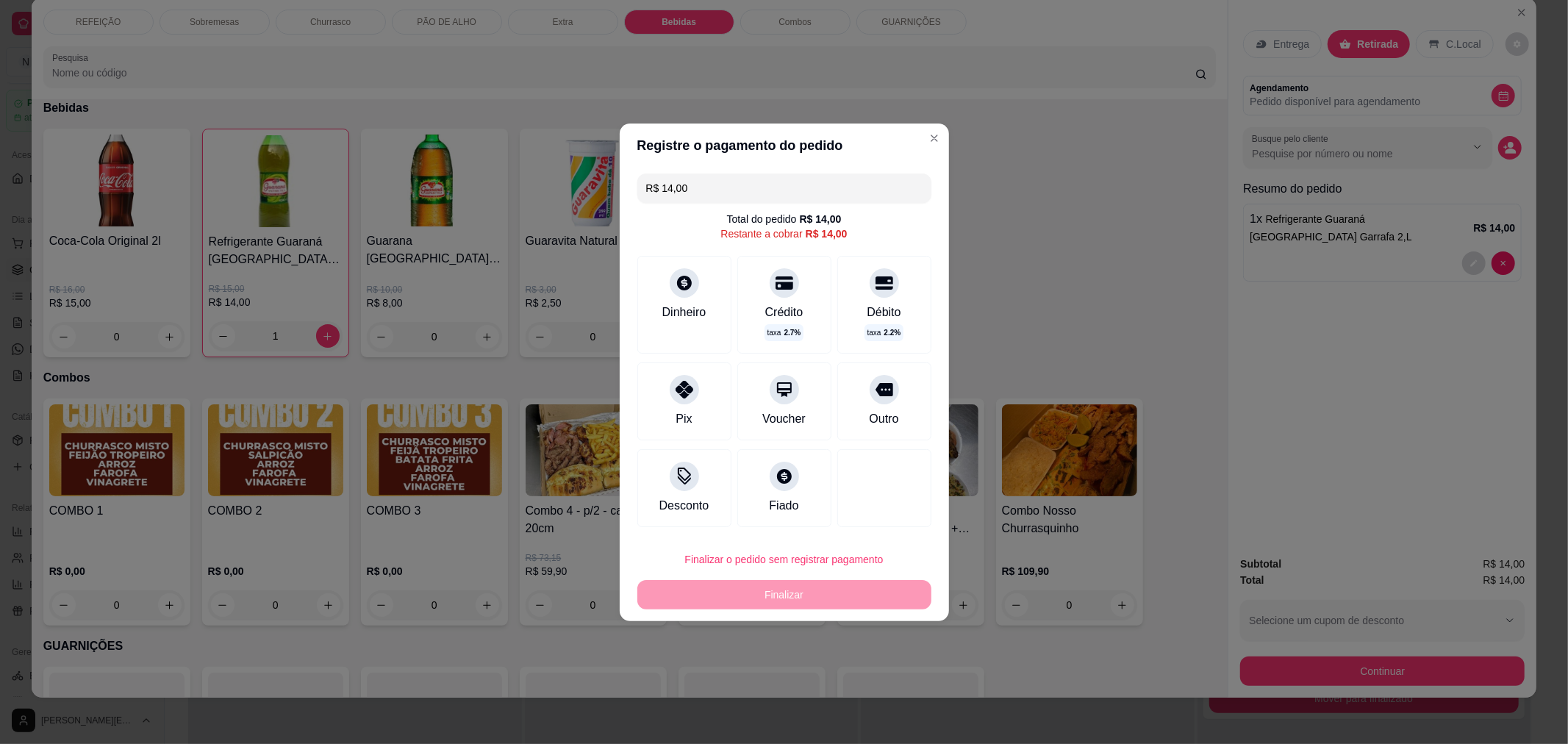
click at [753, 595] on div "Finalizar o pedido sem registrar pagamento Finalizar" at bounding box center [784, 576] width 294 height 64
click at [787, 598] on div "Finalizar o pedido sem registrar pagamento Finalizar" at bounding box center [784, 576] width 294 height 64
click at [760, 561] on button "Finalizar o pedido sem registrar pagamento" at bounding box center [784, 559] width 285 height 29
click at [883, 684] on button "Confirmar" at bounding box center [875, 680] width 52 height 22
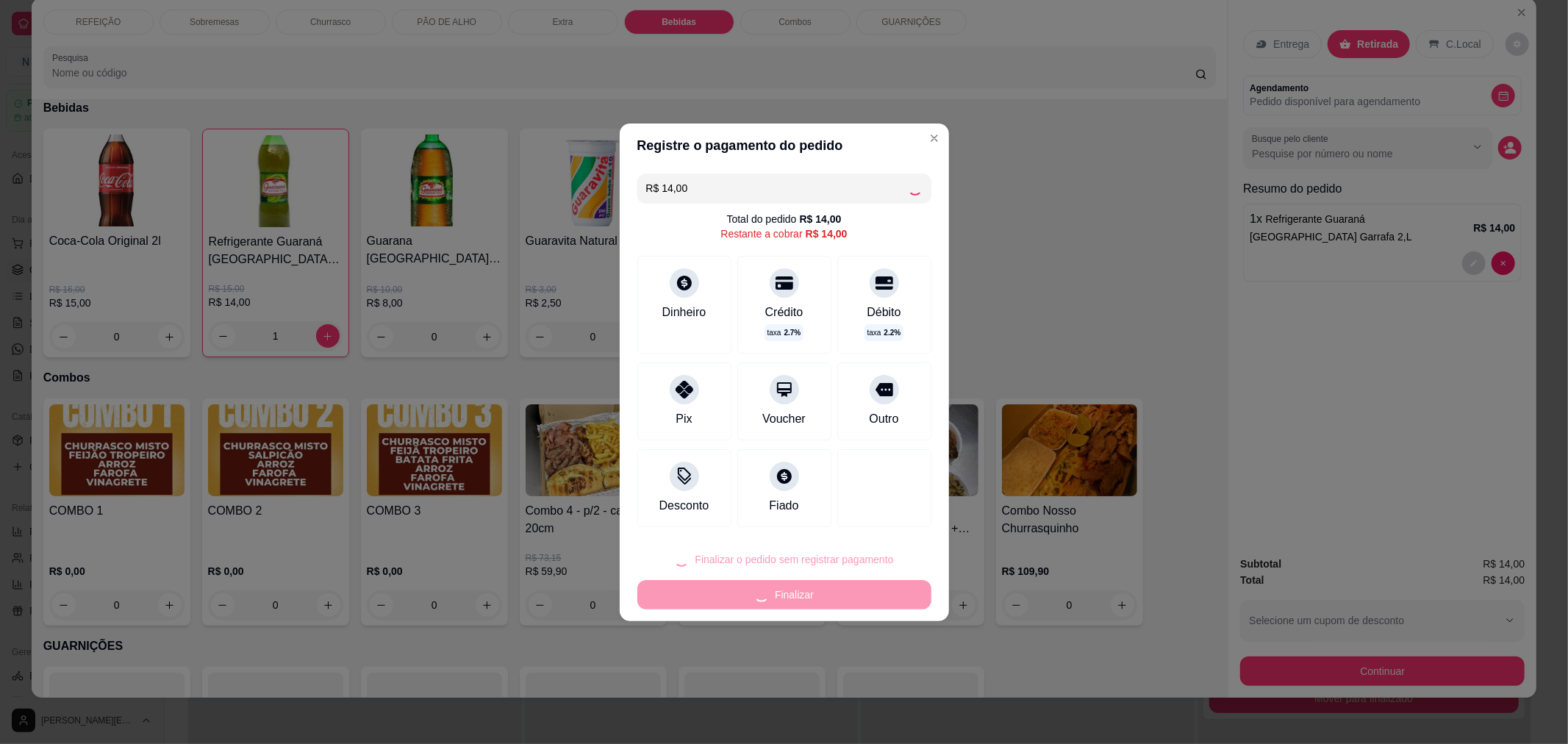
type input "0"
type input "R$ 0,00"
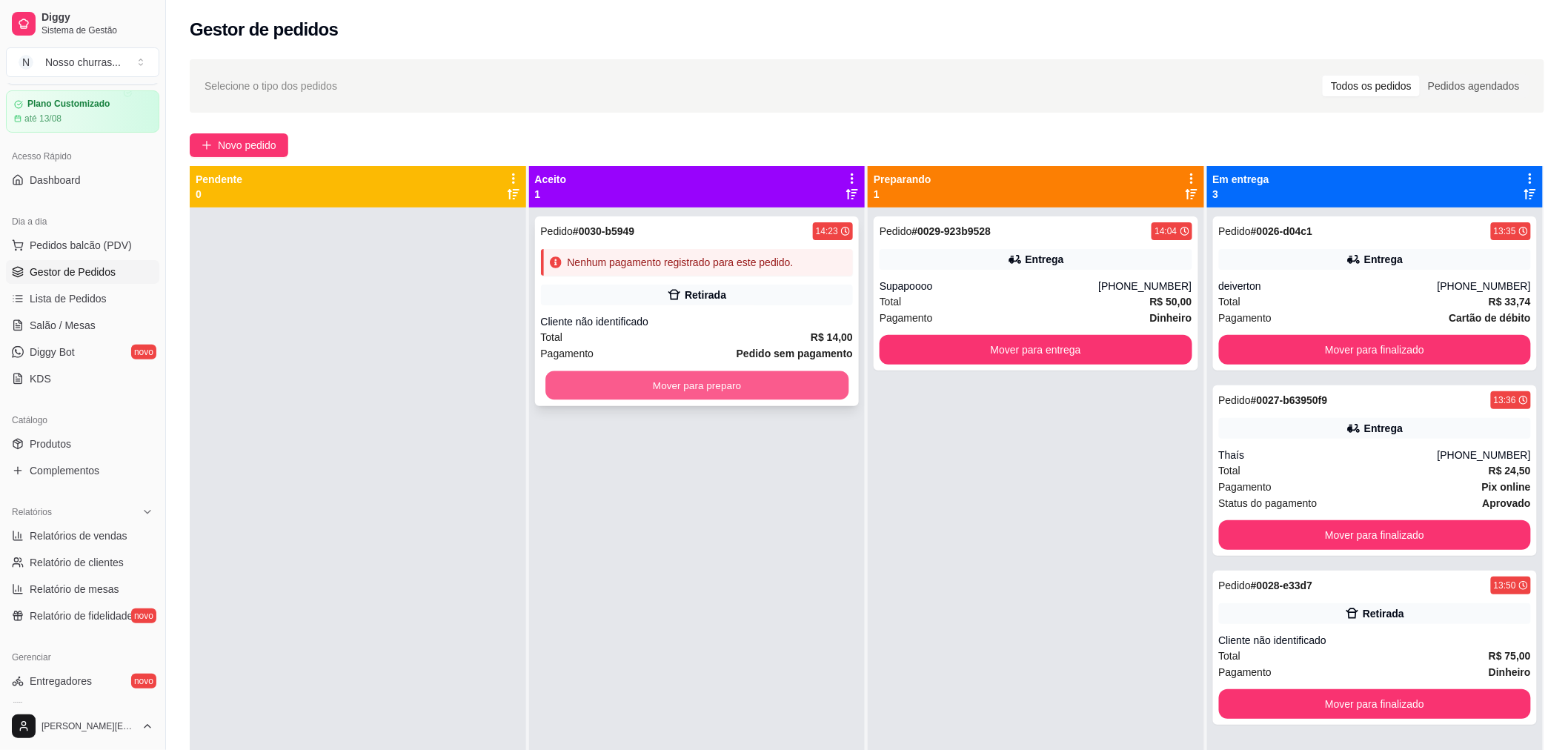
click at [799, 388] on button "Mover para preparo" at bounding box center [696, 386] width 303 height 29
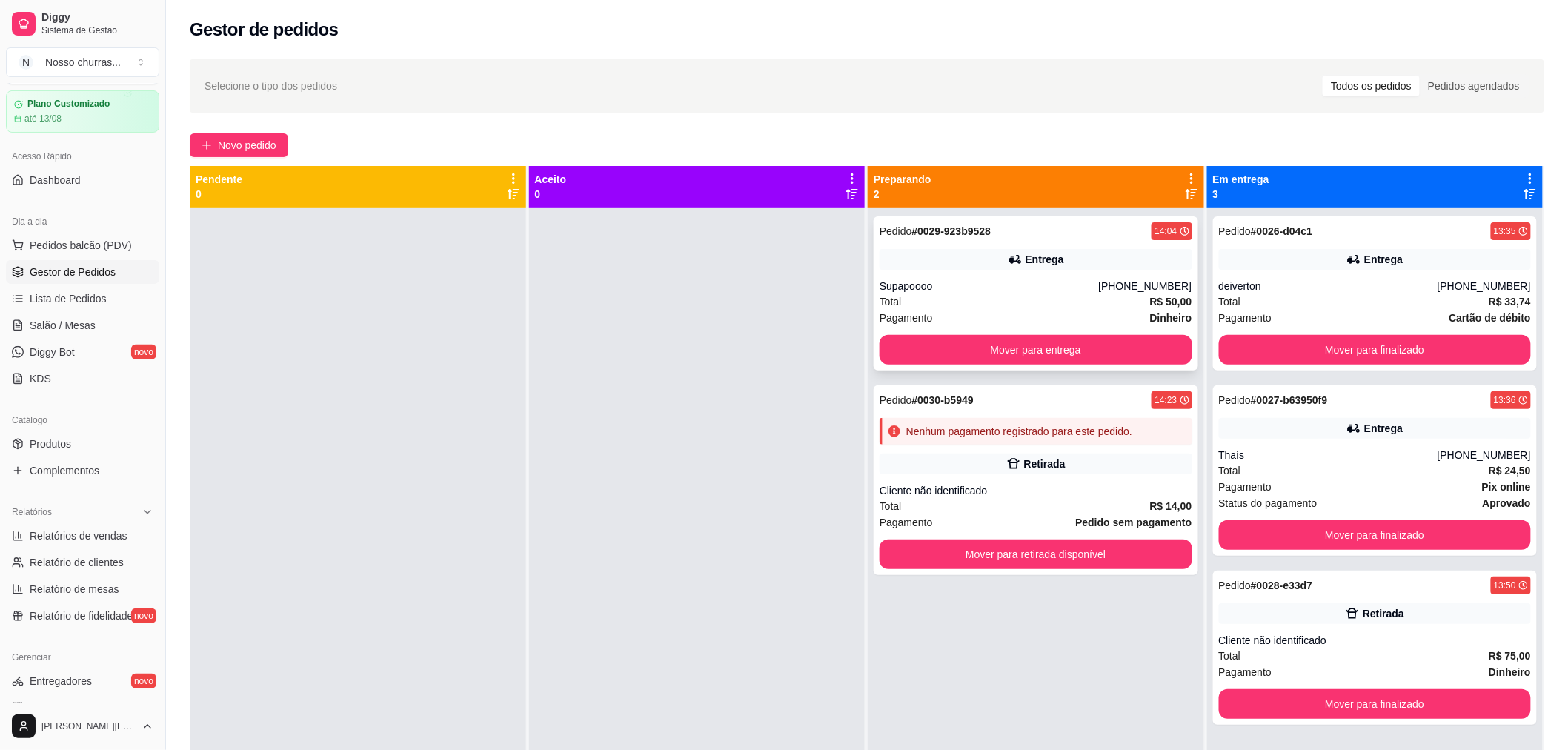
click at [918, 300] on div "Total R$ 50,00" at bounding box center [1035, 301] width 312 height 16
click at [936, 557] on button "Mover para retirada disponível" at bounding box center [1035, 555] width 303 height 29
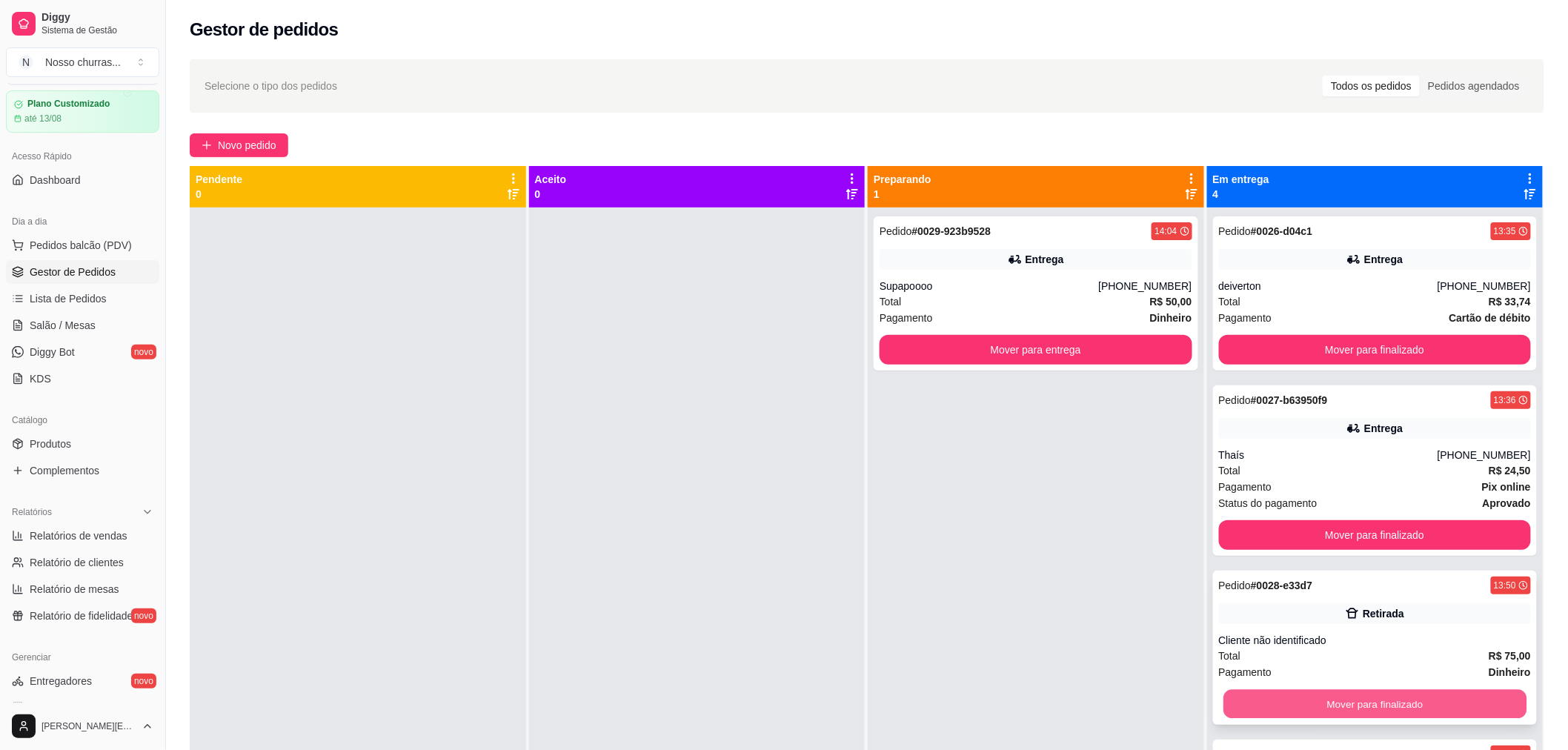
click at [1316, 696] on button "Mover para finalizado" at bounding box center [1375, 704] width 303 height 29
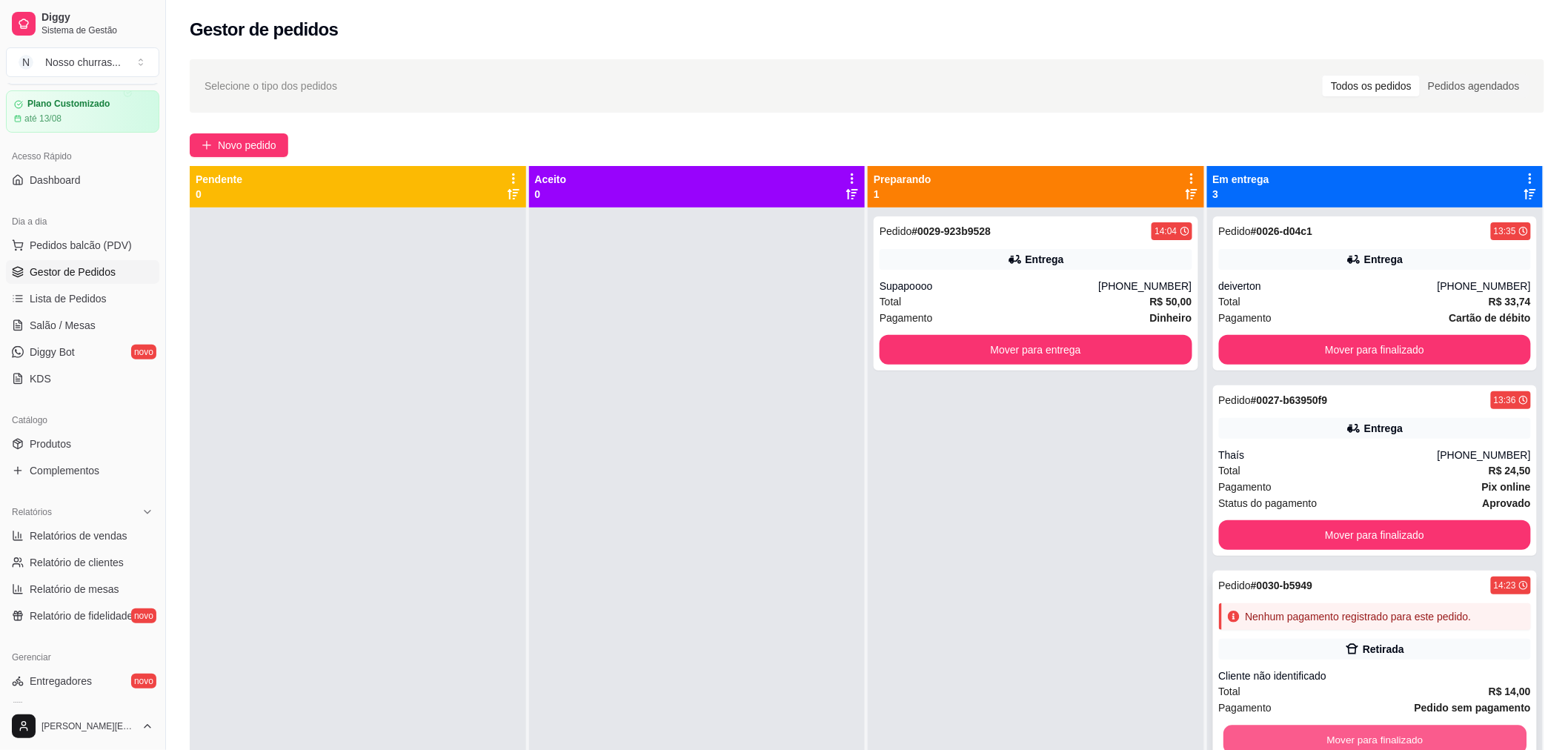
click at [1290, 735] on button "Mover para finalizado" at bounding box center [1375, 740] width 303 height 29
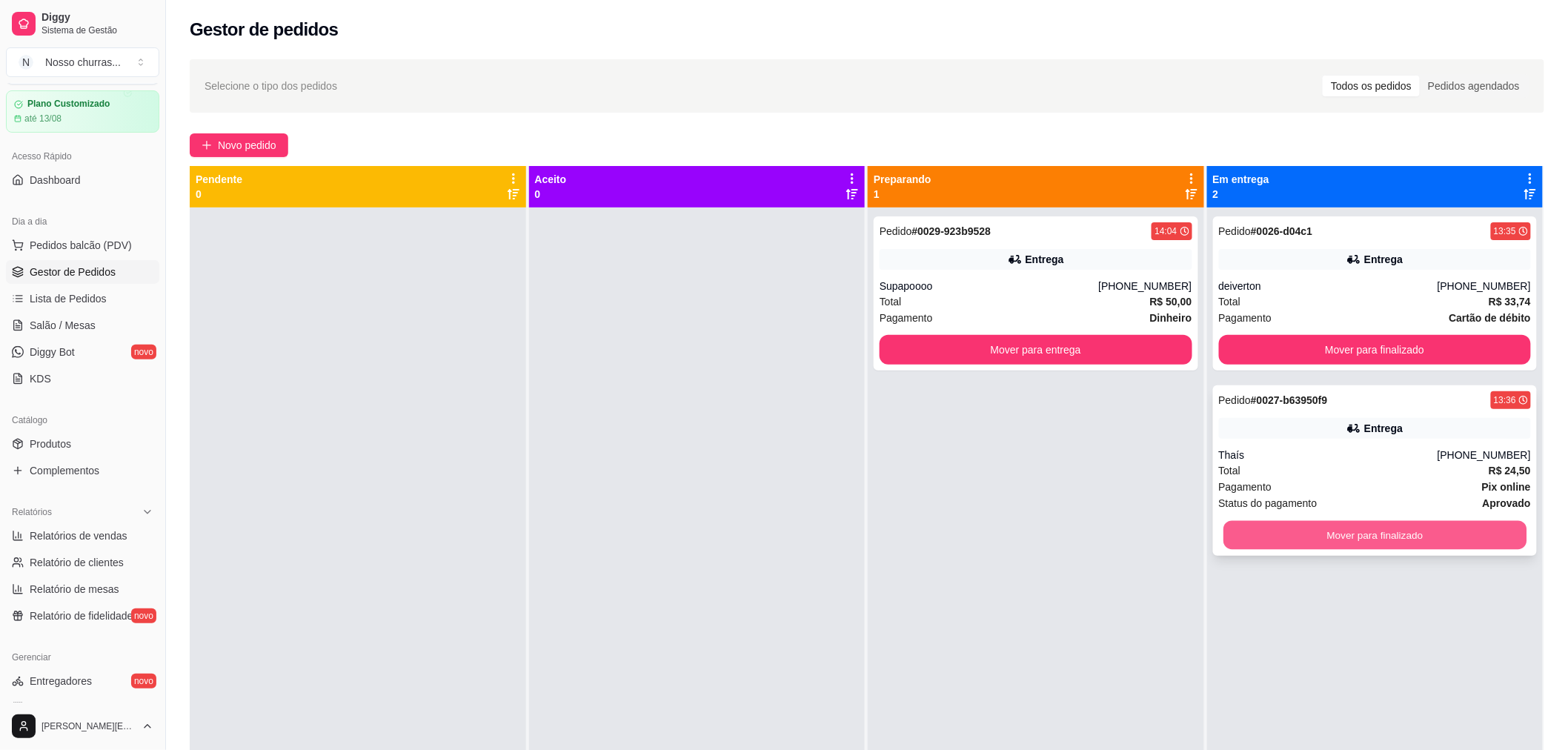
click at [1265, 538] on button "Mover para finalizado" at bounding box center [1375, 536] width 303 height 29
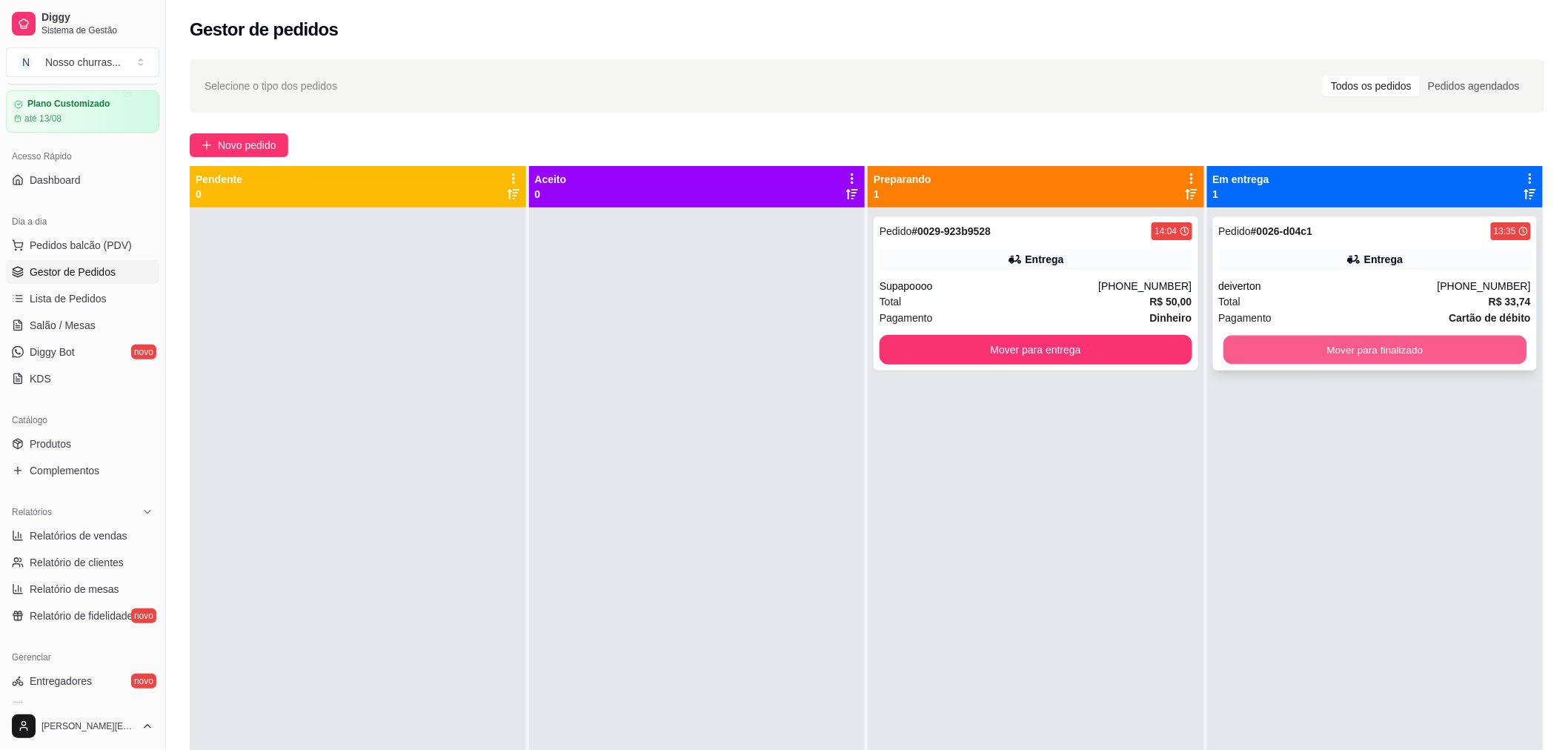
click at [1270, 352] on button "Mover para finalizado" at bounding box center [1375, 350] width 303 height 29
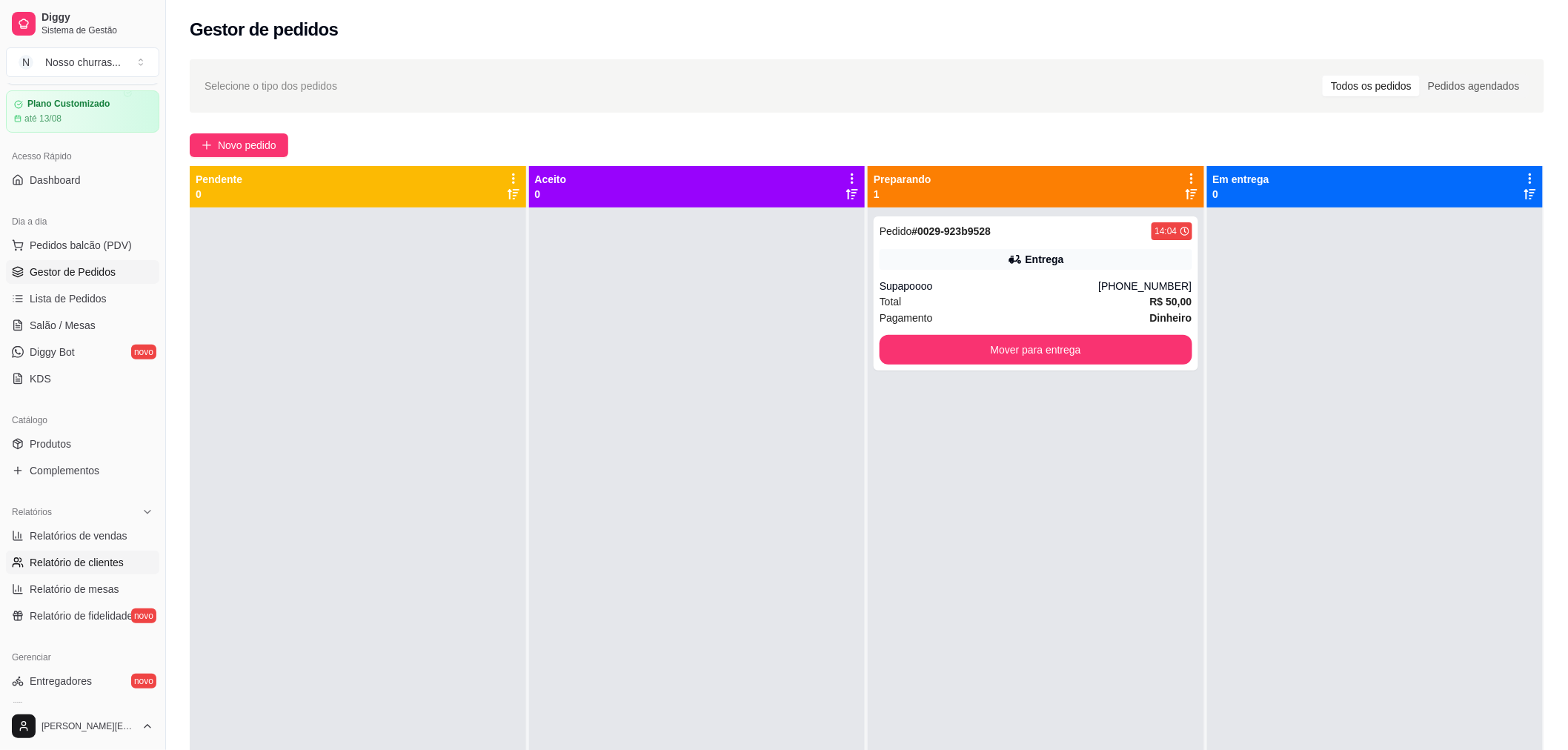
click at [110, 569] on link "Relatório de clientes" at bounding box center [82, 562] width 153 height 24
select select "30"
select select "HIGHEST_TOTAL_SPENT_WITH_ORDERS"
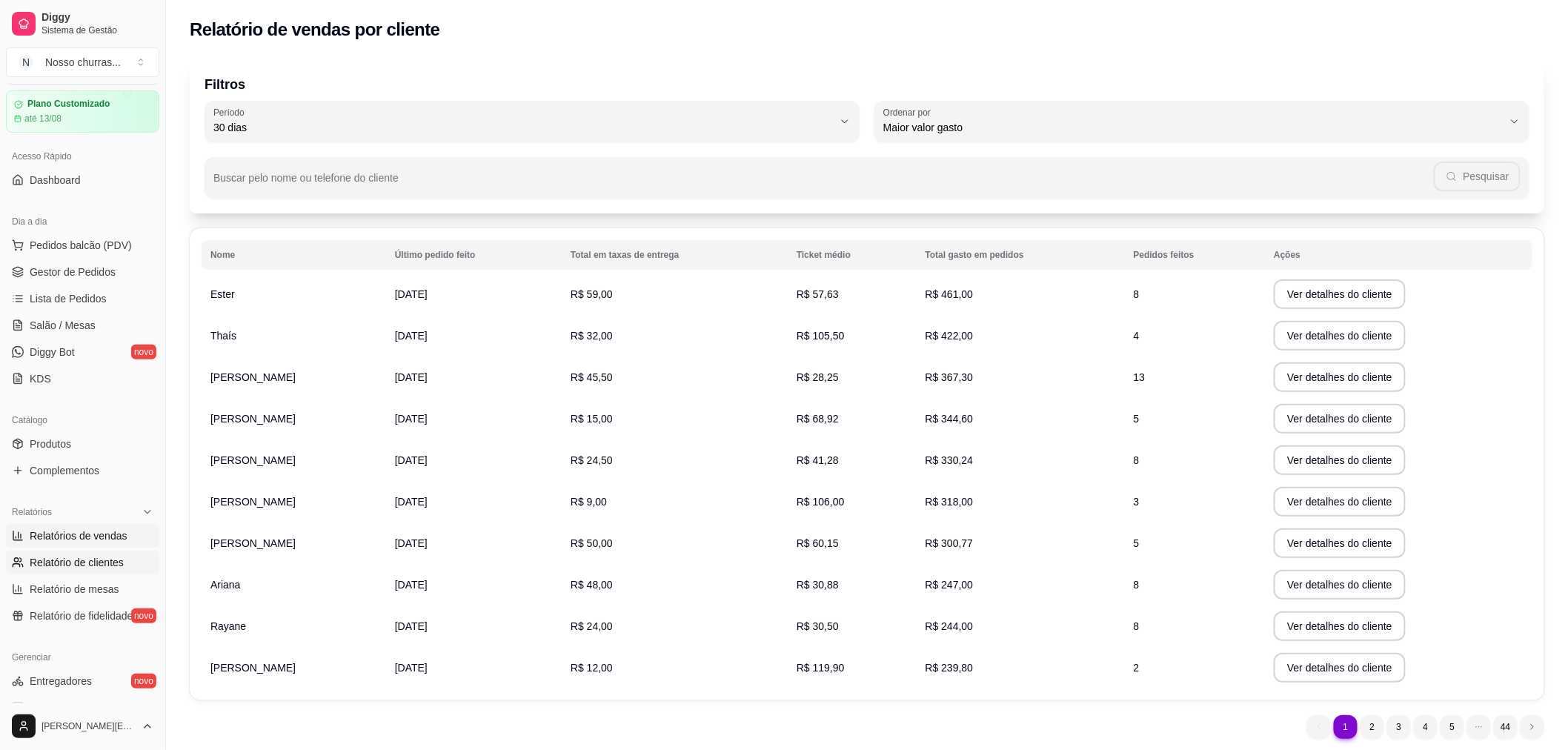
click at [97, 542] on span "Relatórios de vendas" at bounding box center [78, 536] width 98 height 15
select select "ALL"
select select "0"
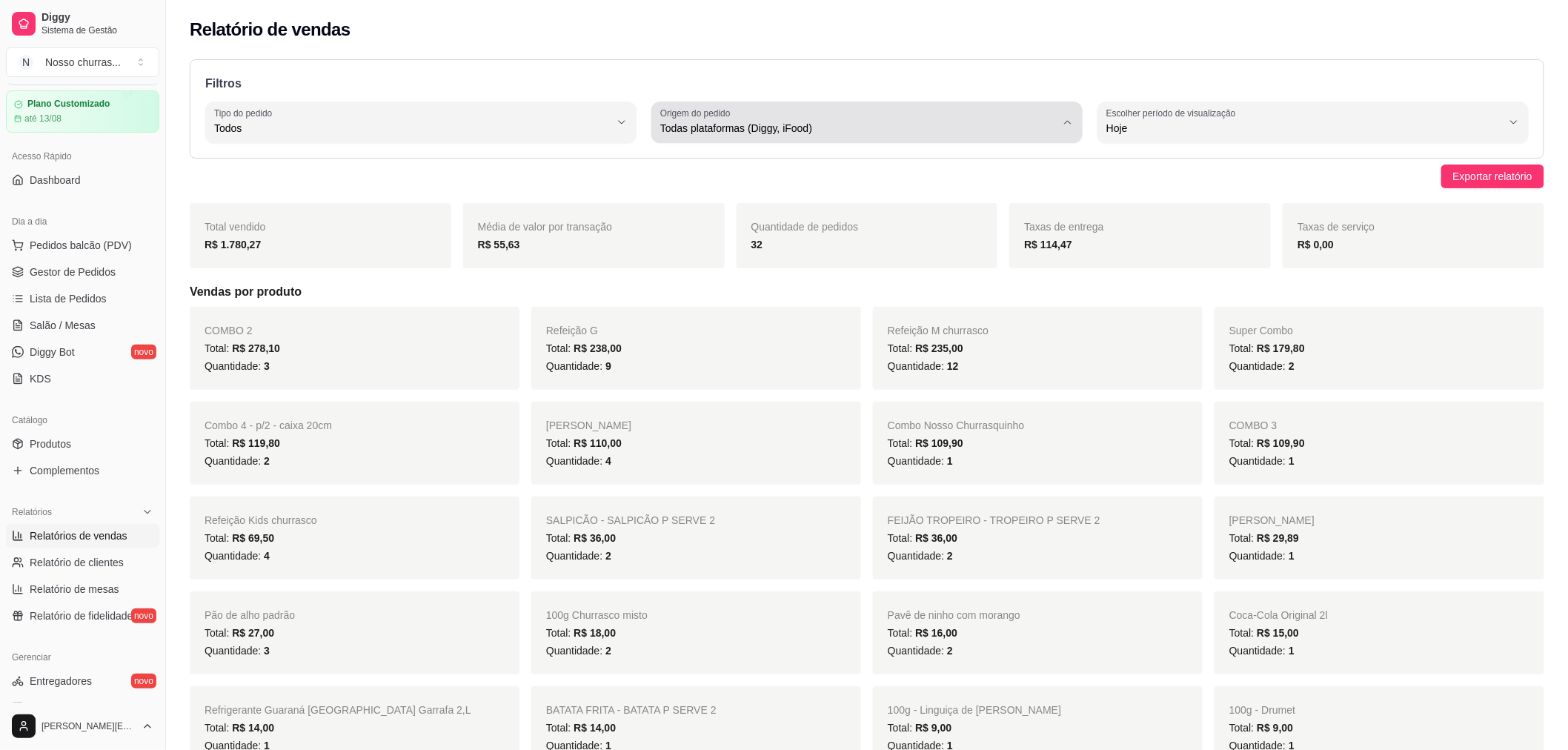
click at [794, 114] on div "Todas plataformas (Diggy, iFood)" at bounding box center [858, 122] width 396 height 29
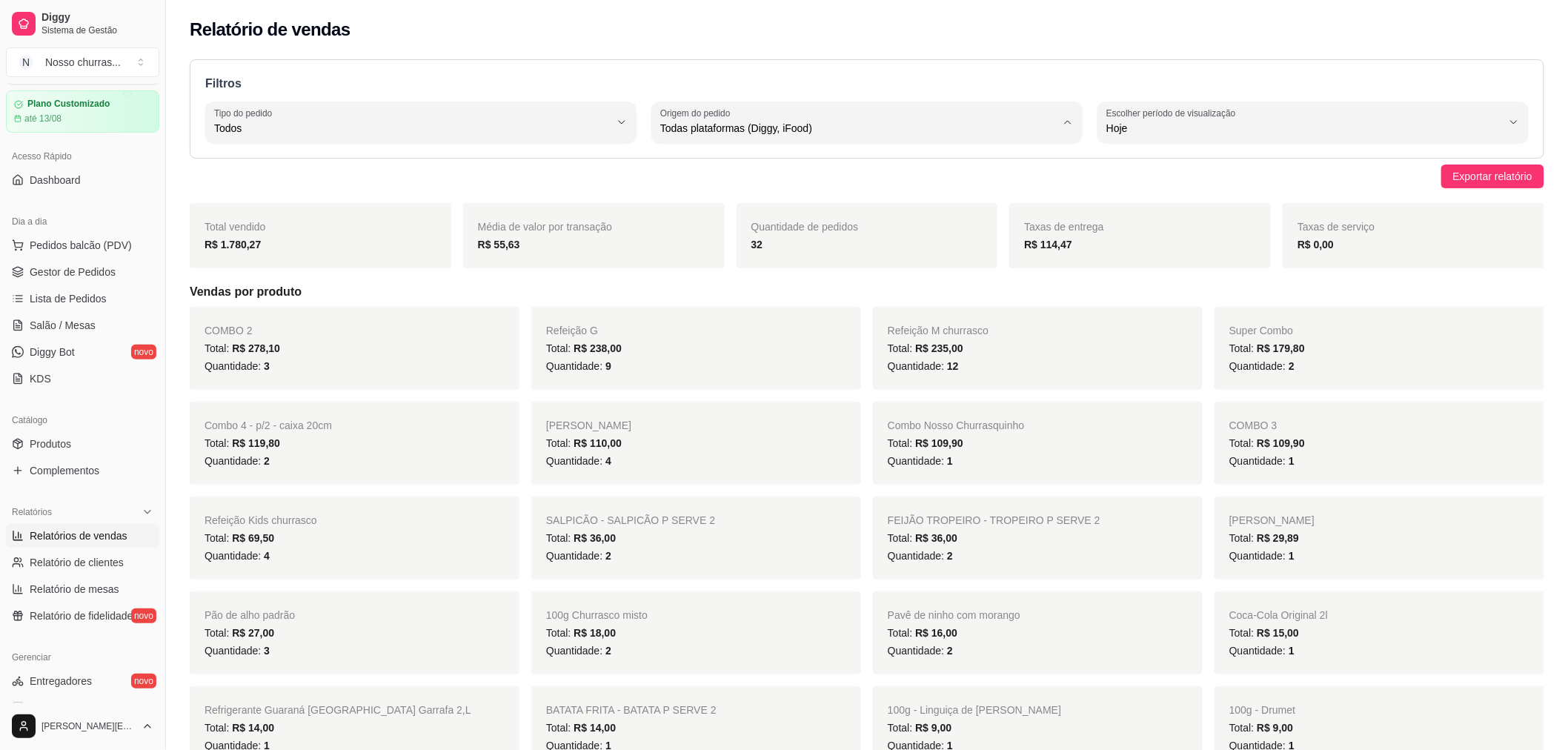
click at [680, 203] on li "iFood" at bounding box center [866, 212] width 402 height 23
type input "IFOOD"
select select "IFOOD"
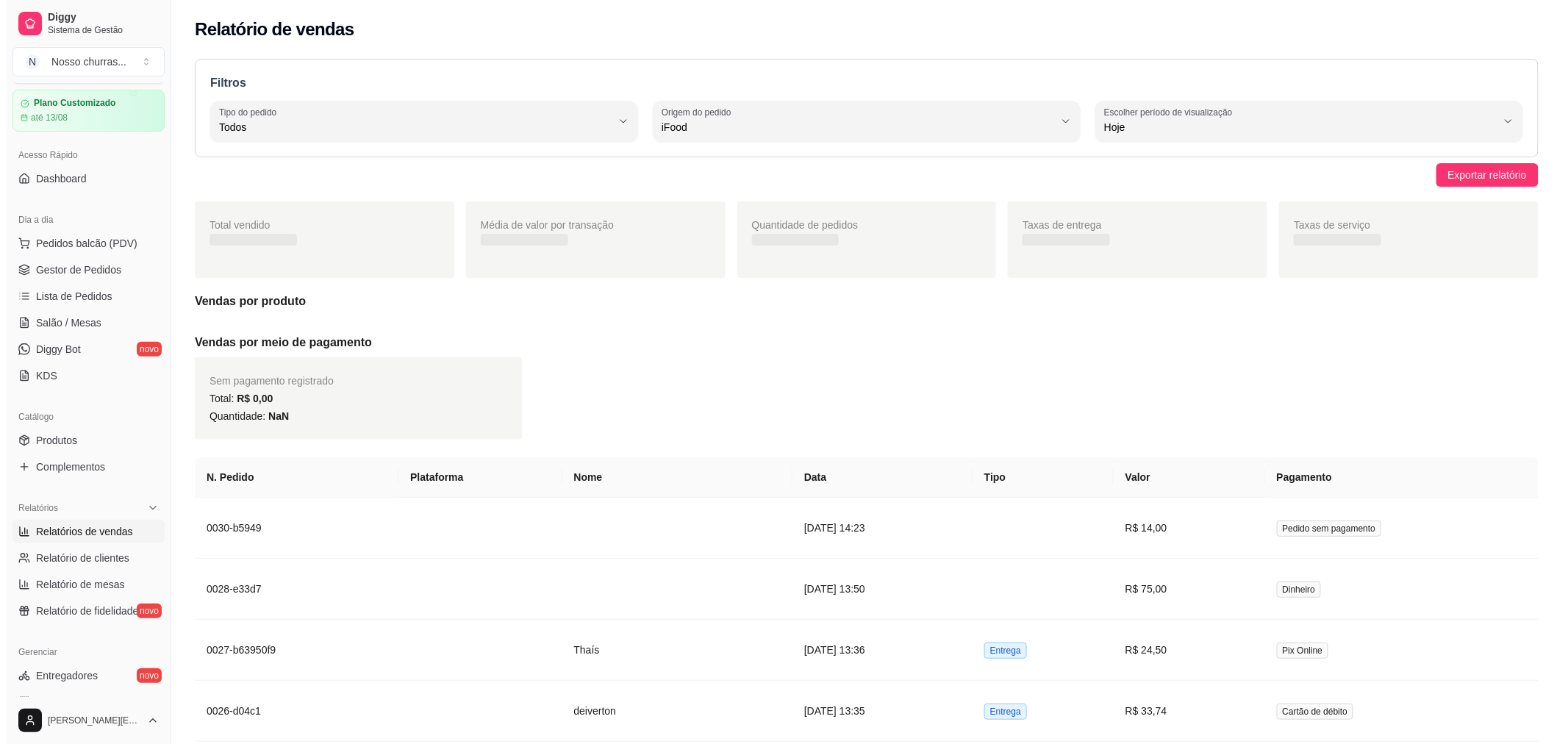
scroll to position [14, 0]
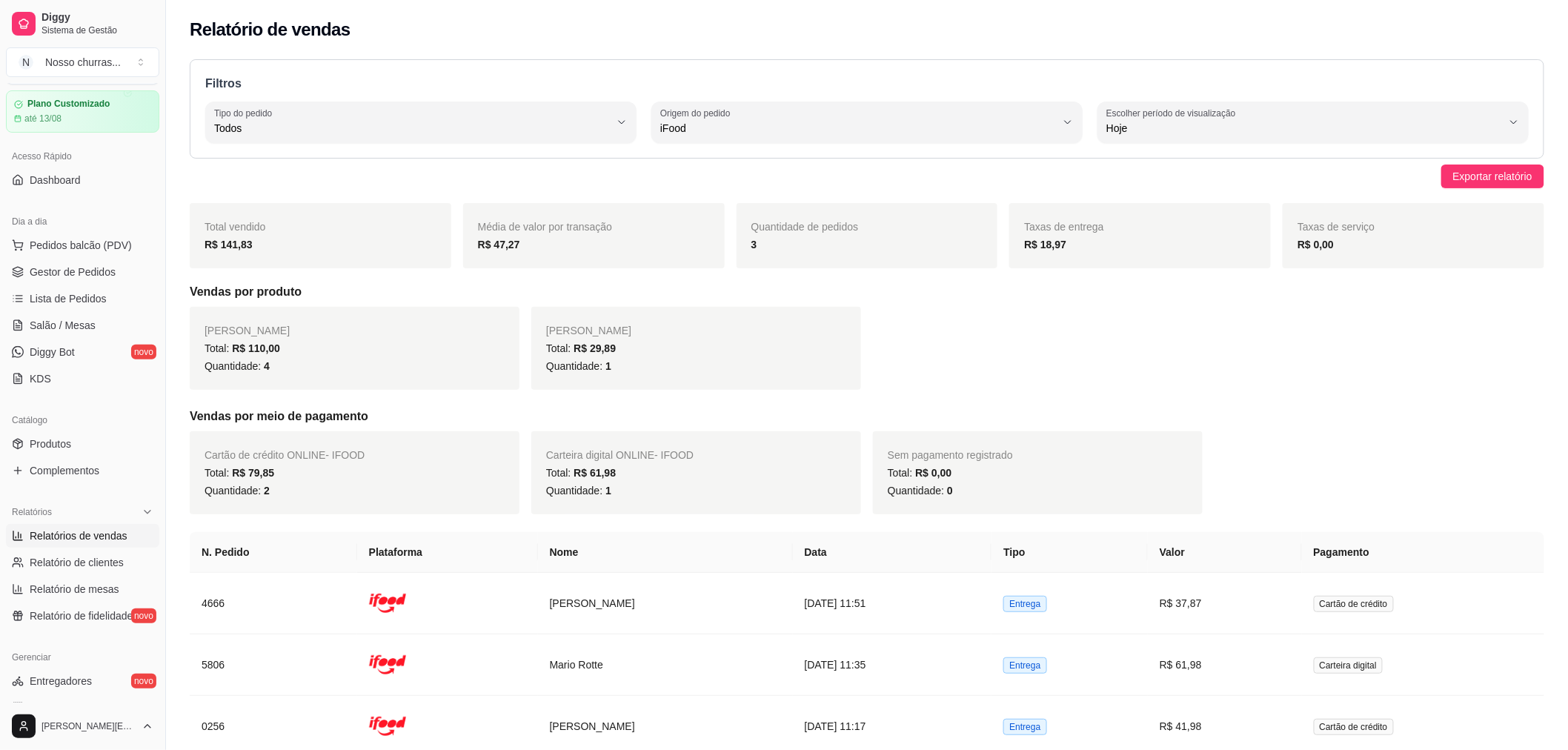
click at [106, 538] on span "Relatórios de vendas" at bounding box center [78, 536] width 98 height 15
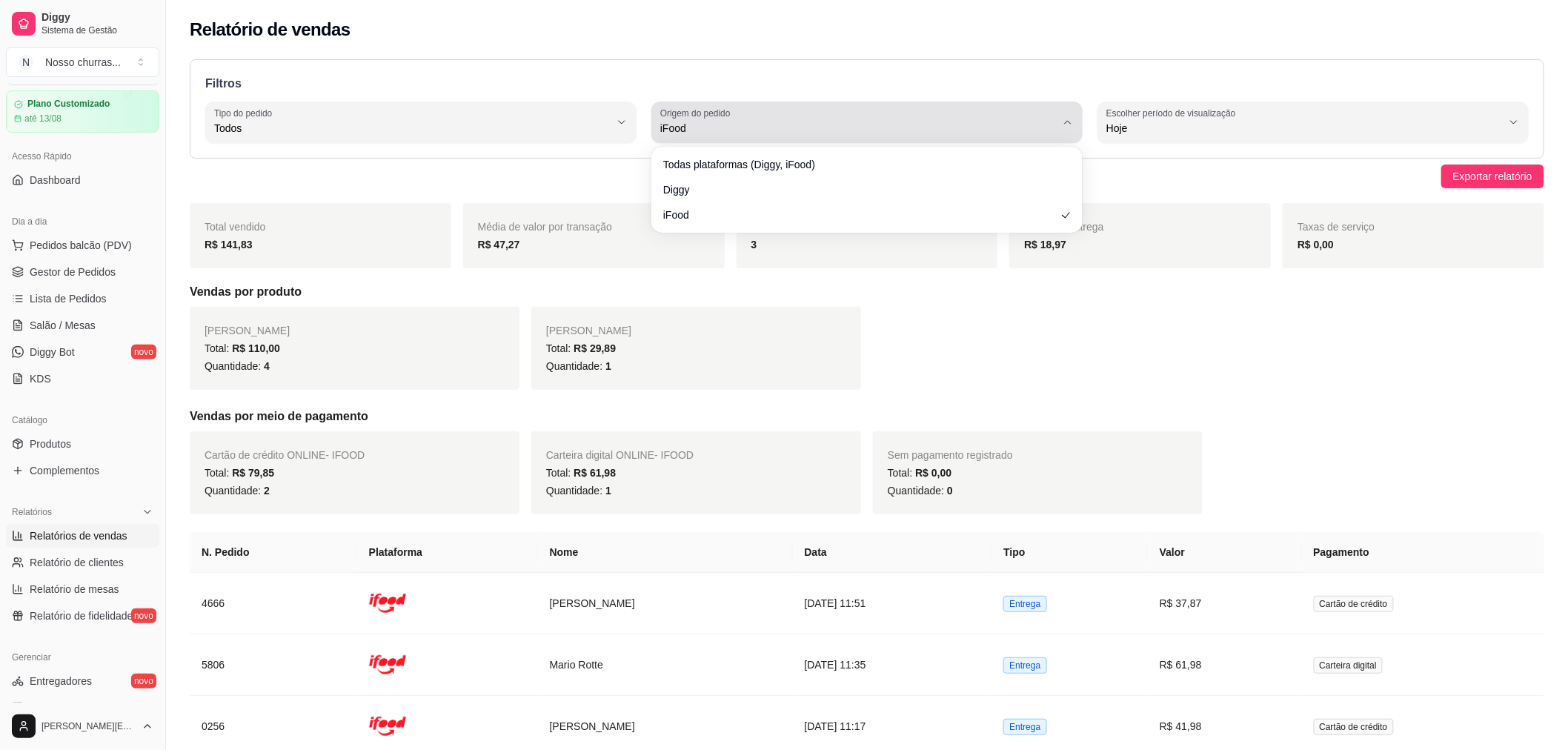
click at [761, 121] on span "iFood" at bounding box center [858, 128] width 396 height 15
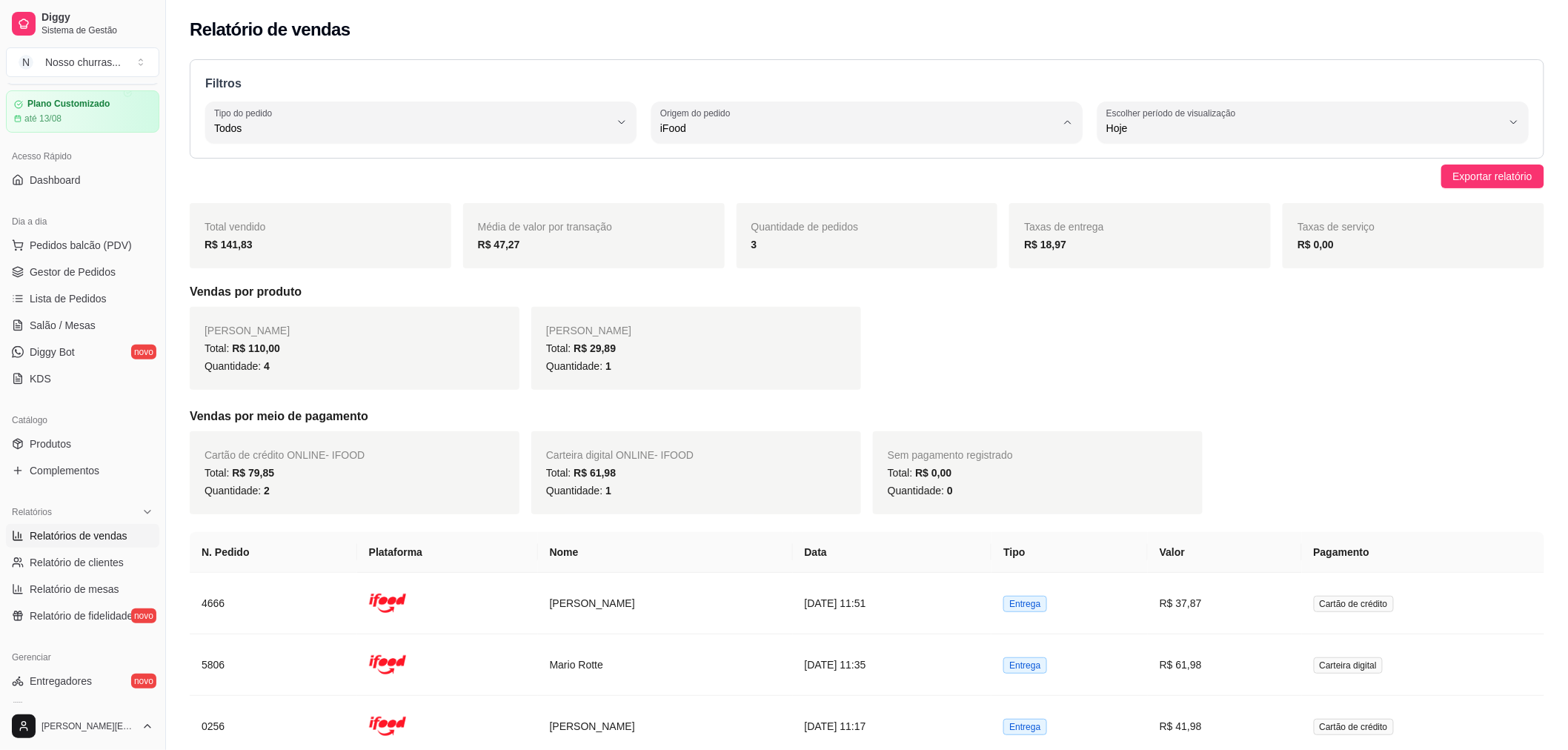
click at [750, 168] on span "Todas plataformas (Diggy, iFood)" at bounding box center [860, 163] width 377 height 14
type input "ALL"
select select "ALL"
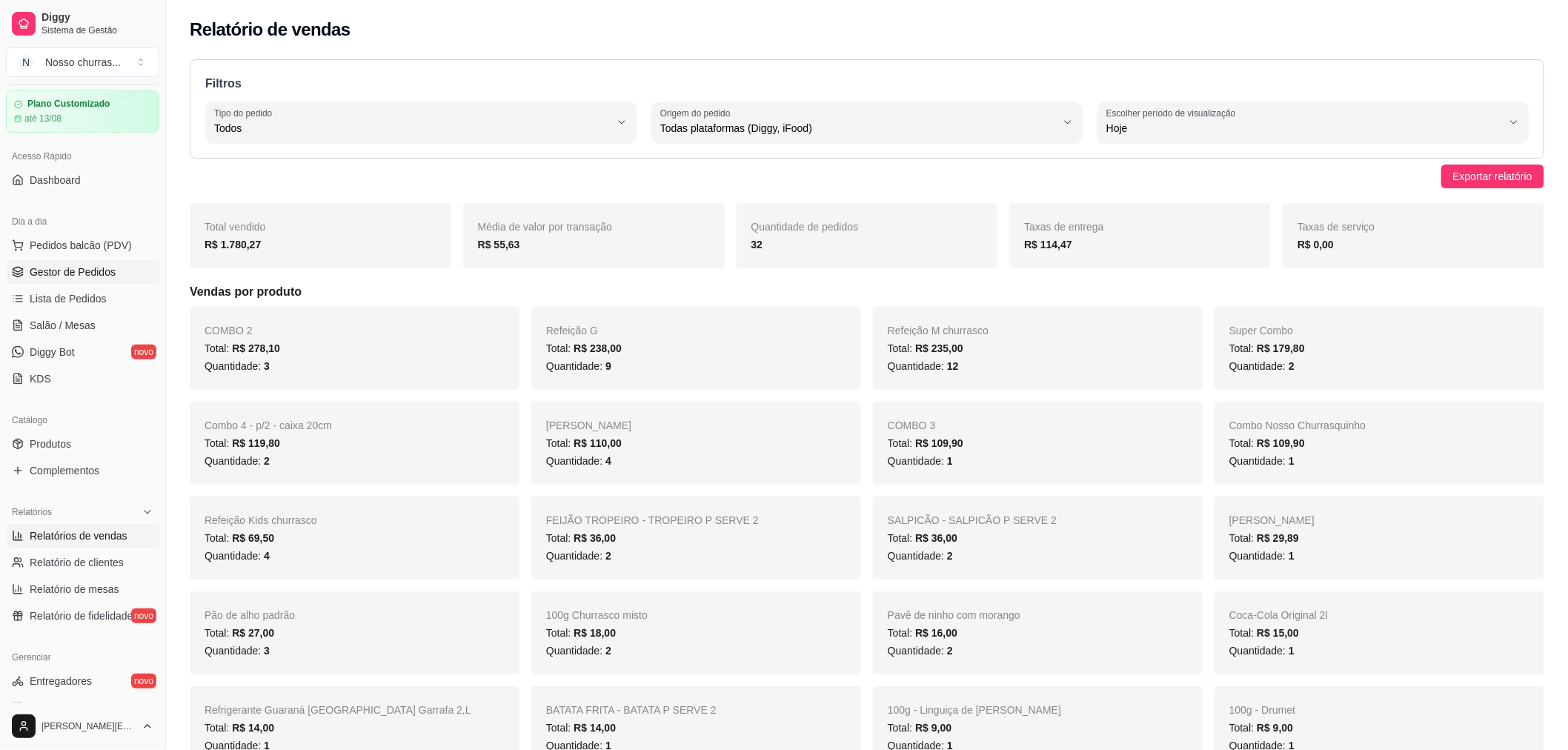
click at [111, 268] on span "Gestor de Pedidos" at bounding box center [72, 272] width 86 height 15
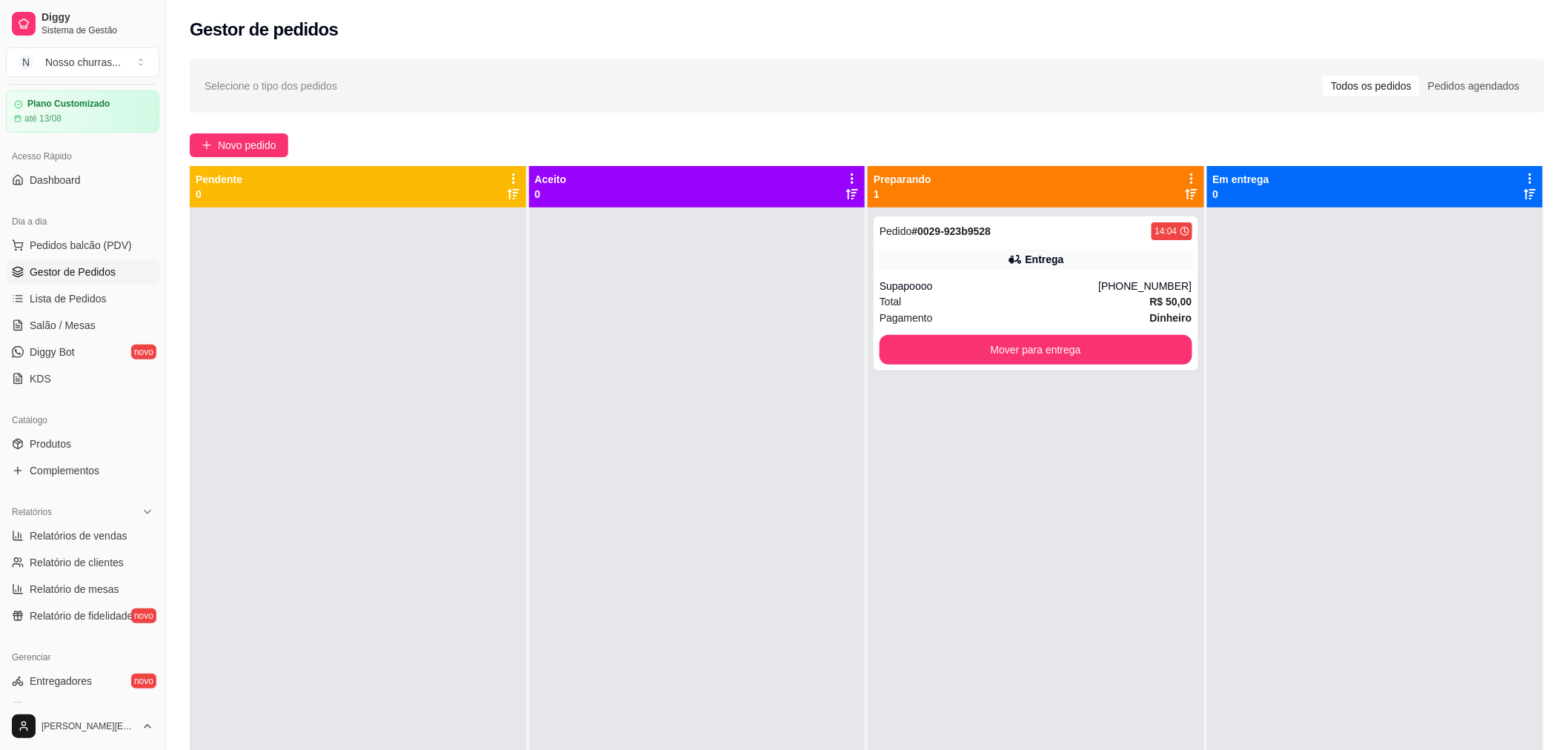
click at [111, 268] on span "Gestor de Pedidos" at bounding box center [72, 272] width 86 height 15
click at [117, 529] on span "Relatórios de vendas" at bounding box center [78, 536] width 98 height 15
select select "ALL"
select select "0"
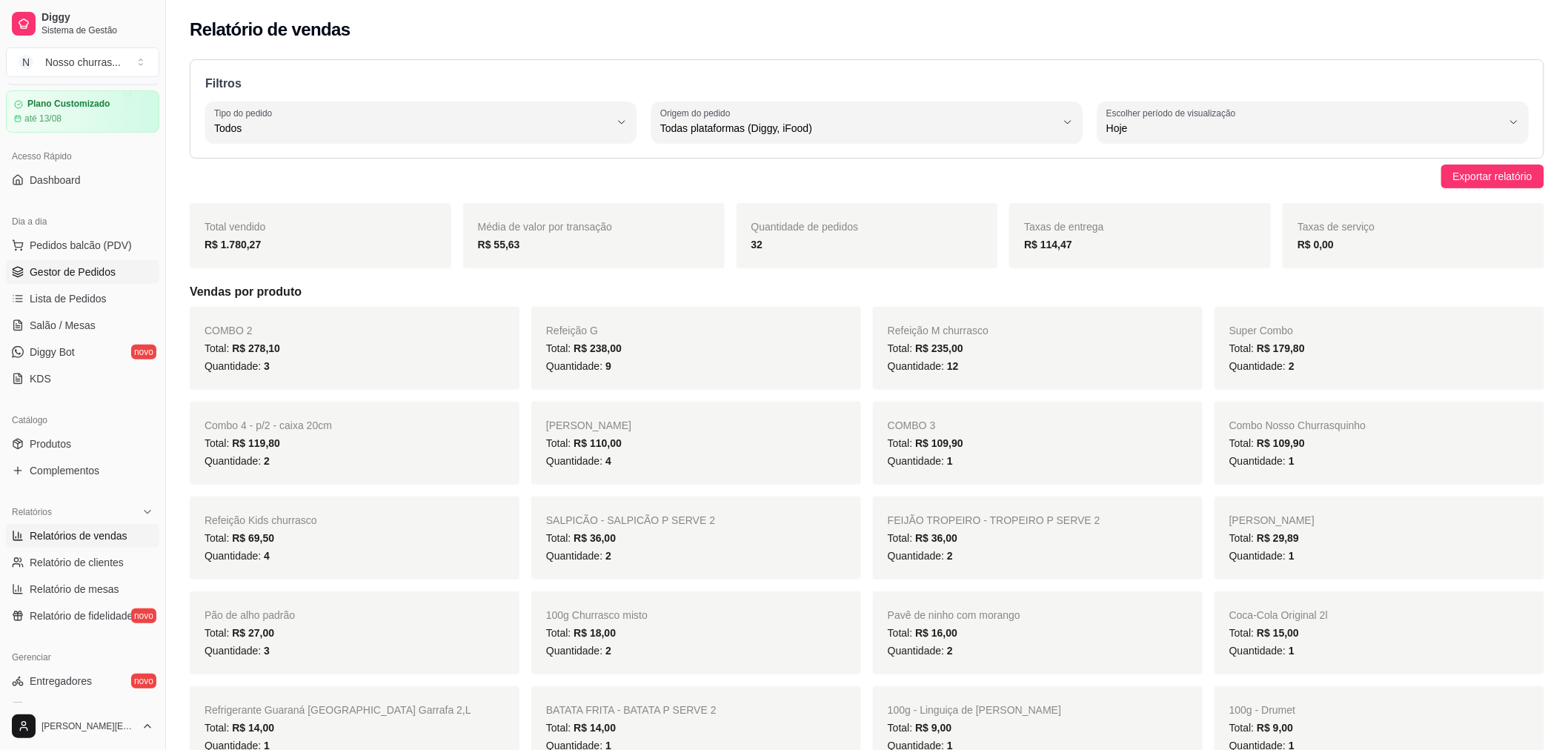
click at [71, 277] on span "Gestor de Pedidos" at bounding box center [72, 272] width 86 height 15
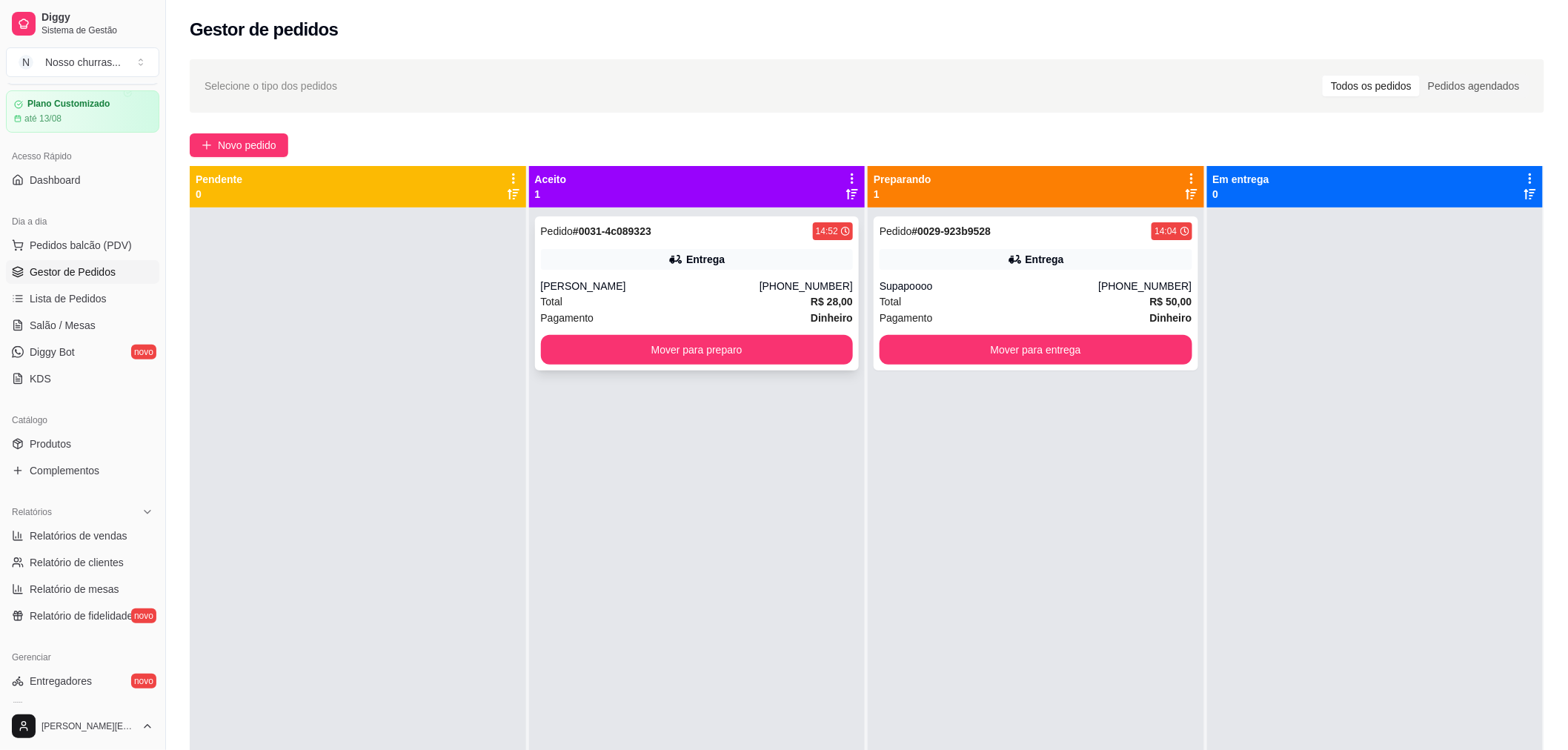
click at [699, 314] on div "Pagamento Dinheiro" at bounding box center [697, 318] width 312 height 16
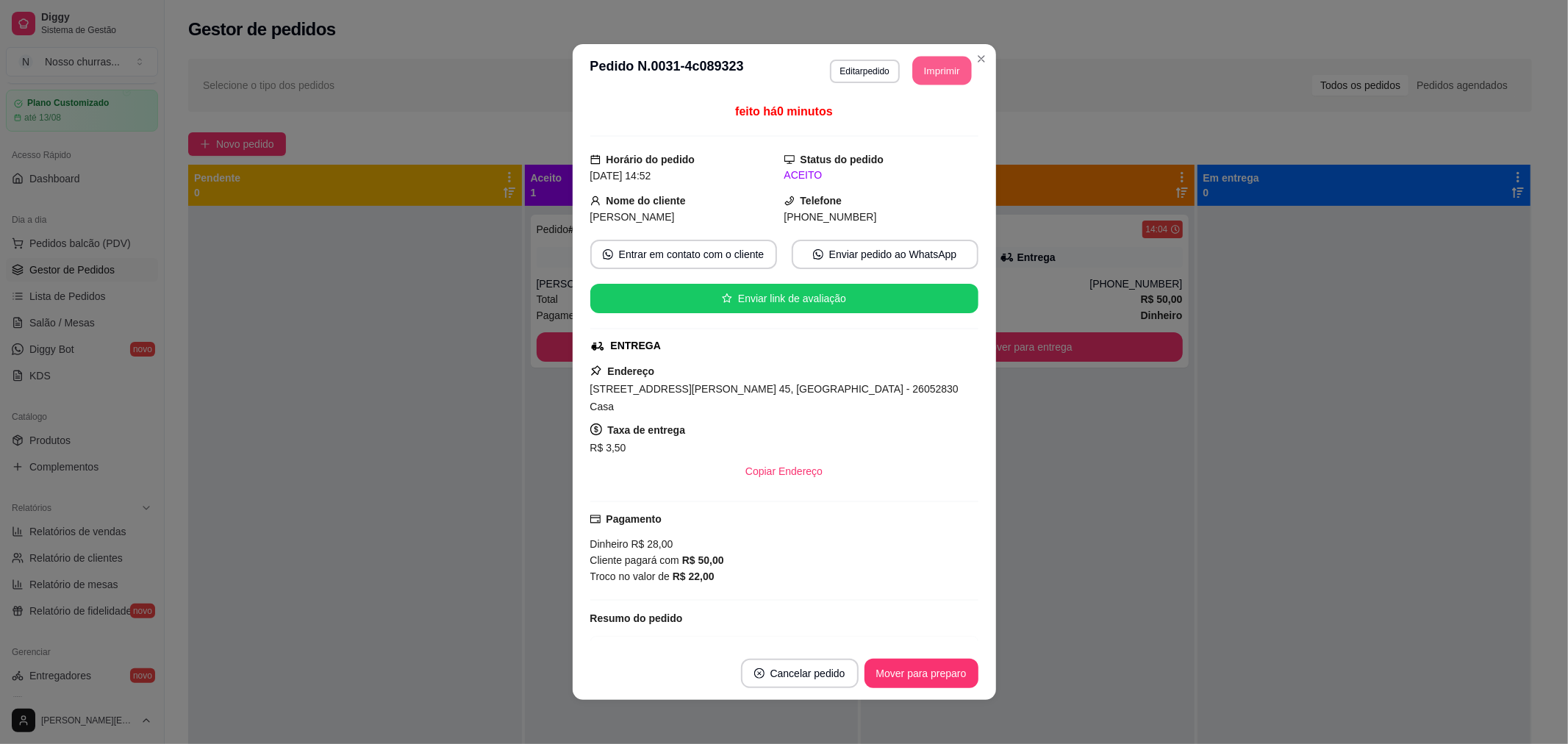
click at [919, 75] on button "Imprimir" at bounding box center [941, 71] width 59 height 29
click at [930, 64] on button "Imprimir" at bounding box center [941, 71] width 59 height 29
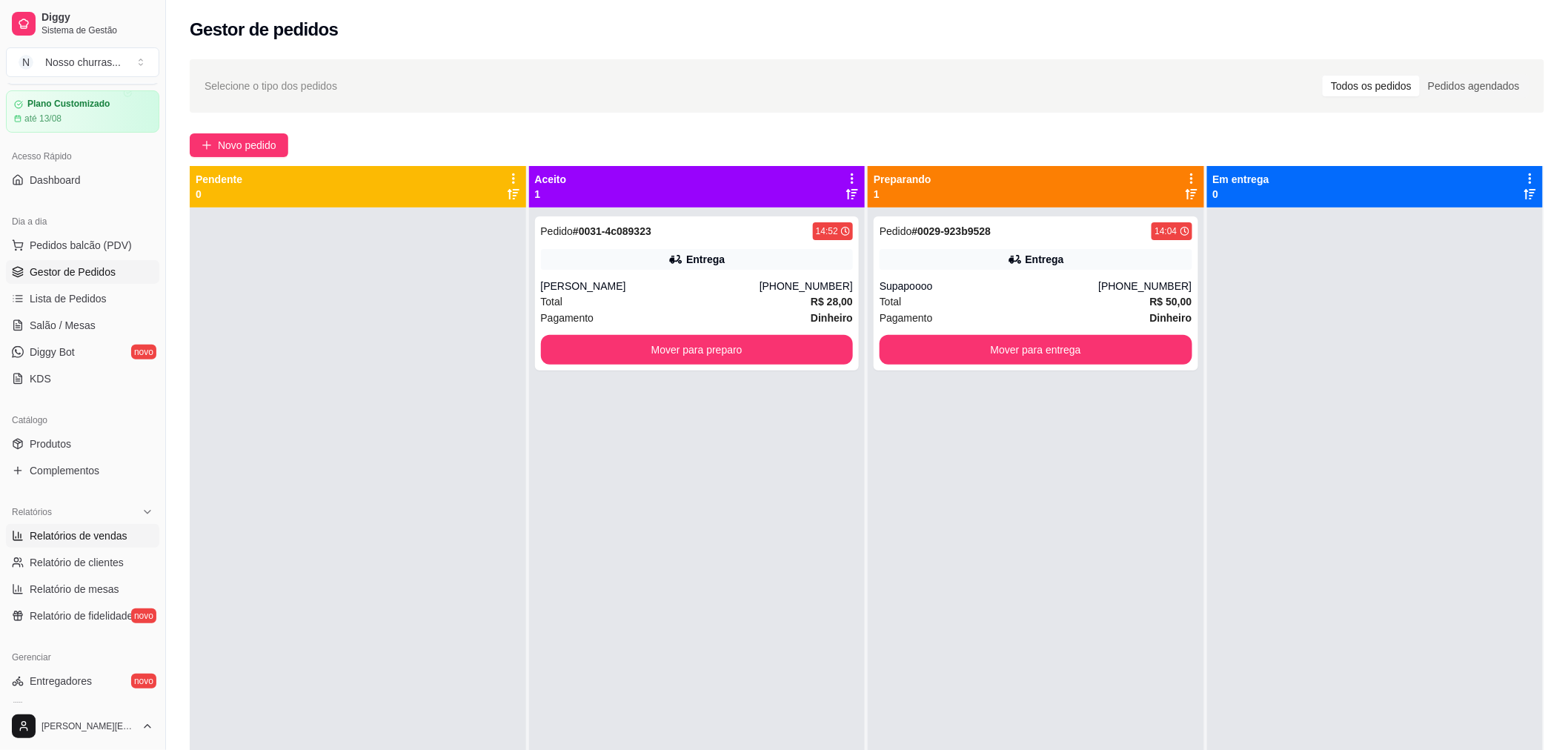
click at [122, 538] on span "Relatórios de vendas" at bounding box center [78, 536] width 98 height 15
select select "ALL"
select select "0"
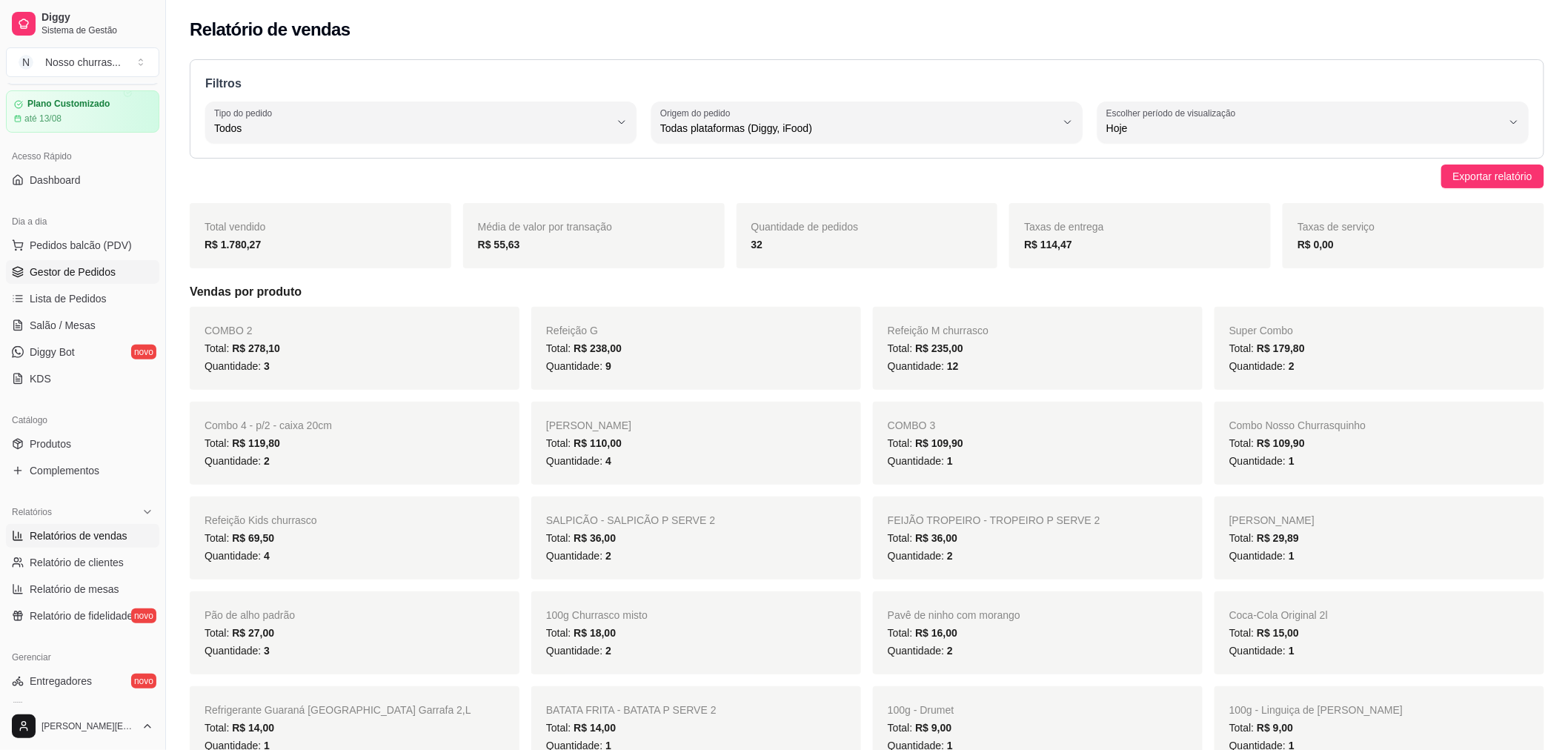
click at [106, 276] on span "Gestor de Pedidos" at bounding box center [72, 272] width 86 height 15
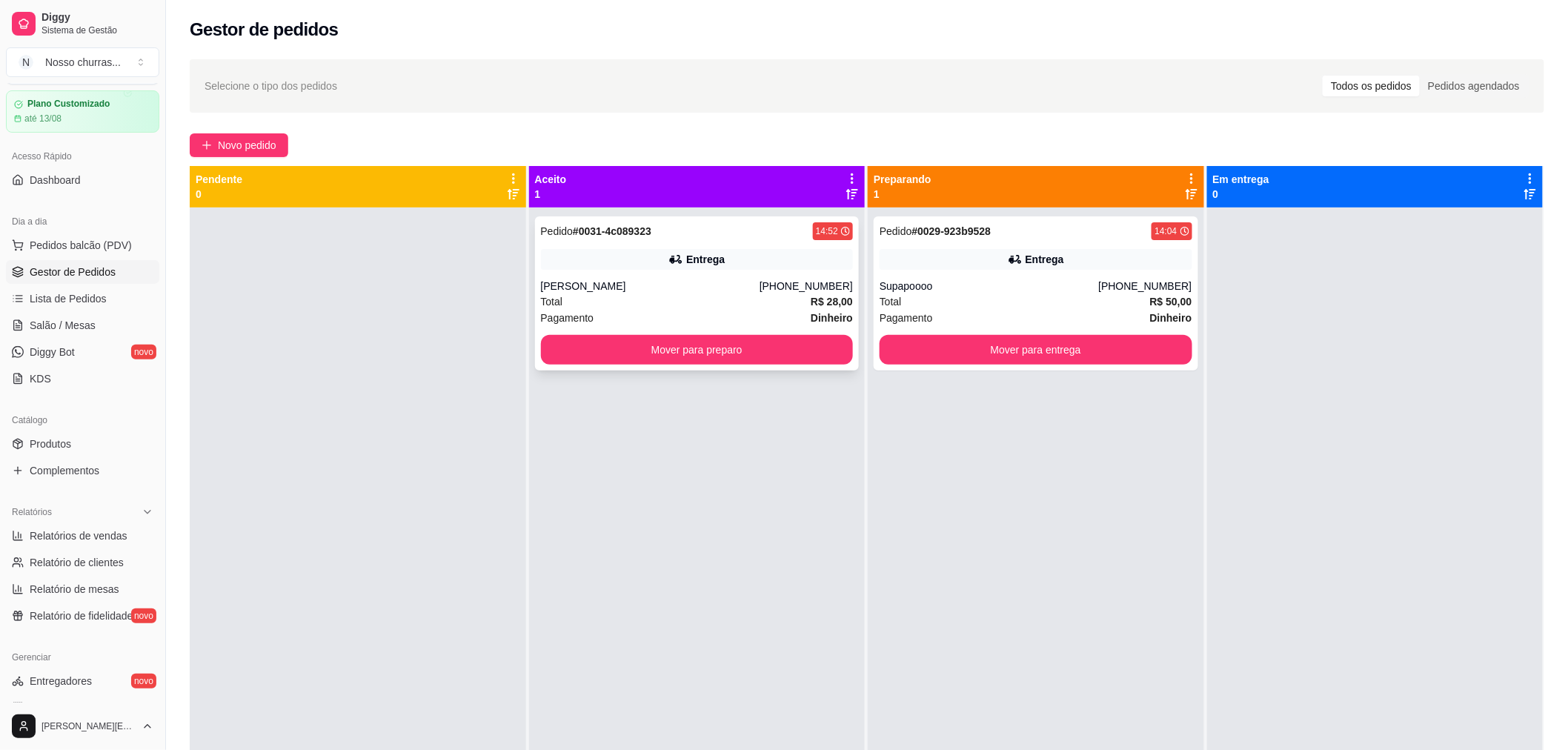
click at [691, 249] on div "Entrega" at bounding box center [697, 259] width 312 height 21
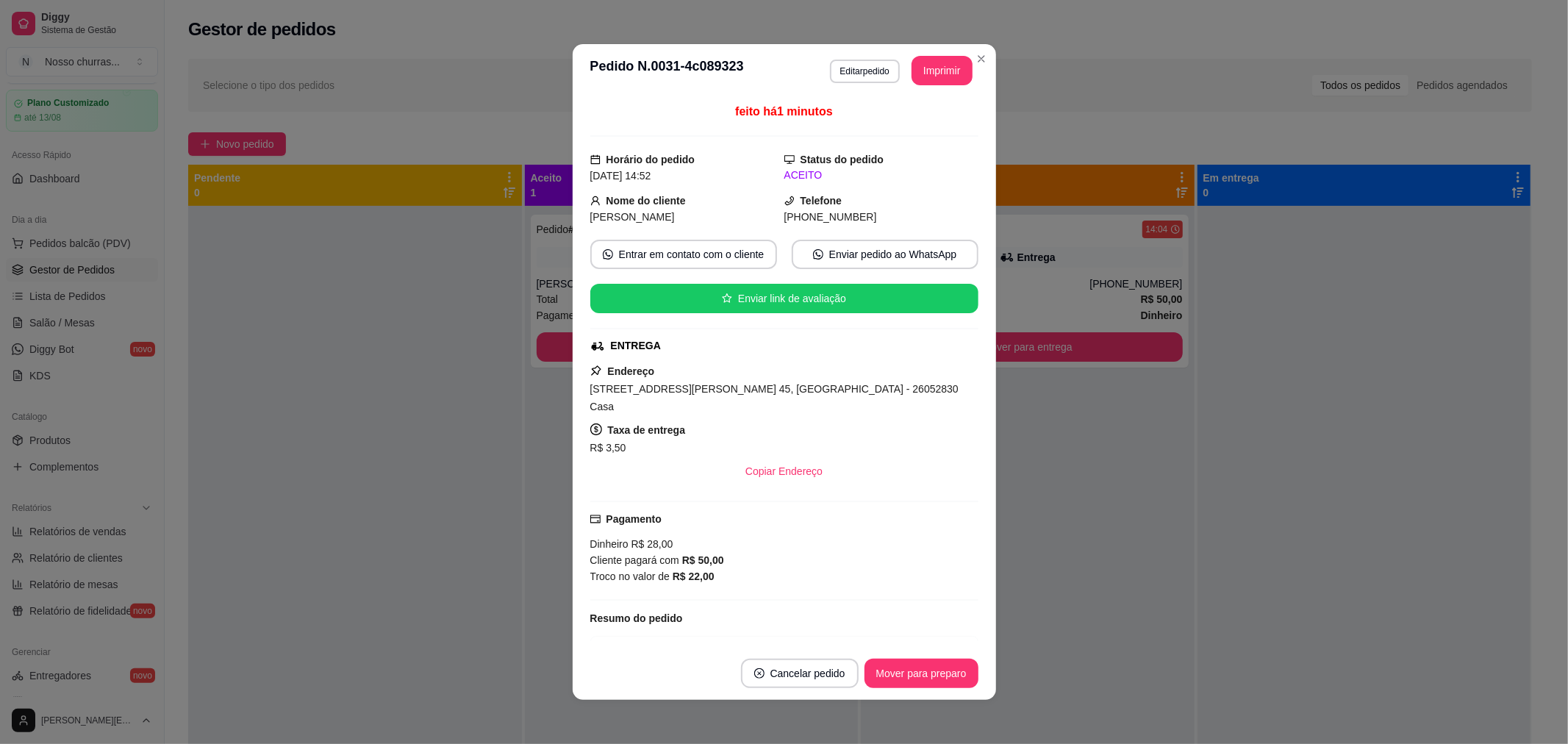
click at [952, 552] on div "Cliente pagará com R$ 50,00" at bounding box center [784, 560] width 388 height 16
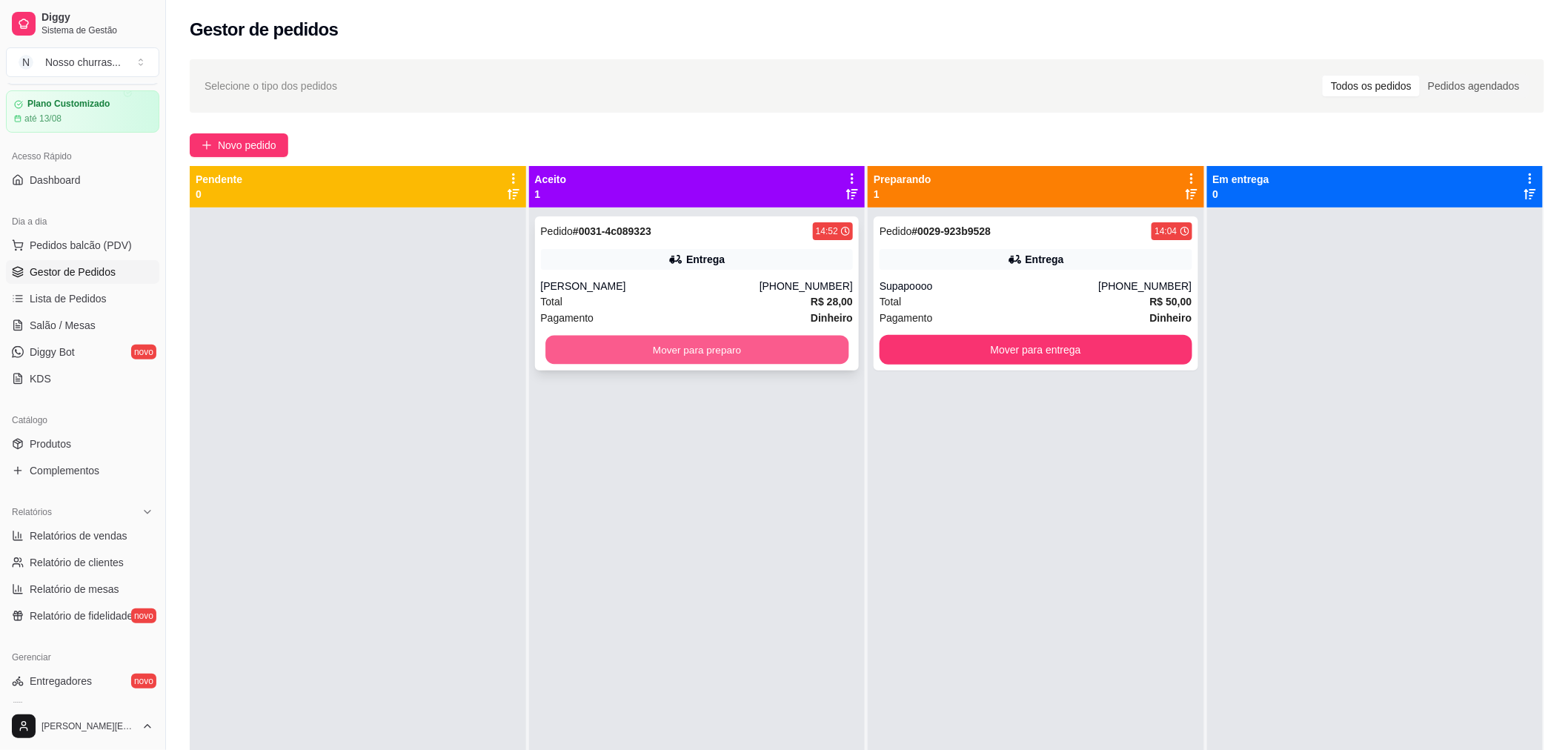
click at [784, 342] on button "Mover para preparo" at bounding box center [696, 350] width 303 height 29
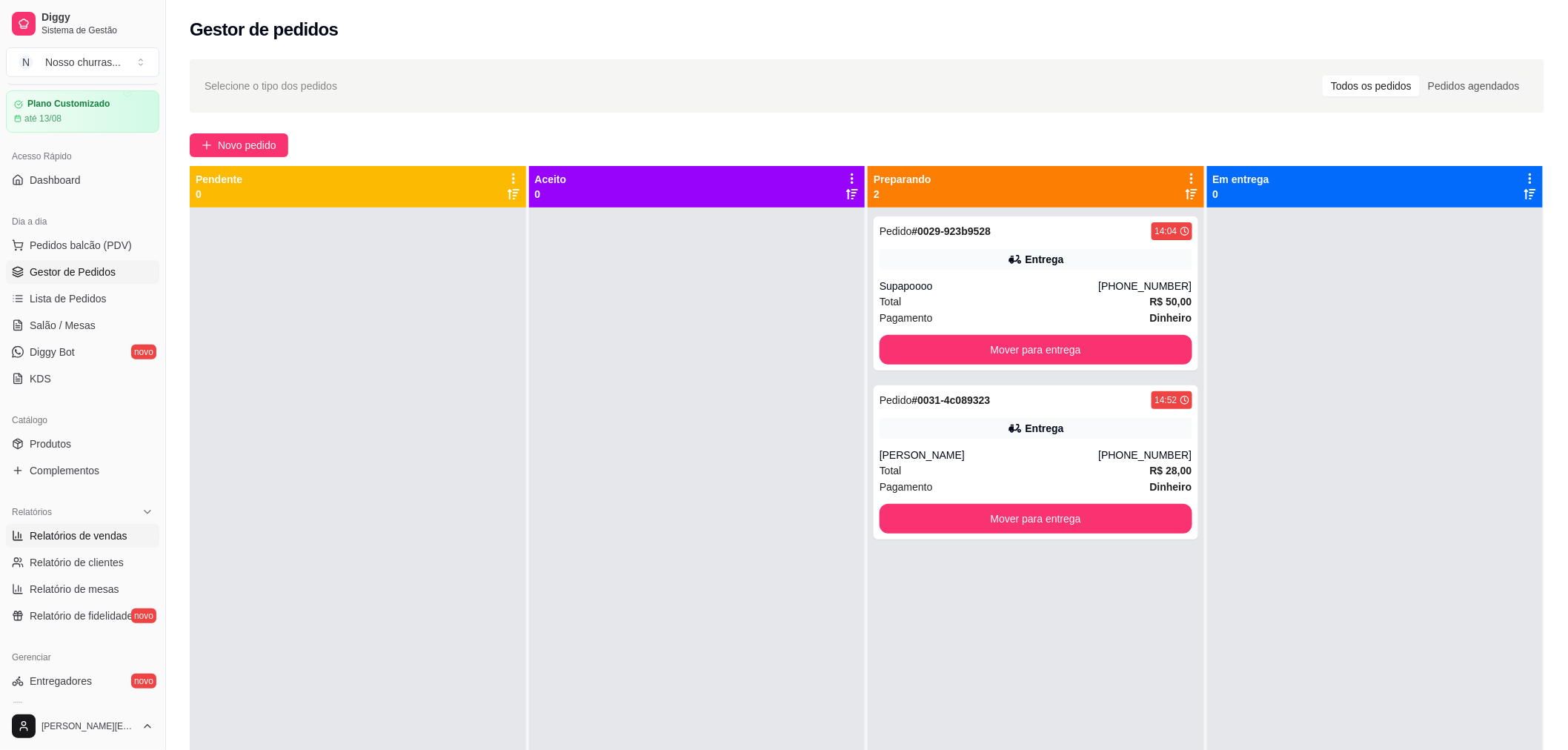
click at [93, 538] on span "Relatórios de vendas" at bounding box center [78, 536] width 98 height 15
select select "ALL"
select select "0"
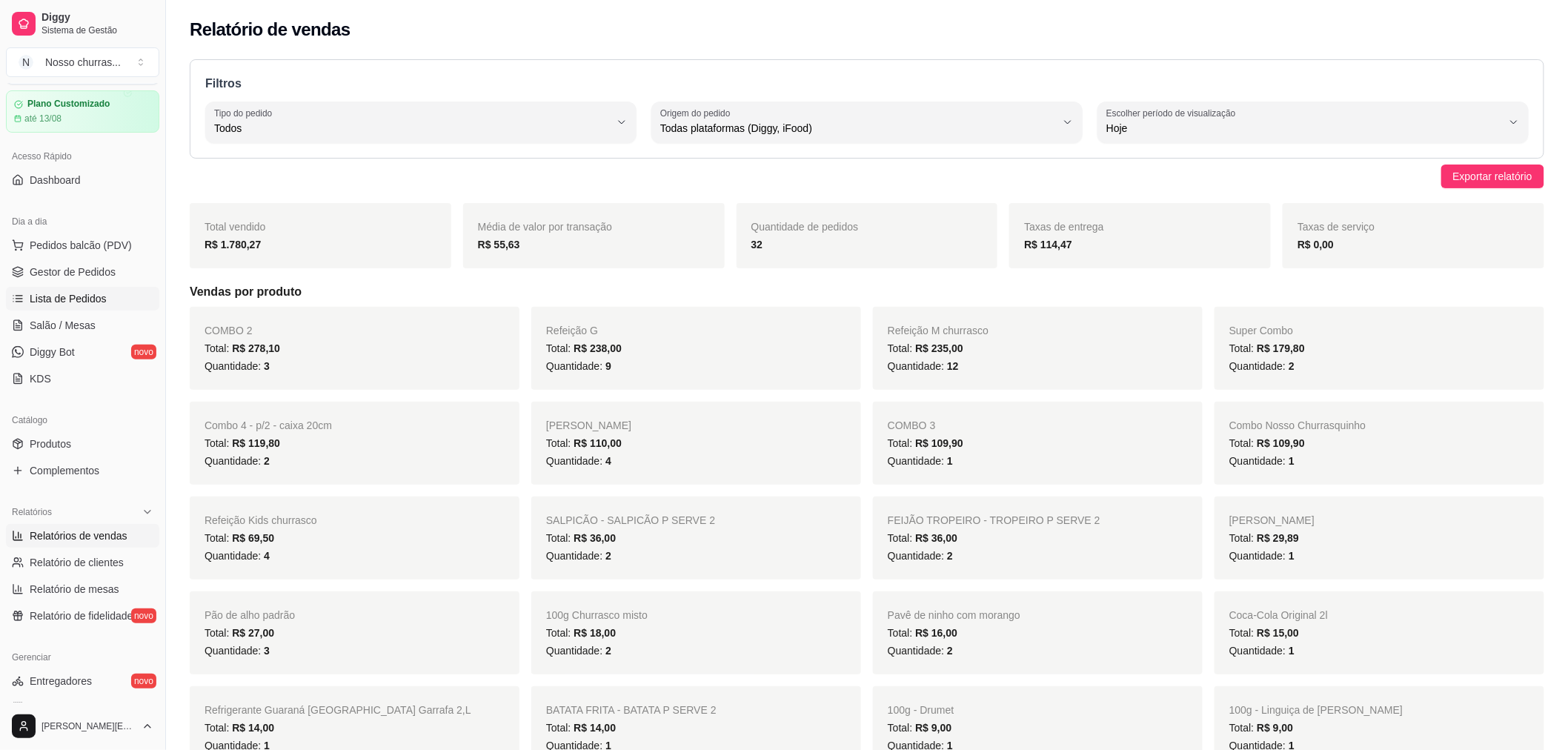
click at [54, 304] on span "Lista de Pedidos" at bounding box center [68, 299] width 77 height 15
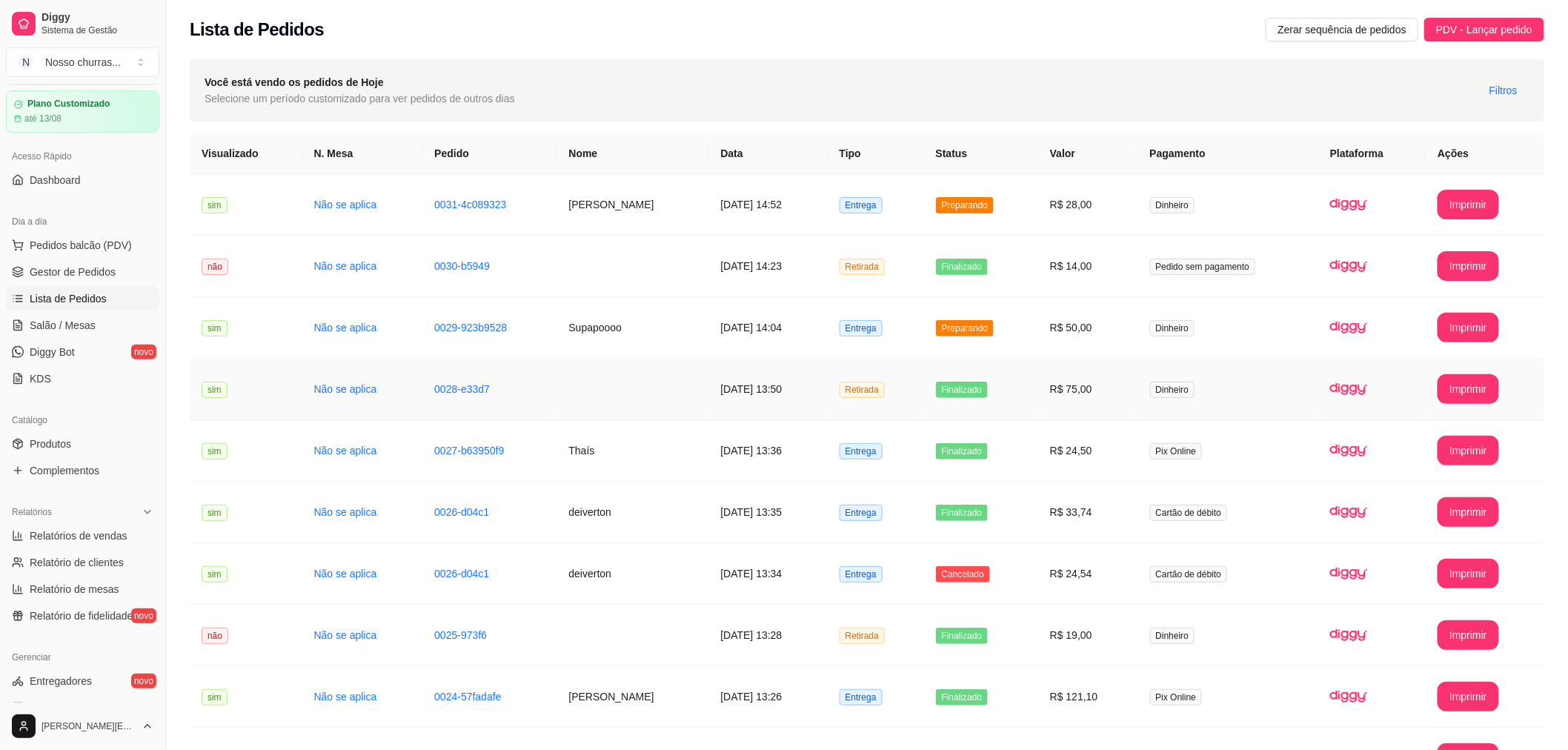
click at [873, 395] on span "Retirada" at bounding box center [862, 390] width 45 height 16
click at [58, 529] on span "Relatórios de vendas" at bounding box center [78, 536] width 98 height 15
select select "ALL"
select select "0"
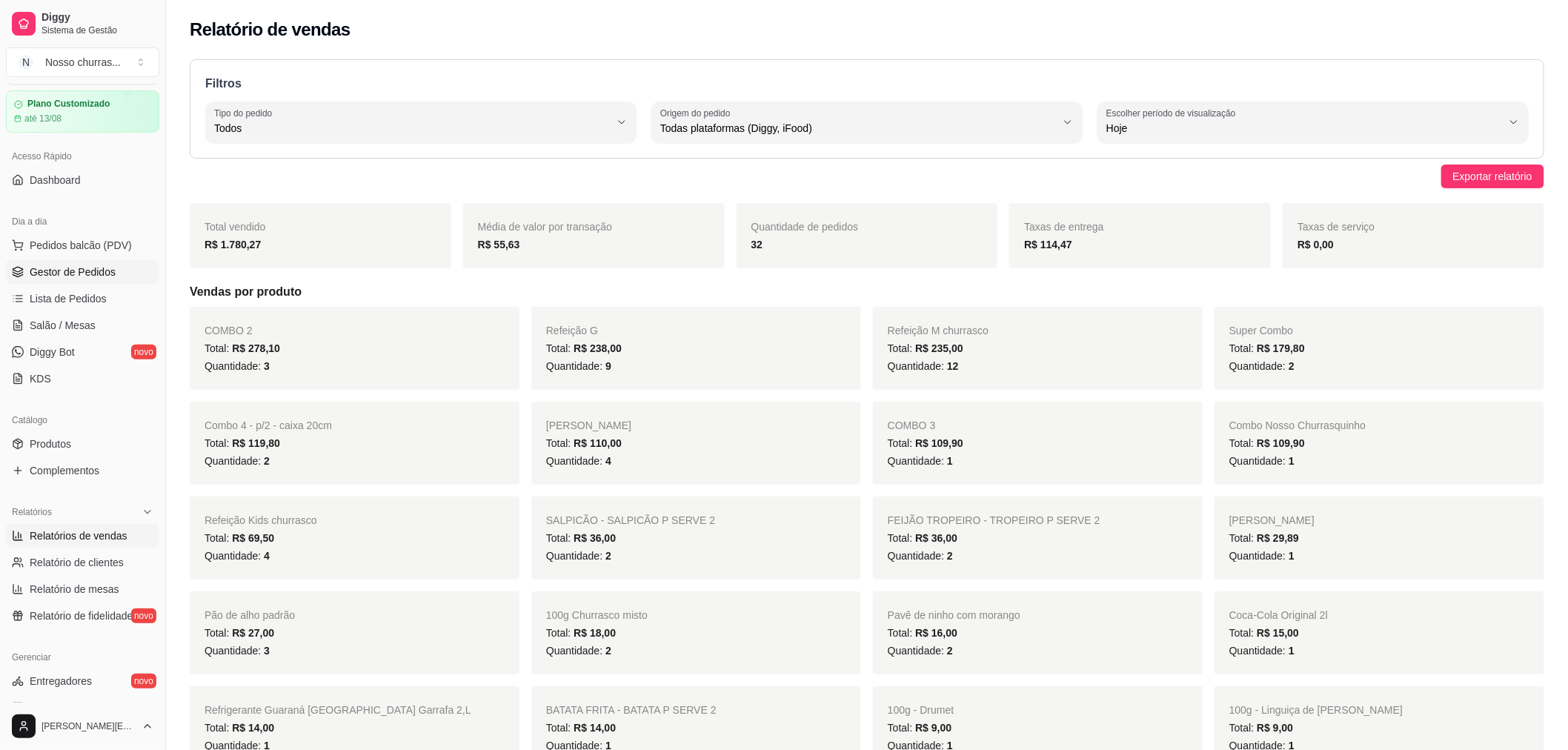
click at [110, 283] on link "Gestor de Pedidos" at bounding box center [82, 272] width 153 height 24
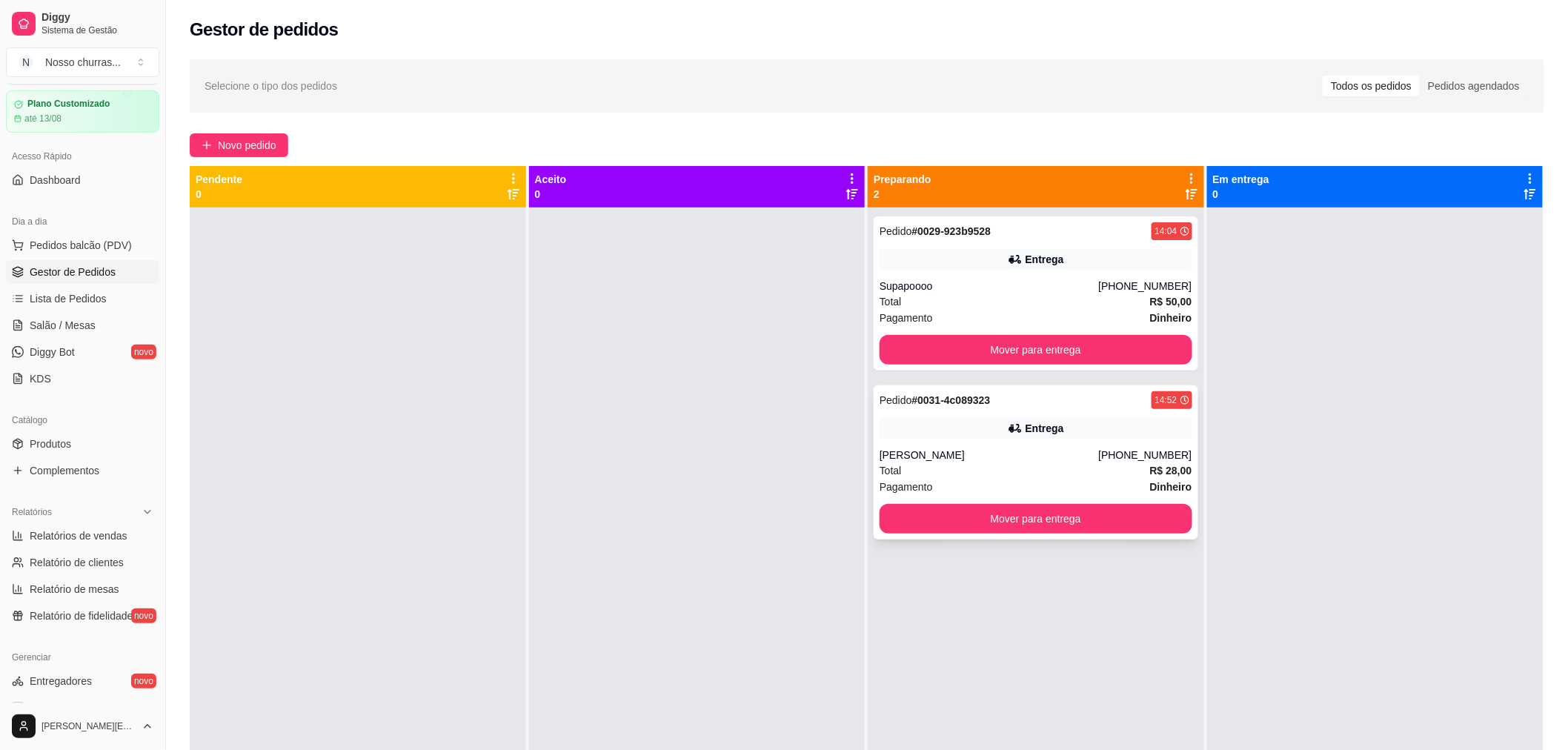
click at [962, 410] on div "Pedido # 0031-4c089323 14:52 Entrega [PERSON_NAME] [PHONE_NUMBER] Total R$ 28,0…" at bounding box center [1036, 462] width 324 height 154
click at [1029, 257] on div "Entrega" at bounding box center [1045, 259] width 38 height 15
click at [422, 408] on div at bounding box center [357, 582] width 336 height 750
